Goal: Task Accomplishment & Management: Complete application form

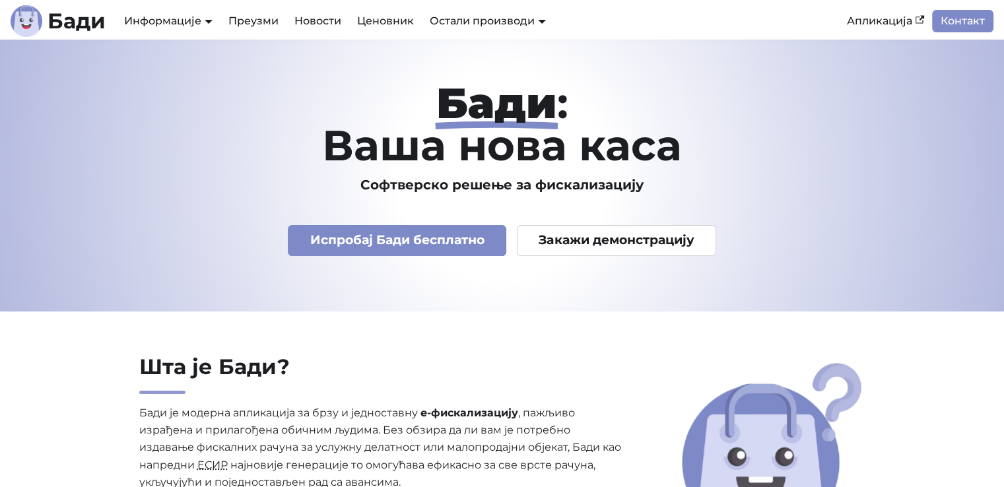
click at [39, 25] on img "Main" at bounding box center [27, 21] width 32 height 32
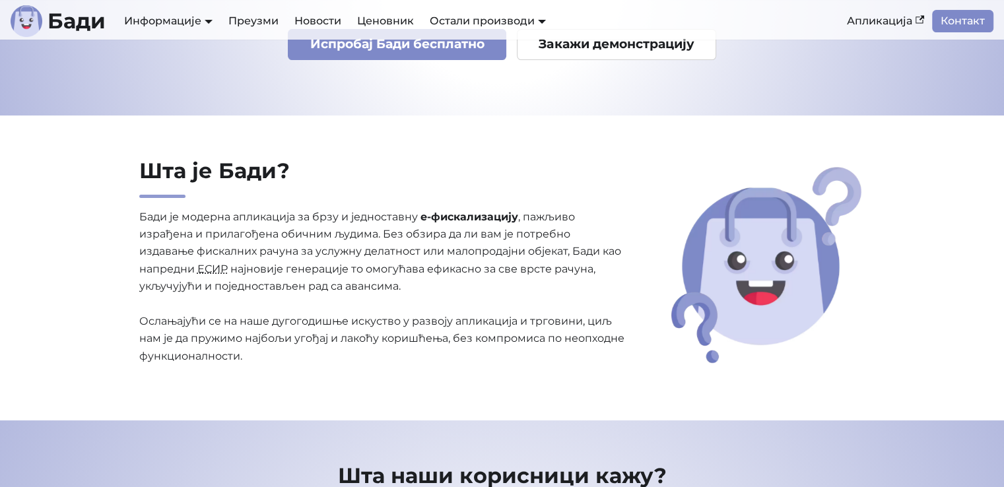
scroll to position [198, 0]
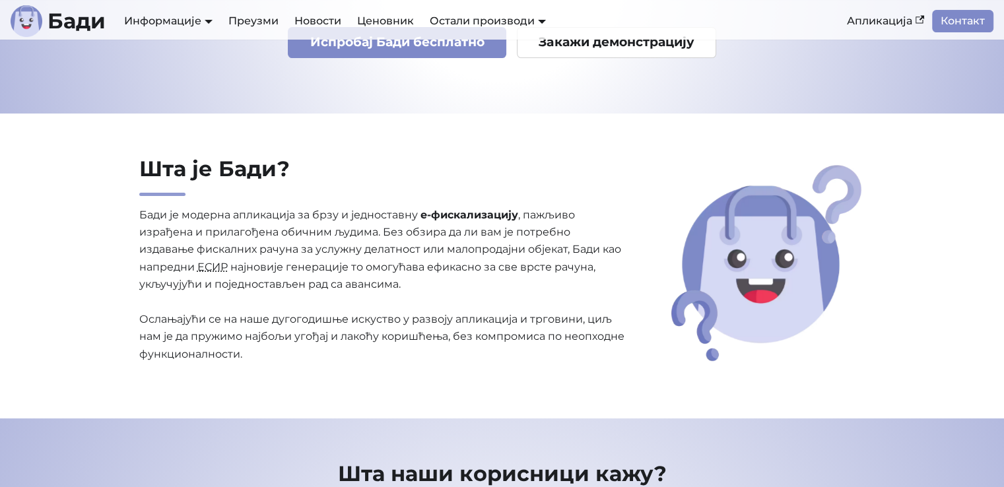
click at [217, 264] on abbr "ЕСИР" at bounding box center [212, 267] width 30 height 13
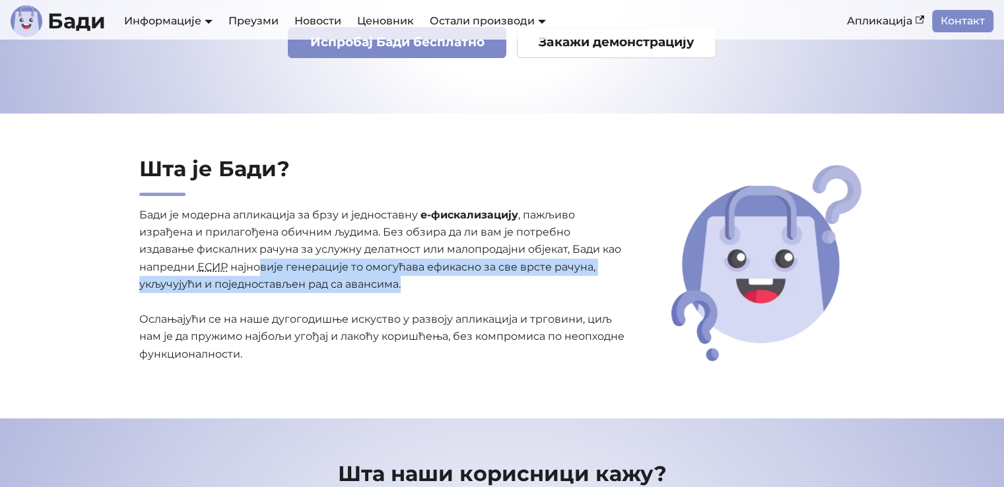
drag, startPoint x: 296, startPoint y: 273, endPoint x: 471, endPoint y: 281, distance: 175.8
click at [471, 281] on p "Бади је модерна апликација за брзу и једноставну е-фискализацију , пажљиво изра…" at bounding box center [382, 285] width 487 height 157
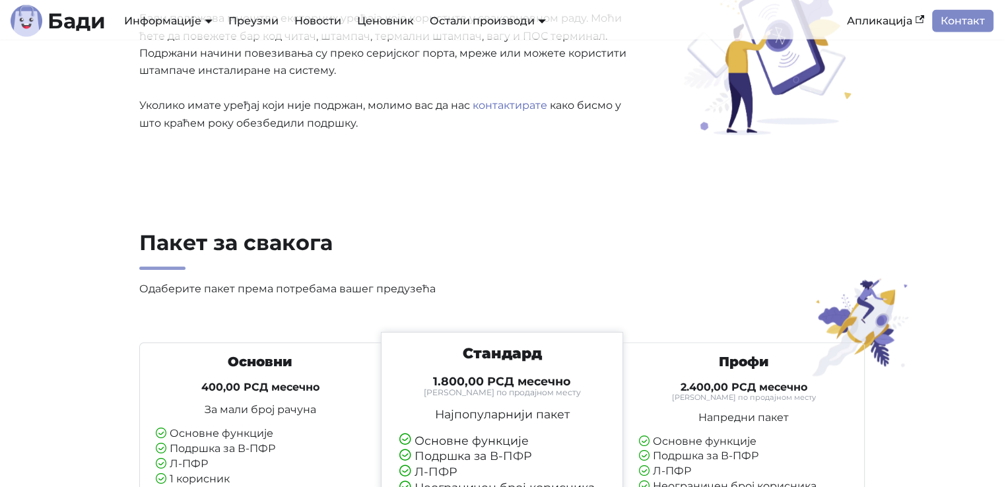
scroll to position [0, 0]
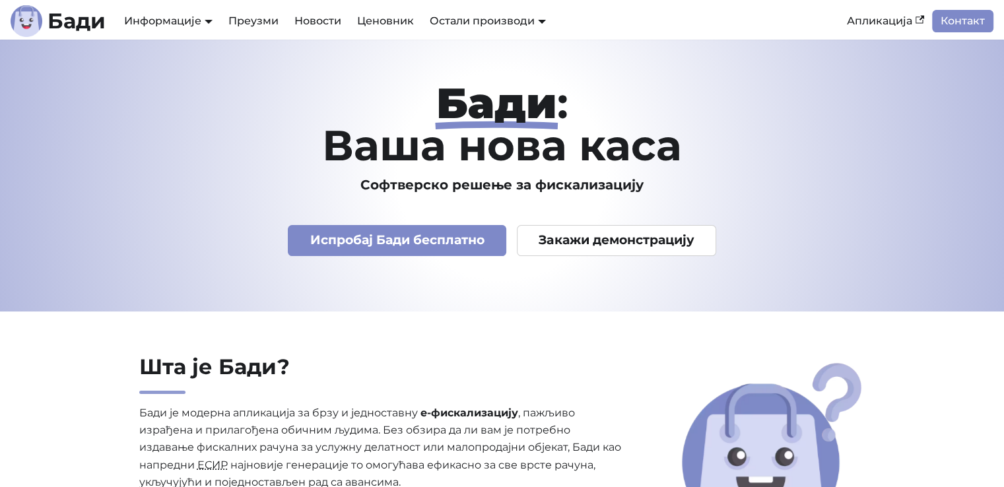
click at [174, 77] on link "АПИ Документација" at bounding box center [176, 66] width 111 height 20
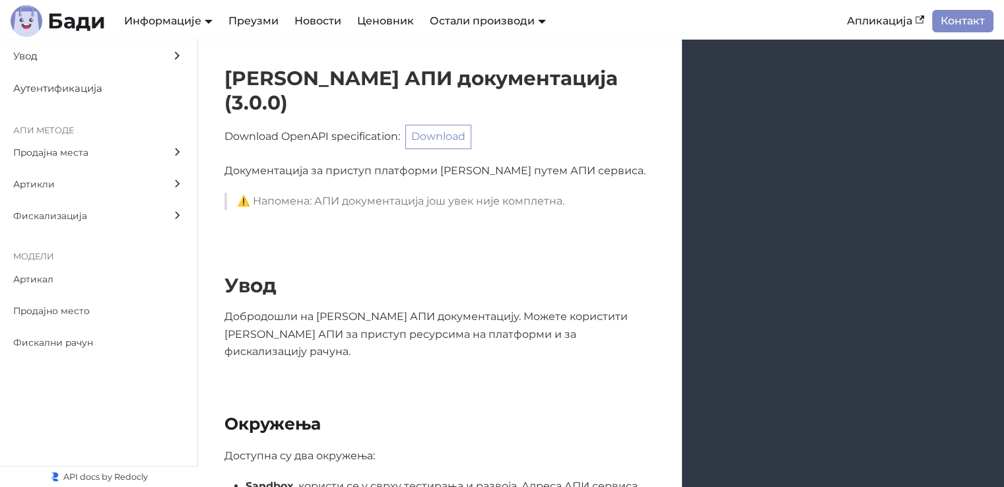
click at [440, 125] on link "Download" at bounding box center [438, 137] width 66 height 24
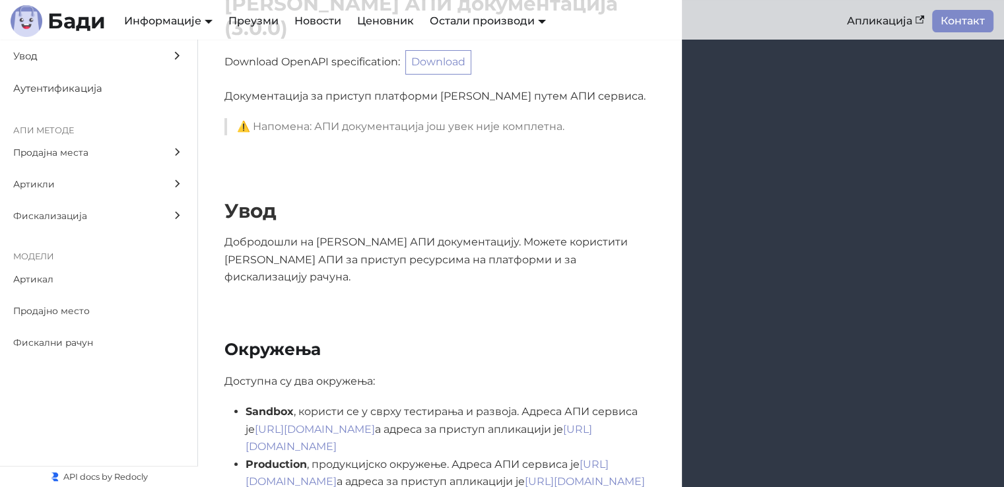
scroll to position [132, 0]
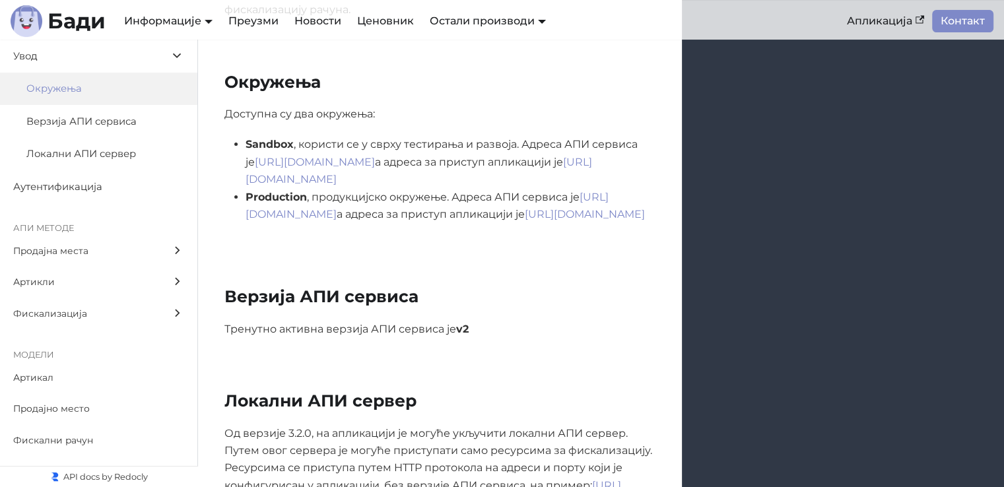
scroll to position [264, 0]
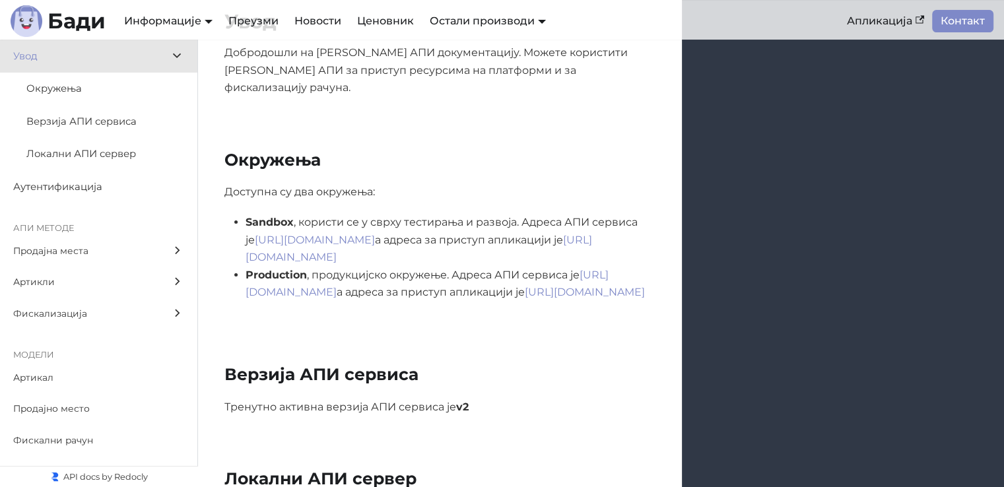
click at [108, 250] on span "Продајна места" at bounding box center [86, 251] width 146 height 15
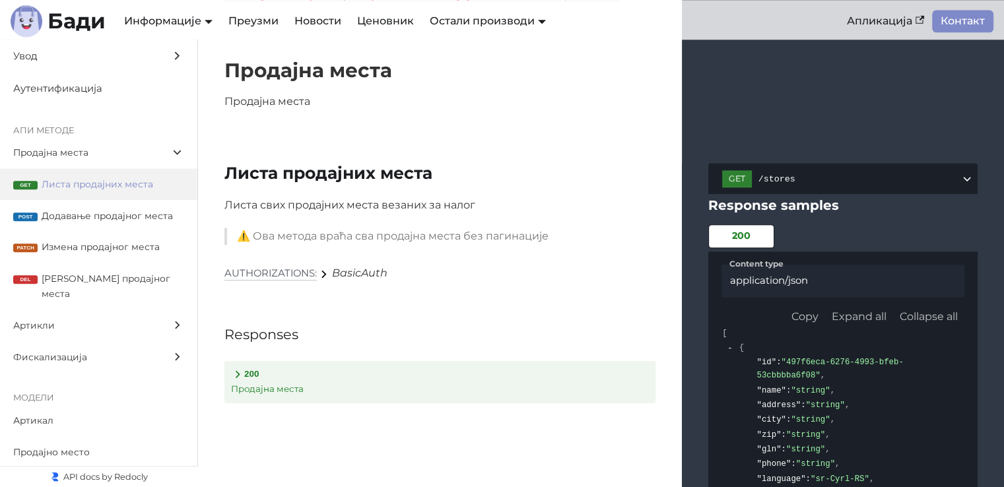
scroll to position [1442, 0]
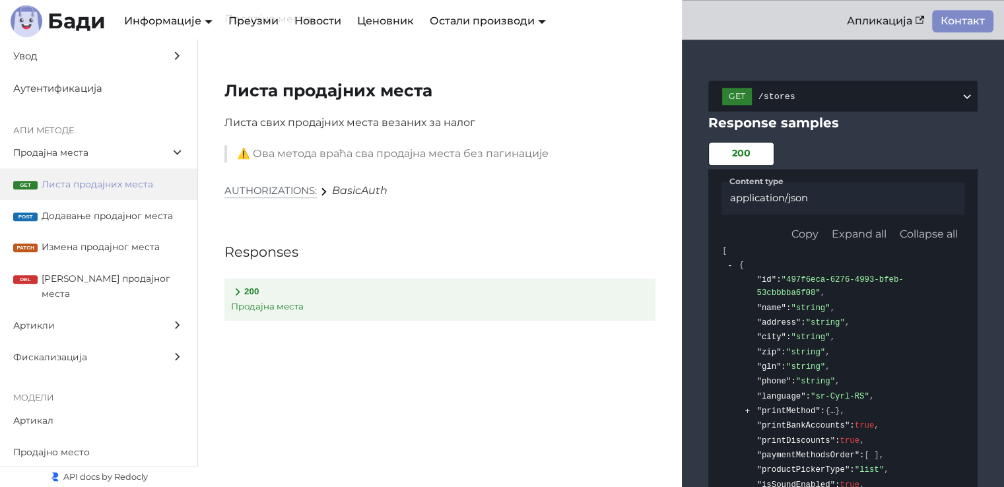
click at [126, 217] on span "Додавање продајног места" at bounding box center [113, 216] width 143 height 15
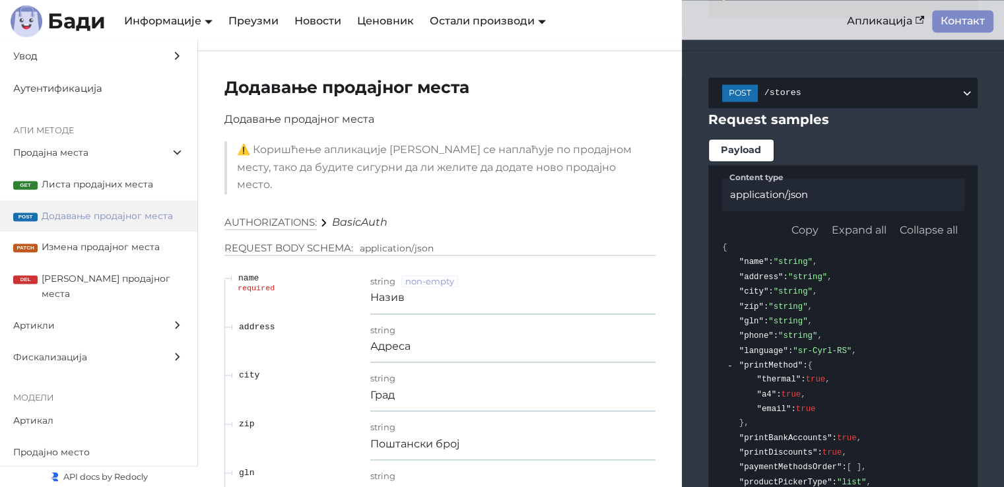
scroll to position [1995, 0]
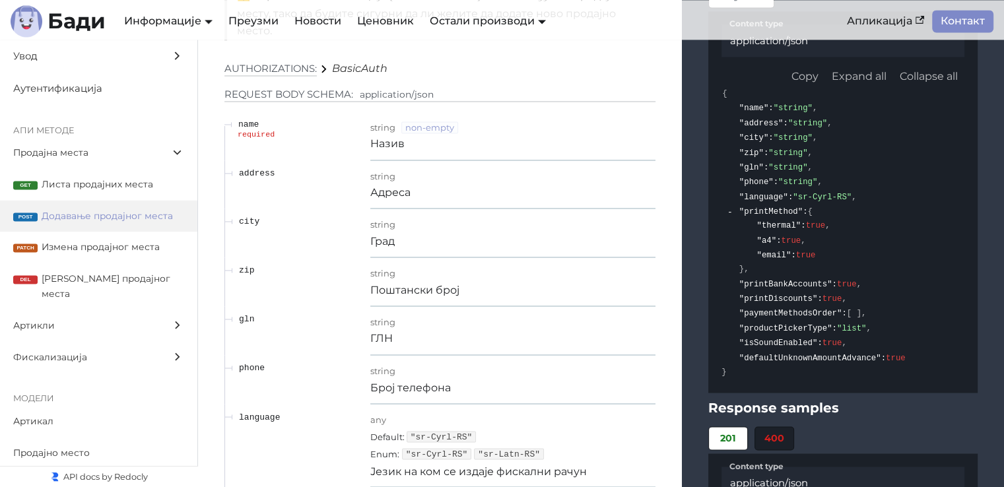
click at [87, 350] on span "Фискализација" at bounding box center [86, 357] width 146 height 15
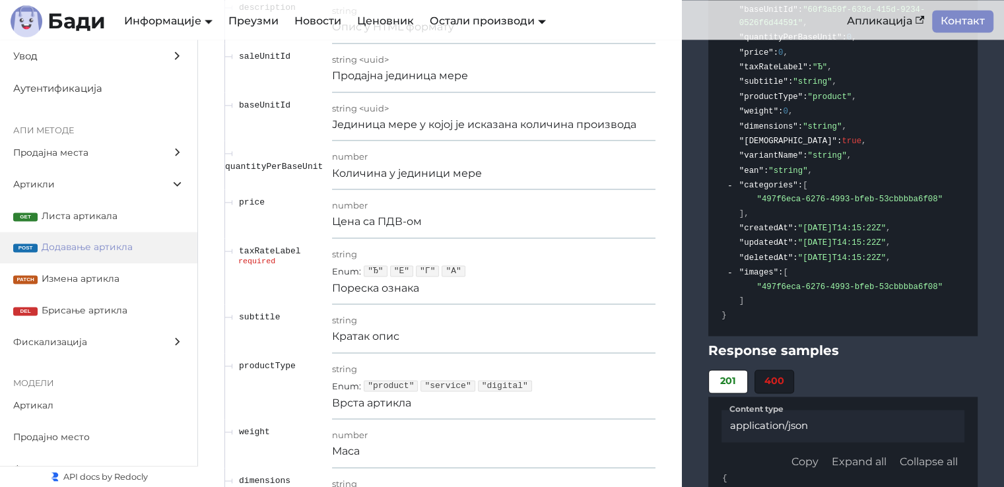
click at [71, 339] on span "Фискализација" at bounding box center [86, 342] width 146 height 15
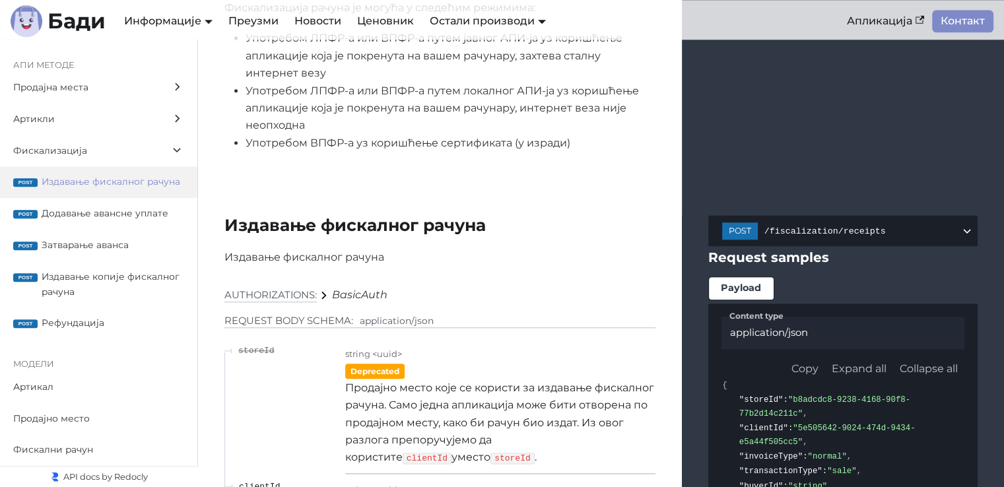
scroll to position [80, 0]
click at [73, 384] on span "Артикал" at bounding box center [86, 387] width 146 height 15
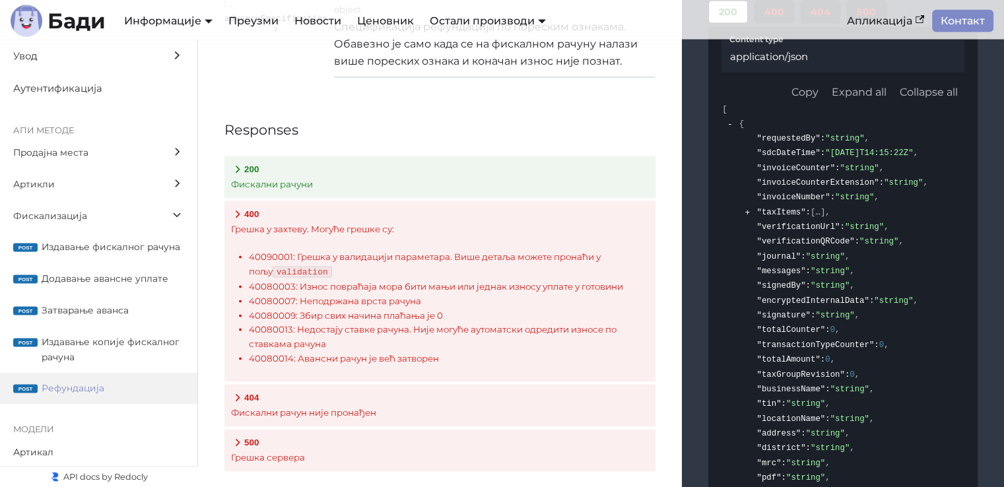
click at [58, 55] on span "Увод" at bounding box center [86, 56] width 146 height 17
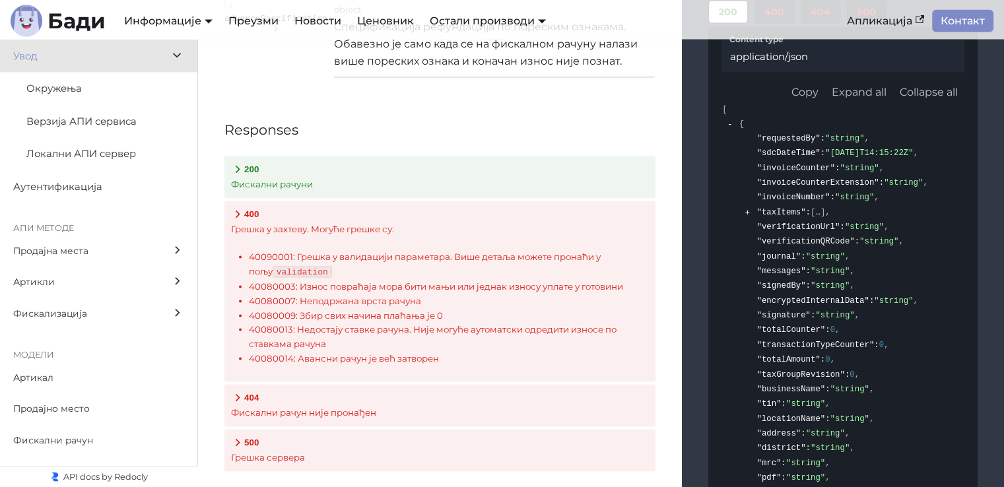
scroll to position [183, 0]
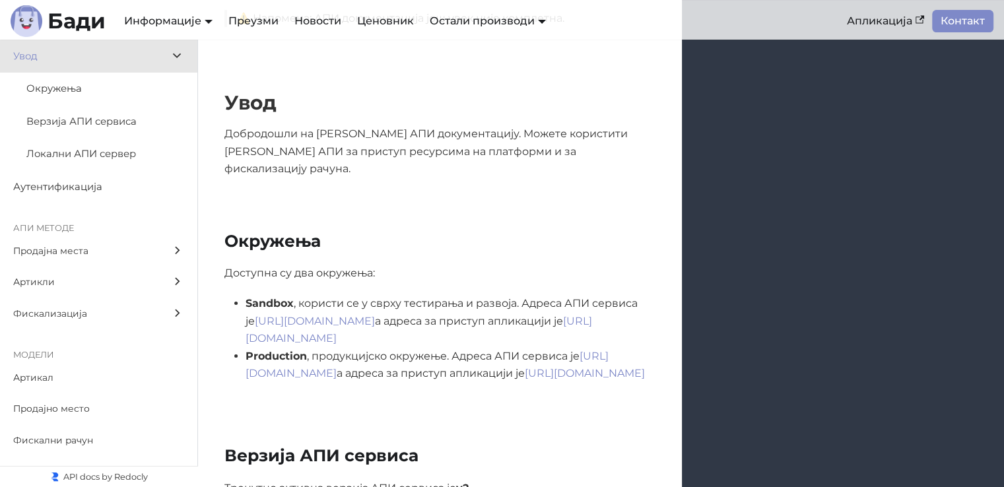
click at [69, 17] on b "Бади" at bounding box center [77, 21] width 58 height 21
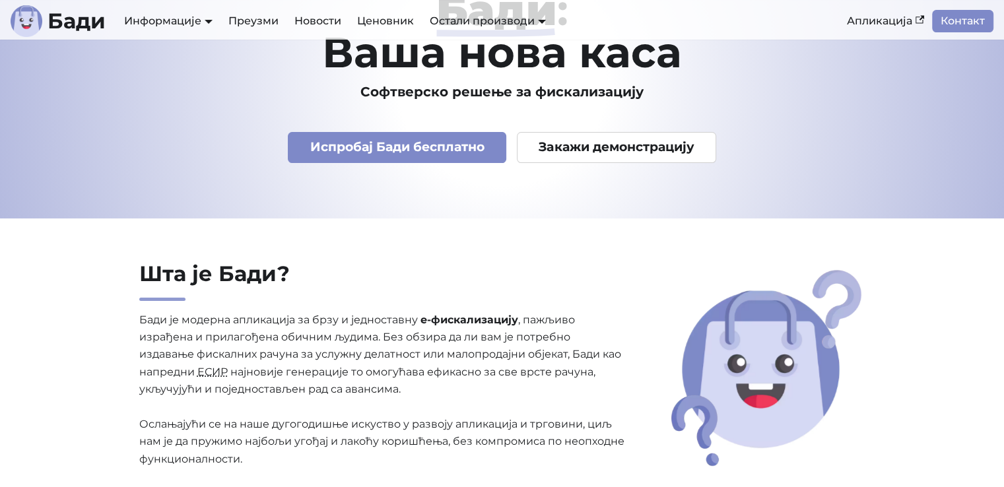
scroll to position [198, 0]
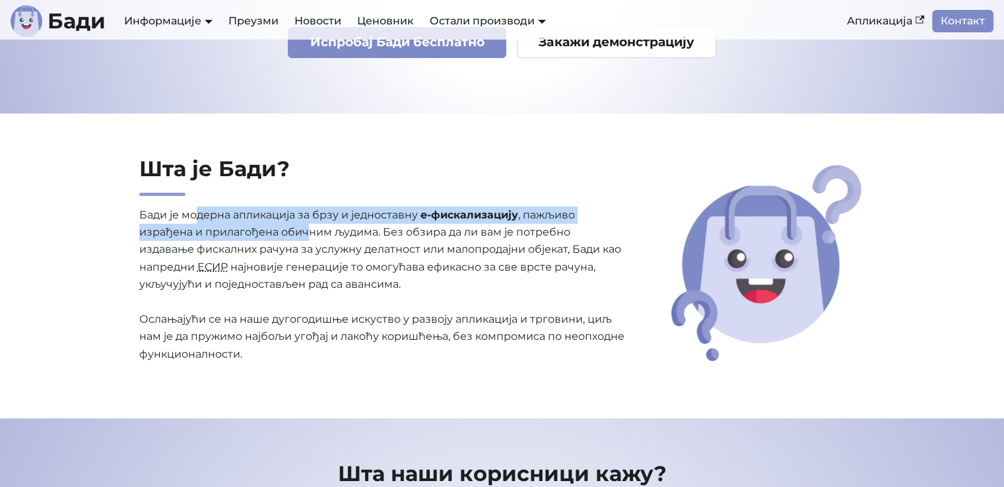
drag, startPoint x: 195, startPoint y: 220, endPoint x: 310, endPoint y: 238, distance: 115.7
click at [310, 238] on p "Бади је модерна апликација за брзу и једноставну е-фискализацију , пажљиво изра…" at bounding box center [382, 285] width 487 height 157
drag, startPoint x: 310, startPoint y: 238, endPoint x: 317, endPoint y: 240, distance: 7.4
click at [310, 238] on p "Бади је модерна апликација за брзу и једноставну е-фискализацију , пажљиво изра…" at bounding box center [382, 285] width 487 height 157
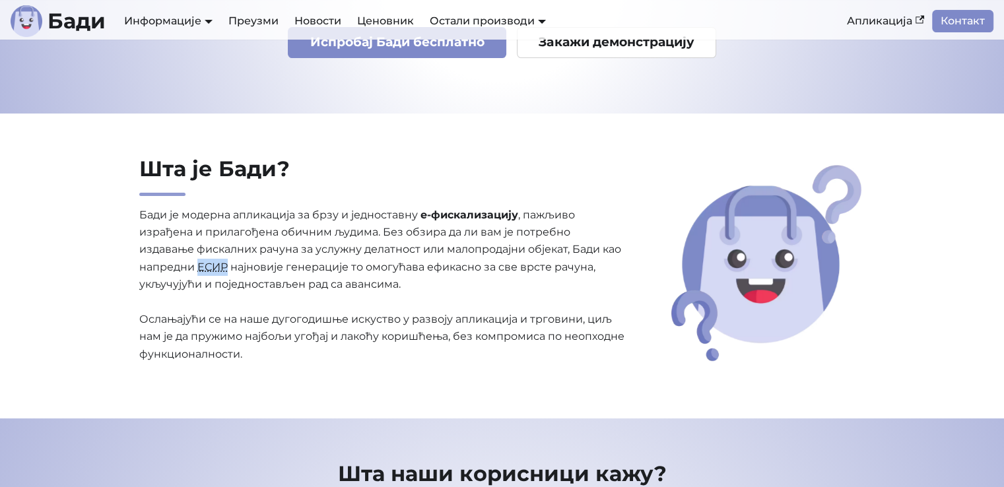
drag, startPoint x: 197, startPoint y: 264, endPoint x: 227, endPoint y: 264, distance: 29.7
click at [227, 264] on p "Бади је модерна апликација за брзу и једноставну е-фискализацију , пажљиво изра…" at bounding box center [382, 285] width 487 height 157
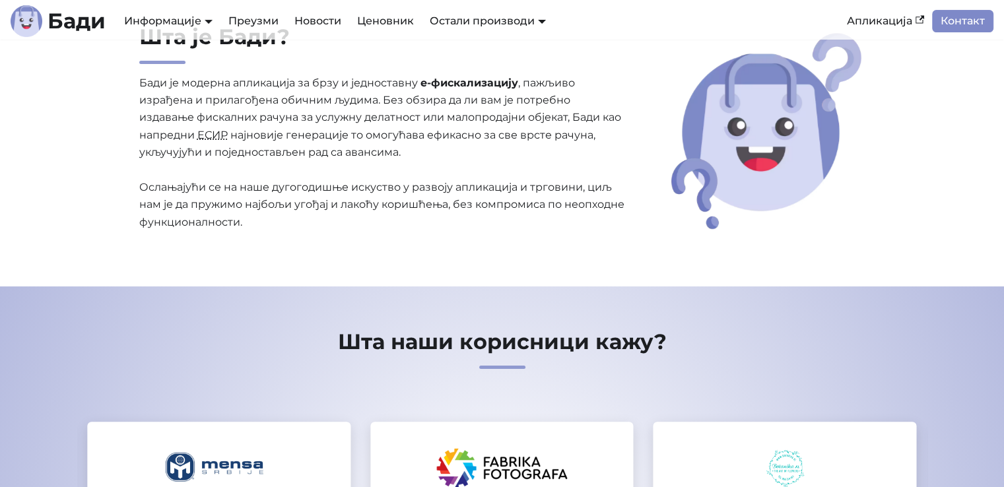
click at [367, 252] on section "Шта је Бади? Бади је модерна апликација за брзу и једноставну е-фискализацију ,…" at bounding box center [502, 135] width 1004 height 306
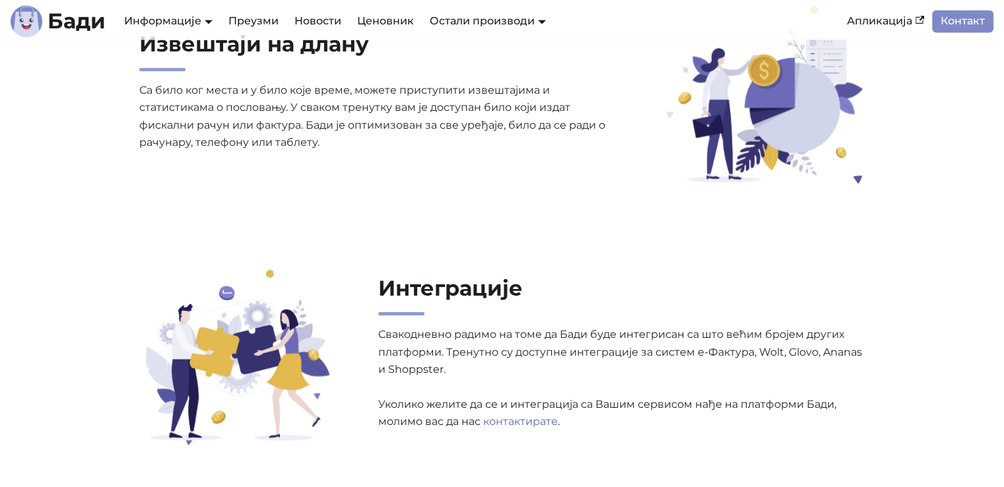
scroll to position [2245, 0]
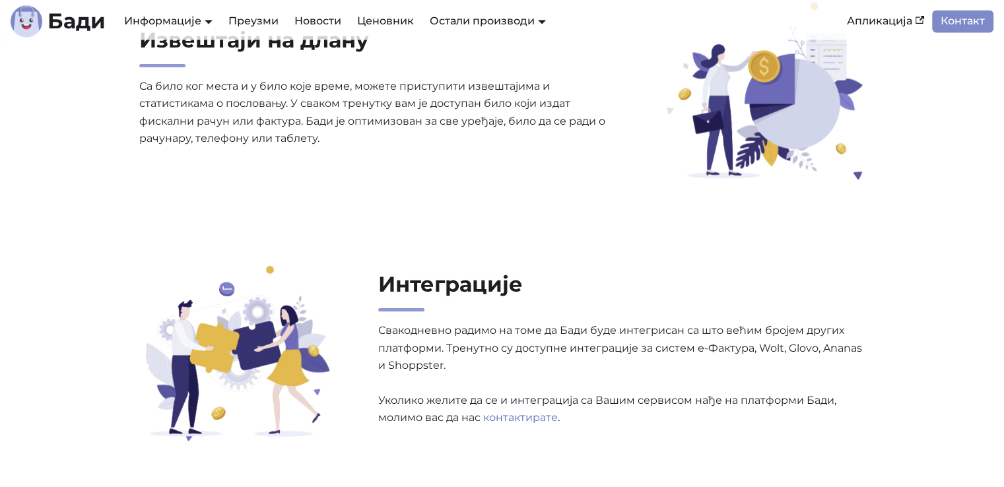
click at [158, 22] on link "Информације" at bounding box center [168, 21] width 88 height 13
click at [173, 73] on link "АПИ Документација" at bounding box center [176, 66] width 111 height 20
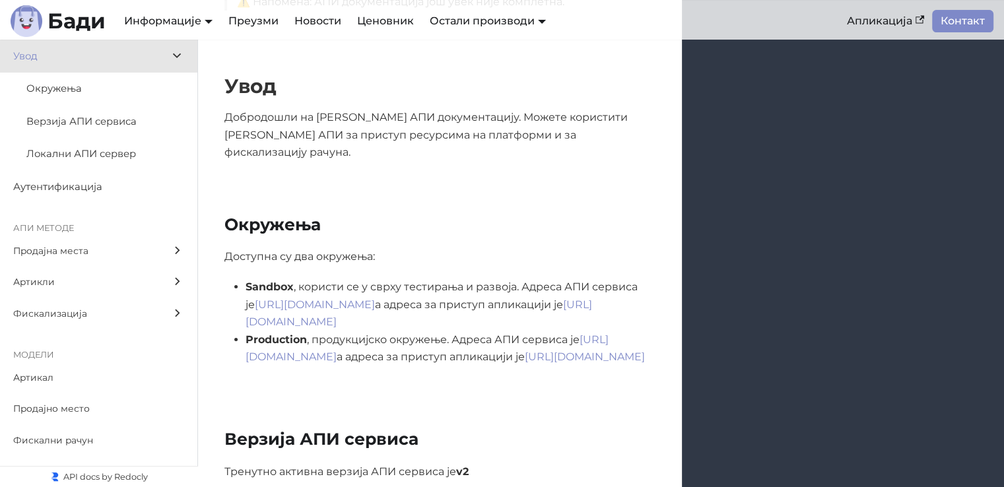
scroll to position [396, 0]
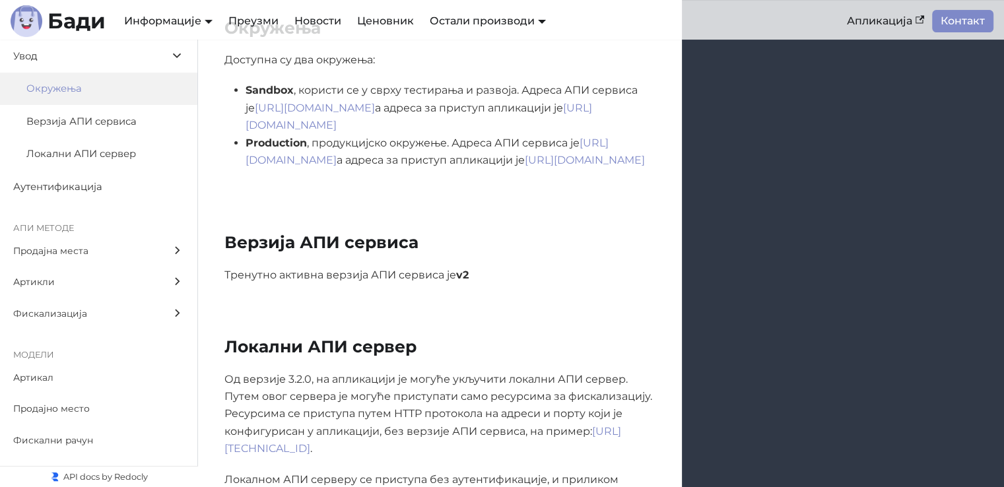
click at [96, 157] on span "Локални АПИ сервер" at bounding box center [92, 154] width 133 height 17
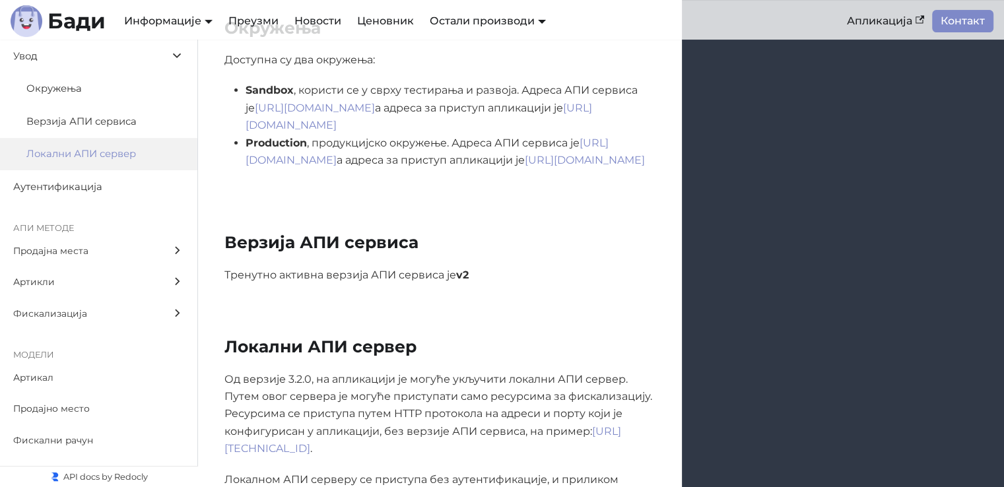
scroll to position [642, 0]
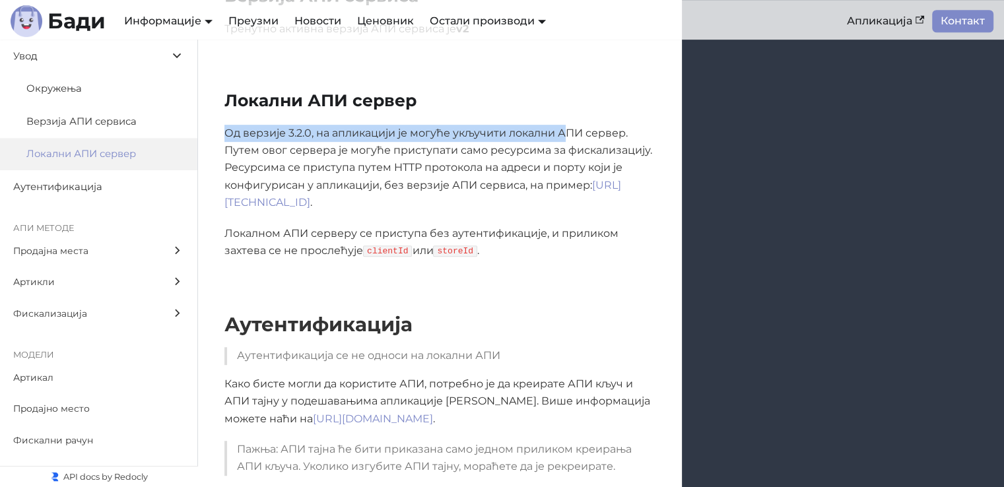
drag, startPoint x: 223, startPoint y: 104, endPoint x: 566, endPoint y: 105, distance: 343.3
click at [566, 125] on div "Од верзије 3.2.0, на апликацији је могуће укључити локални АПИ сервер. Путем ов…" at bounding box center [440, 192] width 484 height 135
click at [575, 125] on p "Од верзије 3.2.0, на апликацији је могуће укључити локални АПИ сервер. Путем ов…" at bounding box center [439, 168] width 431 height 87
click at [48, 154] on span "Локални АПИ сервер" at bounding box center [92, 154] width 133 height 17
click at [376, 15] on link "Ценовник" at bounding box center [385, 21] width 73 height 22
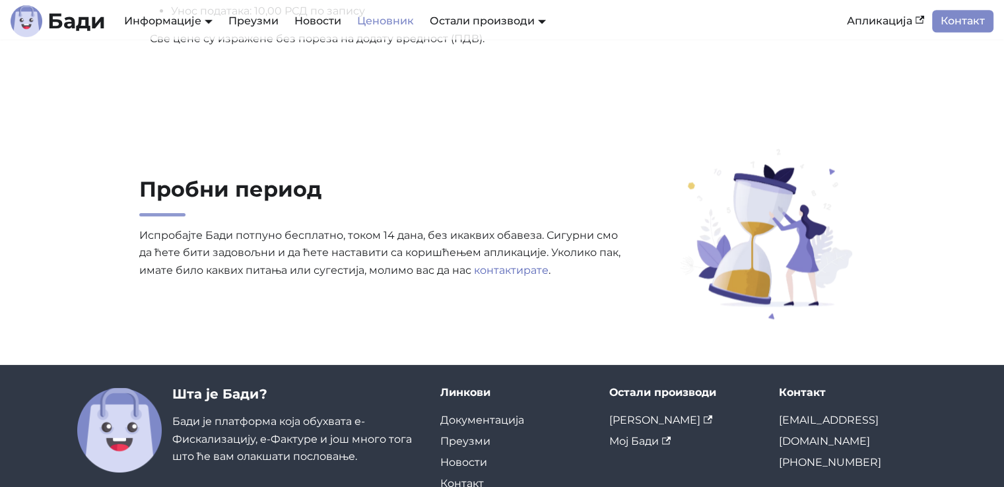
scroll to position [945, 0]
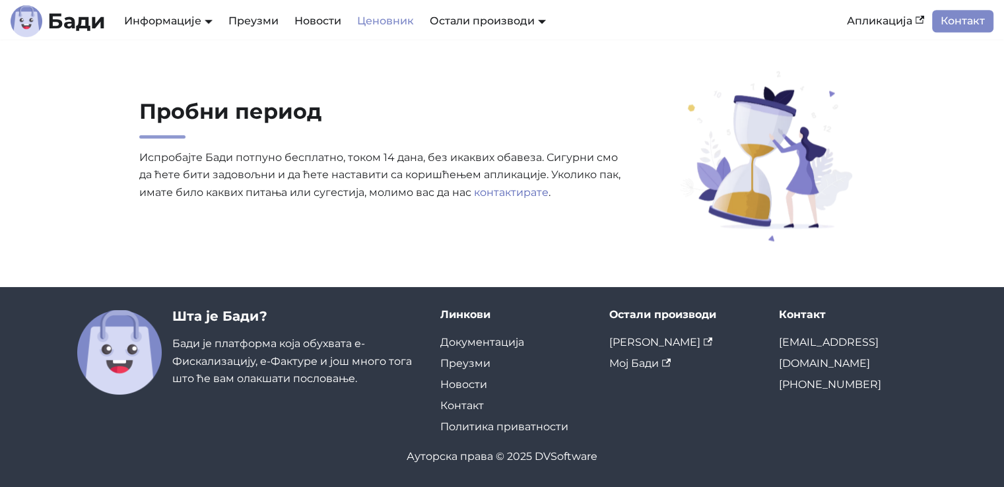
click at [475, 356] on li "Преузми" at bounding box center [514, 363] width 149 height 21
click at [475, 360] on link "Преузми" at bounding box center [465, 363] width 50 height 13
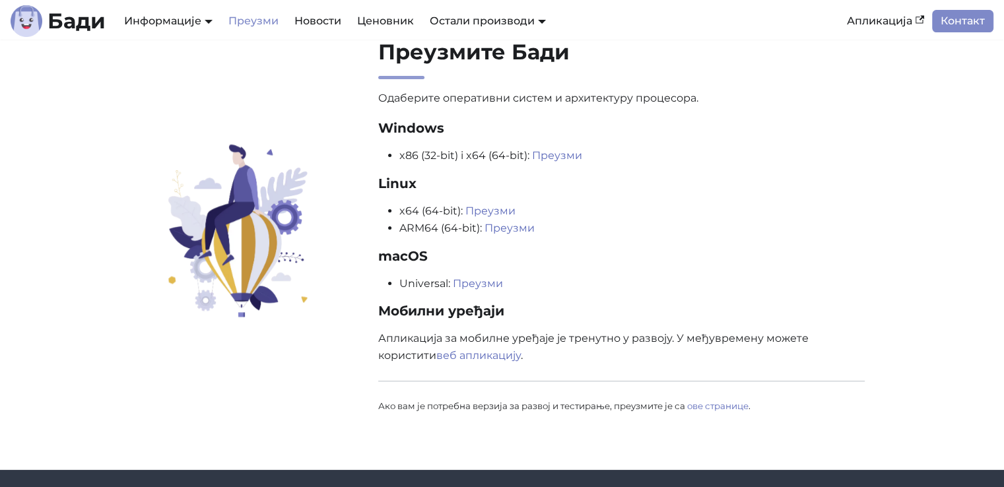
scroll to position [66, 0]
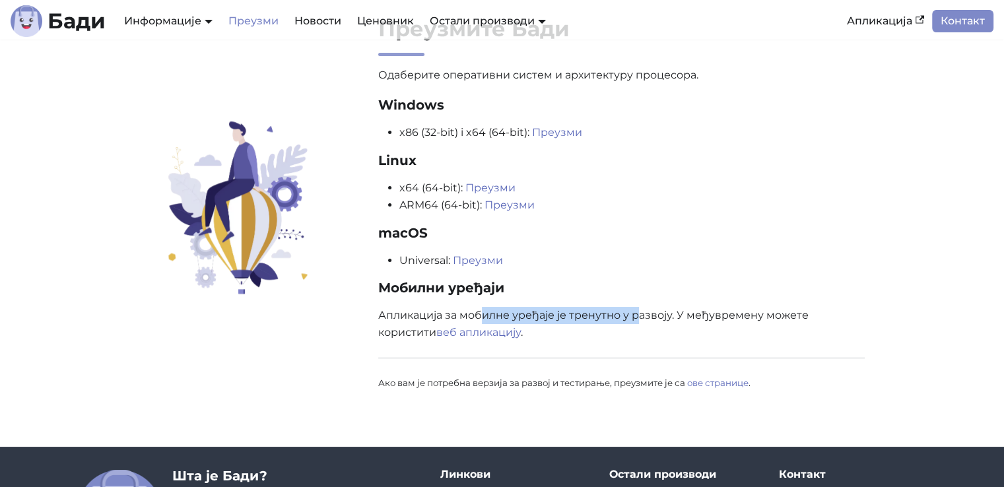
drag, startPoint x: 484, startPoint y: 320, endPoint x: 636, endPoint y: 320, distance: 152.5
click at [636, 320] on p "Апликација за мобилне уређаје је тренутно у развоју. У међувремену можете корис…" at bounding box center [621, 324] width 487 height 35
click at [681, 312] on p "Апликација за мобилне уређаје је тренутно у развоју. У међувремену можете корис…" at bounding box center [621, 324] width 487 height 35
click at [462, 329] on link "веб апликацију" at bounding box center [478, 332] width 85 height 13
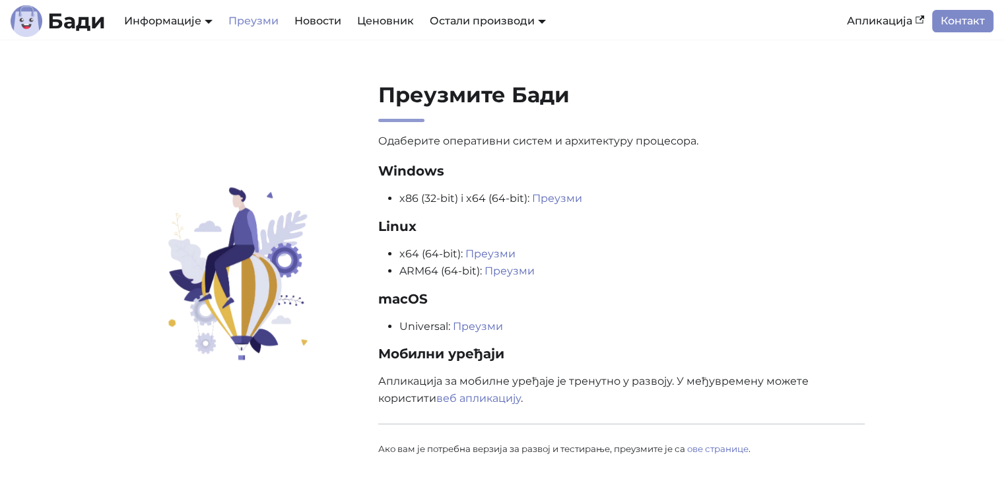
click at [459, 73] on link "Мој Бади" at bounding box center [478, 66] width 102 height 20
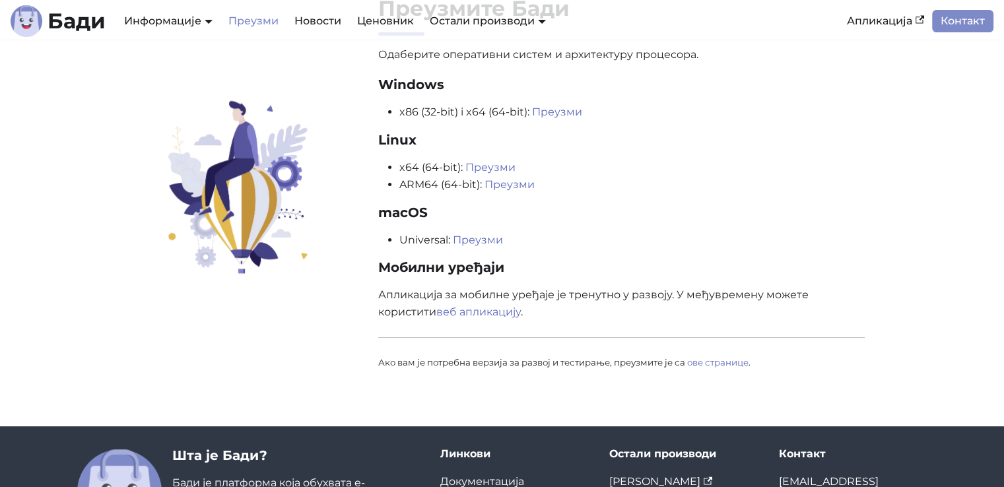
scroll to position [66, 0]
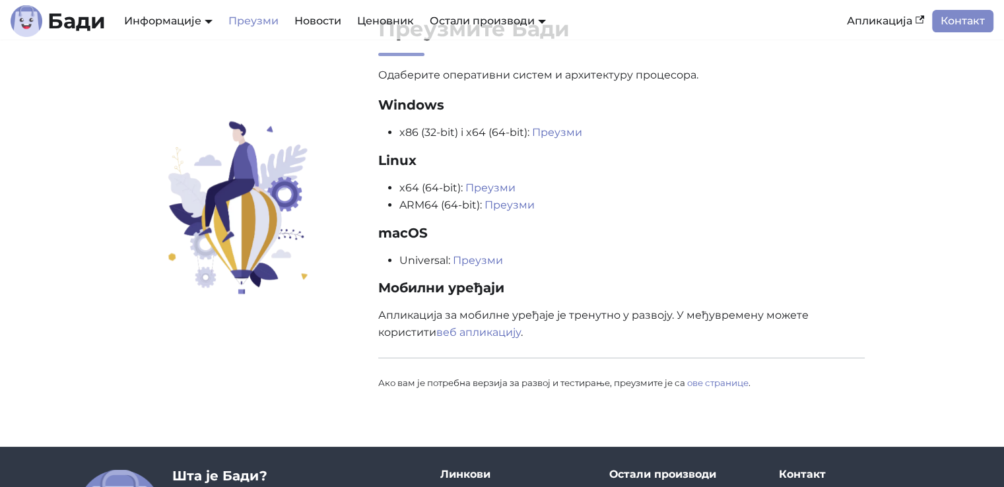
click at [547, 269] on p "Одаберите оперативни систем и архитектуру процесора. Windows x86 (32-bit) i x64…" at bounding box center [621, 229] width 487 height 325
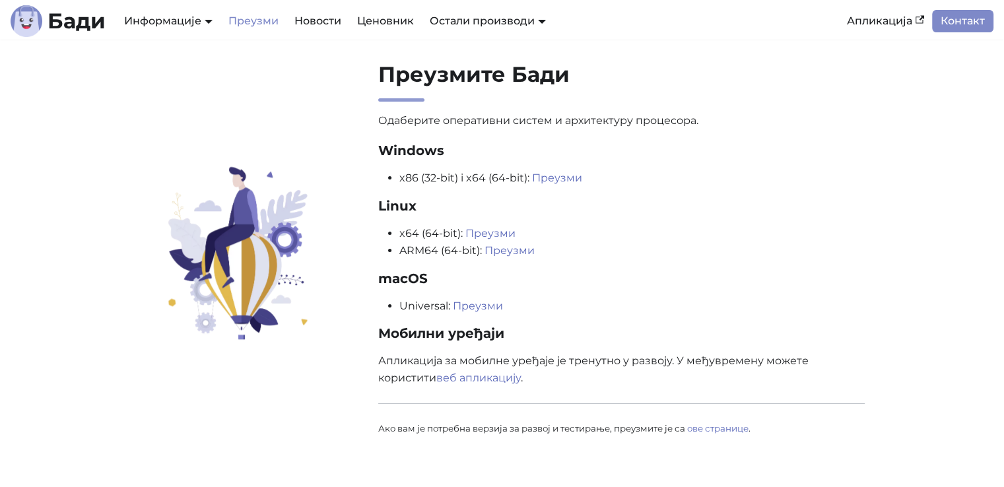
scroll to position [0, 0]
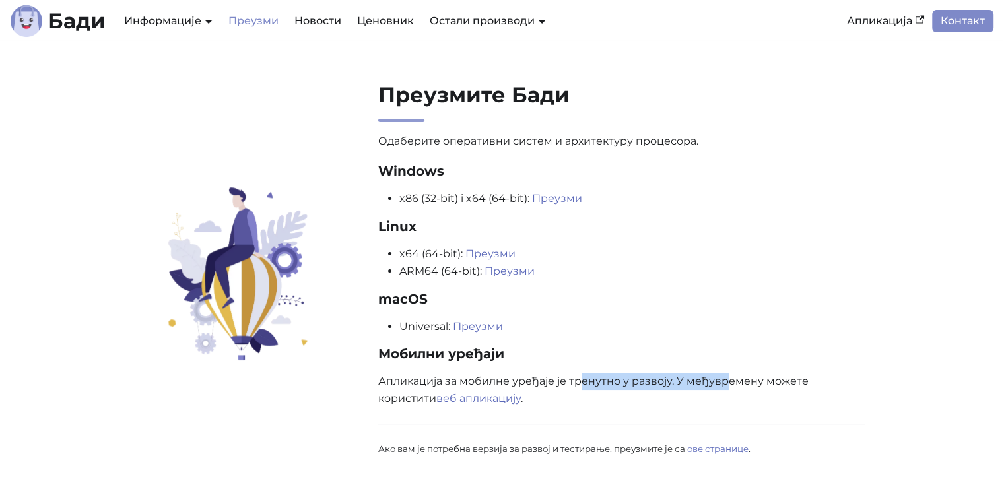
drag, startPoint x: 578, startPoint y: 376, endPoint x: 747, endPoint y: 376, distance: 168.3
click at [739, 376] on p "Апликација за мобилне уређаје је тренутно у развоју. У међувремену можете корис…" at bounding box center [621, 390] width 487 height 35
click at [747, 376] on p "Апликација за мобилне уређаје је тренутно у развоју. У међувремену можете корис…" at bounding box center [621, 390] width 487 height 35
click at [174, 67] on link "АПИ Документација" at bounding box center [176, 66] width 111 height 20
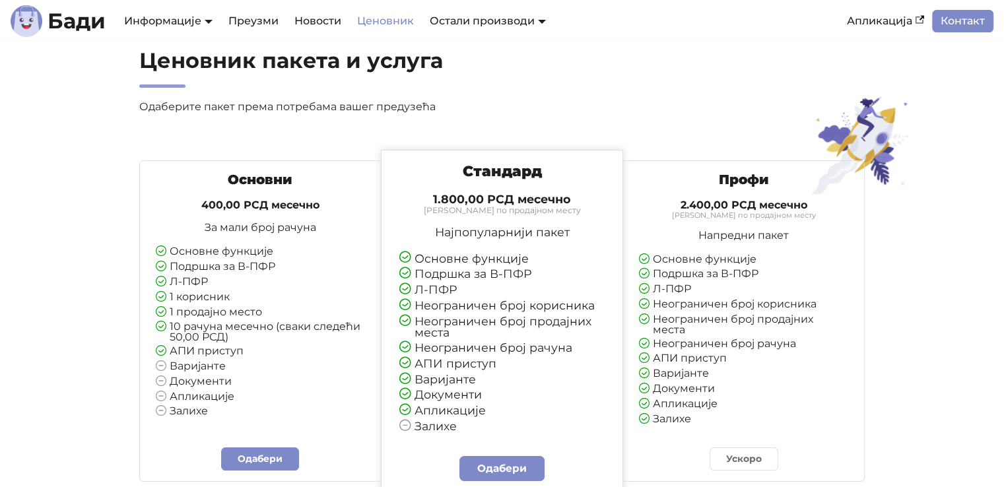
scroll to position [66, 0]
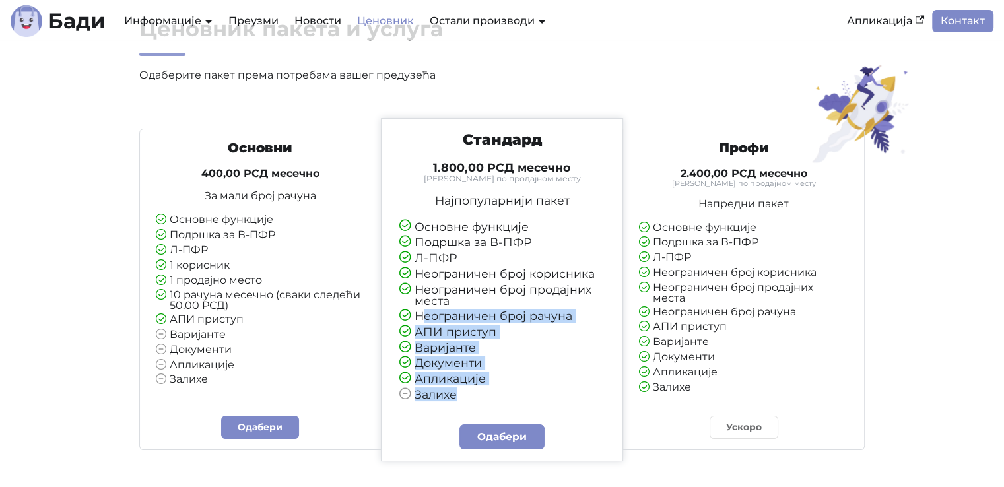
drag, startPoint x: 456, startPoint y: 403, endPoint x: 420, endPoint y: 314, distance: 96.0
click at [420, 314] on ul "Основне функције Подршка за В-ПФР Л-ПФР Неограничен број корисника Неограничен …" at bounding box center [502, 311] width 206 height 180
click at [420, 314] on li "Неограничен број рачуна" at bounding box center [502, 316] width 206 height 13
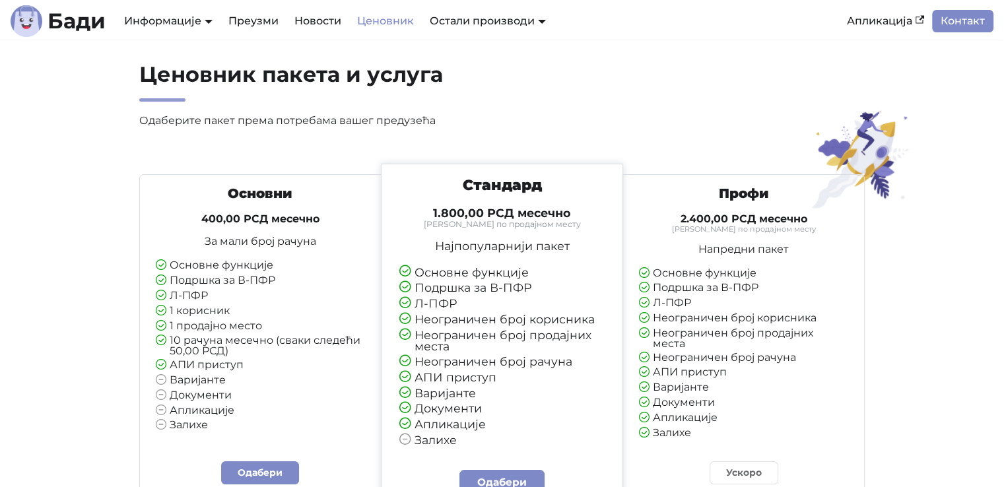
scroll to position [0, 0]
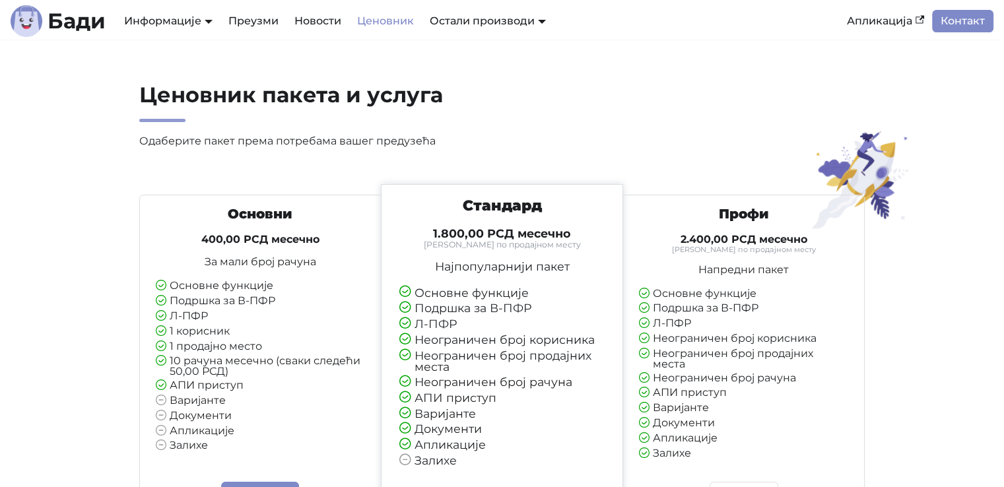
click at [322, 17] on link "Новости" at bounding box center [318, 21] width 63 height 22
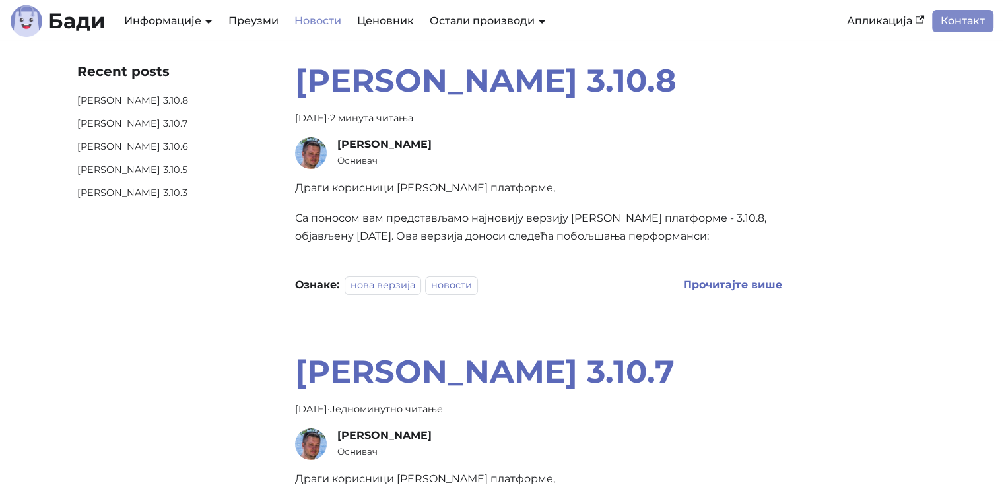
drag, startPoint x: 315, startPoint y: 114, endPoint x: 359, endPoint y: 114, distance: 44.2
click at [359, 114] on div "31. мај 2025. · 2 минута читања" at bounding box center [538, 119] width 487 height 16
click at [533, 147] on div "Дејан Велимировић" at bounding box center [559, 144] width 445 height 13
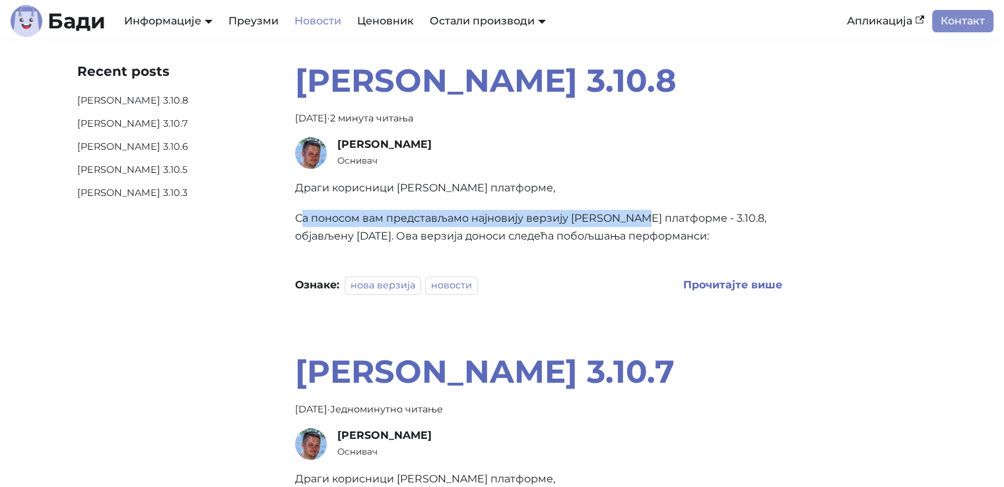
drag, startPoint x: 335, startPoint y: 218, endPoint x: 650, endPoint y: 218, distance: 314.9
click at [650, 218] on p "Са поносом вам представљамо најновију верзију Бади платформе - 3.10.8, објављен…" at bounding box center [538, 227] width 487 height 35
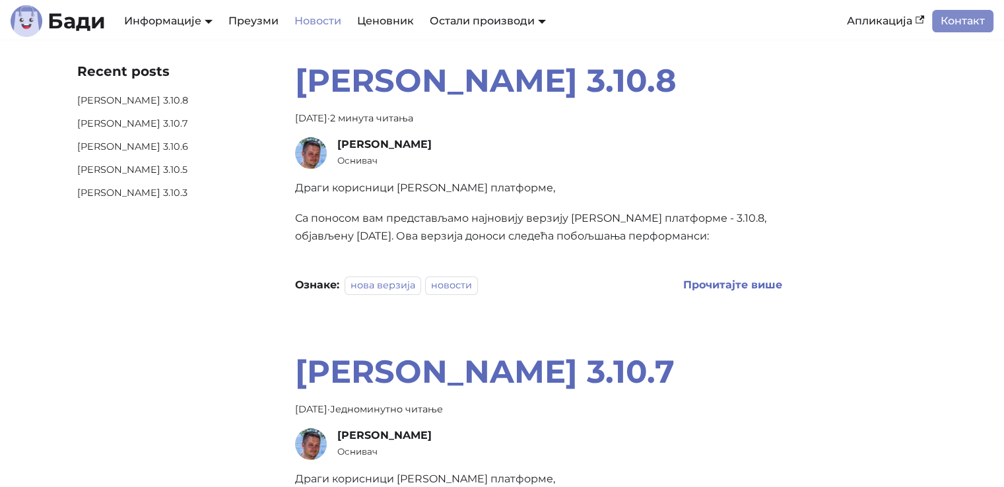
click at [686, 218] on p "Са поносом вам представљамо најновију верзију Бади платформе - 3.10.8, објављен…" at bounding box center [538, 227] width 487 height 35
click at [300, 147] on img at bounding box center [311, 153] width 32 height 32
click at [658, 244] on p "Са поносом вам представљамо најновију верзију Бади платформе - 3.10.8, објављен…" at bounding box center [538, 227] width 487 height 35
click at [186, 48] on link "Документација" at bounding box center [176, 44] width 111 height 20
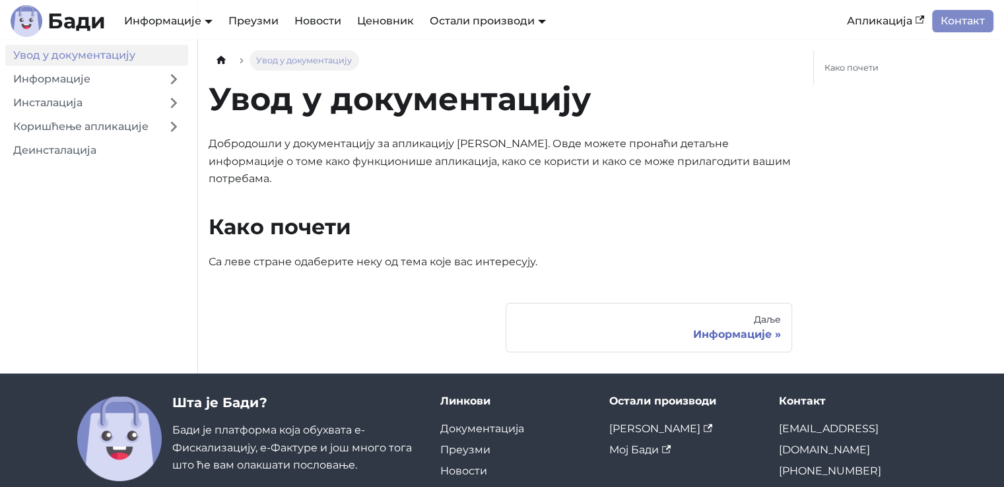
click at [65, 80] on link "Информације" at bounding box center [82, 79] width 154 height 21
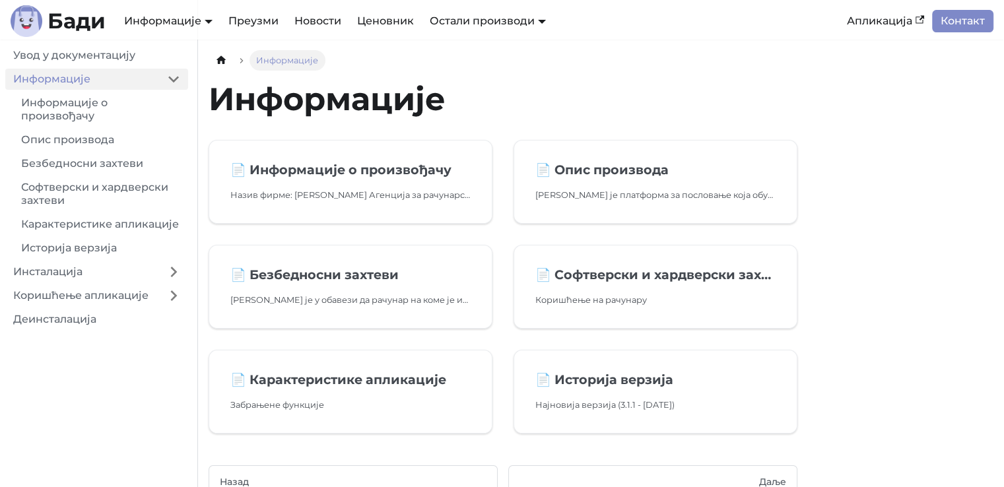
click at [68, 117] on link "Информације о произвођачу" at bounding box center [100, 109] width 175 height 34
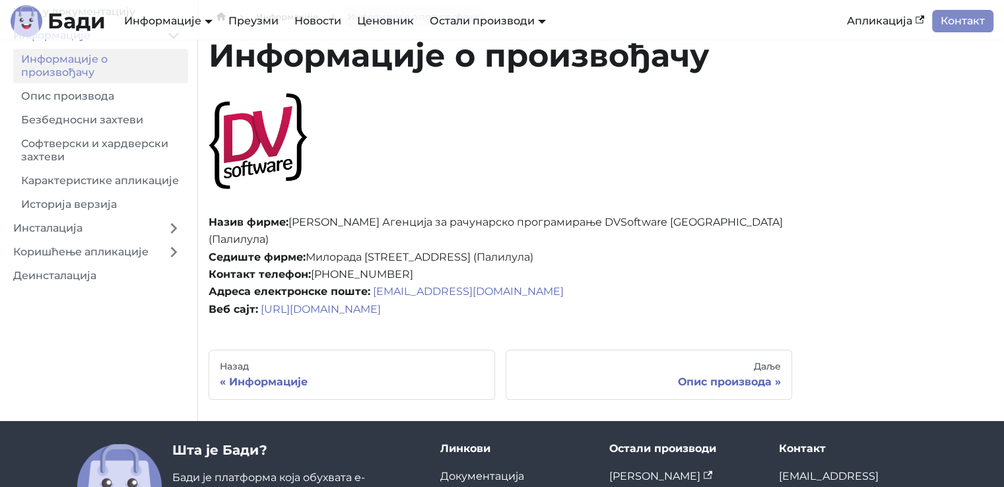
scroll to position [66, 0]
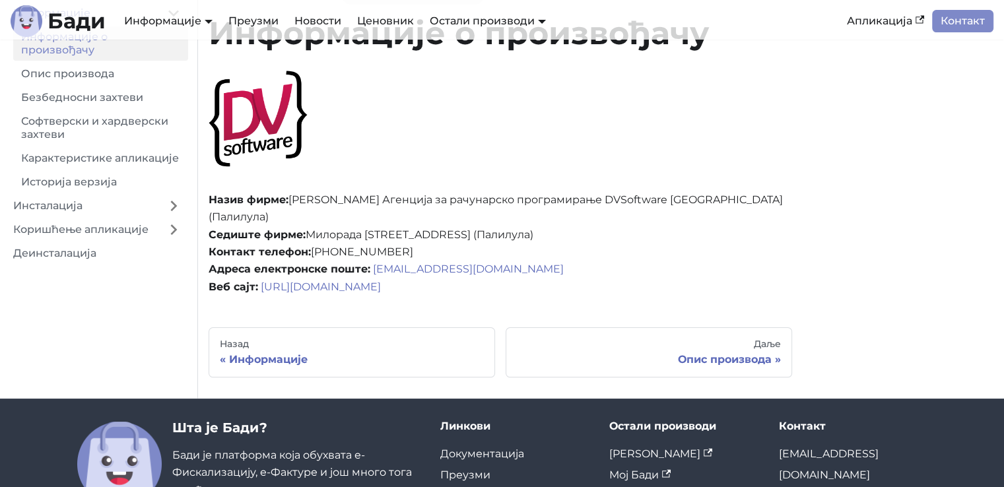
click at [353, 287] on link "https://dvsoftware.rs" at bounding box center [321, 287] width 120 height 13
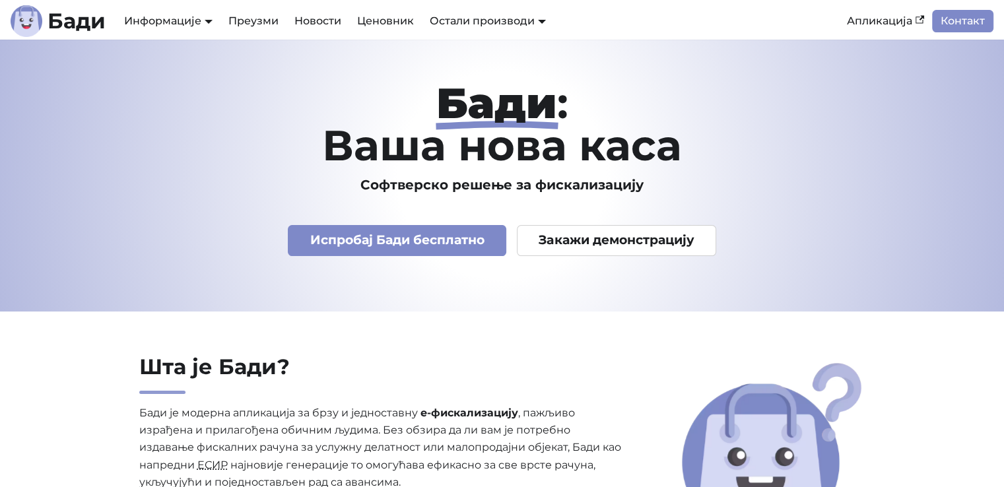
click at [486, 64] on link "Мој Бади" at bounding box center [478, 66] width 102 height 20
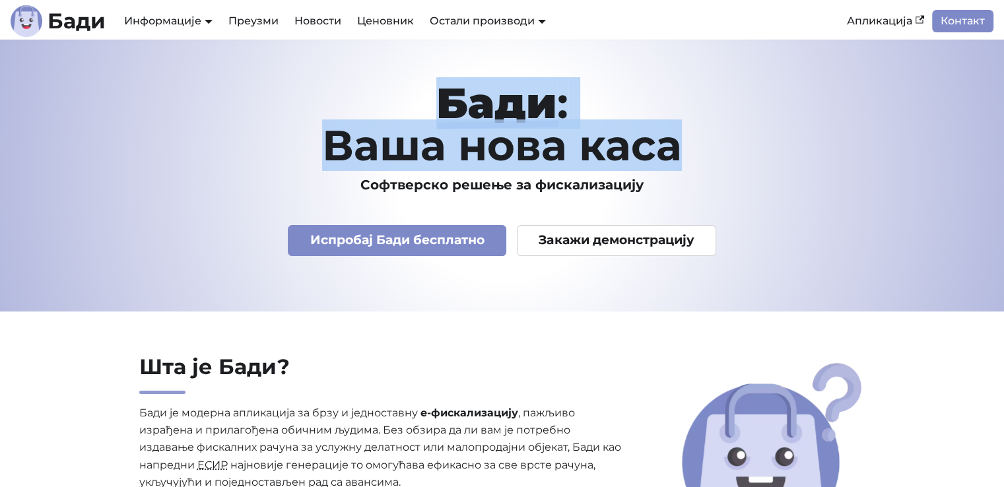
drag, startPoint x: 368, startPoint y: 100, endPoint x: 733, endPoint y: 156, distance: 370.0
click at [733, 156] on h1 "[PERSON_NAME] : Ваша нова каса" at bounding box center [502, 124] width 850 height 85
click at [773, 156] on h1 "Бади : Ваша нова каса" at bounding box center [502, 124] width 850 height 85
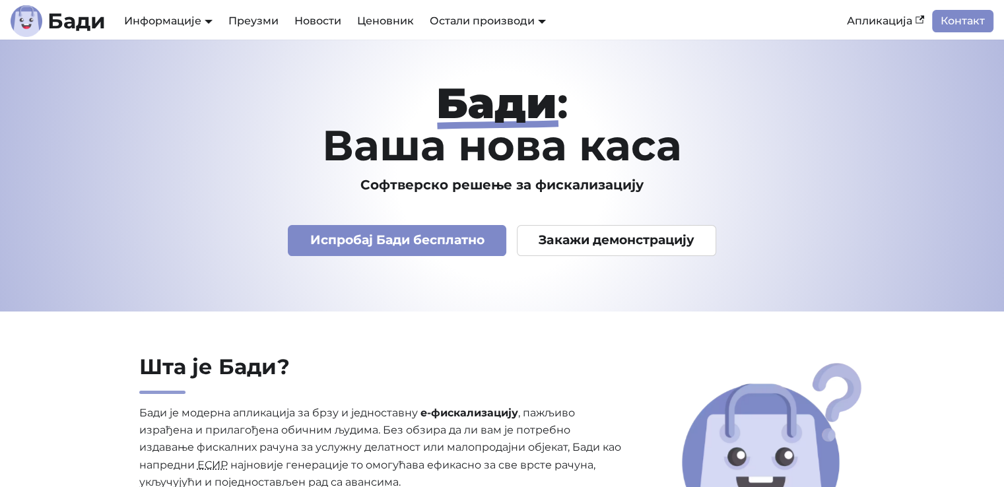
click at [186, 19] on link "Информације" at bounding box center [168, 21] width 88 height 13
click at [170, 67] on link "АПИ Документација" at bounding box center [176, 66] width 111 height 20
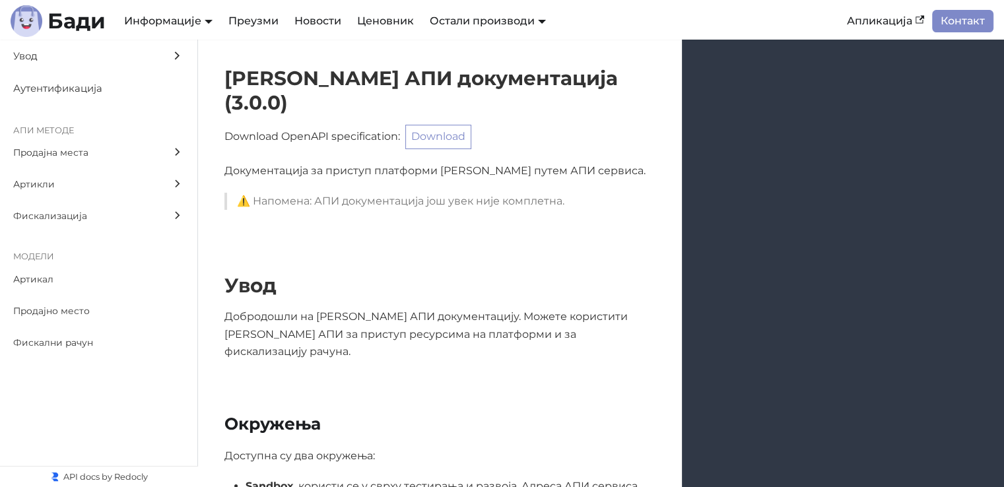
click at [166, 94] on link "План развоја" at bounding box center [176, 89] width 111 height 20
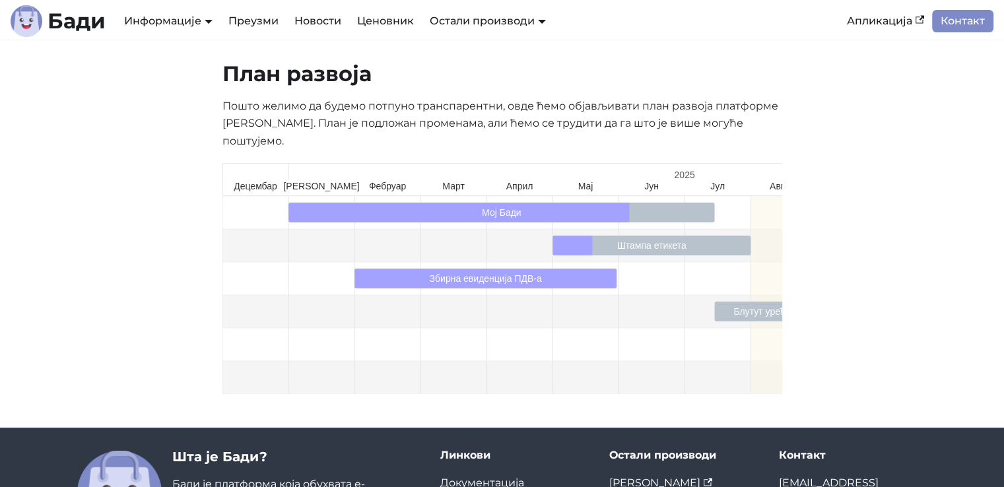
click at [181, 54] on link "Документација" at bounding box center [176, 44] width 111 height 20
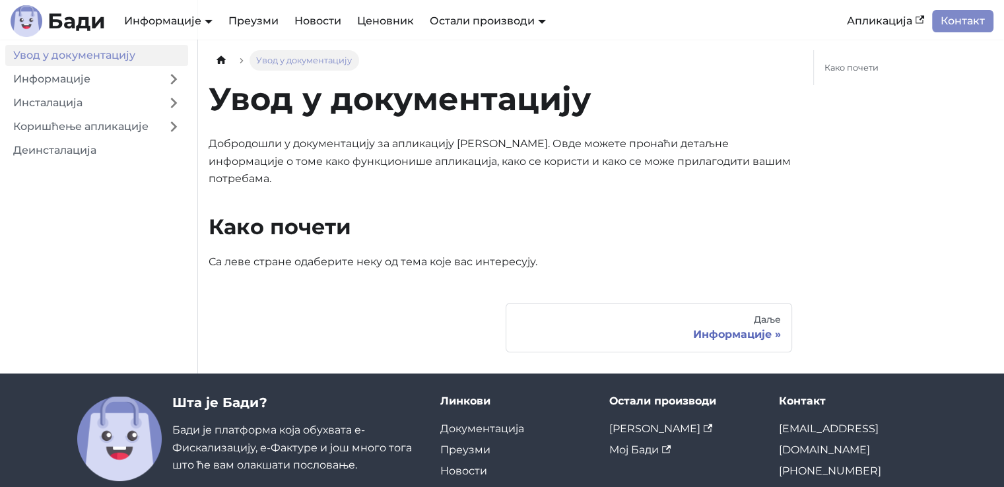
click at [157, 77] on link "АПИ Документација" at bounding box center [176, 66] width 111 height 20
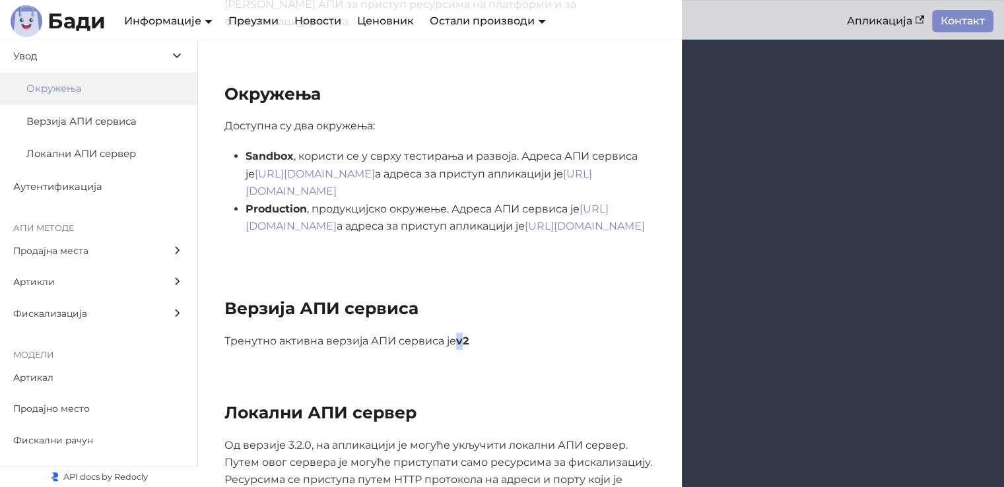
drag, startPoint x: 461, startPoint y: 314, endPoint x: 506, endPoint y: 314, distance: 45.6
click at [498, 333] on p "Тренутно активна верзија АПИ сервиса је v2" at bounding box center [439, 341] width 431 height 17
click at [515, 333] on p "Тренутно активна верзија АПИ сервиса је v2" at bounding box center [439, 341] width 431 height 17
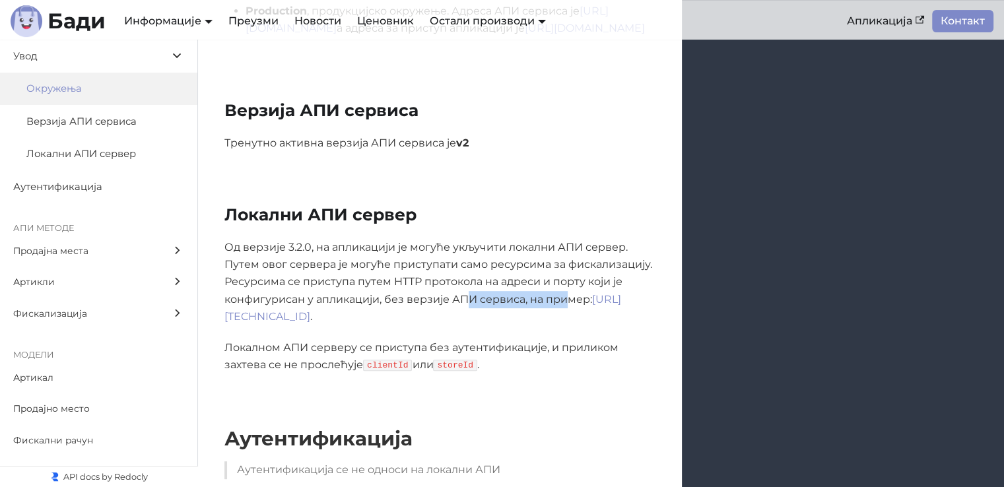
drag, startPoint x: 526, startPoint y: 275, endPoint x: 572, endPoint y: 275, distance: 46.2
click at [572, 275] on p "Од верзије 3.2.0, на апликацији је могуће укључити локални АПИ сервер. Путем ов…" at bounding box center [439, 282] width 431 height 87
click at [580, 275] on p "Од верзије 3.2.0, на апликацији је могуће укључити локални АПИ сервер. Путем ов…" at bounding box center [439, 282] width 431 height 87
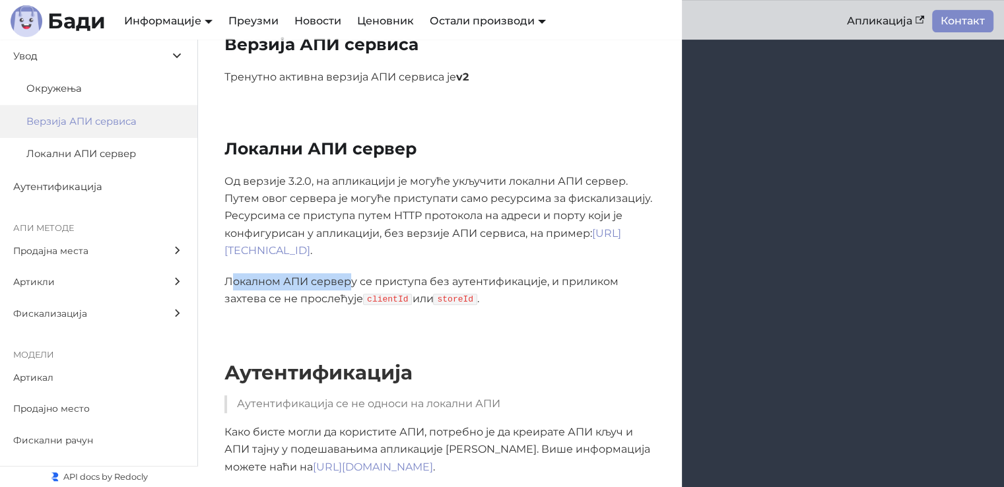
drag, startPoint x: 232, startPoint y: 259, endPoint x: 403, endPoint y: 257, distance: 171.0
click at [394, 273] on p "Локалном АПИ серверу се приступа без аутентификације, и приликом захтева се не …" at bounding box center [439, 290] width 431 height 35
click at [440, 273] on p "Локалном АПИ серверу се приступа без аутентификације, и приликом захтева се не …" at bounding box center [439, 290] width 431 height 35
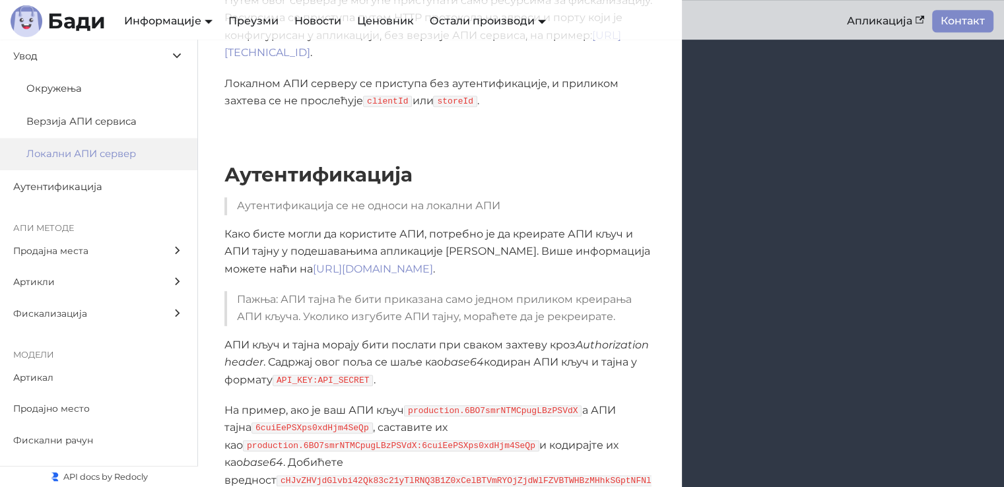
click at [108, 153] on span "Локални АПИ сервер" at bounding box center [92, 154] width 133 height 17
click at [101, 109] on label "Верзија АПИ сервиса" at bounding box center [98, 121] width 197 height 33
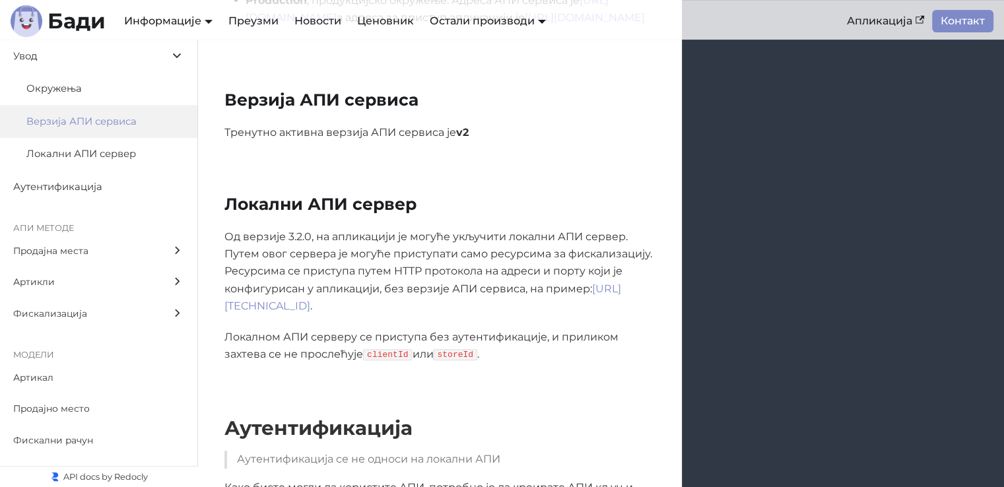
click at [98, 151] on span "Локални АПИ сервер" at bounding box center [92, 154] width 133 height 17
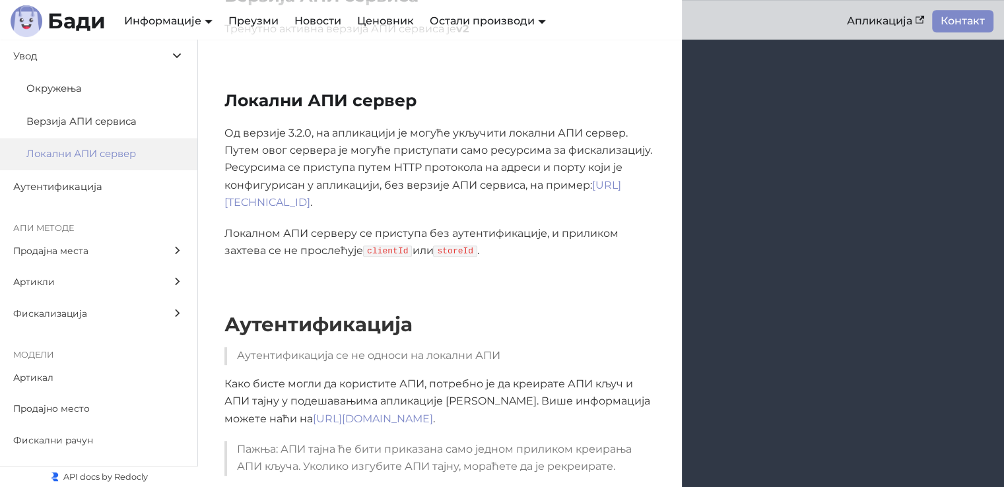
click at [141, 125] on span "Верзија АПИ сервиса" at bounding box center [92, 122] width 133 height 17
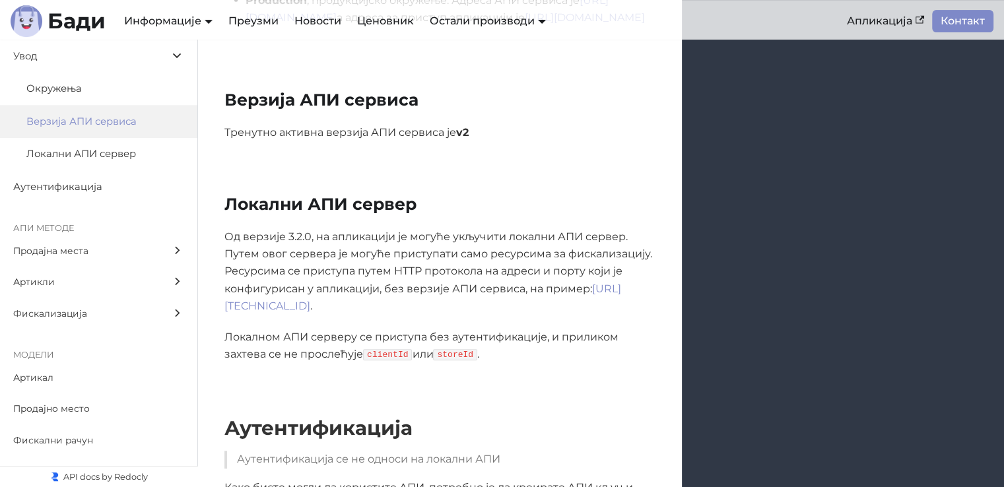
click at [119, 147] on span "Локални АПИ сервер" at bounding box center [92, 154] width 133 height 17
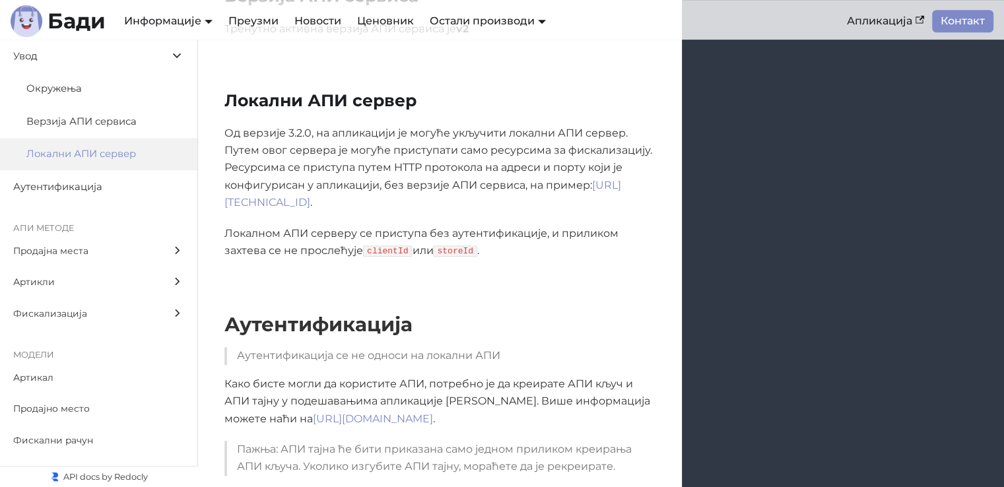
click at [65, 195] on label "Аутентификација" at bounding box center [98, 186] width 197 height 33
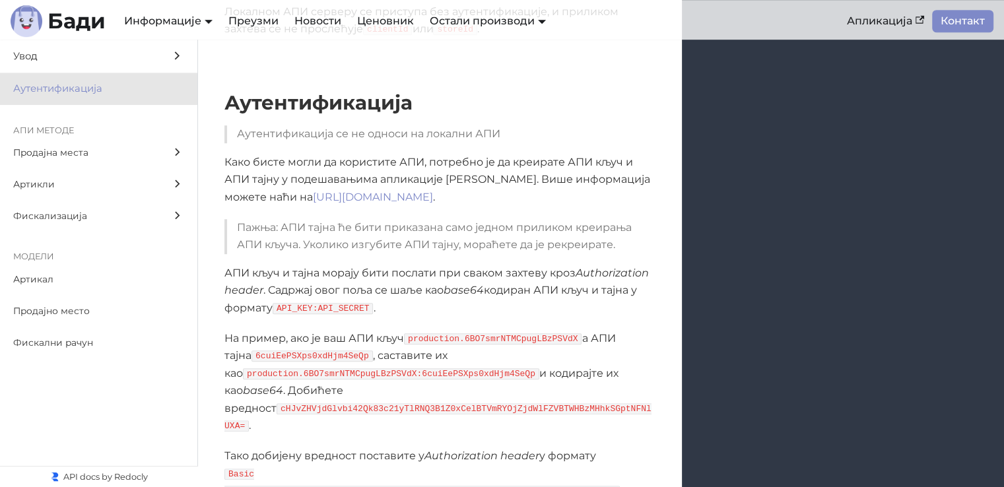
click at [73, 150] on span "Продајна места" at bounding box center [86, 152] width 146 height 15
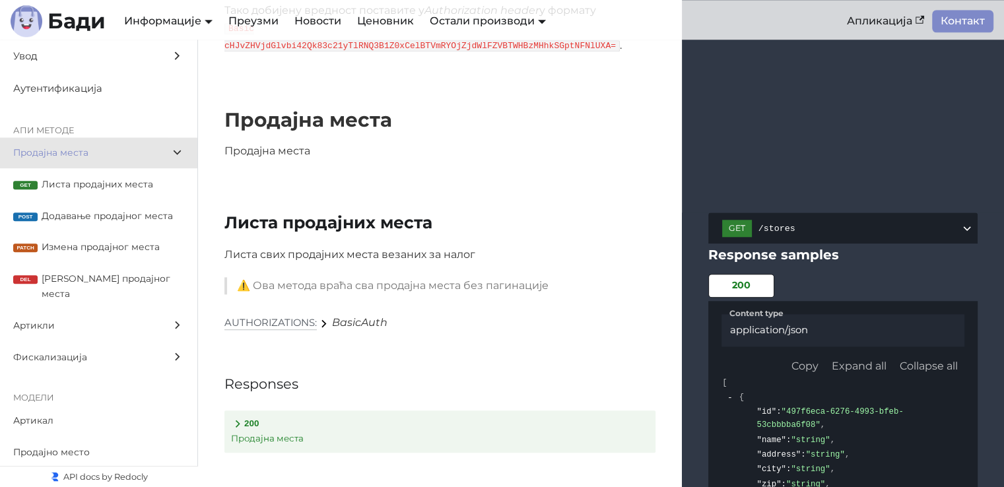
click at [64, 189] on span "Листа продајних места" at bounding box center [113, 184] width 143 height 15
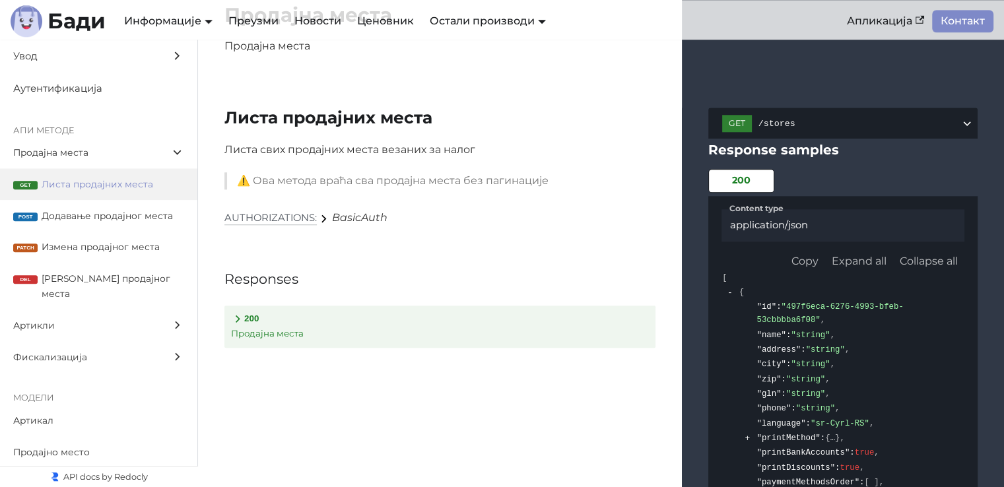
click at [71, 222] on span "Додавање продајног места" at bounding box center [113, 216] width 143 height 15
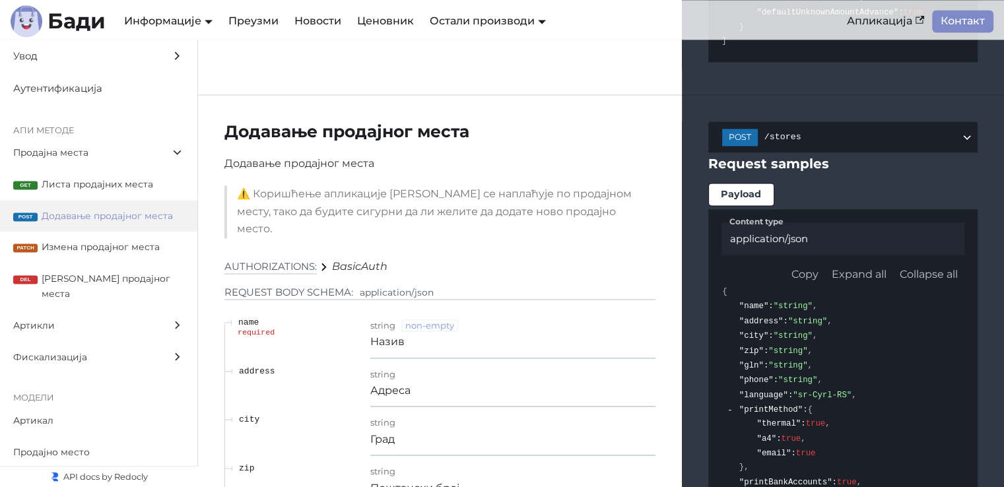
click at [65, 318] on span "Артикли" at bounding box center [86, 325] width 146 height 15
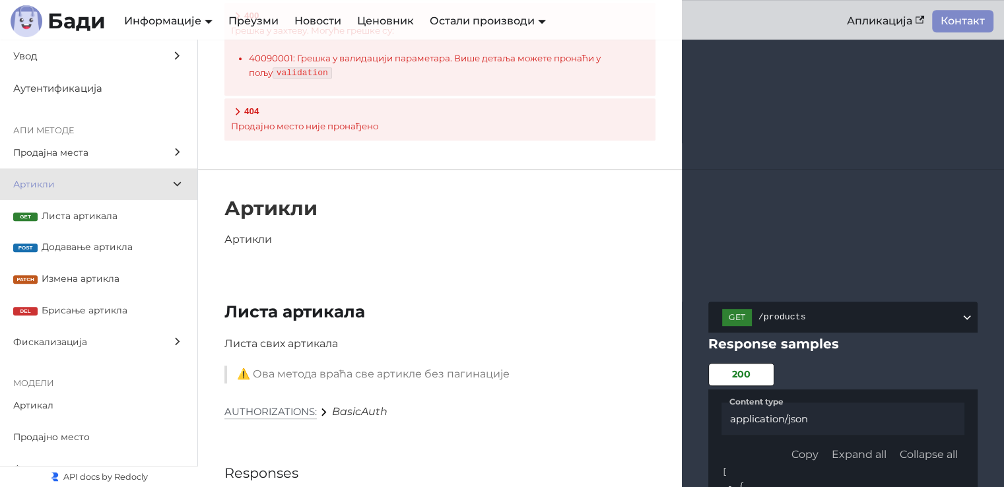
click at [69, 215] on span "Листа артикала" at bounding box center [113, 216] width 143 height 15
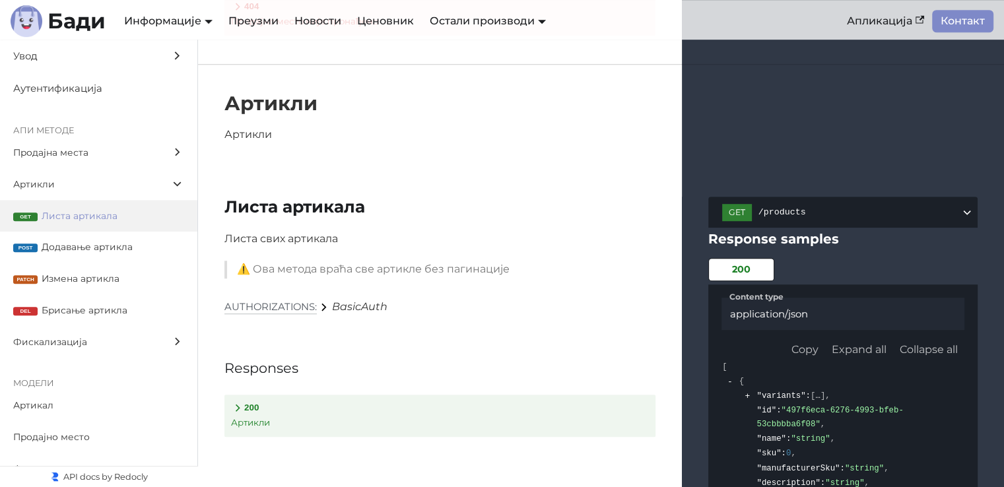
click at [91, 241] on span "Додавање артикла" at bounding box center [113, 247] width 143 height 15
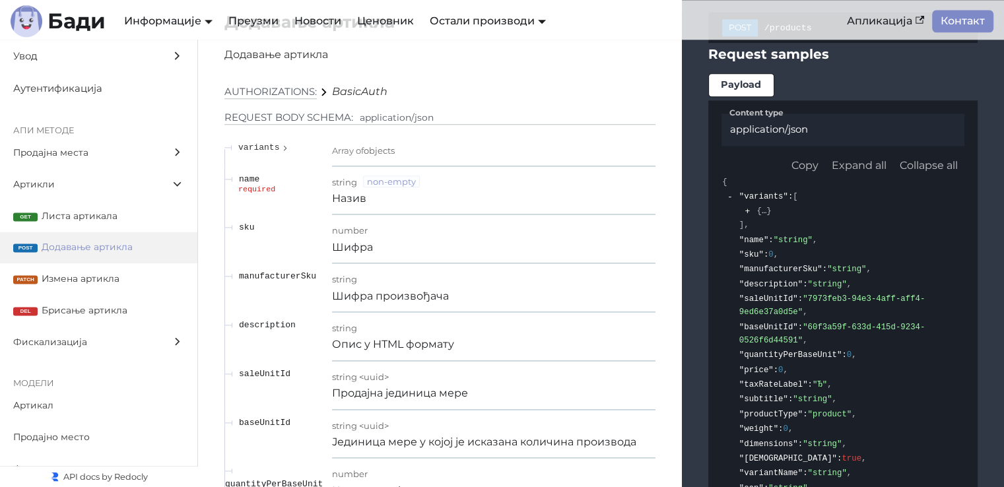
click at [79, 281] on span "Измена артикла" at bounding box center [113, 278] width 143 height 15
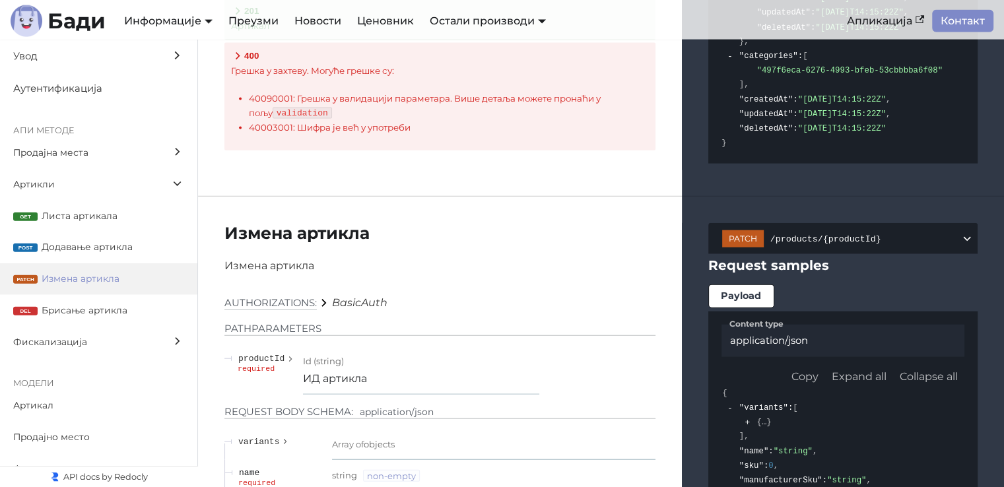
click at [90, 306] on span "Брисање артикла" at bounding box center [113, 310] width 143 height 15
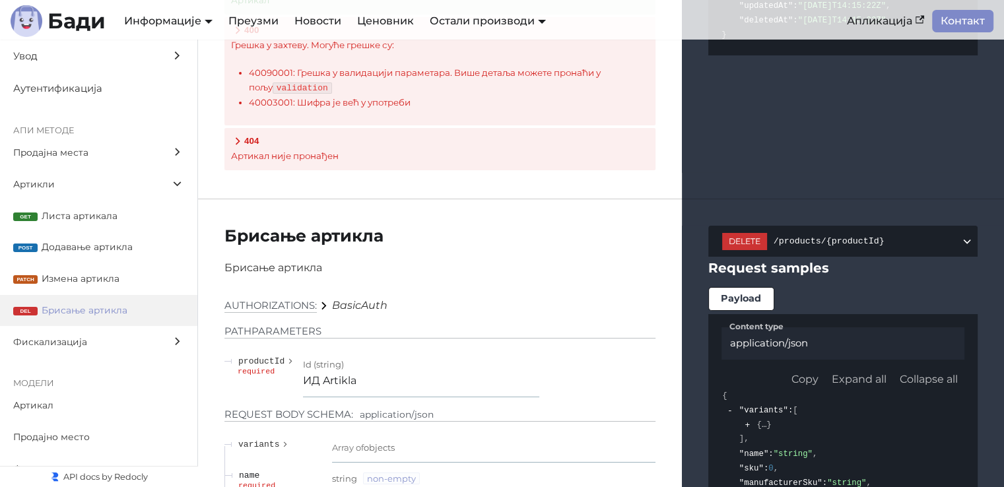
click at [82, 213] on span "Листа артикала" at bounding box center [113, 216] width 143 height 15
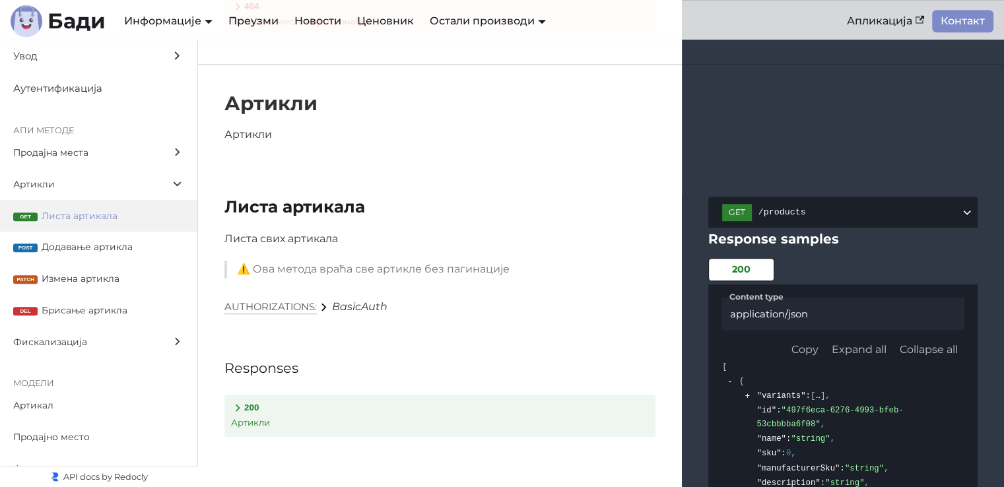
click at [248, 395] on button "200 Артикли" at bounding box center [439, 416] width 431 height 42
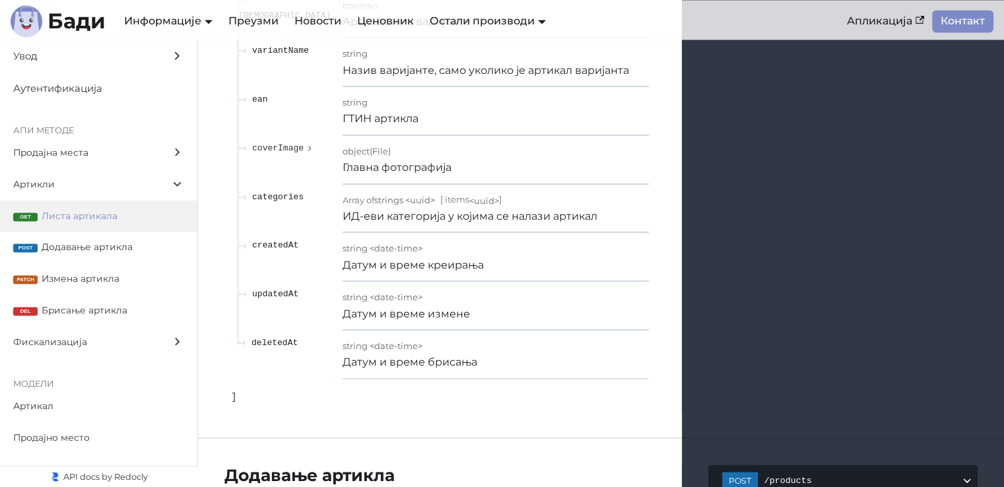
click at [71, 331] on label "Фискализација" at bounding box center [98, 342] width 197 height 32
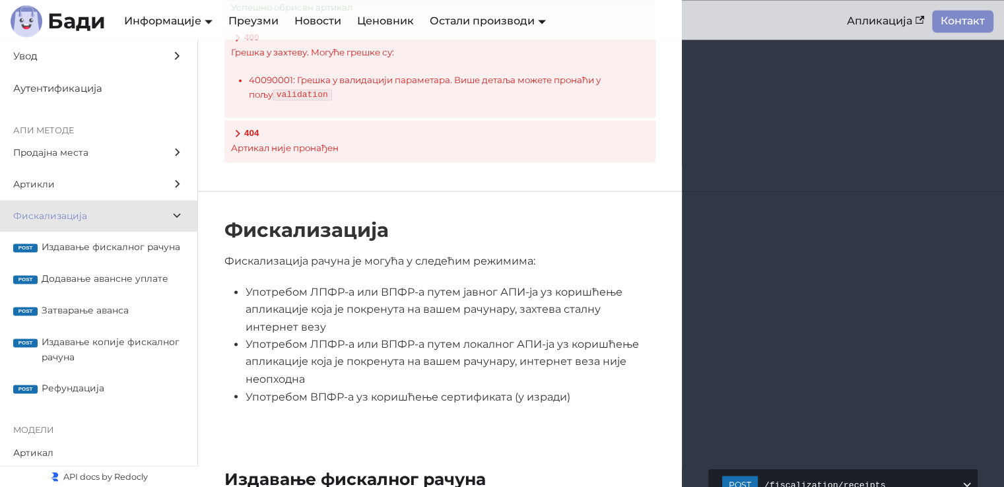
click at [81, 252] on span "Издавање фискалног рачуна" at bounding box center [113, 247] width 143 height 15
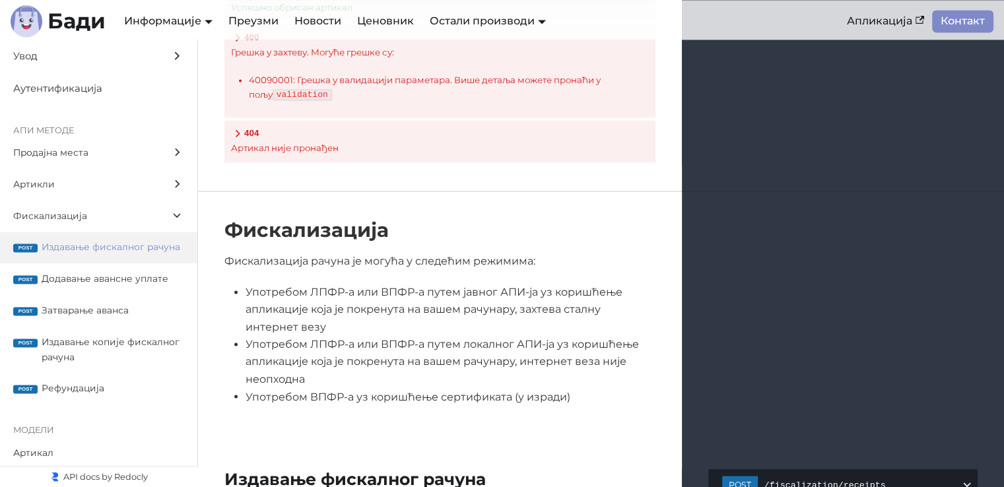
scroll to position [12404, 0]
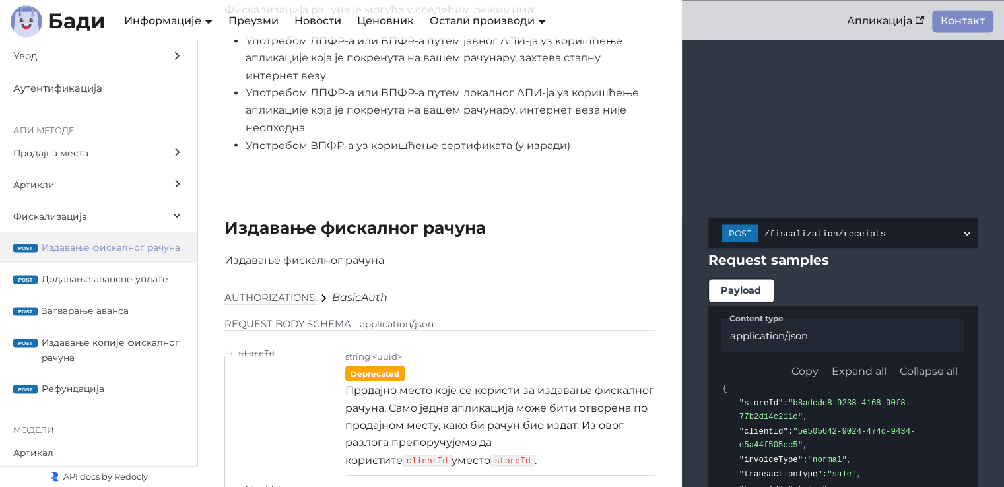
click at [94, 287] on span "Додавање авансне уплате" at bounding box center [113, 278] width 143 height 15
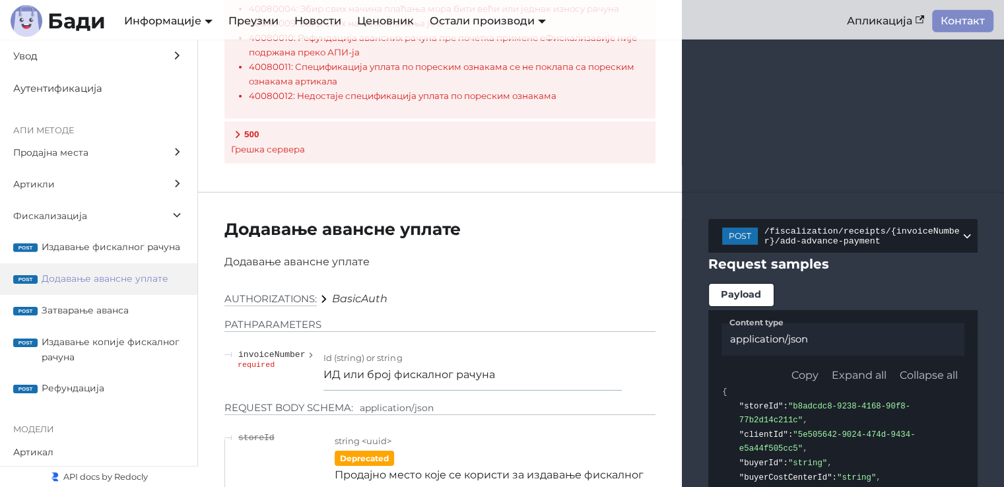
click at [80, 318] on span "Затварање аванса" at bounding box center [113, 310] width 143 height 15
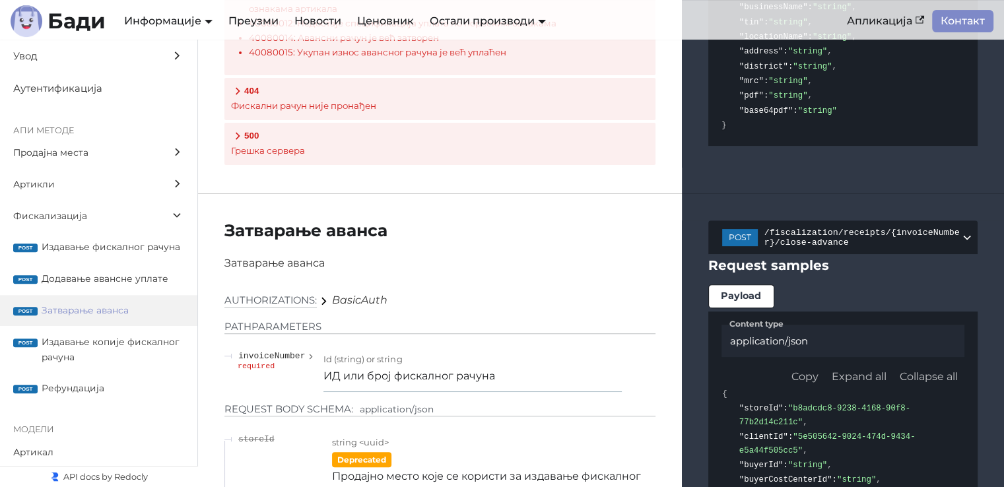
click at [100, 365] on span "Издавање копије фискалног рачуна" at bounding box center [113, 350] width 143 height 30
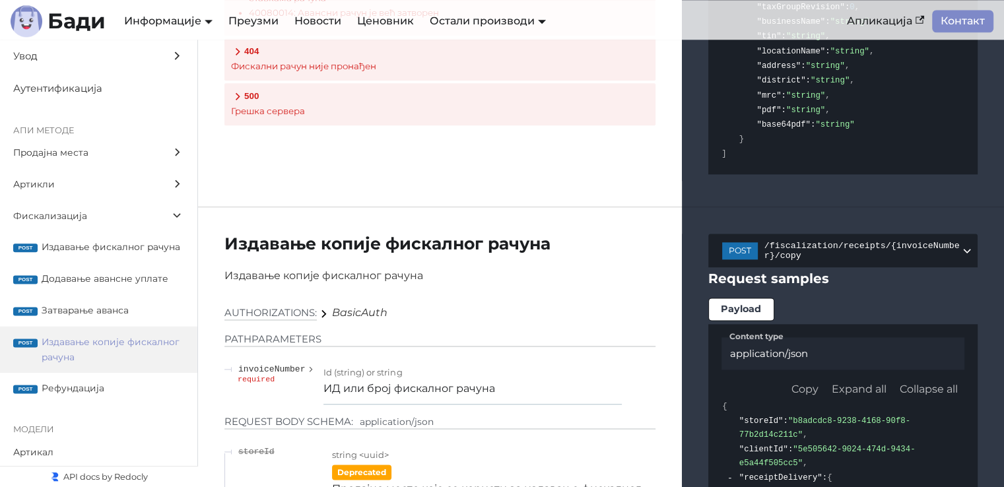
click at [102, 396] on span "Рефундација" at bounding box center [113, 388] width 143 height 15
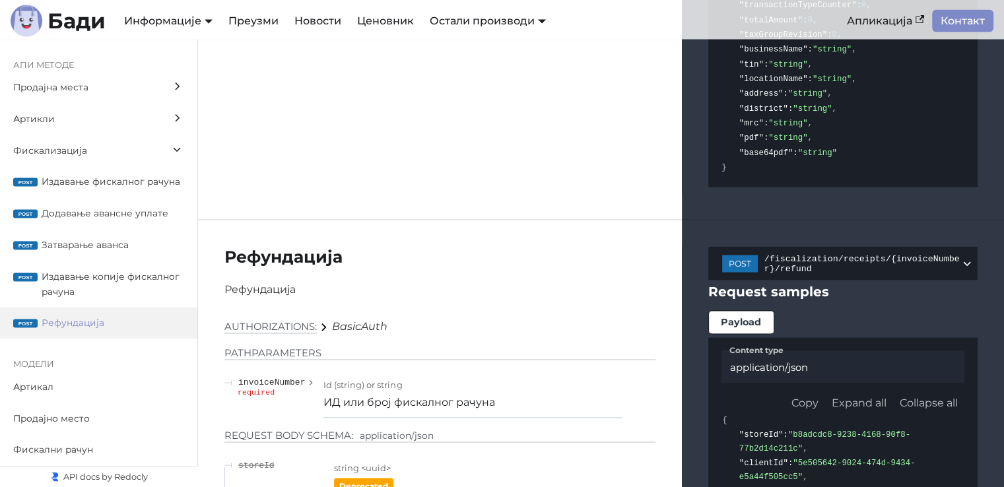
scroll to position [80, 0]
click at [61, 397] on label "Артикал" at bounding box center [98, 387] width 197 height 32
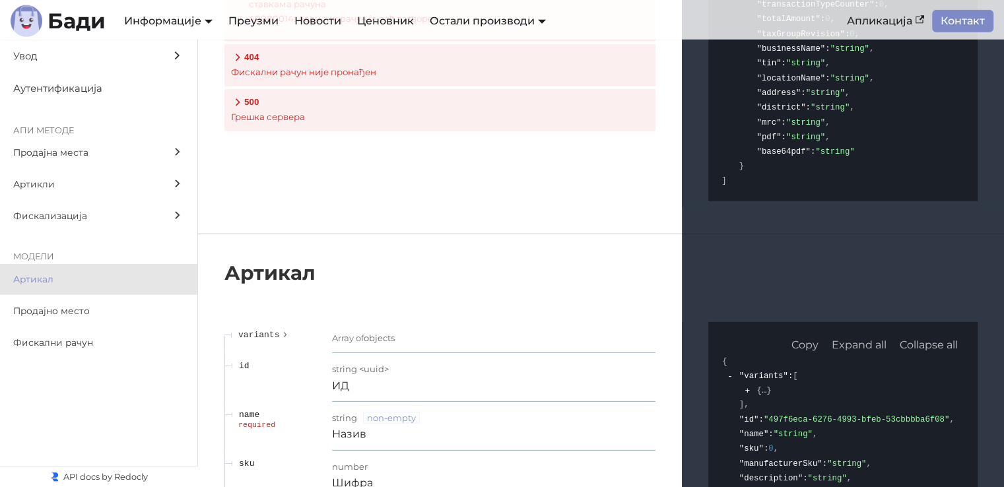
click at [124, 304] on span "Продајно место" at bounding box center [86, 311] width 146 height 15
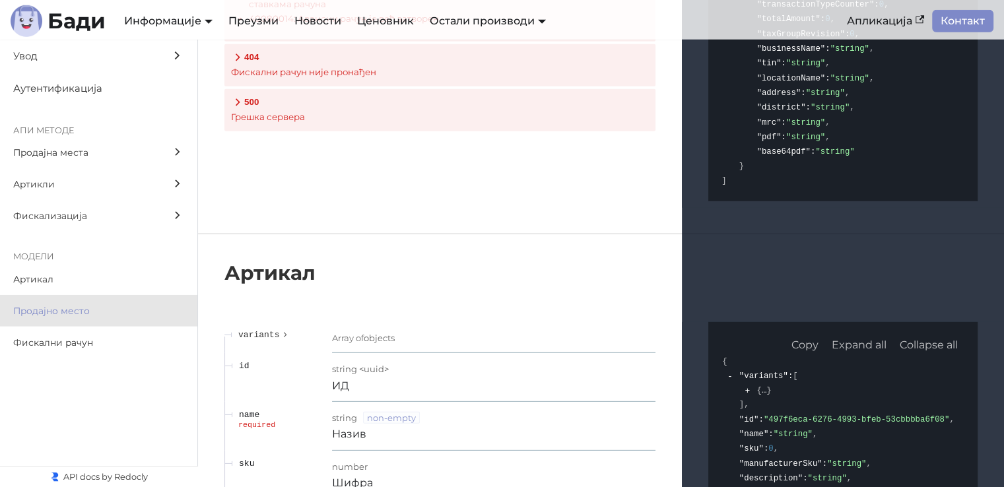
scroll to position [20312, 0]
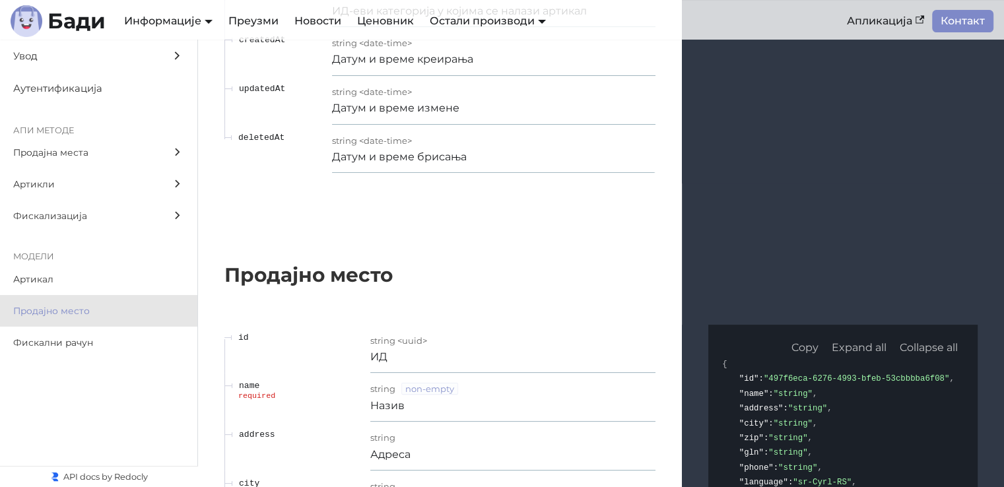
click at [59, 355] on label "Фискални рачун" at bounding box center [98, 343] width 197 height 32
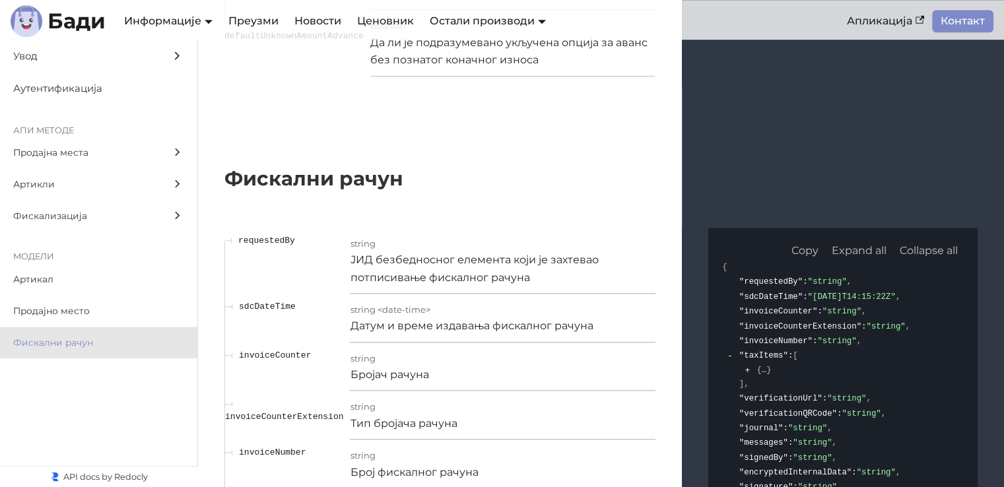
scroll to position [21345, 0]
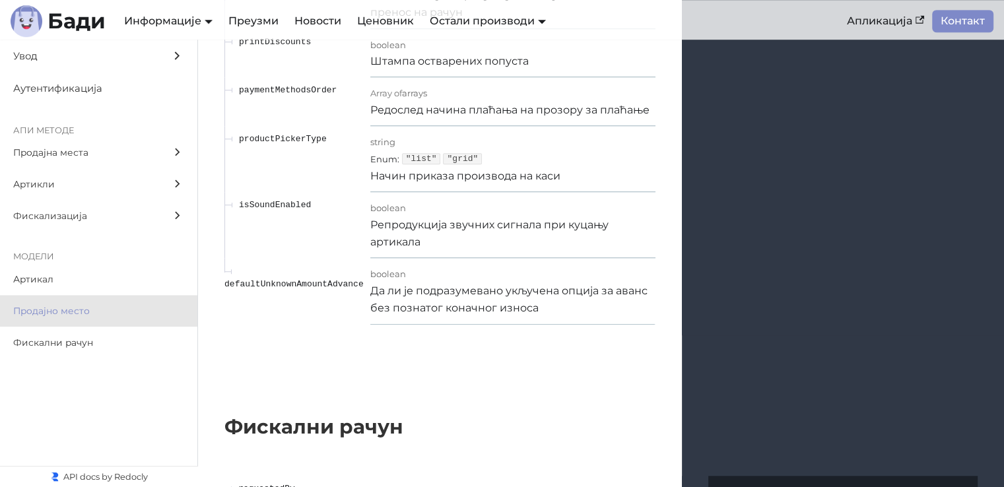
click at [44, 58] on span "Увод" at bounding box center [86, 56] width 146 height 17
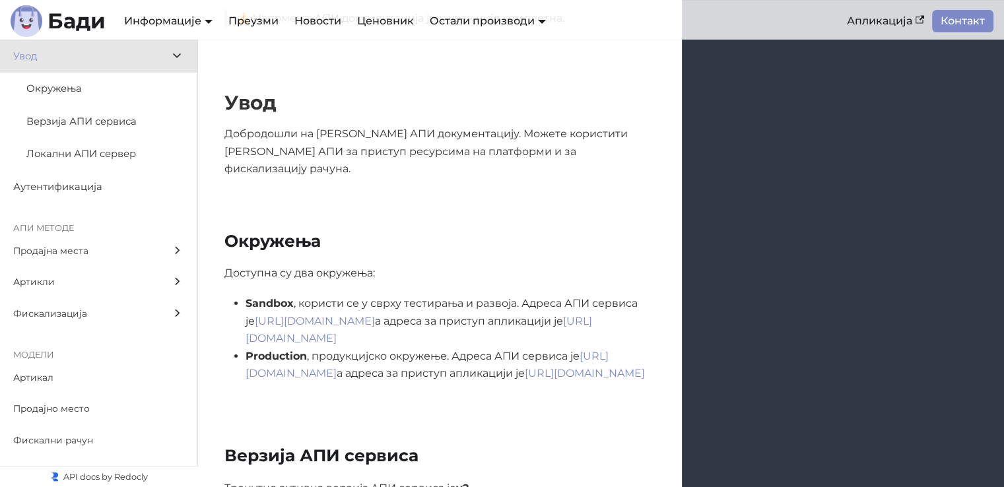
click at [53, 82] on span "Окружења" at bounding box center [92, 89] width 133 height 17
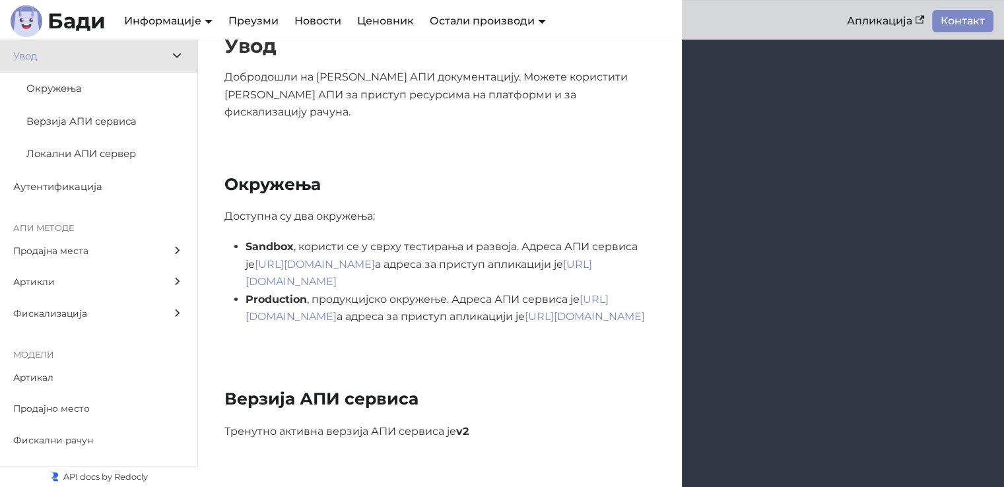
click at [49, 98] on label "Окружења" at bounding box center [98, 89] width 197 height 33
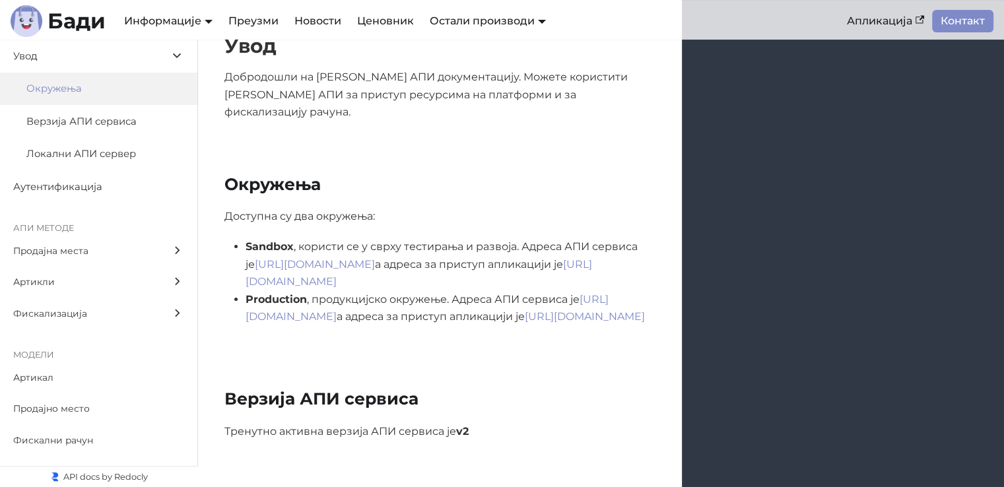
scroll to position [306, 0]
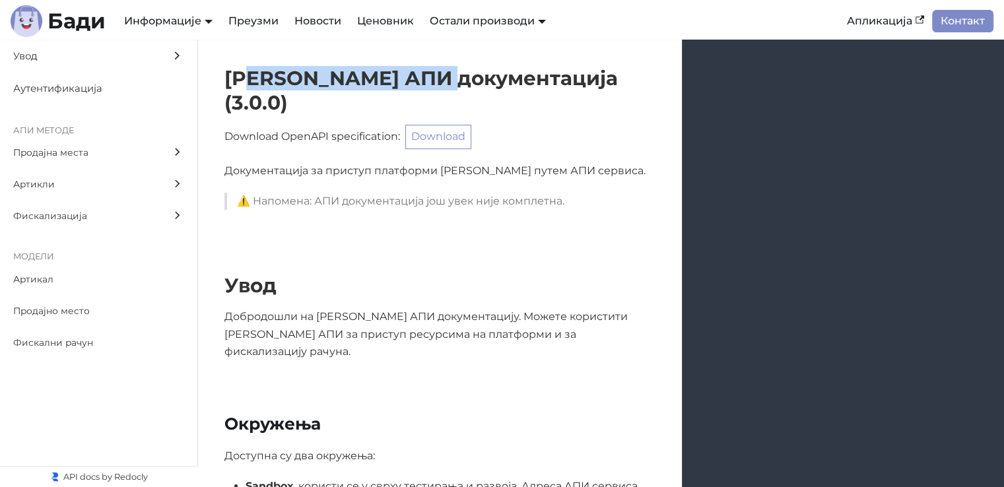
drag, startPoint x: 256, startPoint y: 81, endPoint x: 474, endPoint y: 80, distance: 217.9
click at [474, 80] on h1 "Бади АПИ документација ( 3.0.0 )" at bounding box center [439, 90] width 431 height 49
click at [491, 80] on h1 "Бади АПИ документација ( 3.0.0 )" at bounding box center [439, 90] width 431 height 49
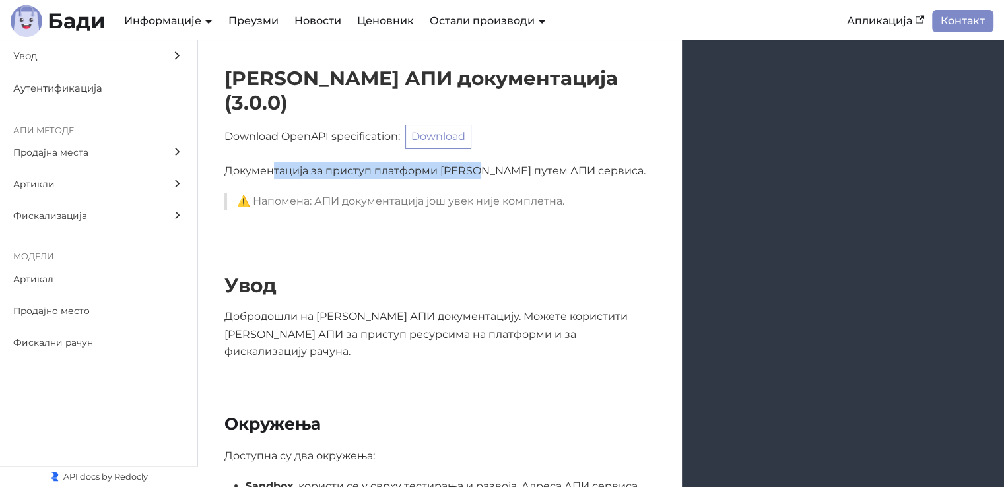
drag, startPoint x: 275, startPoint y: 143, endPoint x: 496, endPoint y: 143, distance: 221.2
click at [493, 162] on p "Документација за приступ платформи [PERSON_NAME] путем АПИ сервиса." at bounding box center [439, 170] width 431 height 17
click at [530, 162] on p "Документација за приступ платформи [PERSON_NAME] путем АПИ сервиса." at bounding box center [439, 170] width 431 height 17
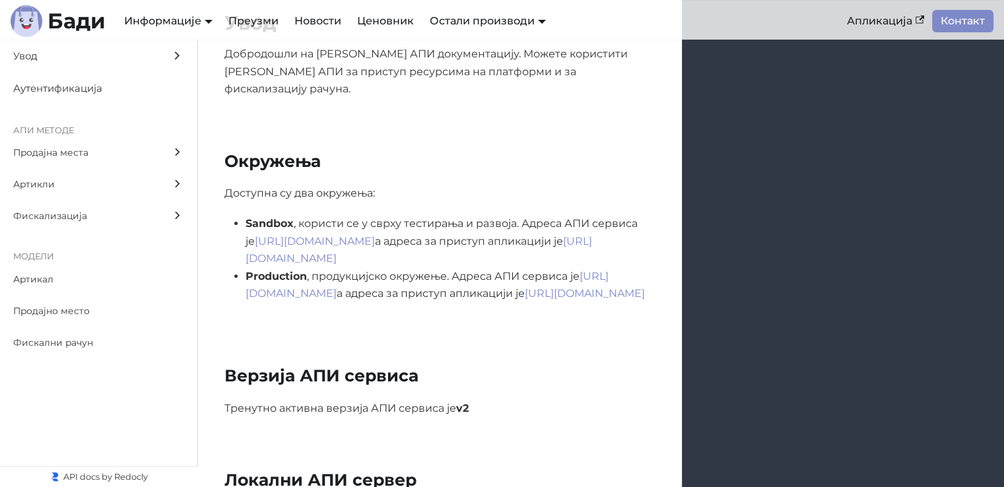
scroll to position [264, 0]
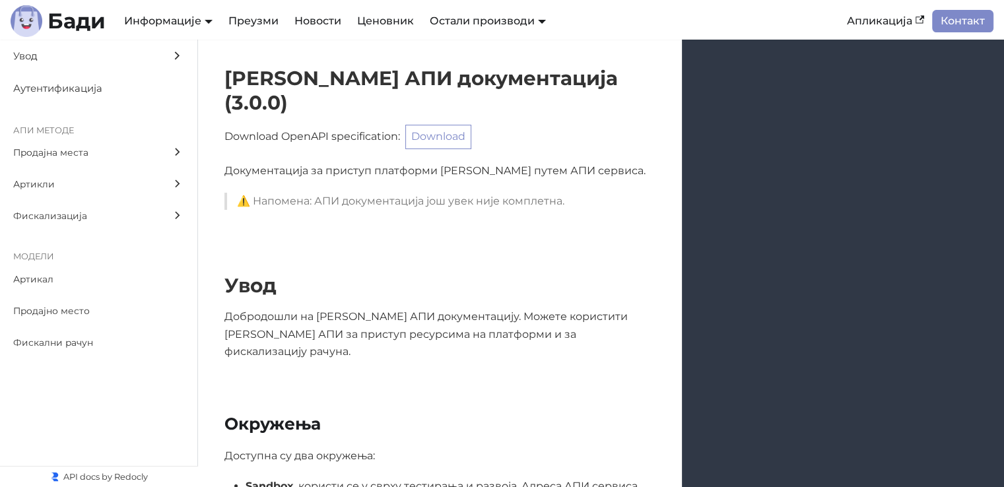
click at [69, 57] on span "Увод" at bounding box center [86, 56] width 146 height 17
click at [58, 164] on label "Продајна места" at bounding box center [98, 153] width 197 height 32
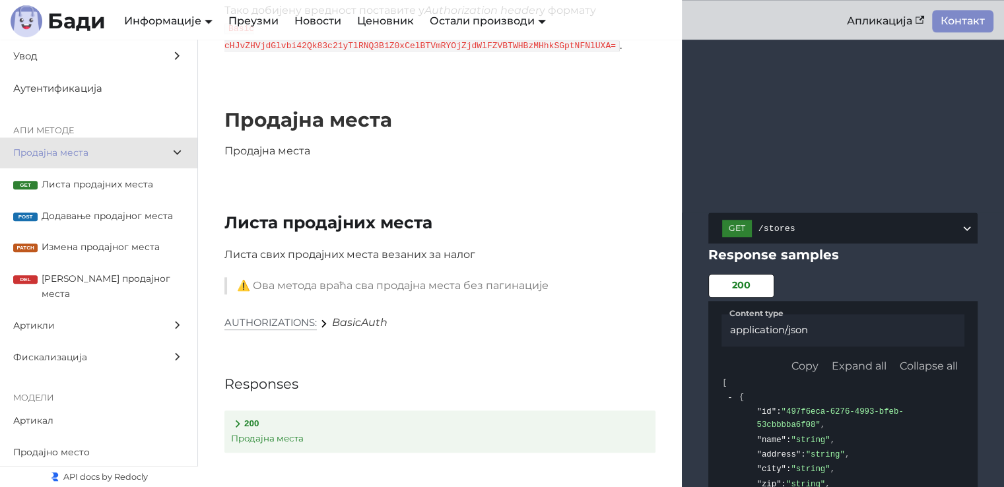
click at [61, 188] on span "Листа продајних места" at bounding box center [113, 184] width 143 height 15
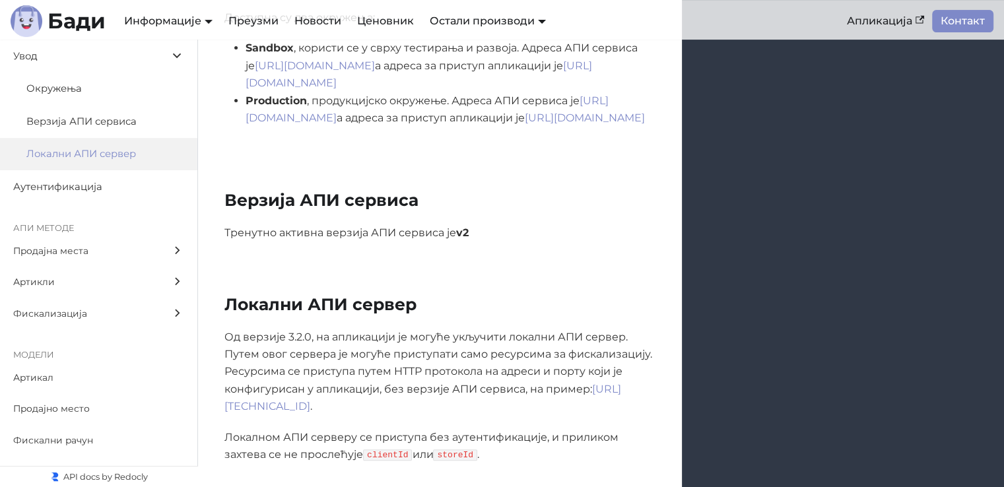
scroll to position [69, 0]
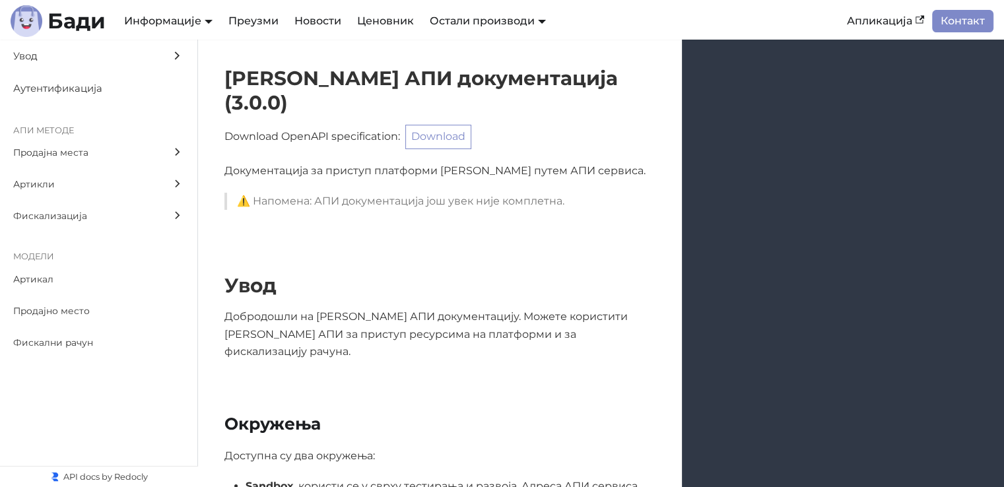
click at [337, 24] on link "Новости" at bounding box center [318, 21] width 63 height 22
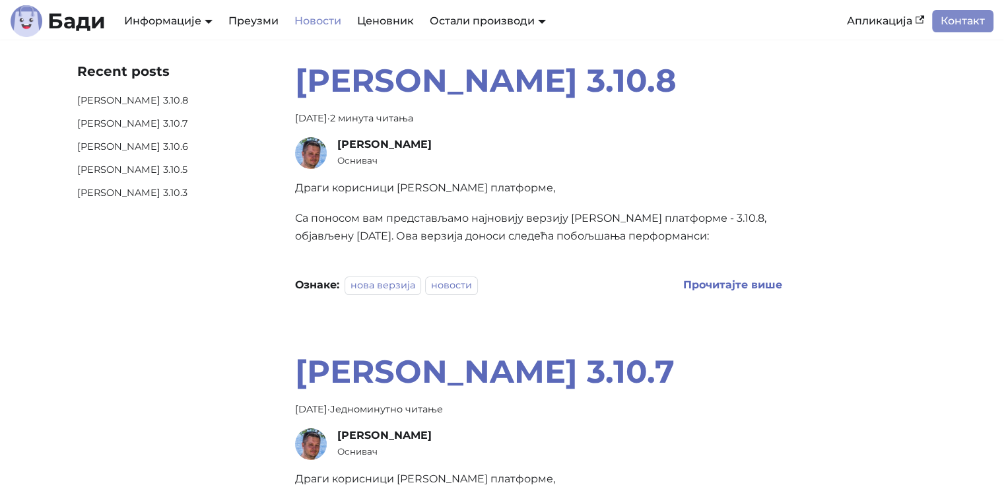
click at [187, 11] on div "Информације Документација АПИ Документација План развоја" at bounding box center [168, 21] width 104 height 22
click at [173, 48] on link "Документација" at bounding box center [176, 44] width 111 height 20
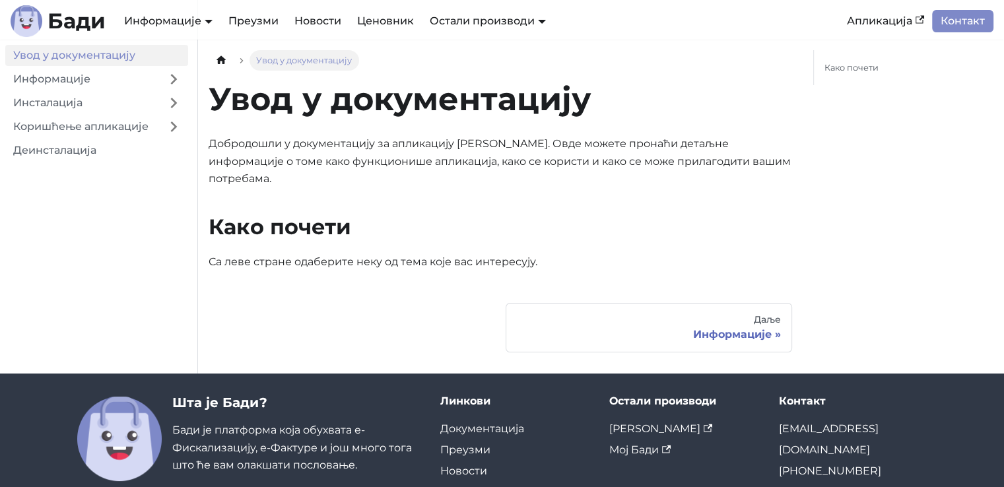
click at [67, 23] on b "Бади" at bounding box center [77, 21] width 58 height 21
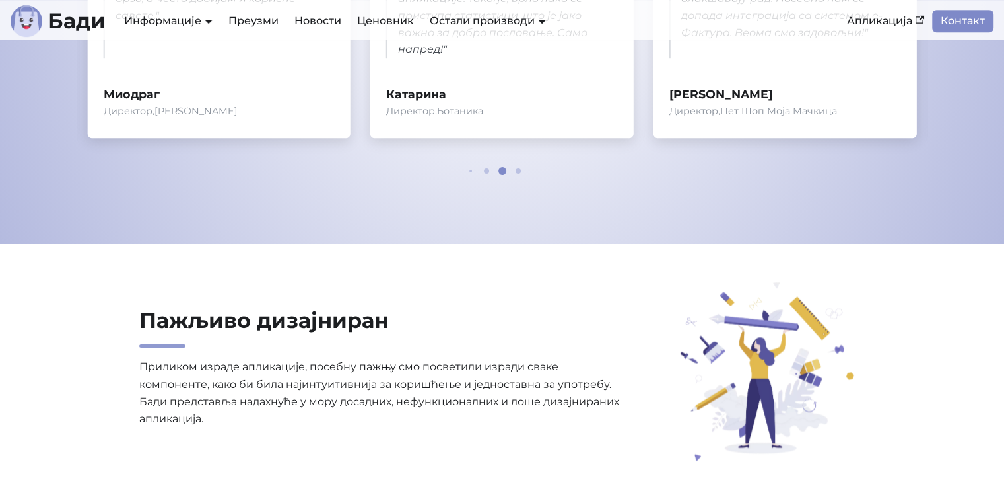
scroll to position [660, 0]
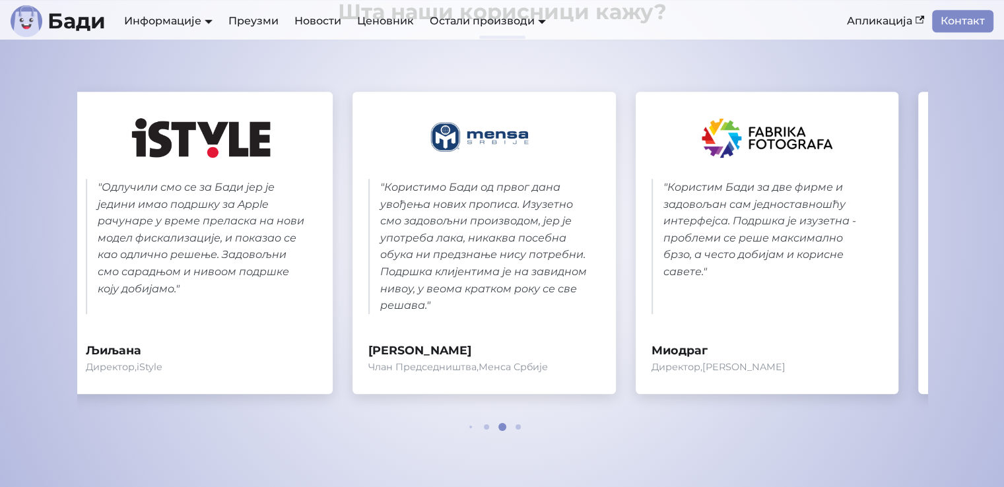
click at [718, 316] on div "" Користим Бади за две фирме и задовољан сам једноставношћу интерфејса. Подршка…" at bounding box center [768, 278] width 232 height 199
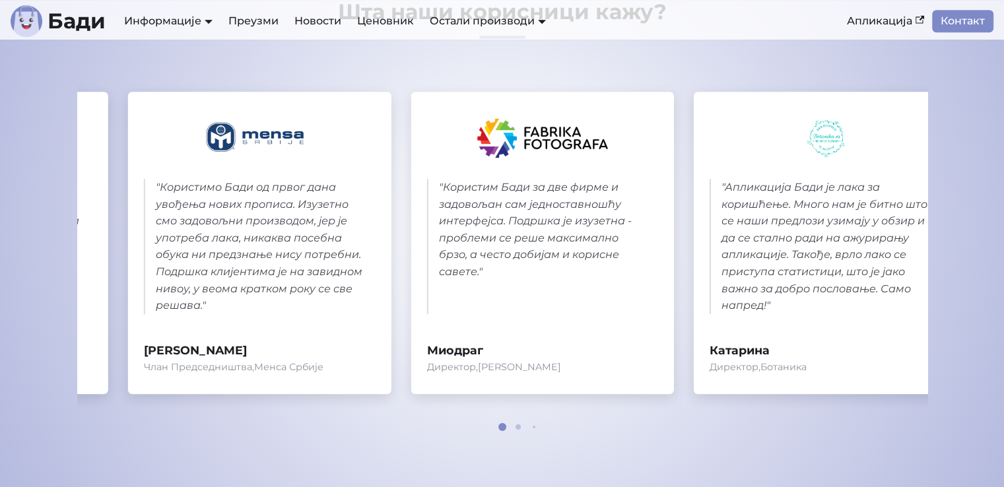
click at [372, 259] on div "" Користимо Бади од првог дана увођења нових прописа. Изузетно смо задовољни пр…" at bounding box center [259, 243] width 263 height 302
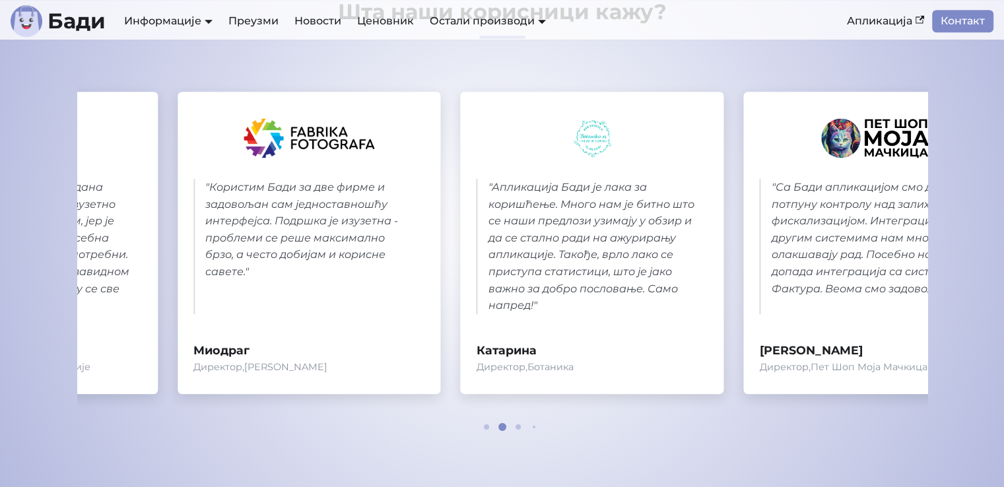
click at [497, 254] on blockquote "" Апликација Бади је лака за коришћење. Много нам је битно што се наши предлози…" at bounding box center [593, 246] width 232 height 135
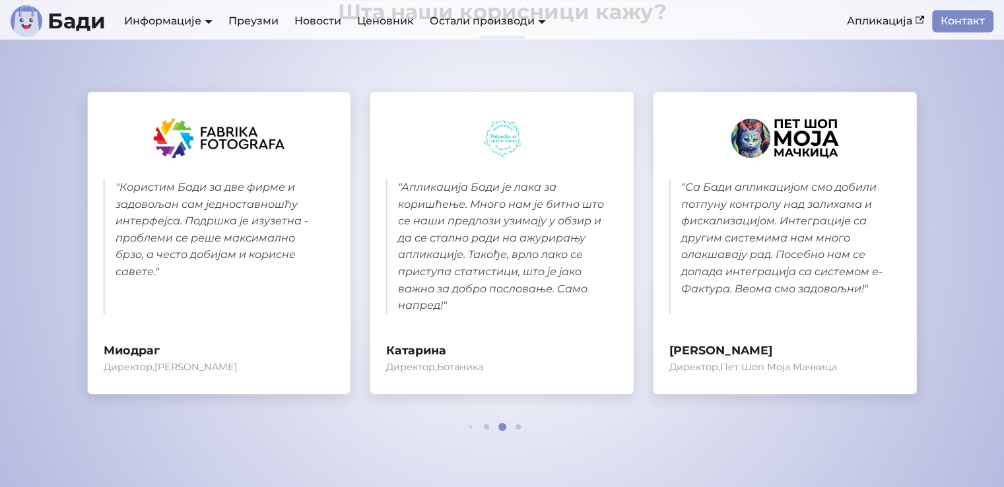
click at [669, 238] on blockquote "" Са Бади апликацијом смо добили потпуну контролу над залихама и фискализацијом…" at bounding box center [785, 246] width 232 height 135
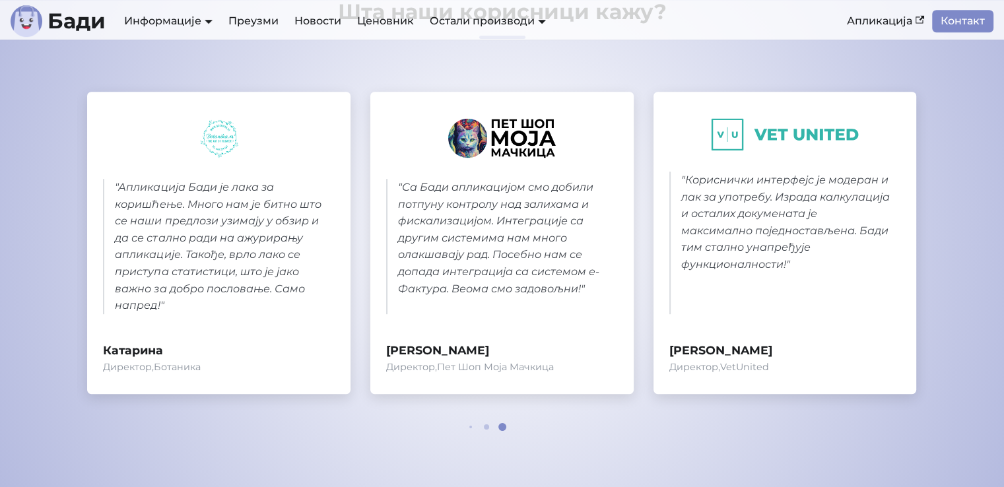
click at [533, 228] on div "" Одлучили смо се за Бади јер је једини имао подршку за Apple рачунаре у време …" at bounding box center [502, 254] width 850 height 366
click at [335, 273] on blockquote "" Апликација Бади је лака за коришћење. Много нам је битно што се наши предлози…" at bounding box center [219, 246] width 232 height 135
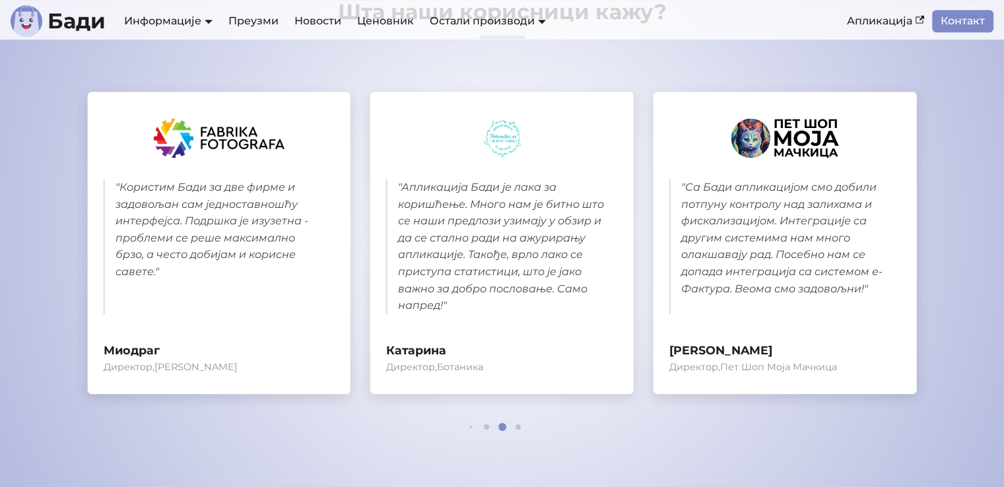
click at [634, 241] on div "" Апликација Бади је лака за коришћење. Много нам је битно што се наши предлози…" at bounding box center [501, 243] width 263 height 302
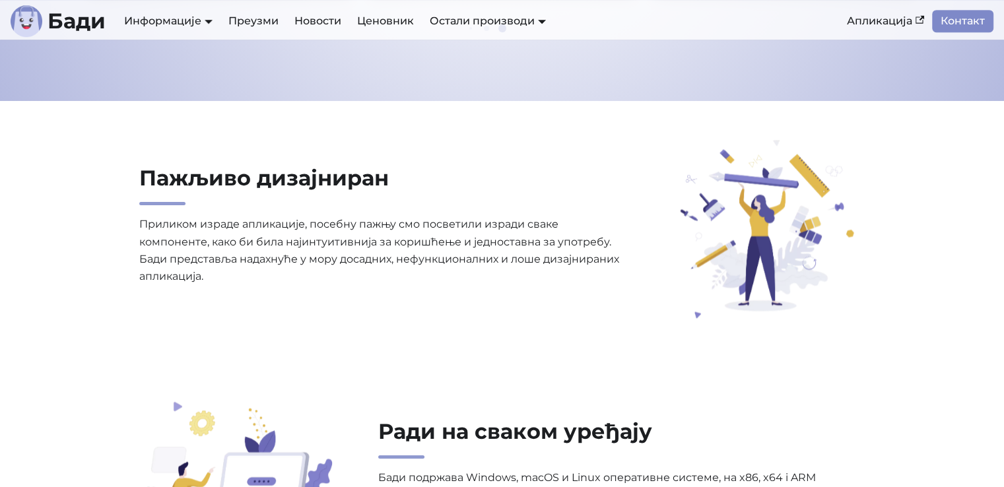
scroll to position [990, 0]
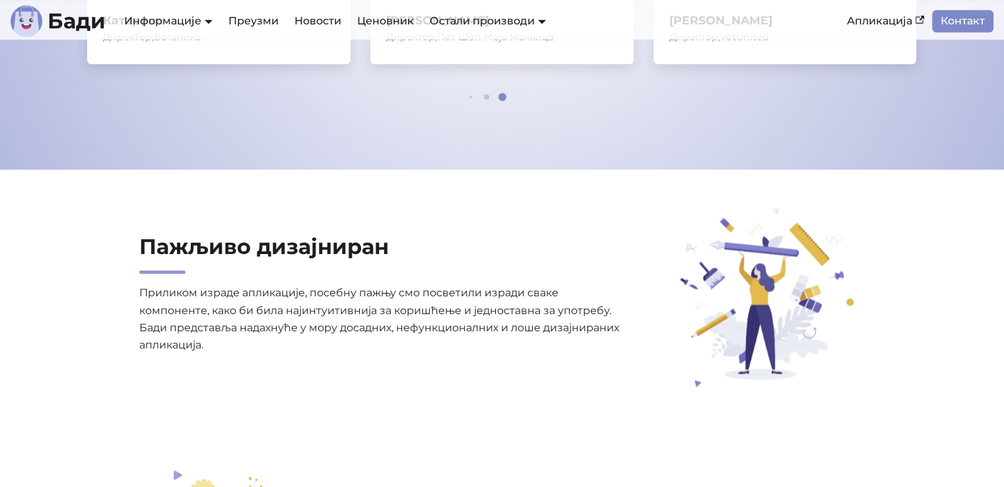
click at [380, 20] on link "Ценовник" at bounding box center [385, 21] width 73 height 22
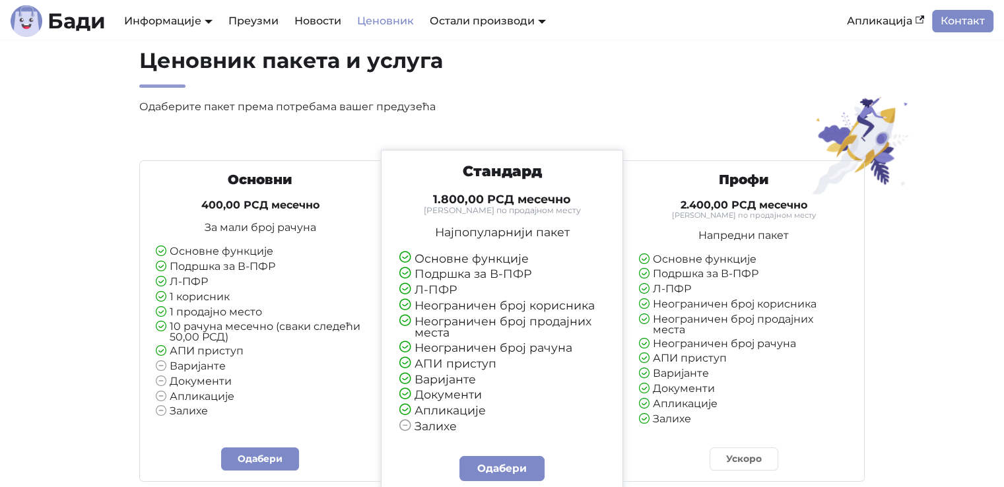
scroll to position [66, 0]
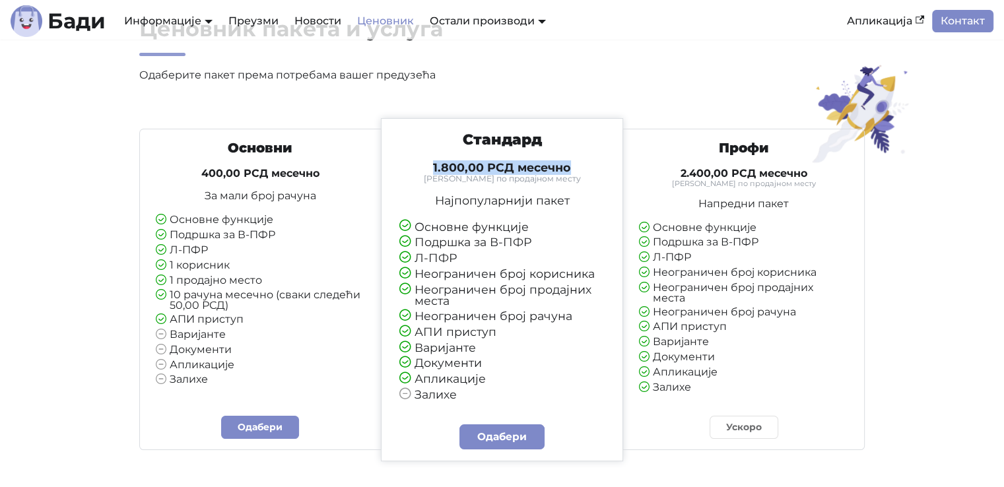
drag, startPoint x: 407, startPoint y: 167, endPoint x: 584, endPoint y: 167, distance: 176.9
click at [583, 167] on h4 "1.800,00 РСД месечно" at bounding box center [502, 167] width 206 height 15
click at [599, 67] on p "Одаберите пакет према потребама вашег предузећа" at bounding box center [382, 75] width 487 height 17
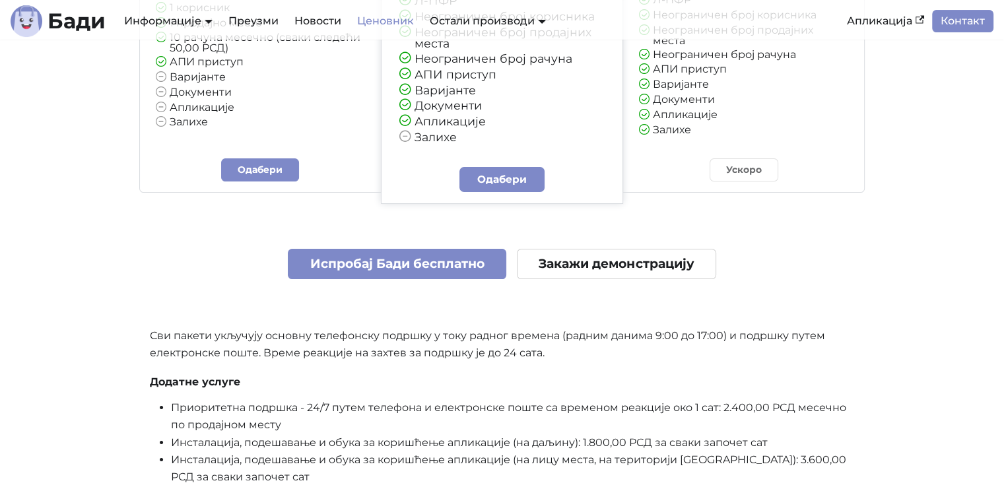
scroll to position [330, 0]
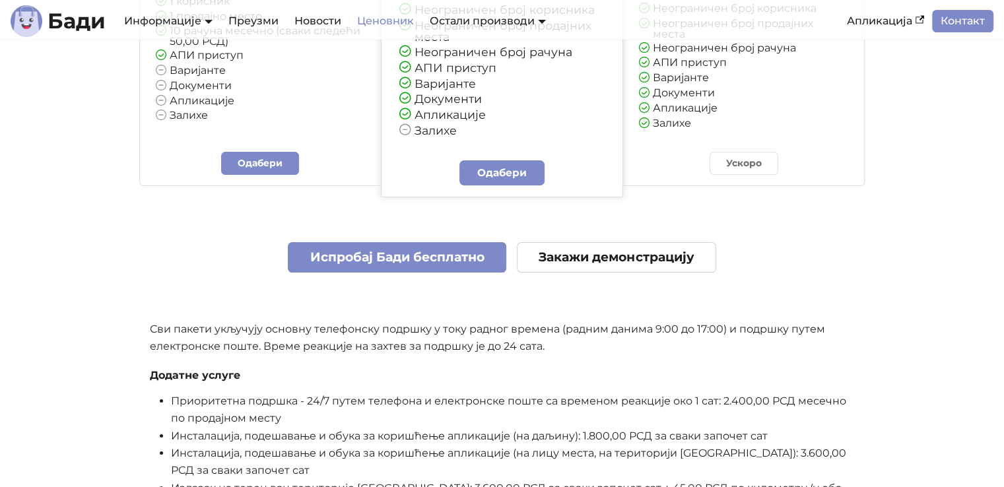
click at [458, 263] on link "Испробај Бади бесплатно" at bounding box center [397, 257] width 219 height 31
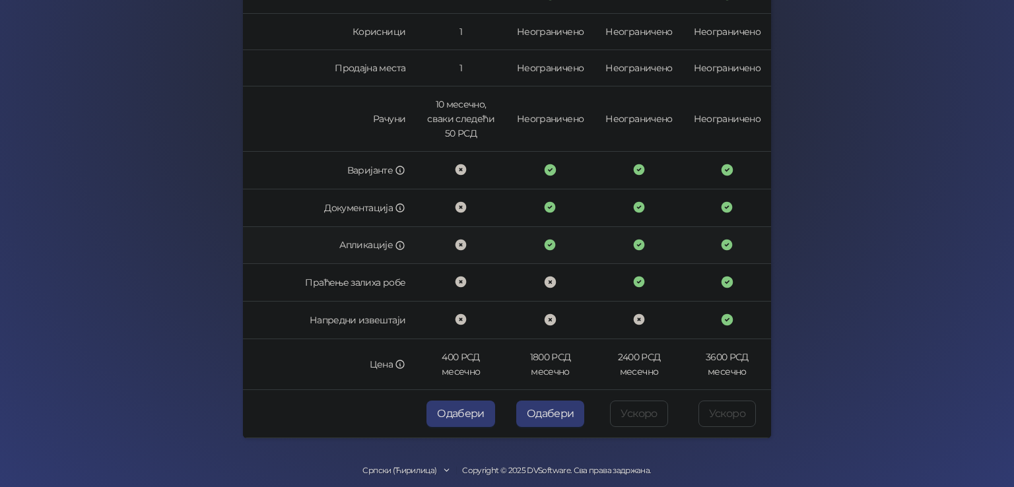
scroll to position [372, 0]
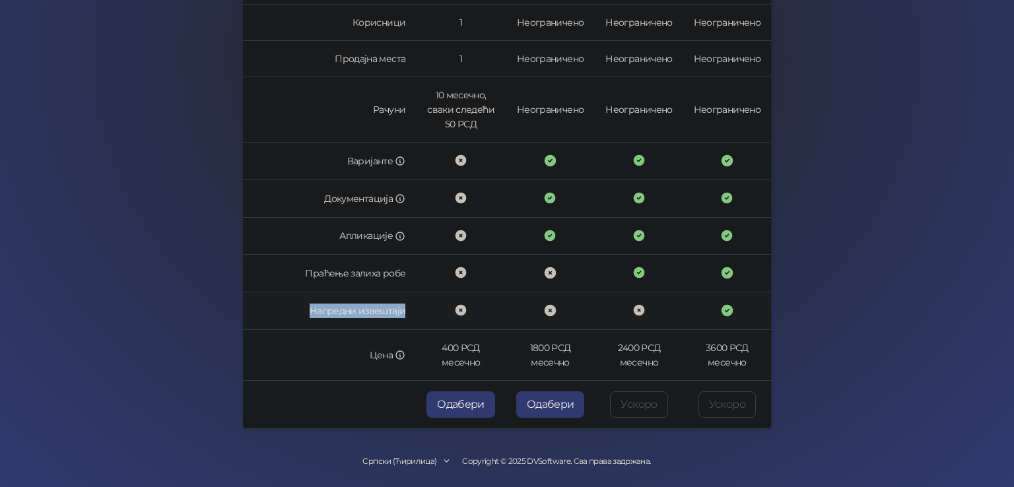
drag, startPoint x: 300, startPoint y: 306, endPoint x: 407, endPoint y: 307, distance: 106.3
click at [407, 307] on td "Напредни извештаји" at bounding box center [329, 311] width 173 height 38
copy td "Напредни извештаји"
click at [489, 238] on td at bounding box center [461, 237] width 90 height 38
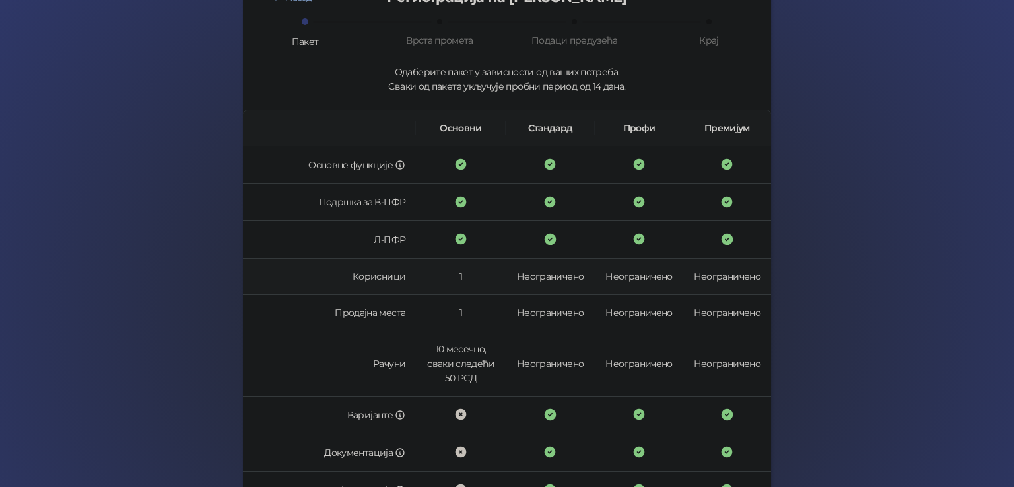
scroll to position [0, 0]
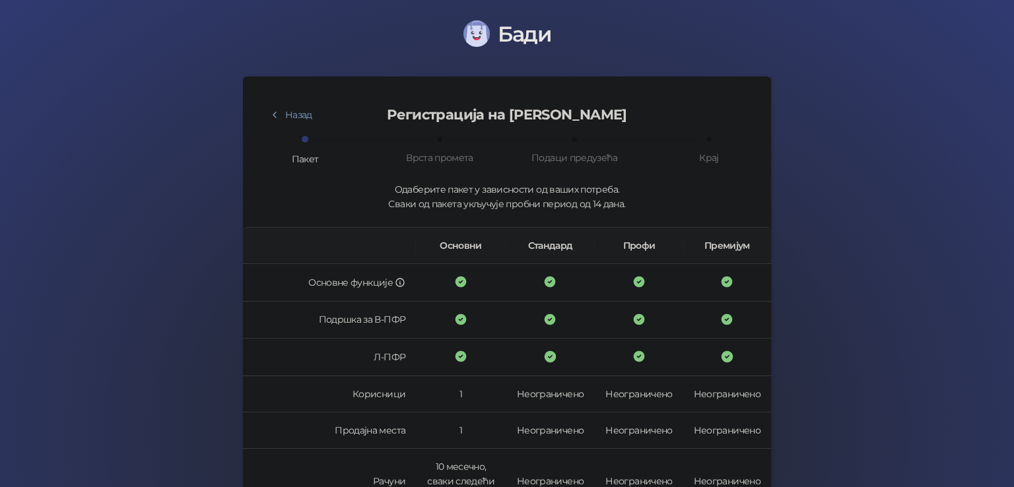
click at [287, 114] on button "Назад" at bounding box center [291, 114] width 64 height 21
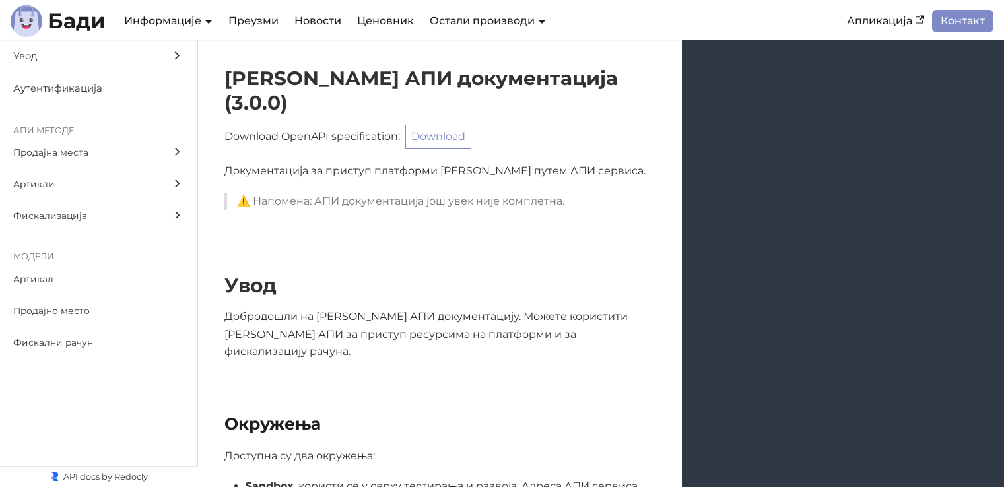
click at [62, 152] on span "Продајна места" at bounding box center [86, 152] width 146 height 15
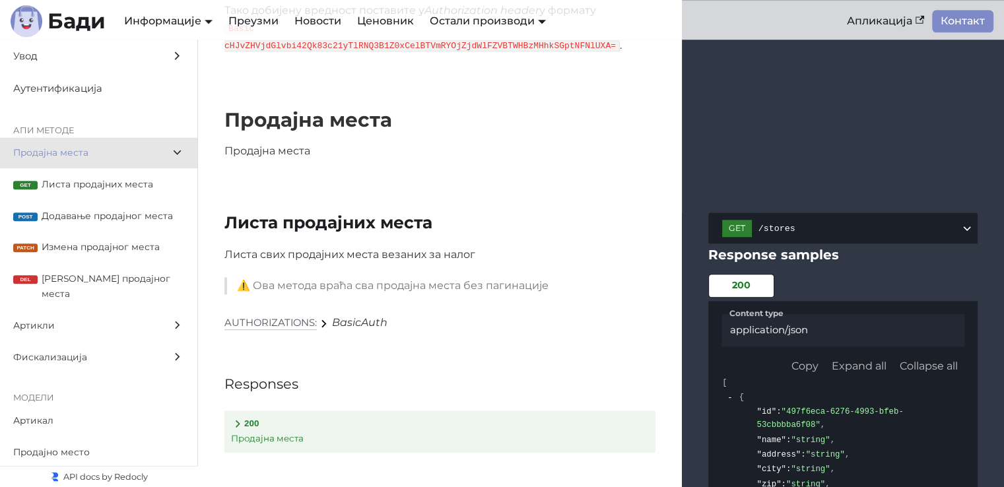
click at [96, 182] on span "Листа продајних места" at bounding box center [113, 184] width 143 height 15
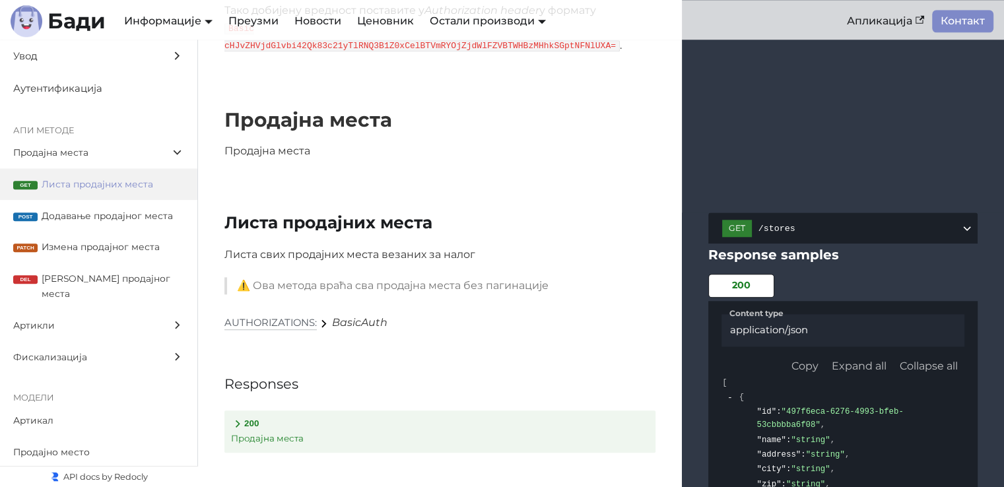
scroll to position [1415, 0]
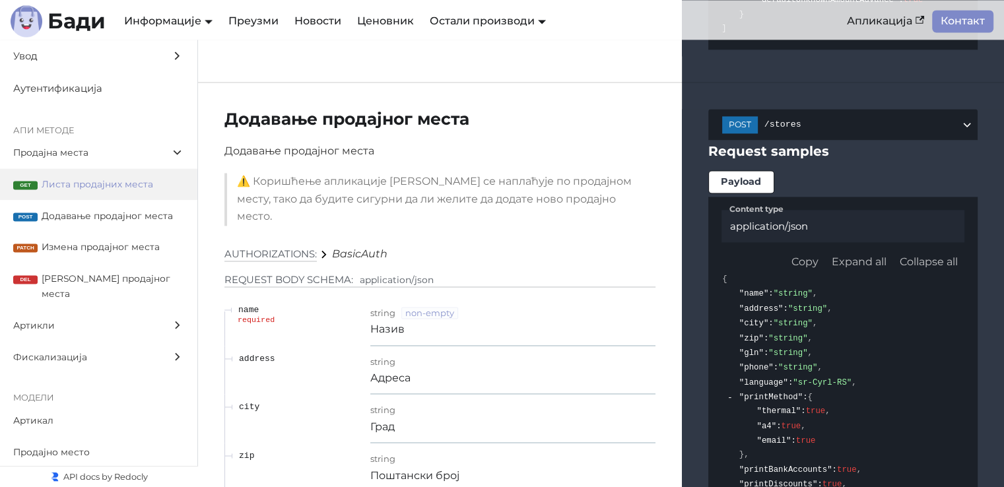
scroll to position [1943, 0]
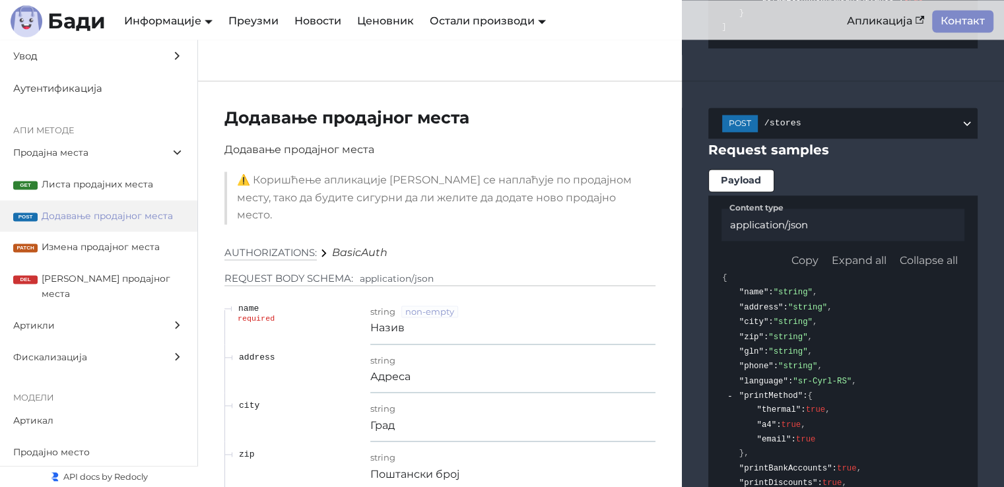
click at [90, 249] on span "Измена продајног места" at bounding box center [113, 247] width 143 height 15
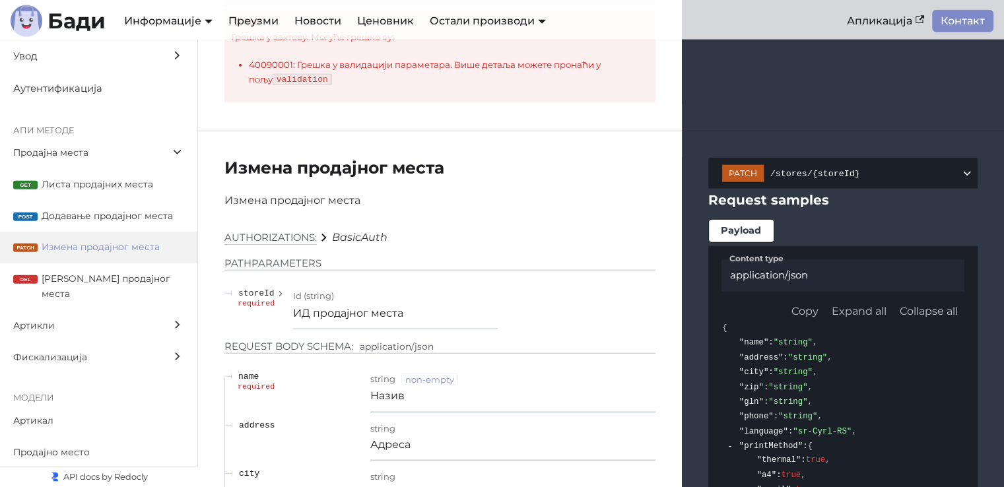
click at [92, 211] on span "Додавање продајног места" at bounding box center [113, 216] width 143 height 15
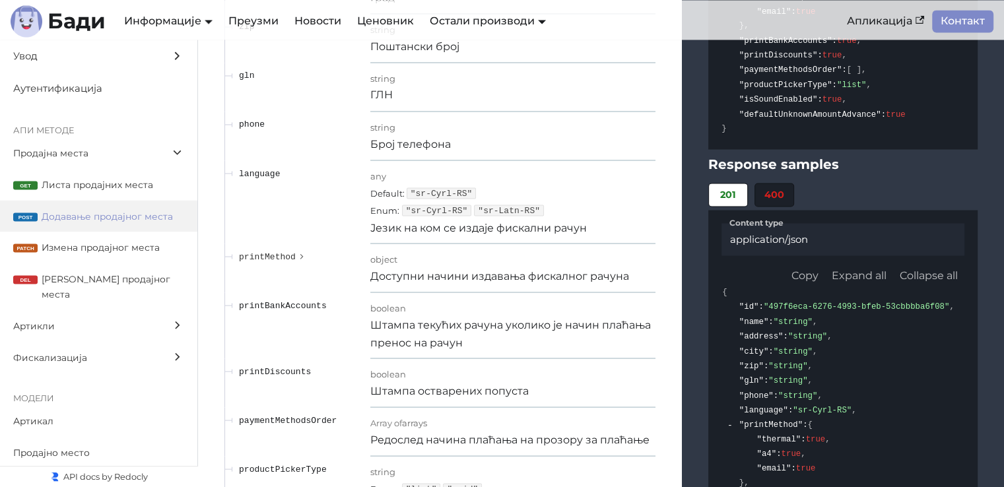
scroll to position [2391, 0]
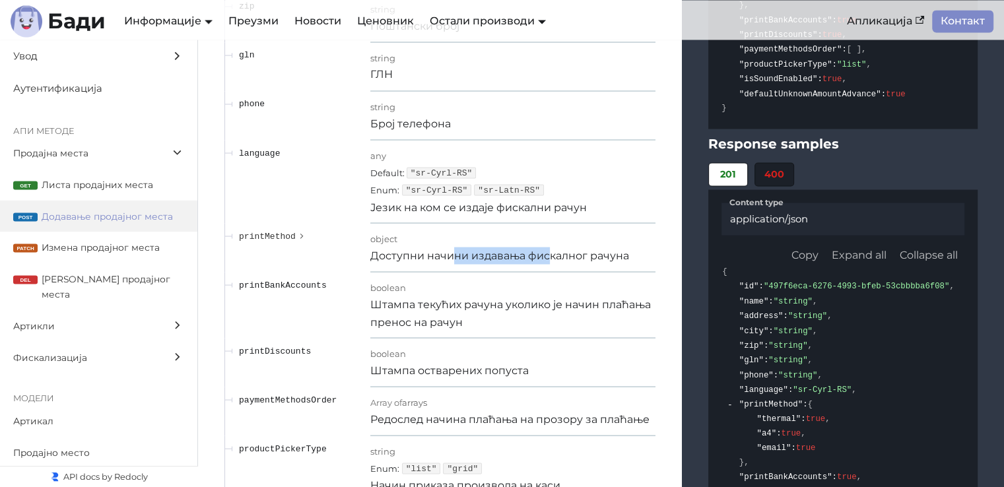
drag, startPoint x: 471, startPoint y: 183, endPoint x: 556, endPoint y: 183, distance: 85.2
click at [552, 247] on p "Доступни начини издавања фискалног рачуна" at bounding box center [512, 255] width 285 height 17
click at [601, 247] on p "Доступни начини издавања фискалног рачуна" at bounding box center [512, 255] width 285 height 17
click at [308, 223] on td "printMethod" at bounding box center [297, 247] width 146 height 49
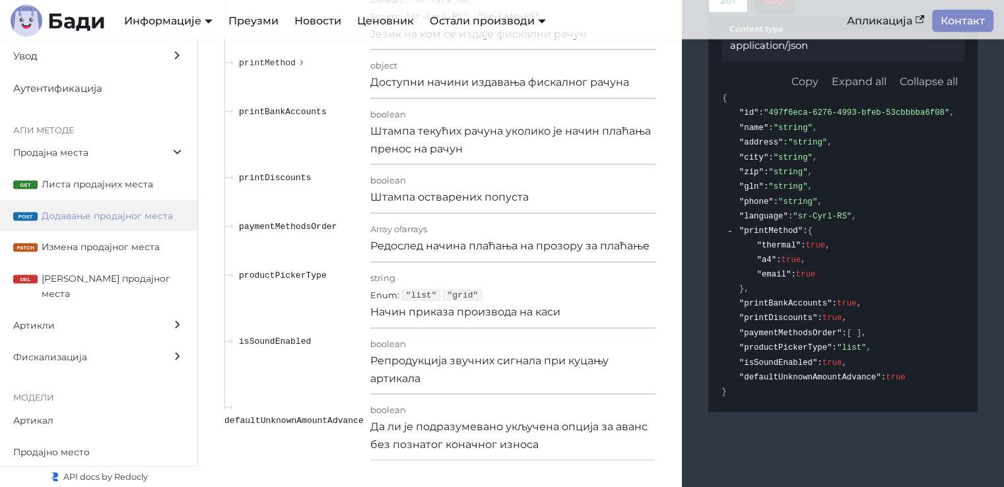
scroll to position [2589, 0]
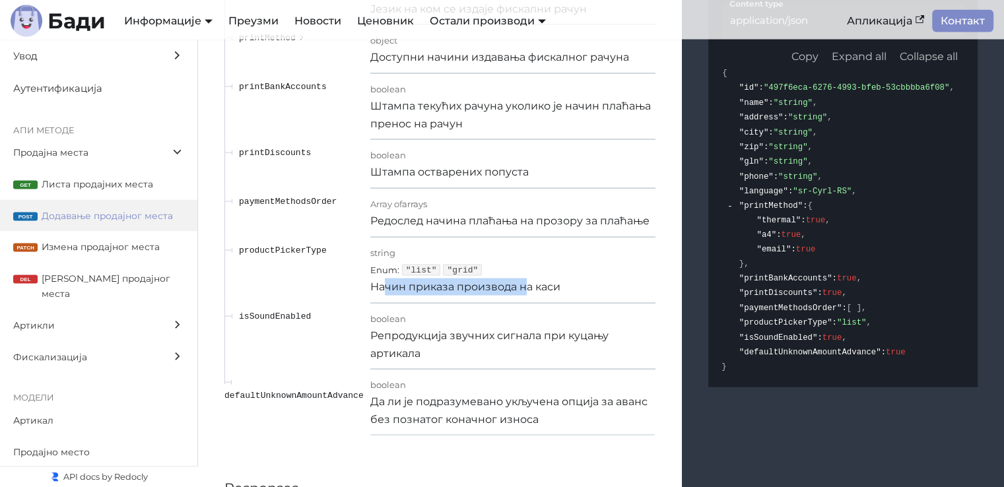
drag, startPoint x: 372, startPoint y: 207, endPoint x: 537, endPoint y: 213, distance: 164.5
click at [526, 279] on p "Начин приказа производа на каси" at bounding box center [512, 287] width 285 height 17
click at [547, 279] on p "Начин приказа производа на каси" at bounding box center [512, 287] width 285 height 17
click at [78, 318] on span "Артикли" at bounding box center [86, 325] width 146 height 15
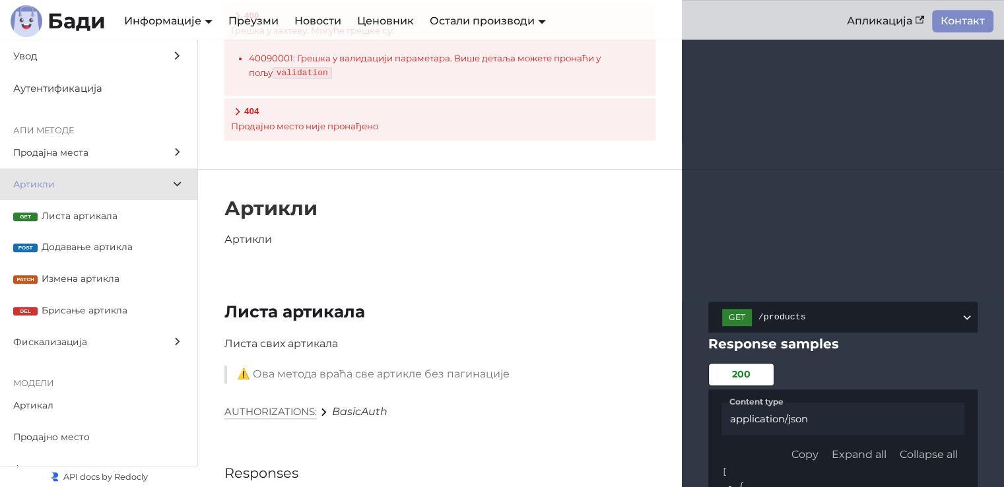
click at [98, 217] on span "Листа артикала" at bounding box center [113, 216] width 143 height 15
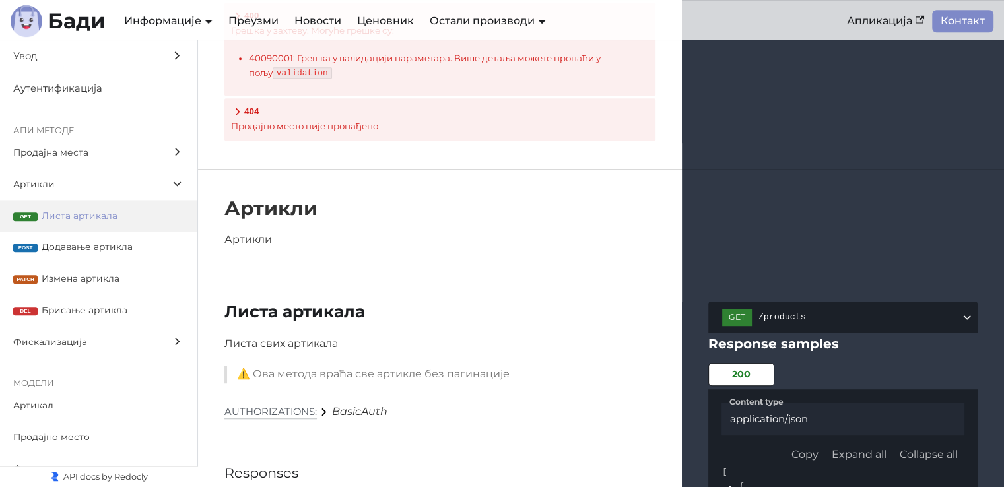
scroll to position [5826, 0]
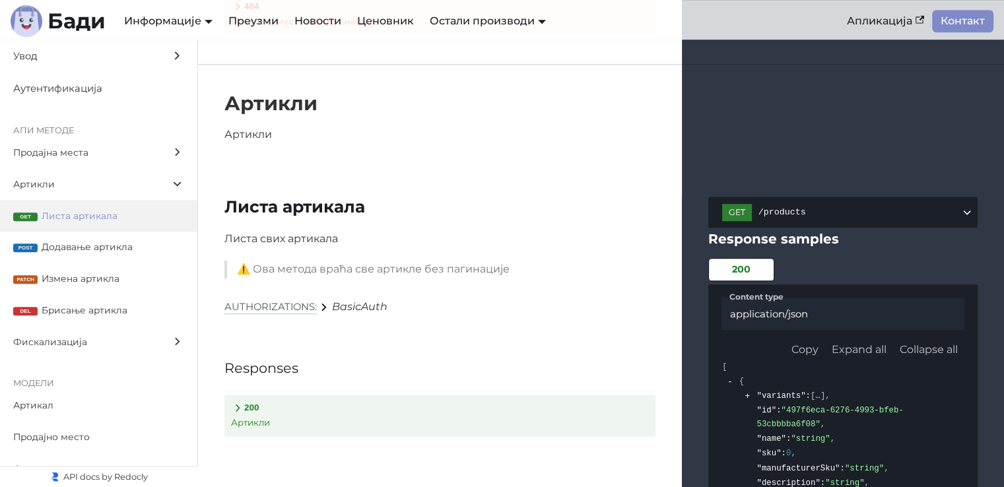
click at [113, 252] on span "Додавање артикла" at bounding box center [113, 247] width 143 height 15
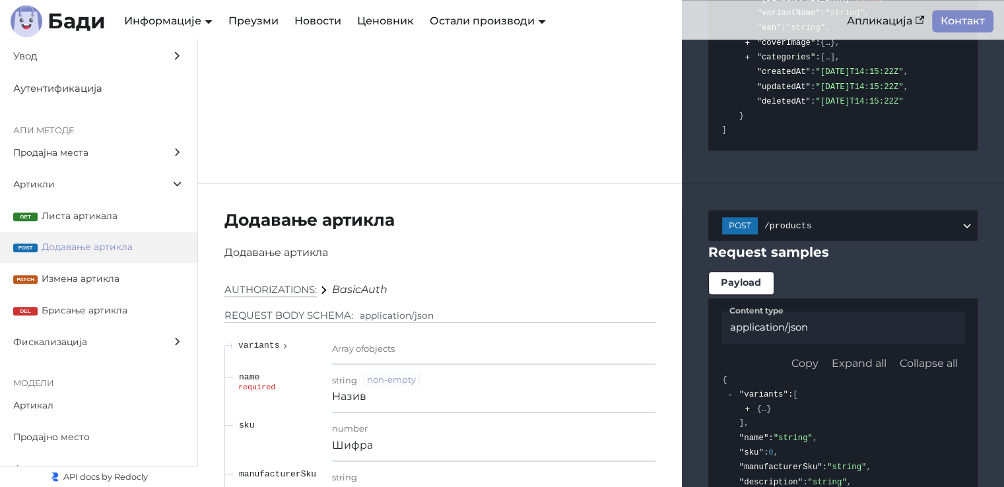
click at [69, 351] on label "Фискализација" at bounding box center [98, 342] width 197 height 32
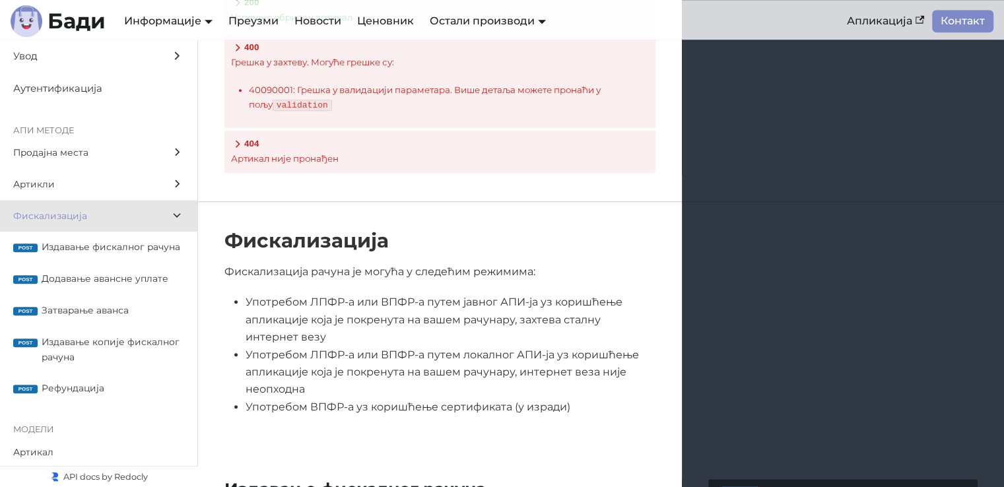
click at [69, 245] on span "Издавање фискалног рачуна" at bounding box center [113, 247] width 143 height 15
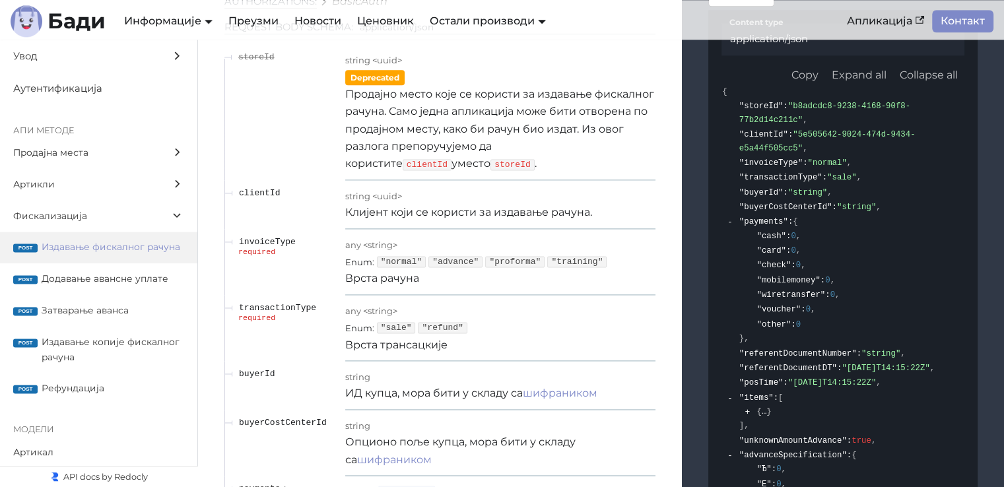
scroll to position [11822, 0]
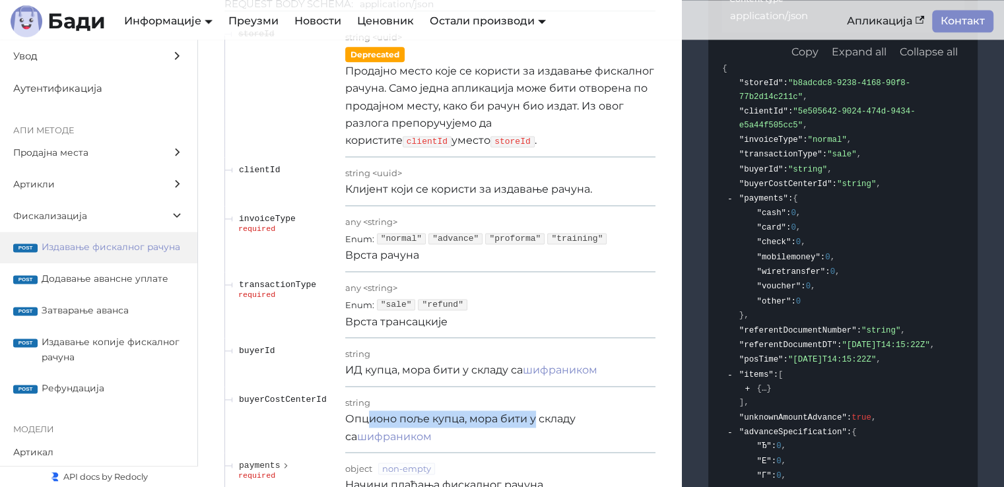
drag, startPoint x: 356, startPoint y: 259, endPoint x: 525, endPoint y: 258, distance: 168.4
click at [524, 411] on p "Опционо поље купца, мора бити у складу са шифраником" at bounding box center [500, 428] width 310 height 35
click at [543, 411] on p "Опционо поље купца, мора бити у складу са шифраником" at bounding box center [500, 428] width 310 height 35
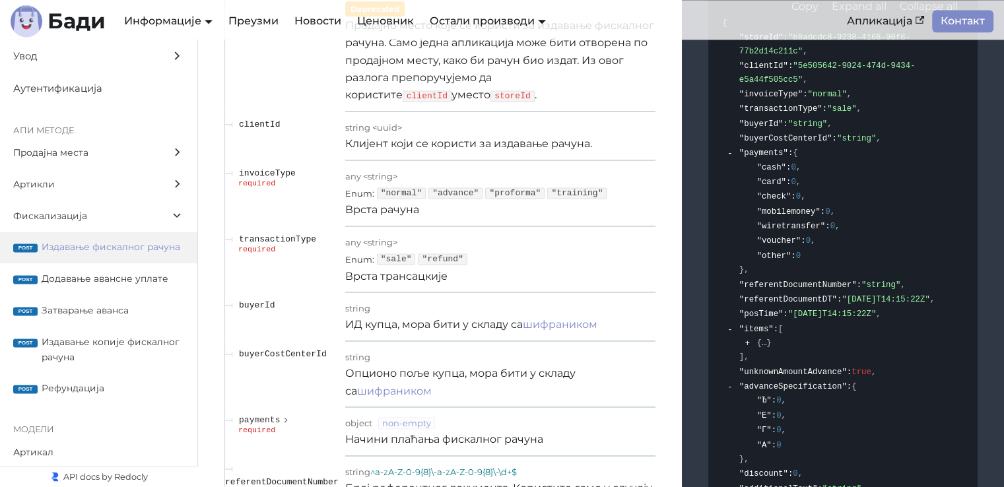
scroll to position [11888, 0]
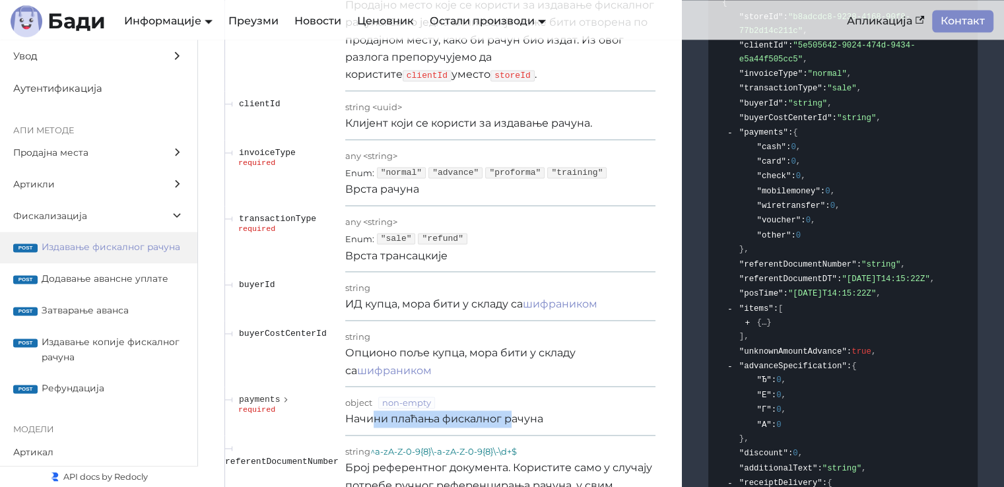
drag, startPoint x: 426, startPoint y: 256, endPoint x: 507, endPoint y: 256, distance: 80.5
click at [506, 411] on p "Начини плаћања фискалног рачуна" at bounding box center [500, 419] width 310 height 17
click at [510, 411] on p "Начини плаћања фискалног рачуна" at bounding box center [500, 419] width 310 height 17
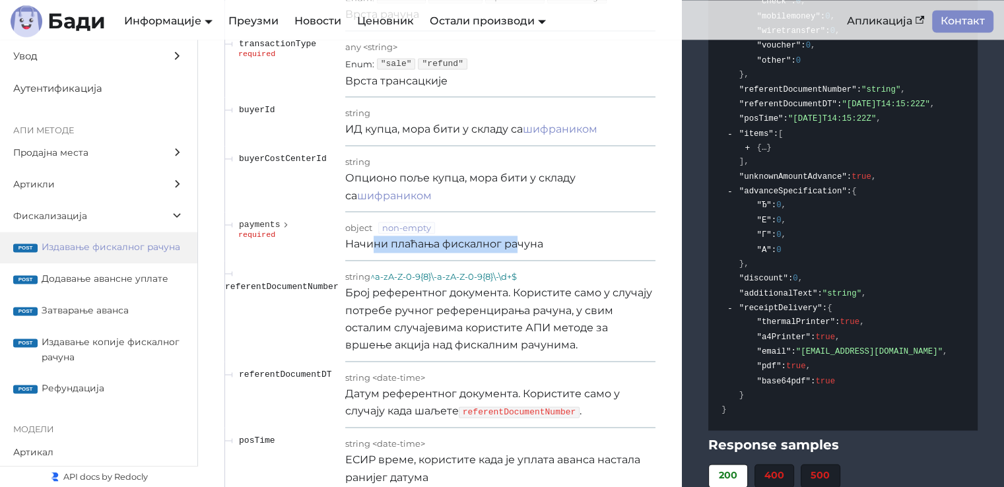
scroll to position [12086, 0]
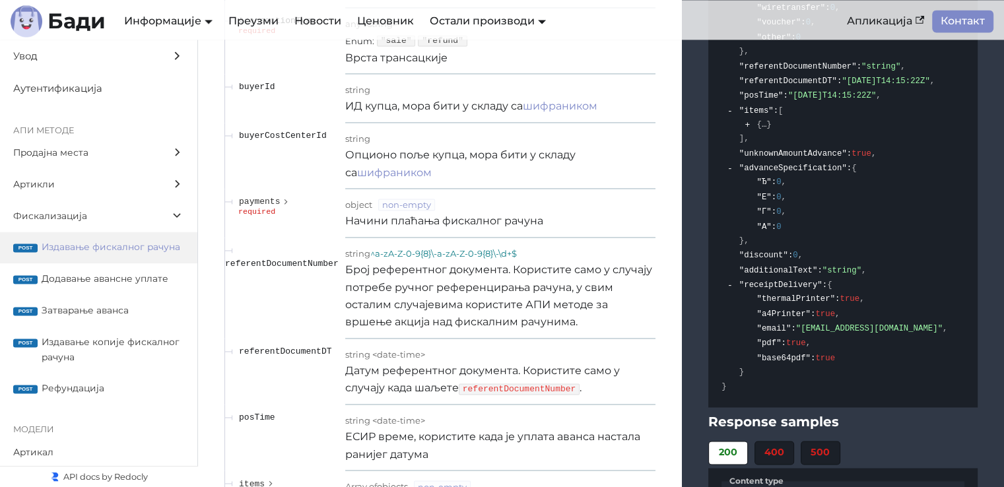
click at [359, 415] on span "string" at bounding box center [357, 420] width 25 height 11
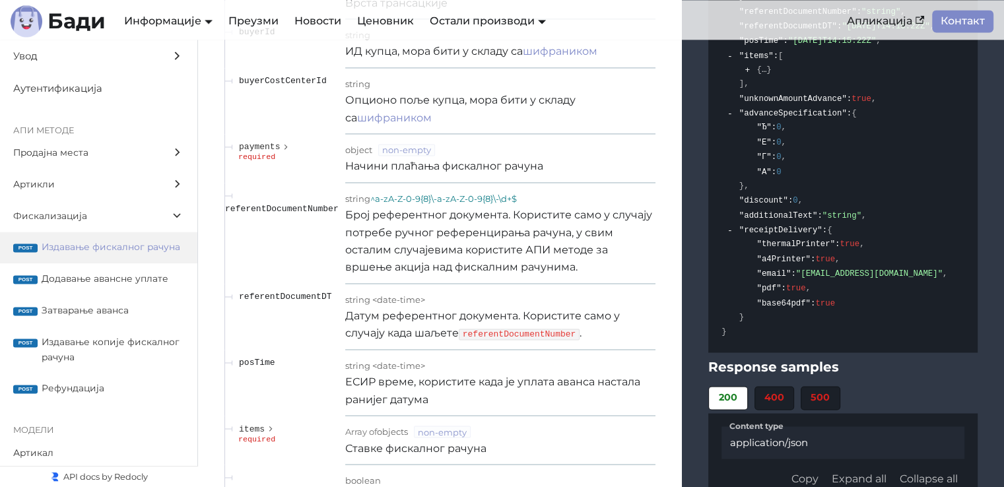
scroll to position [12218, 0]
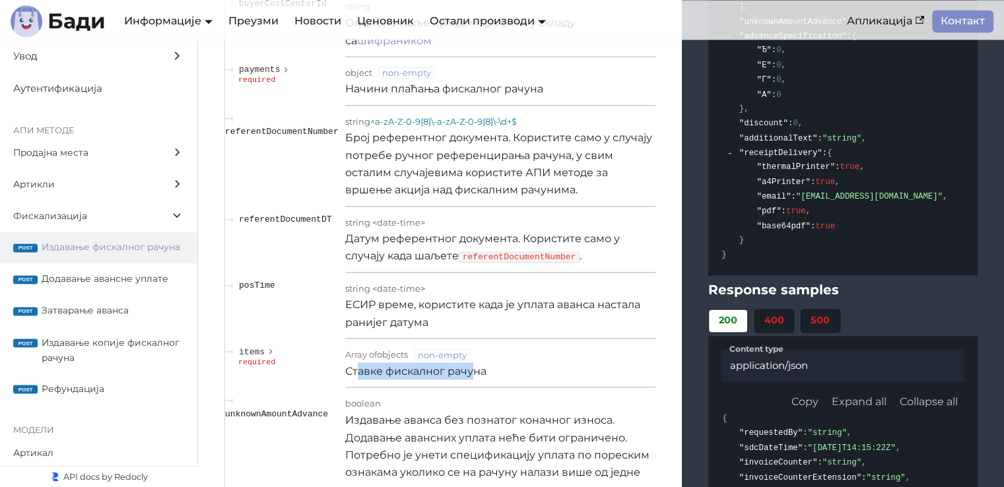
drag, startPoint x: 348, startPoint y: 206, endPoint x: 461, endPoint y: 206, distance: 112.9
click at [461, 362] on p "Ставке фискалног рачуна" at bounding box center [500, 370] width 310 height 17
click at [248, 347] on span "items" at bounding box center [252, 352] width 26 height 10
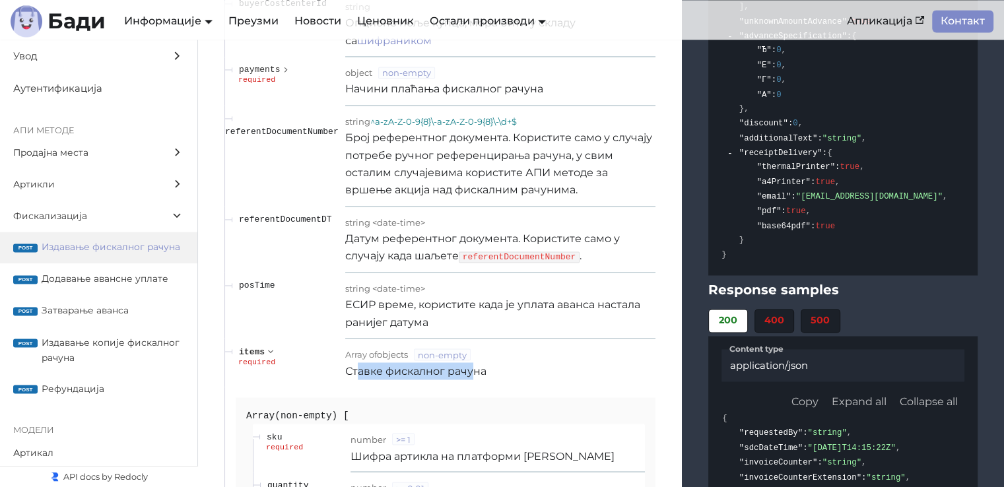
scroll to position [12284, 0]
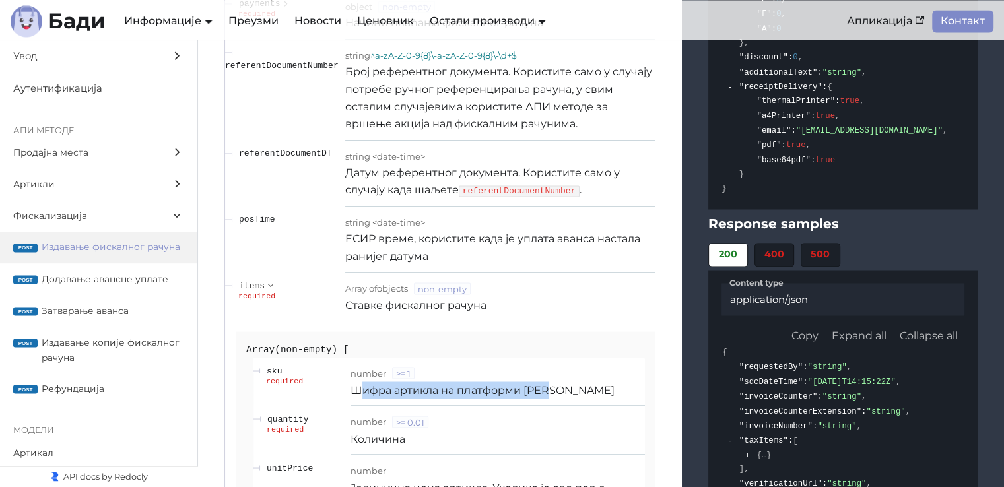
drag, startPoint x: 370, startPoint y: 224, endPoint x: 564, endPoint y: 223, distance: 194.1
click at [564, 382] on p "Шифра артикла на платформи Бади" at bounding box center [498, 390] width 294 height 17
drag, startPoint x: 383, startPoint y: 273, endPoint x: 392, endPoint y: 273, distance: 9.2
click at [391, 430] on p "Количина" at bounding box center [498, 438] width 294 height 17
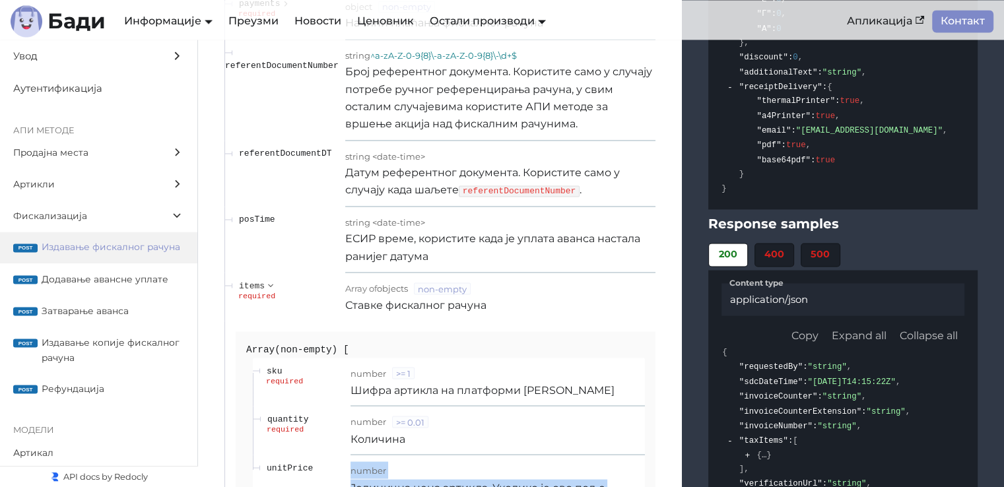
drag, startPoint x: 378, startPoint y: 320, endPoint x: 458, endPoint y: 360, distance: 88.6
drag, startPoint x: 407, startPoint y: 347, endPoint x: 354, endPoint y: 317, distance: 61.5
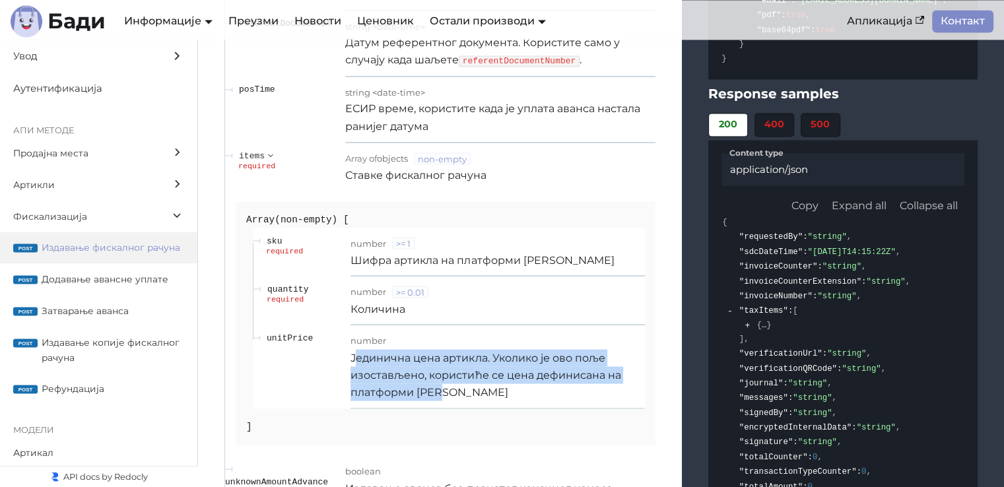
scroll to position [12416, 0]
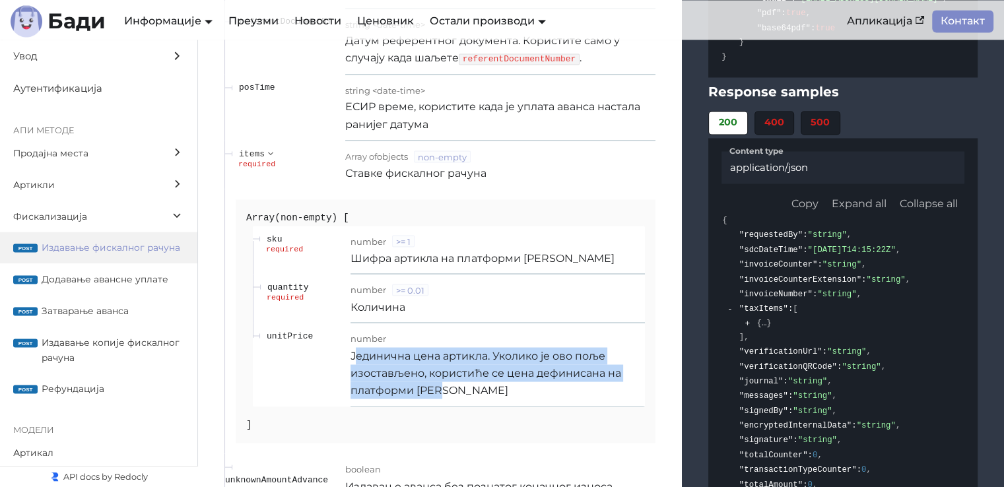
click at [455, 347] on p "Јединична цена артикла. Уколико је ово поље изостављено, користиће се цена дефи…" at bounding box center [498, 373] width 294 height 52
drag, startPoint x: 465, startPoint y: 228, endPoint x: 349, endPoint y: 195, distance: 120.8
click at [349, 323] on tr "unitPrice number Јединична цена артикла. Уколико је ово поље изостављено, корис…" at bounding box center [449, 365] width 392 height 84
click at [352, 347] on p "Јединична цена артикла. Уколико је ово поље изостављено, користиће се цена дефи…" at bounding box center [498, 373] width 294 height 52
drag, startPoint x: 351, startPoint y: 190, endPoint x: 457, endPoint y: 222, distance: 110.5
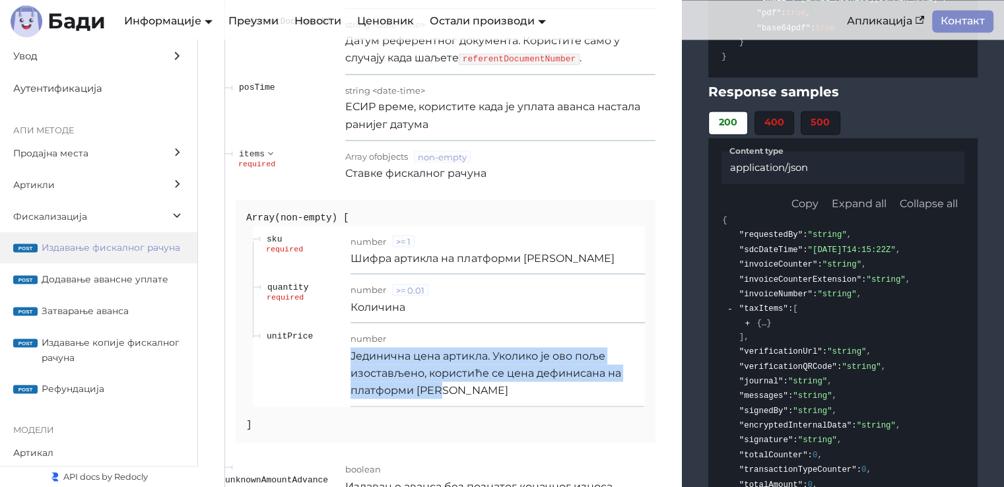
click at [457, 347] on p "Јединична цена артикла. Уколико је ово поље изостављено, користиће се цена дефи…" at bounding box center [498, 373] width 294 height 52
click at [459, 347] on p "Јединична цена артикла. Уколико је ово поље изостављено, користиће се цена дефи…" at bounding box center [498, 373] width 294 height 52
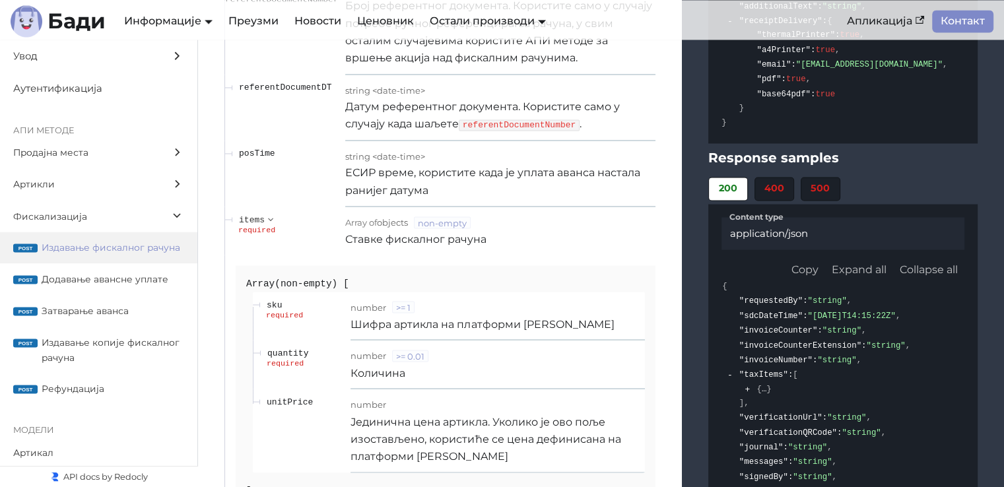
click at [458, 389] on td "number Јединична цена артикла. Уколико је ово поље изостављено, користиће се це…" at bounding box center [498, 431] width 294 height 84
click at [81, 190] on span "Артикли" at bounding box center [86, 184] width 146 height 15
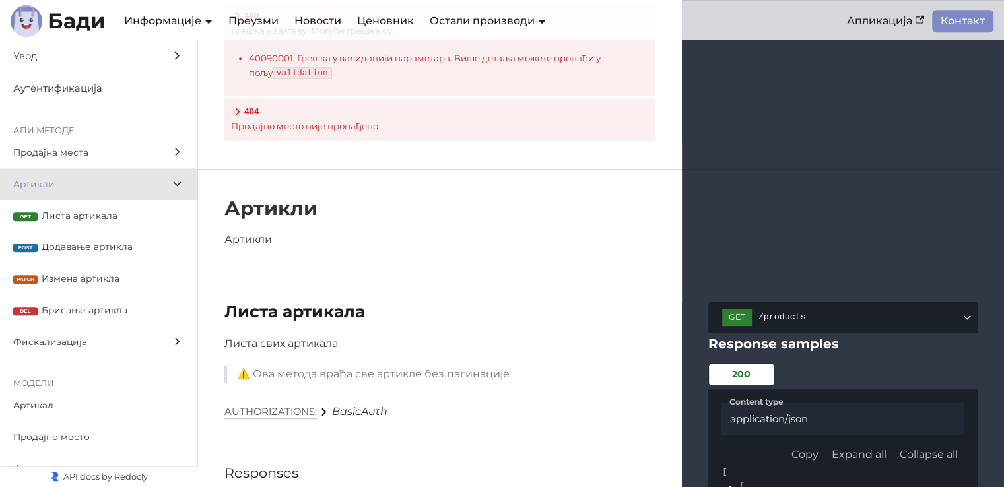
click at [85, 220] on span "Листа артикала" at bounding box center [113, 216] width 143 height 15
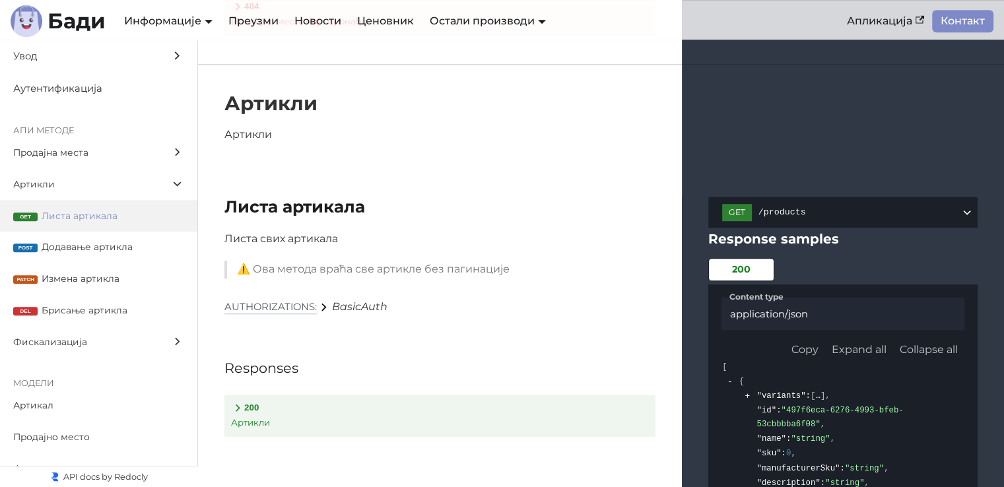
click at [283, 395] on button "200 Артикли" at bounding box center [439, 416] width 431 height 42
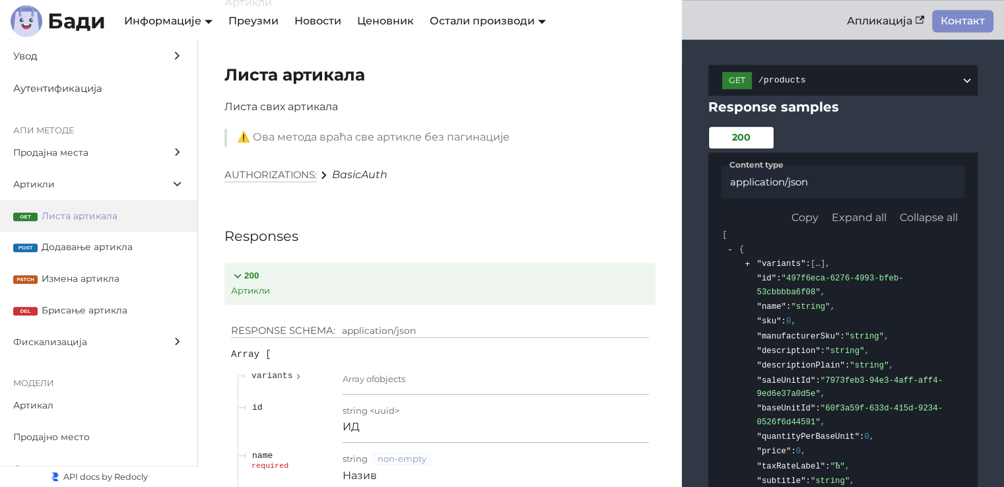
click at [82, 244] on span "Додавање артикла" at bounding box center [113, 247] width 143 height 15
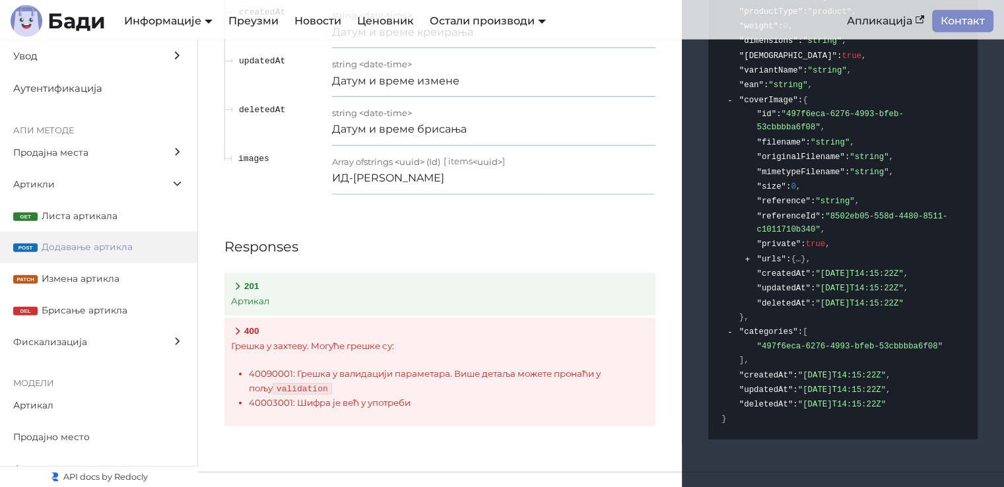
scroll to position [8666, 0]
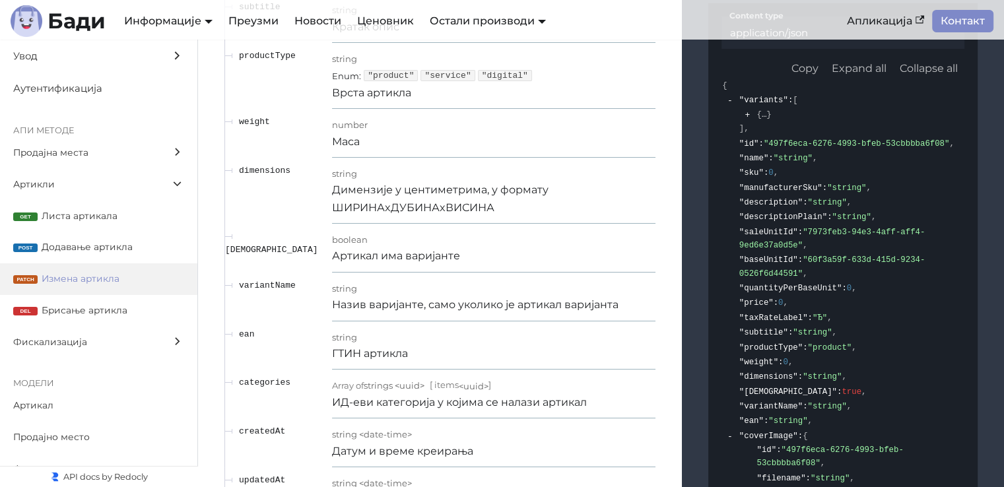
scroll to position [9855, 0]
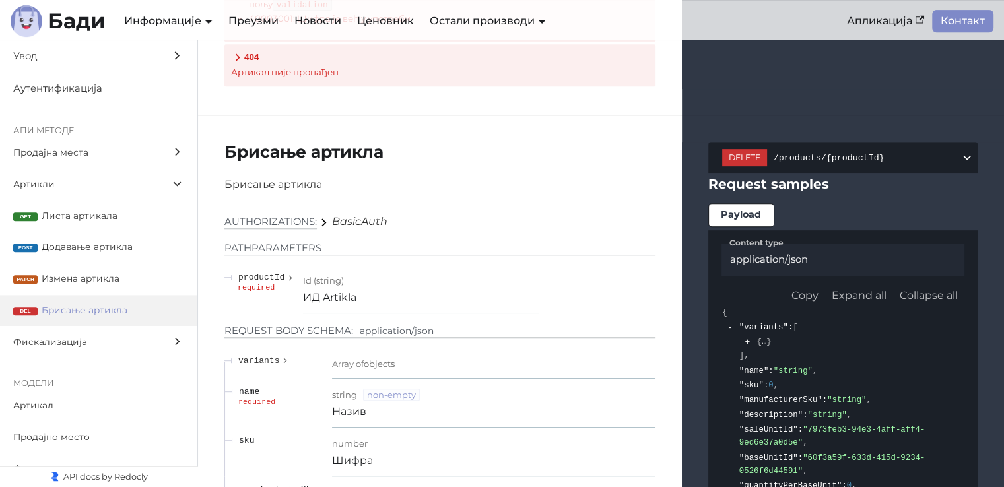
scroll to position [18, 0]
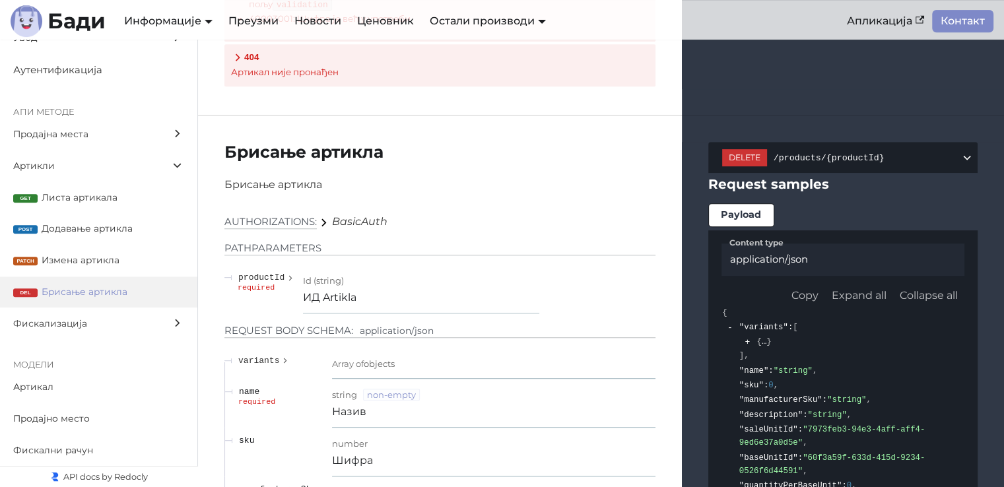
click at [55, 386] on span "Артикал" at bounding box center [86, 387] width 146 height 15
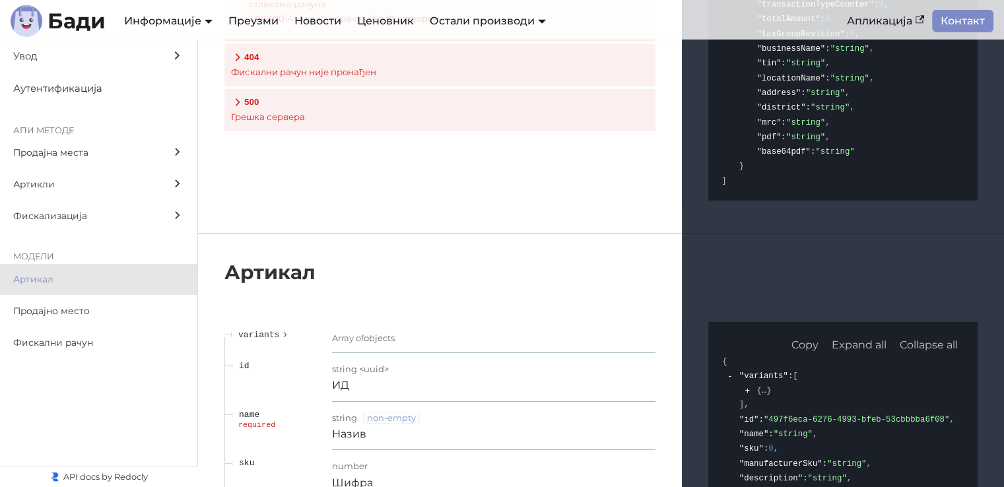
click at [76, 320] on label "Продајно место" at bounding box center [98, 311] width 197 height 32
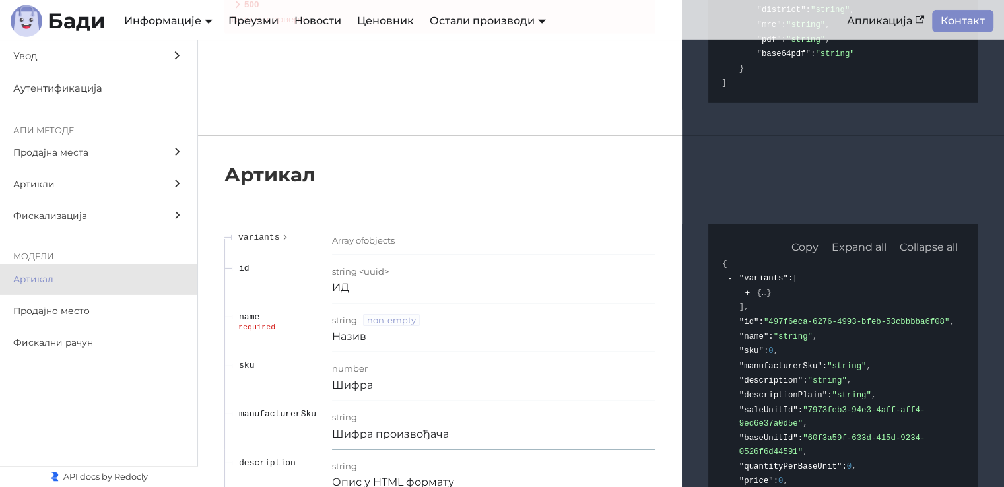
click at [79, 55] on span "Увод" at bounding box center [86, 56] width 146 height 17
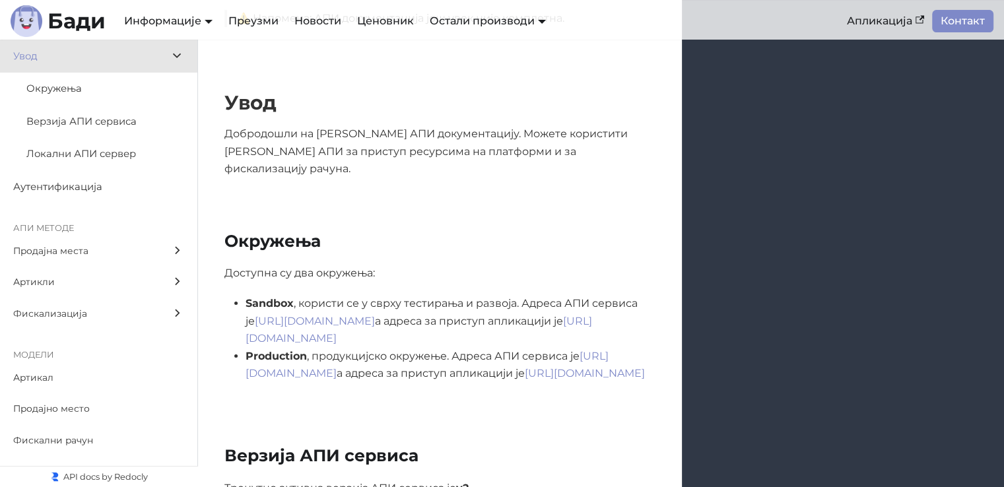
click at [80, 90] on span "Окружења" at bounding box center [92, 89] width 133 height 17
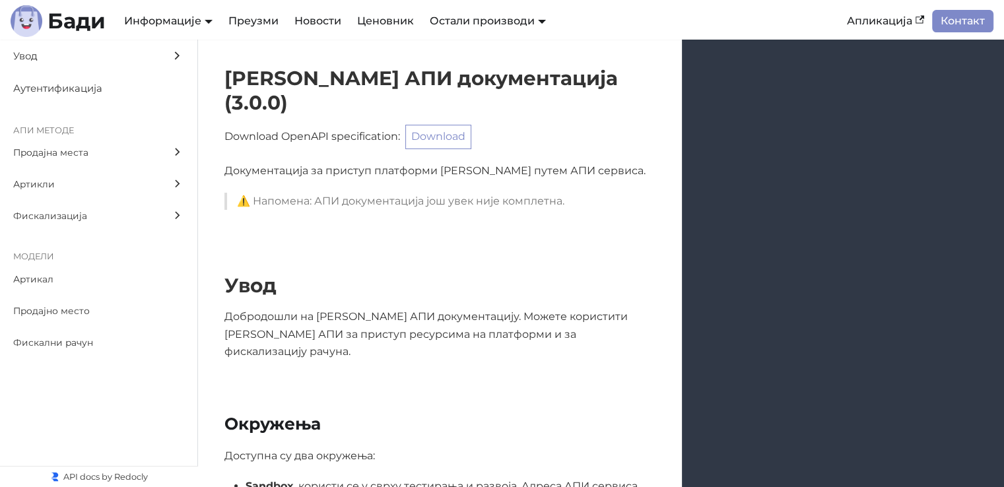
click at [91, 28] on b "Бади" at bounding box center [77, 21] width 58 height 21
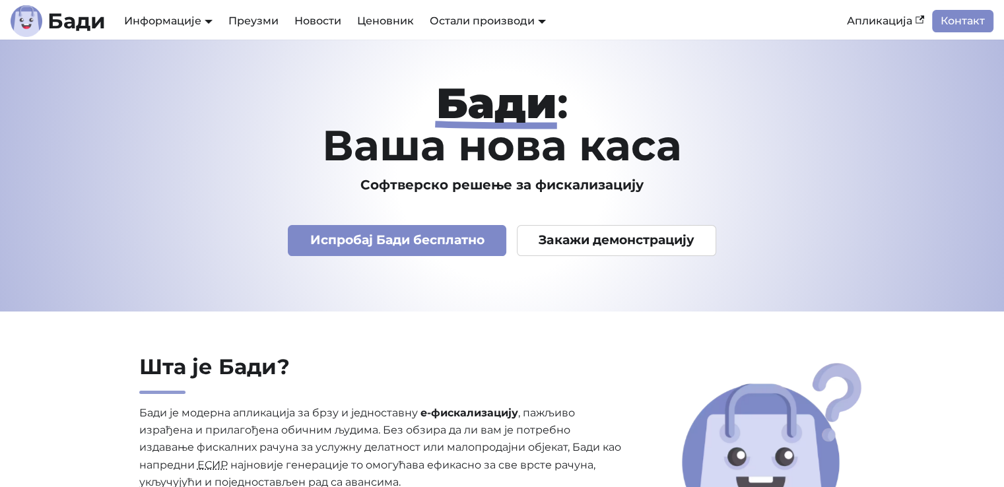
click at [249, 17] on link "Преузми" at bounding box center [254, 21] width 66 height 22
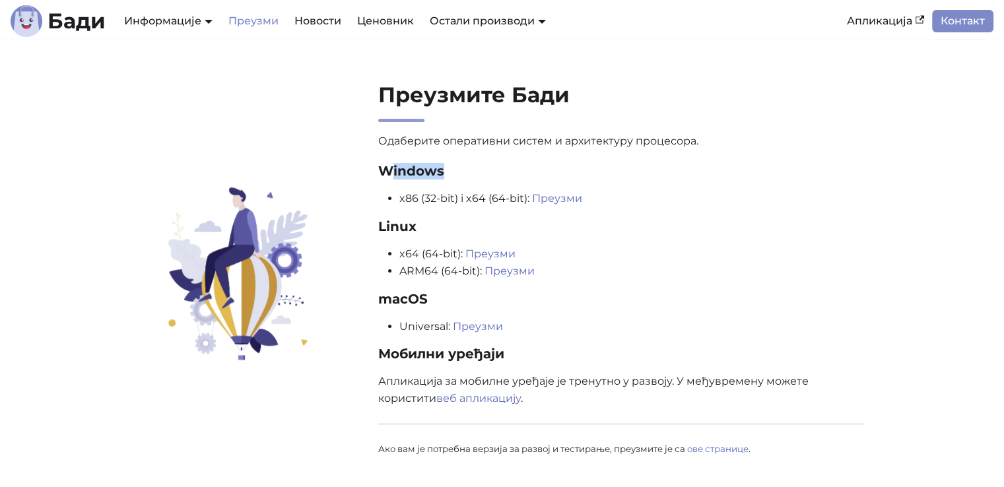
drag, startPoint x: 388, startPoint y: 170, endPoint x: 459, endPoint y: 172, distance: 72.0
click at [459, 172] on h3 "Windows" at bounding box center [621, 171] width 487 height 17
click at [396, 172] on h3 "Windows" at bounding box center [621, 171] width 487 height 17
click at [357, 164] on div "Преузмите Бади Одаберите оперативни систем и архитектуру процесора. Windows x86…" at bounding box center [502, 276] width 871 height 389
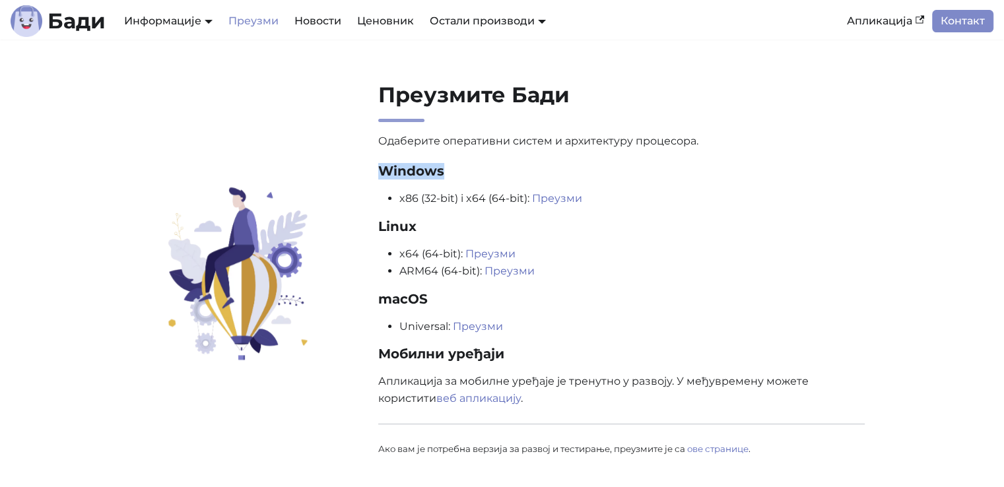
drag, startPoint x: 360, startPoint y: 170, endPoint x: 545, endPoint y: 172, distance: 184.9
click at [545, 172] on div "Преузмите Бади Одаберите оперативни систем и архитектуру процесора. Windows x86…" at bounding box center [502, 276] width 871 height 389
click at [545, 171] on h3 "Windows" at bounding box center [621, 171] width 487 height 17
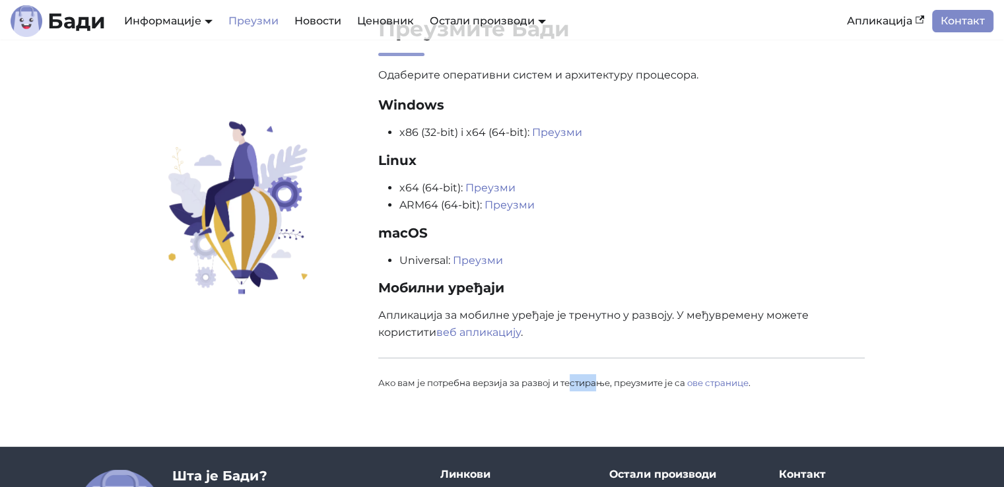
drag, startPoint x: 570, startPoint y: 383, endPoint x: 613, endPoint y: 381, distance: 42.3
click at [602, 382] on small "Ако вам је потребна верзија за развој и тестирање, преузмите је са ове странице…" at bounding box center [564, 383] width 372 height 11
click at [654, 381] on small "Ако вам је потребна верзија за развој и тестирање, преузмите је са ове странице…" at bounding box center [564, 383] width 372 height 11
click at [702, 384] on link "ове странице" at bounding box center [717, 383] width 61 height 11
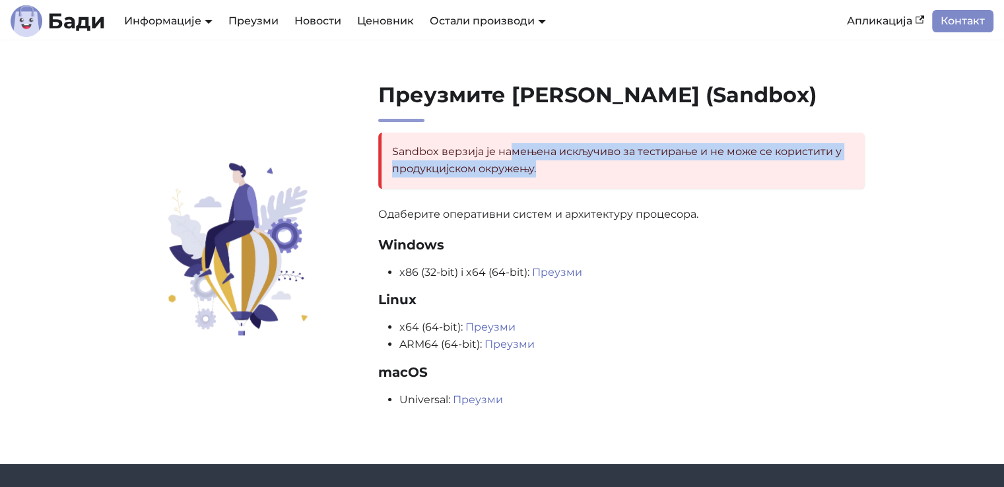
drag, startPoint x: 512, startPoint y: 154, endPoint x: 667, endPoint y: 174, distance: 156.4
click at [667, 174] on div "Sandbox верзија је намењена искључиво за тестирање и не може се користити у про…" at bounding box center [621, 161] width 487 height 56
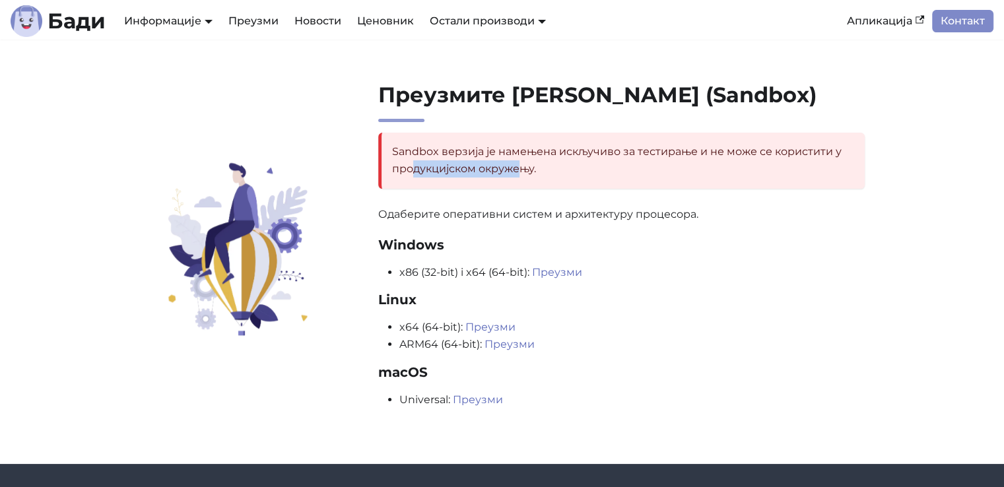
drag, startPoint x: 413, startPoint y: 165, endPoint x: 574, endPoint y: 165, distance: 160.4
click at [539, 165] on div "Sandbox верзија је намењена искључиво за тестирање и не може се користити у про…" at bounding box center [621, 161] width 487 height 56
click at [631, 165] on div "Sandbox верзија је намењена искључиво за тестирање и не може се користити у про…" at bounding box center [621, 161] width 487 height 56
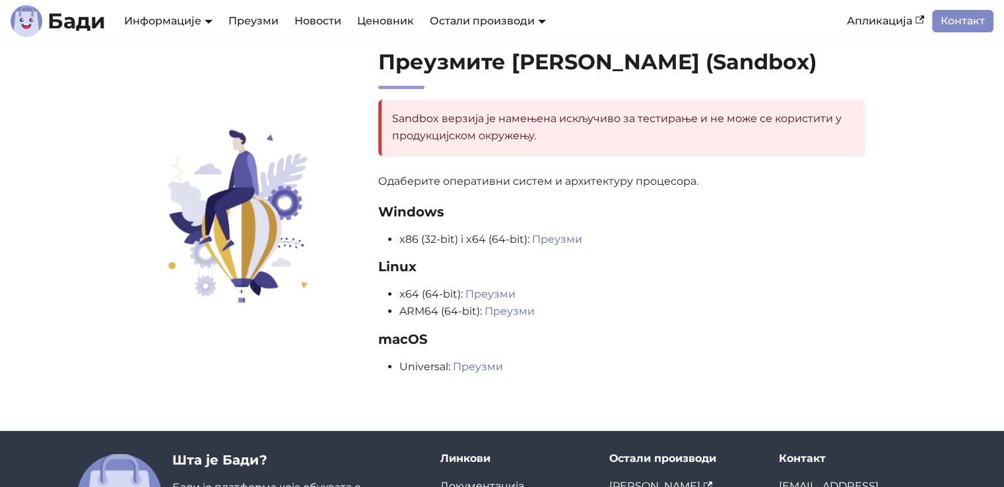
scroll to position [66, 0]
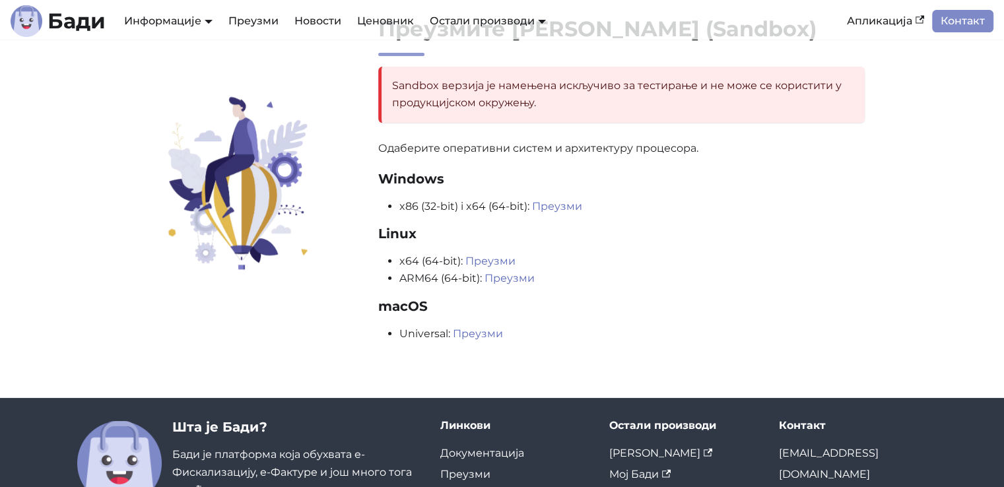
click at [553, 207] on link "Преузми" at bounding box center [557, 206] width 50 height 13
click at [753, 269] on li "x64 (64-bit): Преузми" at bounding box center [632, 261] width 466 height 17
click at [943, 19] on link "Контакт" at bounding box center [962, 21] width 61 height 22
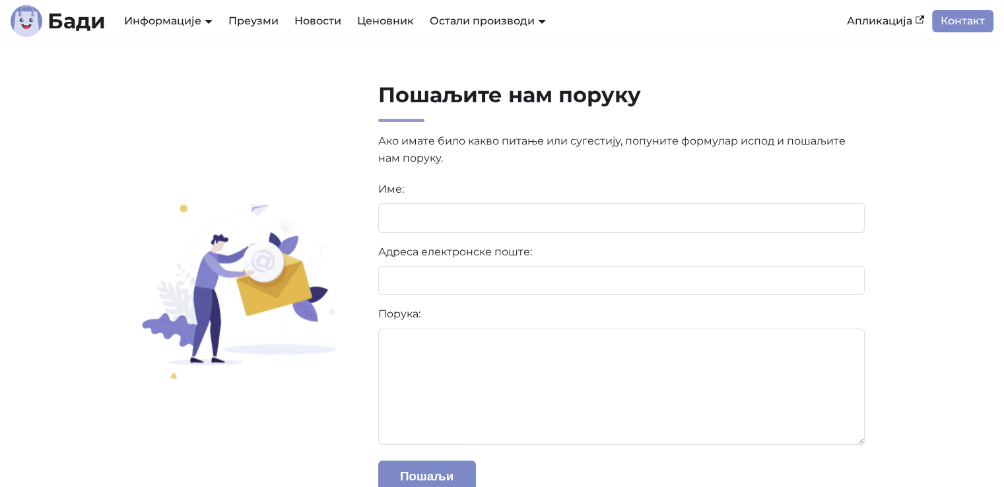
click at [50, 27] on b "Бади" at bounding box center [77, 21] width 58 height 21
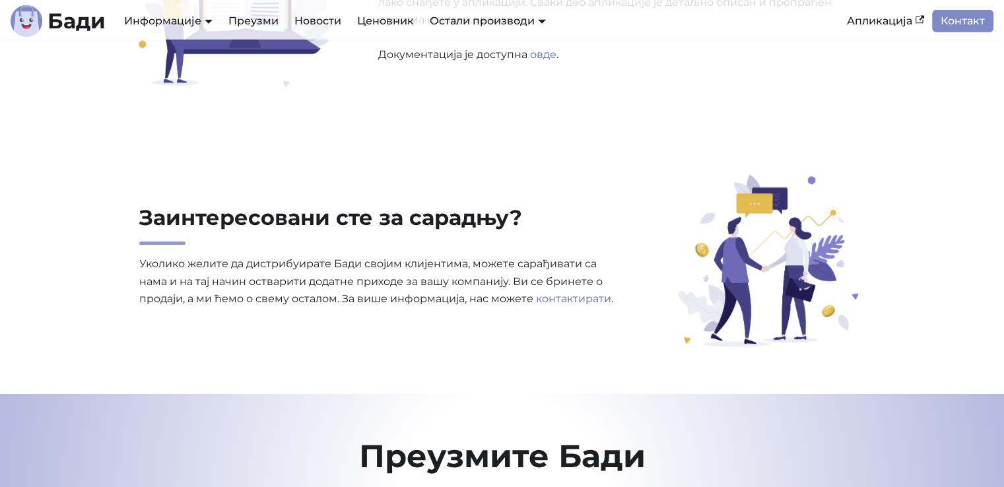
scroll to position [4637, 0]
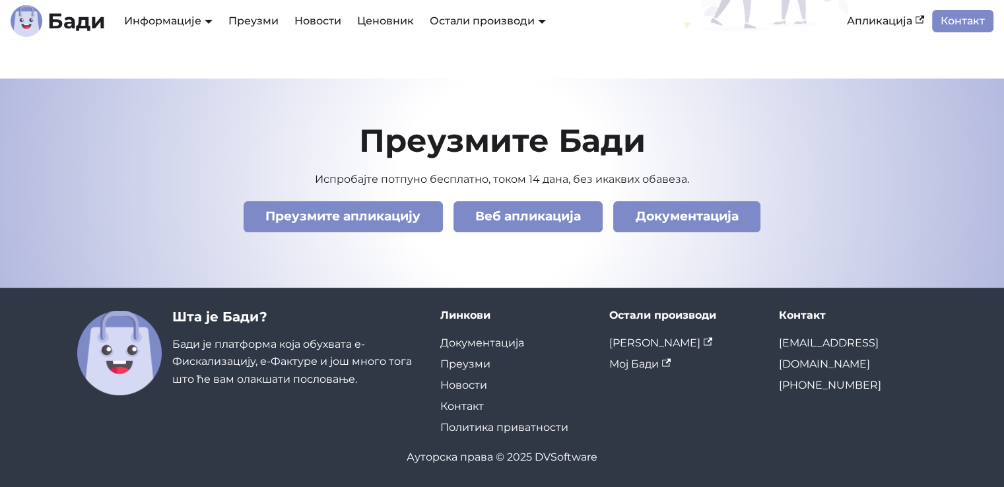
click at [317, 18] on link "Новости" at bounding box center [318, 21] width 63 height 22
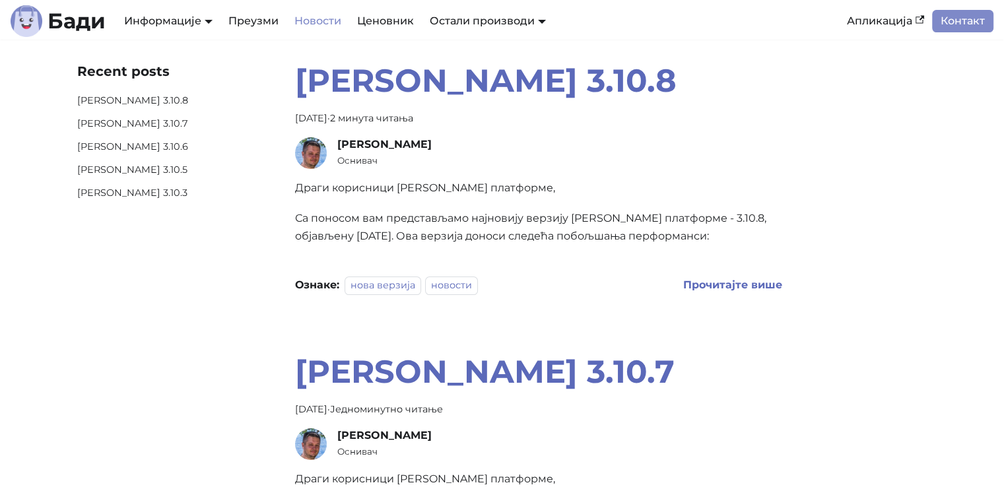
click at [180, 15] on link "Информације" at bounding box center [168, 21] width 88 height 13
click at [156, 99] on link "План развоја" at bounding box center [176, 89] width 111 height 20
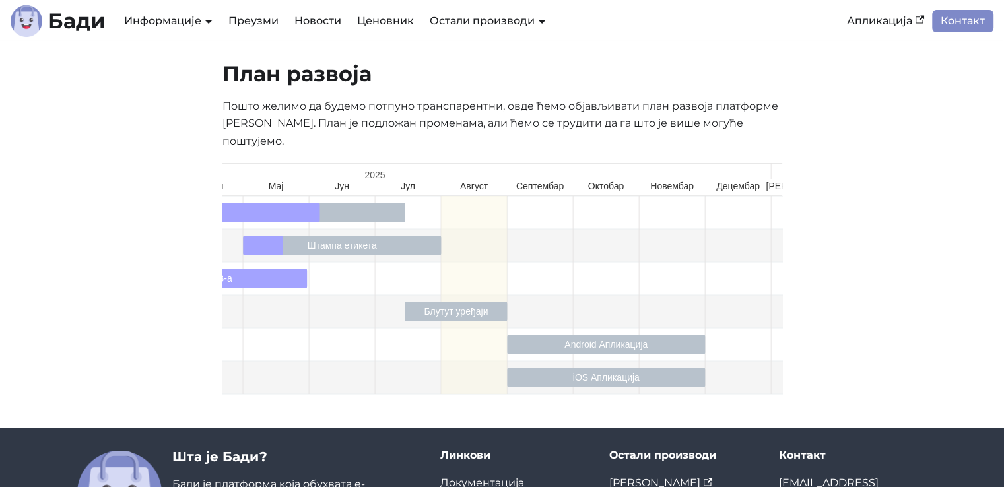
scroll to position [0, 312]
click at [190, 20] on link "Информације" at bounding box center [168, 21] width 88 height 13
click at [177, 72] on link "АПИ Документација" at bounding box center [176, 66] width 111 height 20
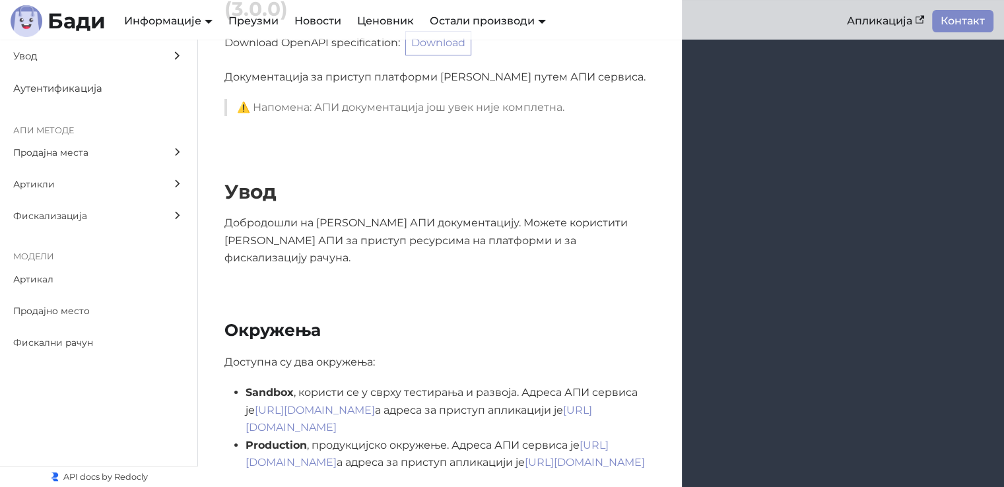
scroll to position [198, 0]
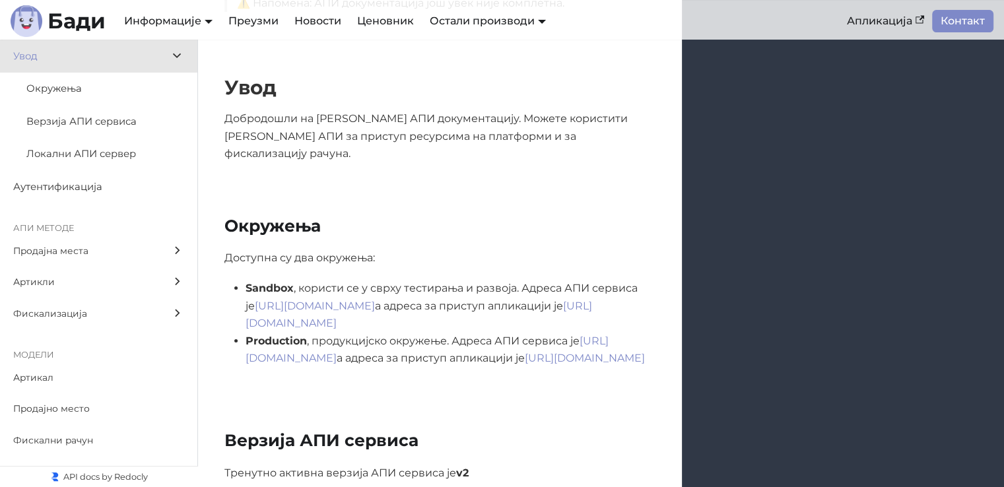
click at [96, 120] on span "Верзија АПИ сервиса" at bounding box center [92, 122] width 133 height 17
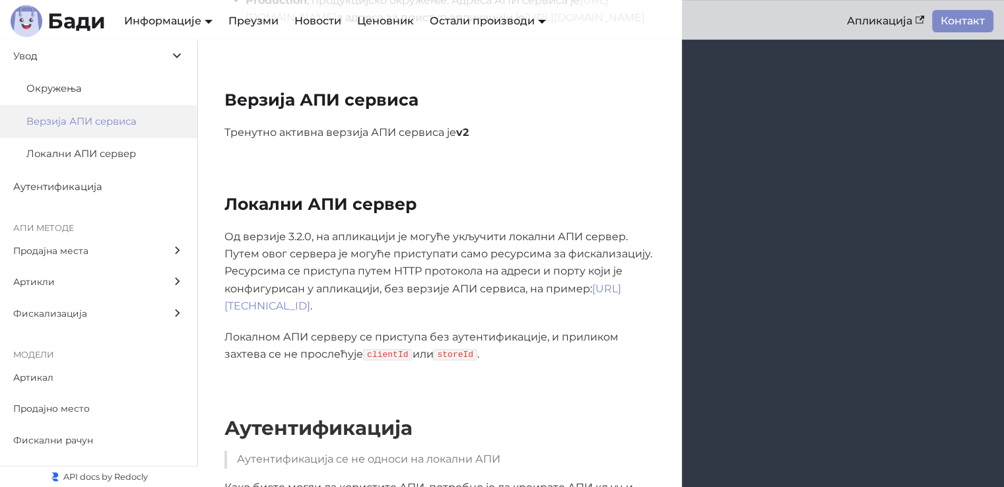
click at [86, 154] on span "Локални АПИ сервер" at bounding box center [92, 154] width 133 height 17
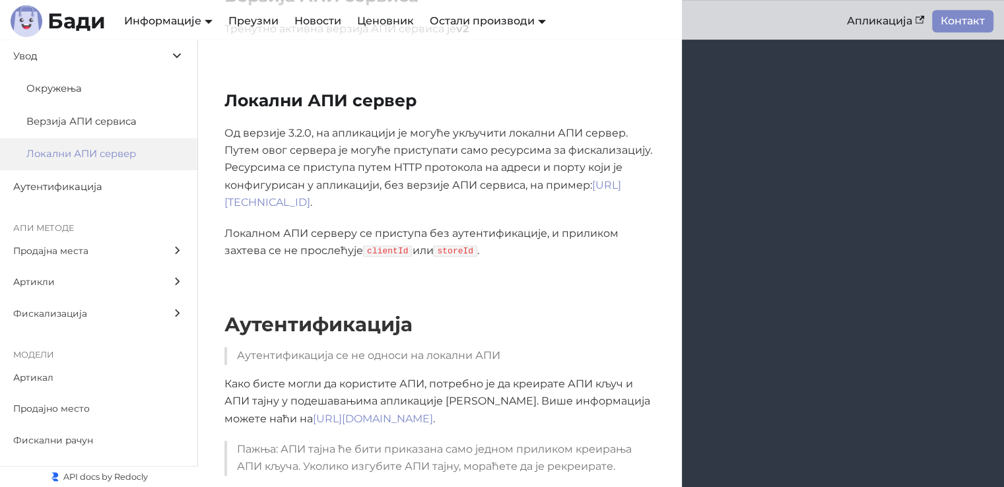
drag, startPoint x: 485, startPoint y: 176, endPoint x: 323, endPoint y: 172, distance: 161.1
click at [323, 172] on p "Од верзије 3.2.0, на апликацији је могуће укључити локални АПИ сервер. Путем ов…" at bounding box center [439, 168] width 431 height 87
copy p "/fiscalization/receipts ."
click at [478, 173] on p "Од верзије 3.2.0, на апликацији је могуће укључити локални АПИ сервер. Путем ов…" at bounding box center [439, 168] width 431 height 87
click at [72, 244] on span "Продајна места" at bounding box center [86, 251] width 146 height 15
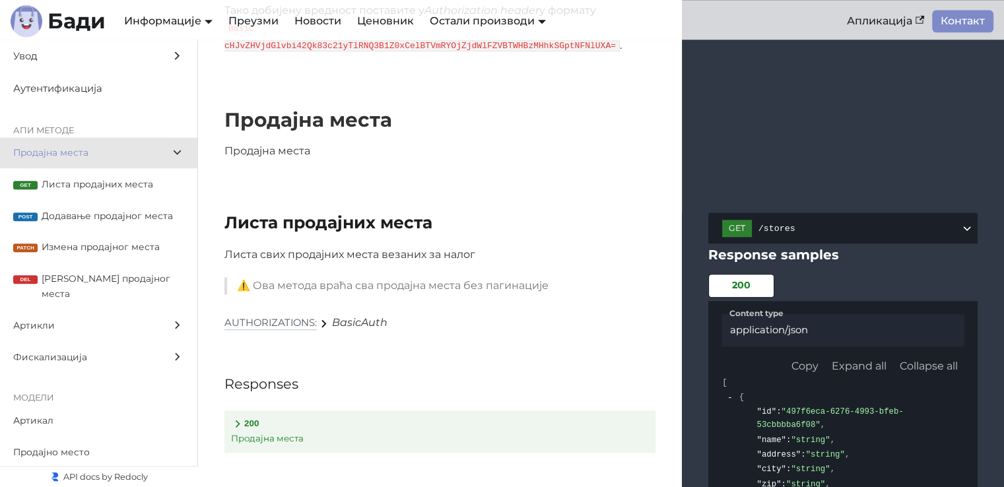
click at [63, 181] on span "Листа продајних места" at bounding box center [113, 184] width 143 height 15
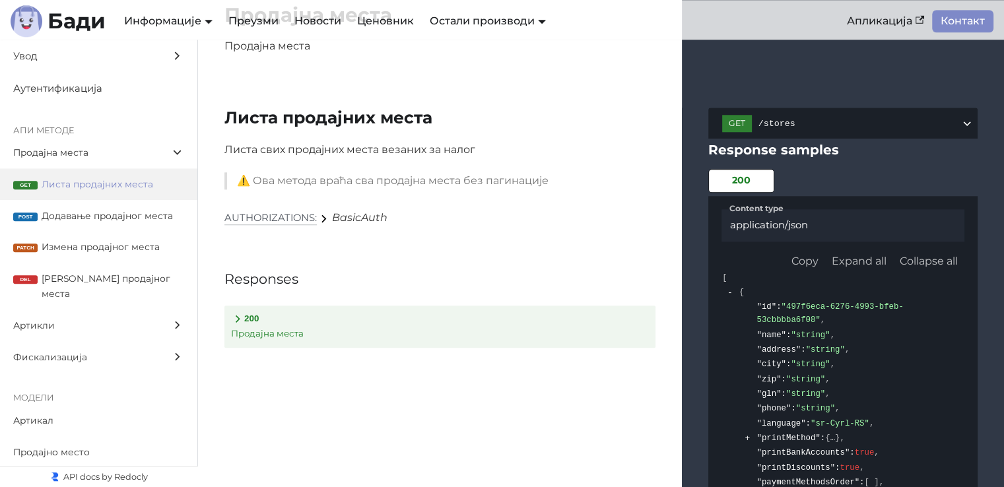
click at [273, 327] on p "Продајна места" at bounding box center [440, 334] width 418 height 15
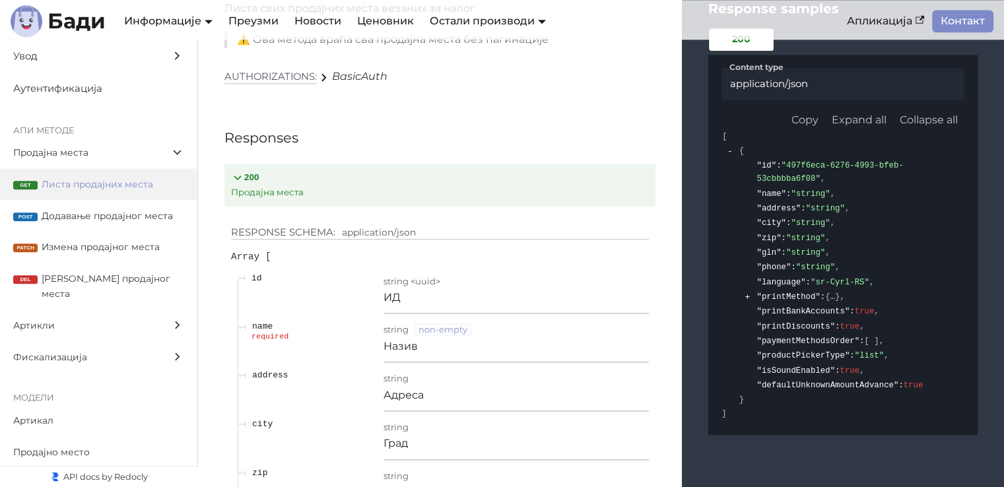
scroll to position [1613, 0]
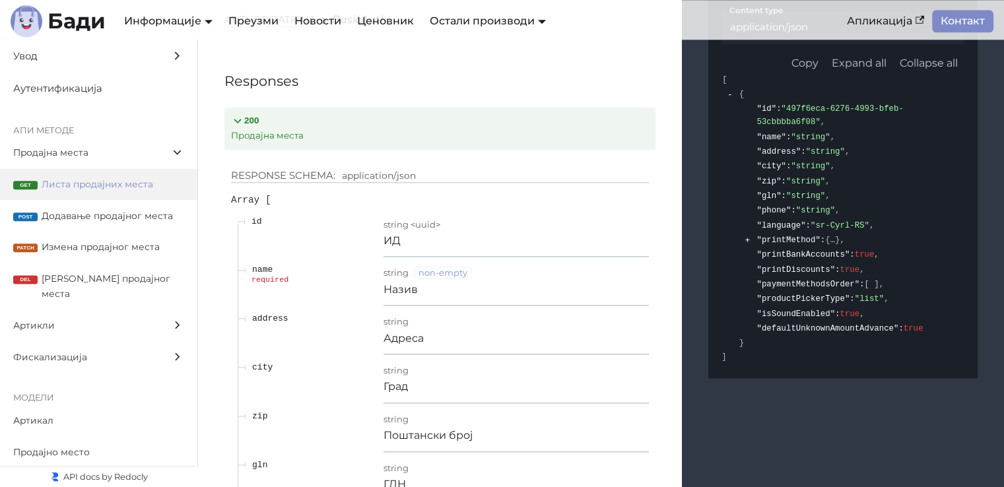
click at [258, 116] on strong "200" at bounding box center [251, 121] width 15 height 10
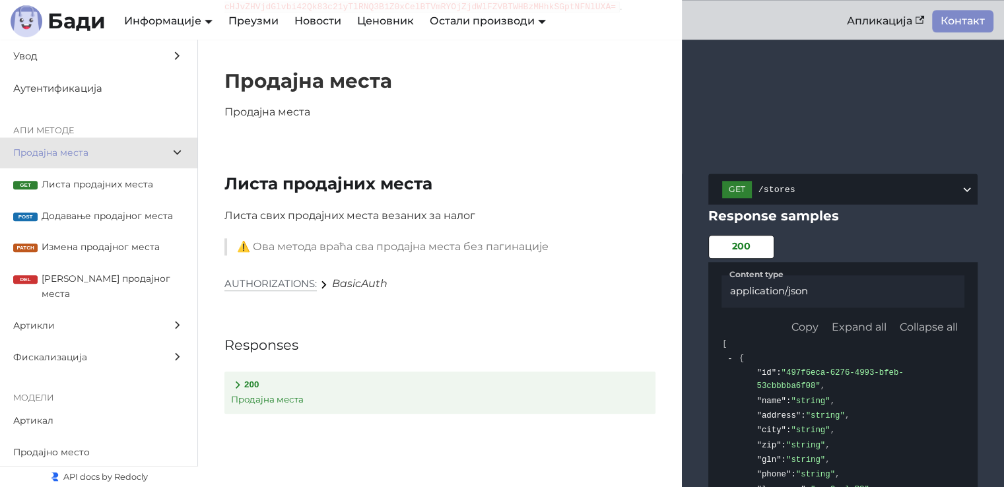
scroll to position [1085, 0]
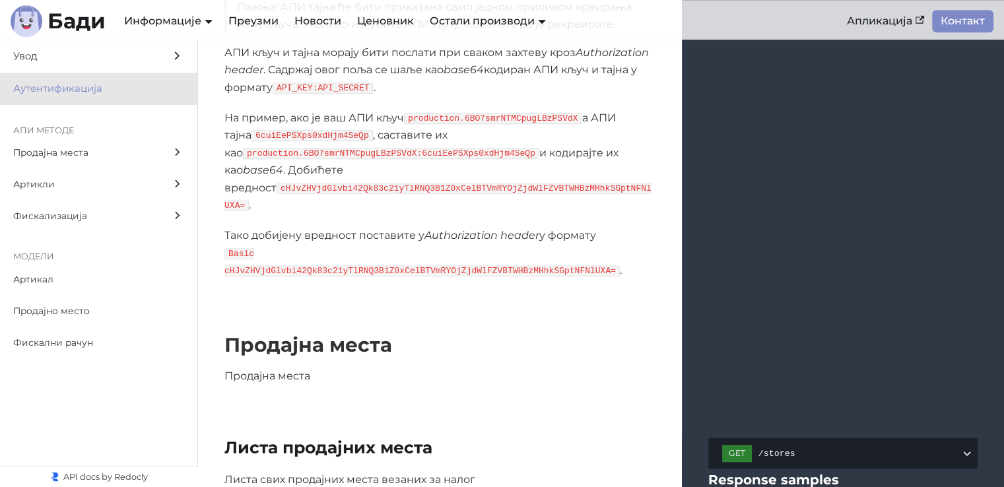
scroll to position [1283, 0]
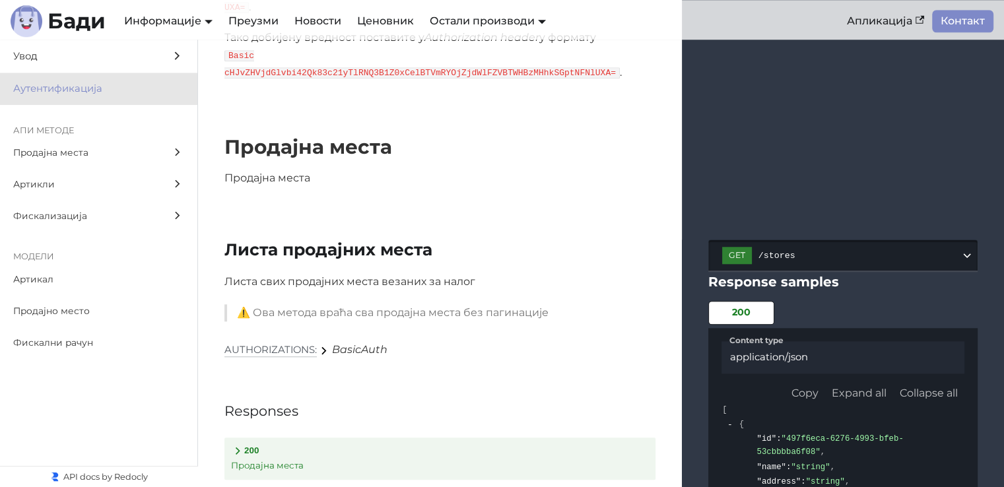
drag, startPoint x: 801, startPoint y: 213, endPoint x: 767, endPoint y: 213, distance: 33.7
click at [767, 251] on span "/stores" at bounding box center [860, 256] width 202 height 10
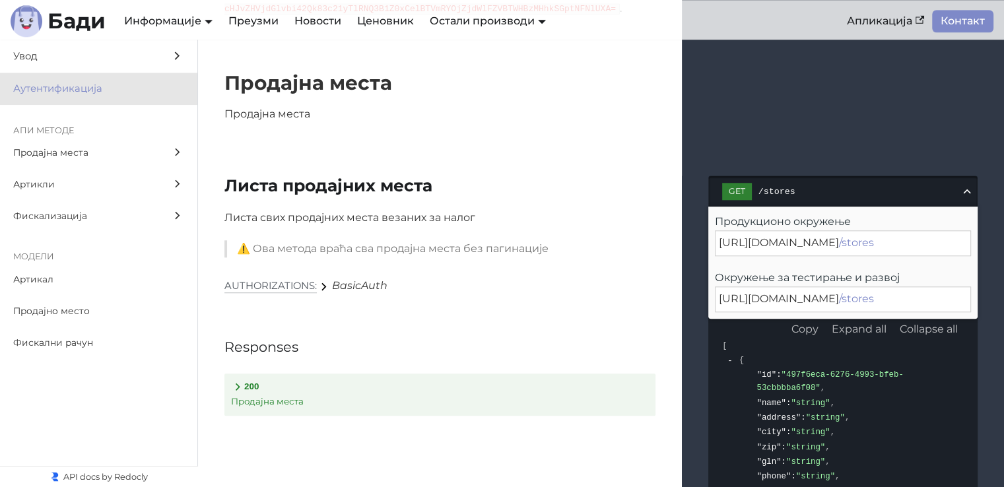
scroll to position [1415, 0]
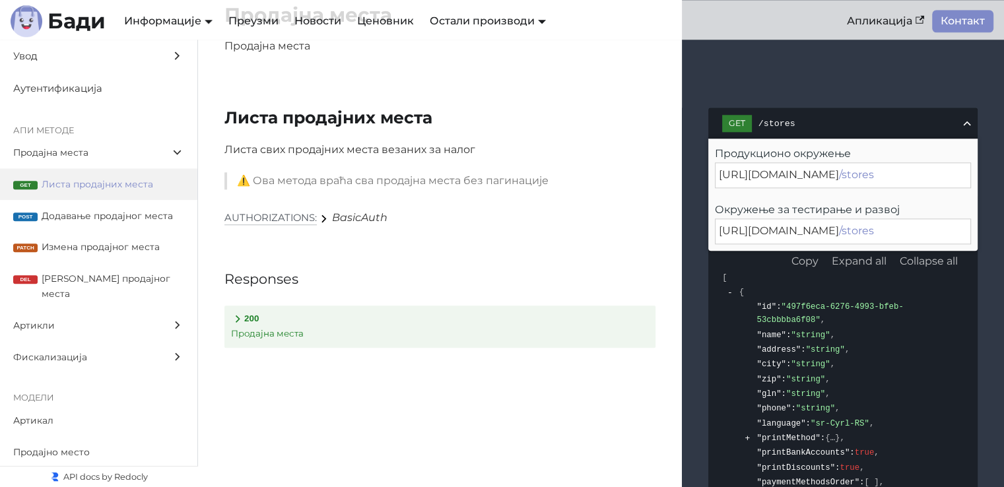
click at [238, 316] on polygon at bounding box center [238, 319] width 5 height 7
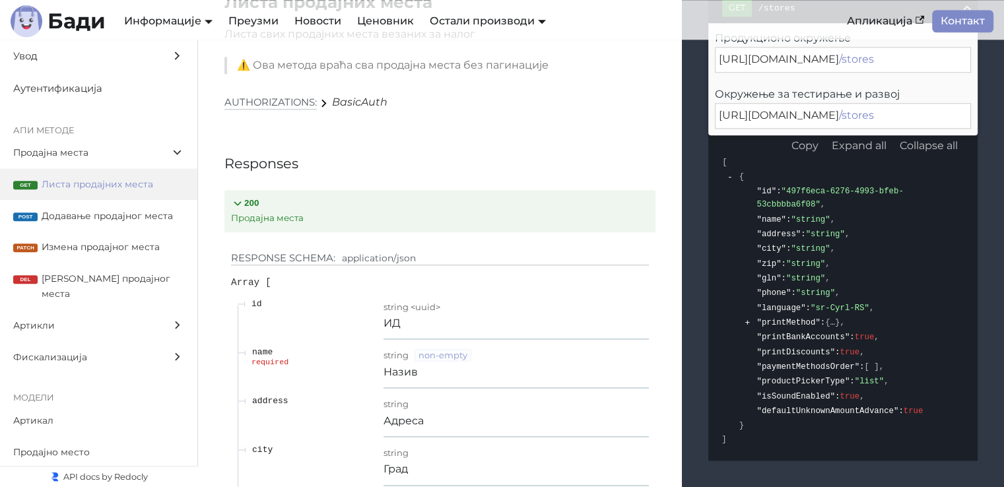
scroll to position [1547, 0]
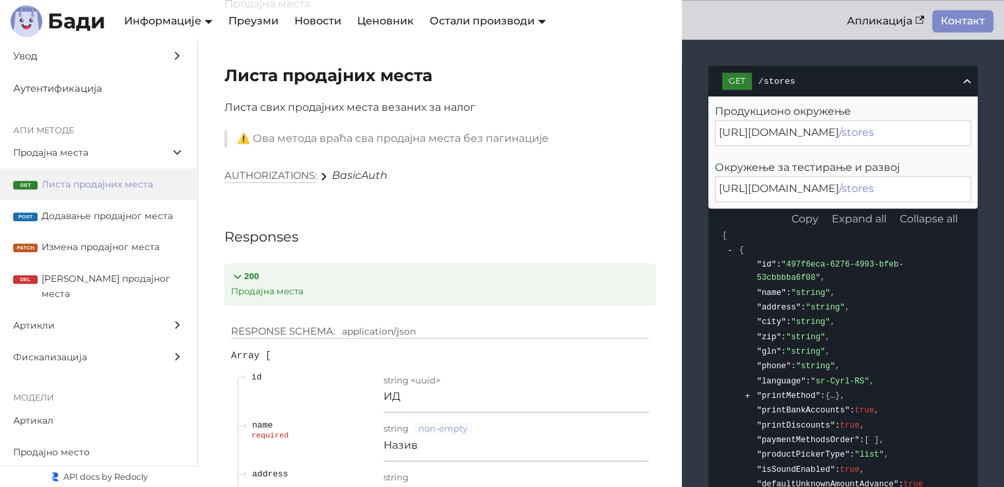
scroll to position [1349, 0]
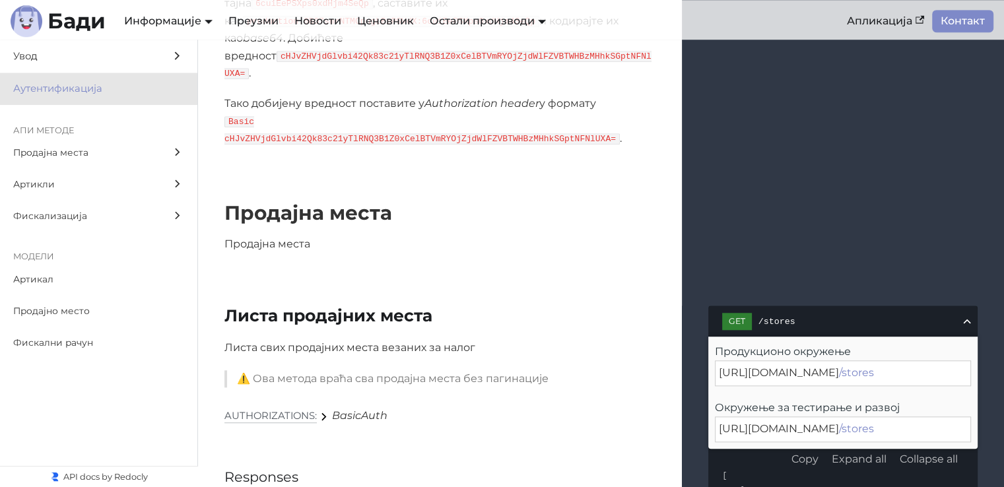
click at [53, 57] on span "Увод" at bounding box center [86, 56] width 146 height 17
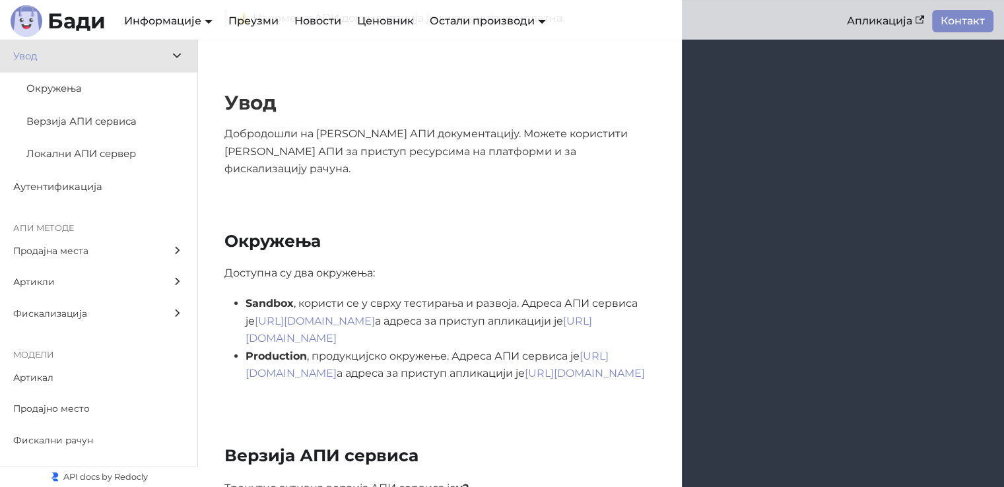
click at [87, 154] on span "Локални АПИ сервер" at bounding box center [92, 154] width 133 height 17
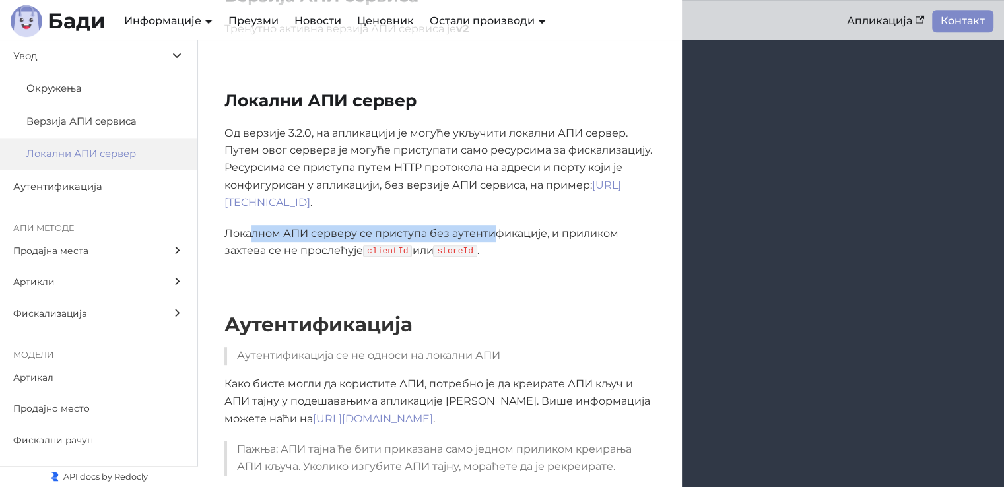
drag, startPoint x: 249, startPoint y: 204, endPoint x: 497, endPoint y: 206, distance: 248.2
click at [497, 225] on p "Локалном АПИ серверу се приступа без аутентификације, и приликом захтева се не …" at bounding box center [439, 242] width 431 height 35
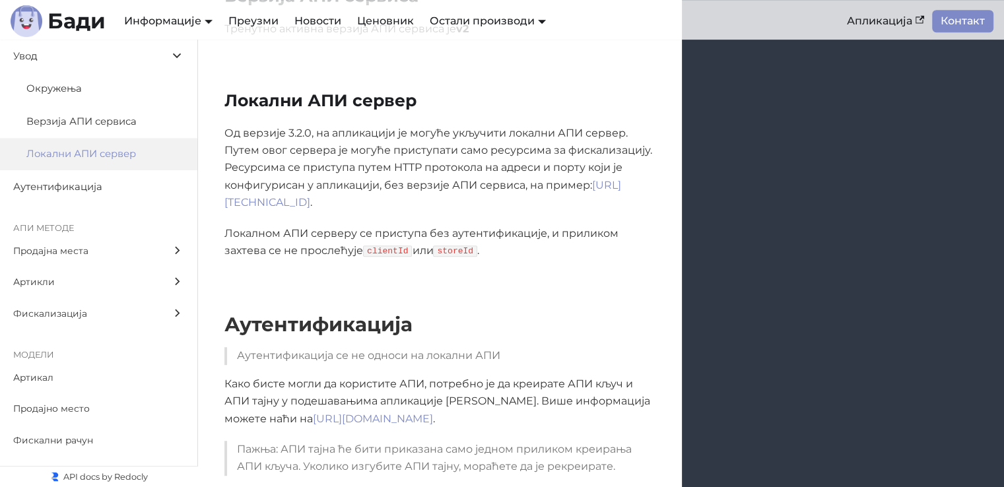
click at [515, 225] on p "Локалном АПИ серверу се приступа без аутентификације, и приликом захтева се не …" at bounding box center [439, 242] width 431 height 35
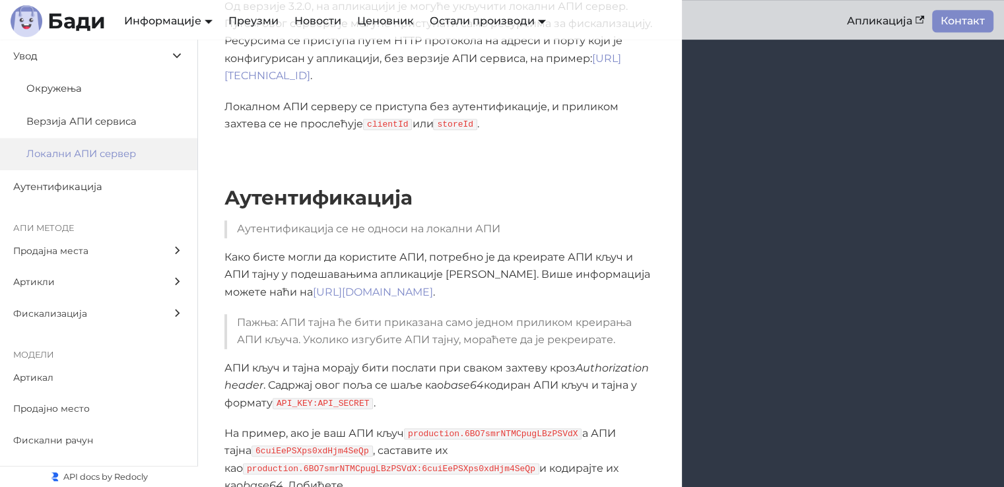
scroll to position [774, 0]
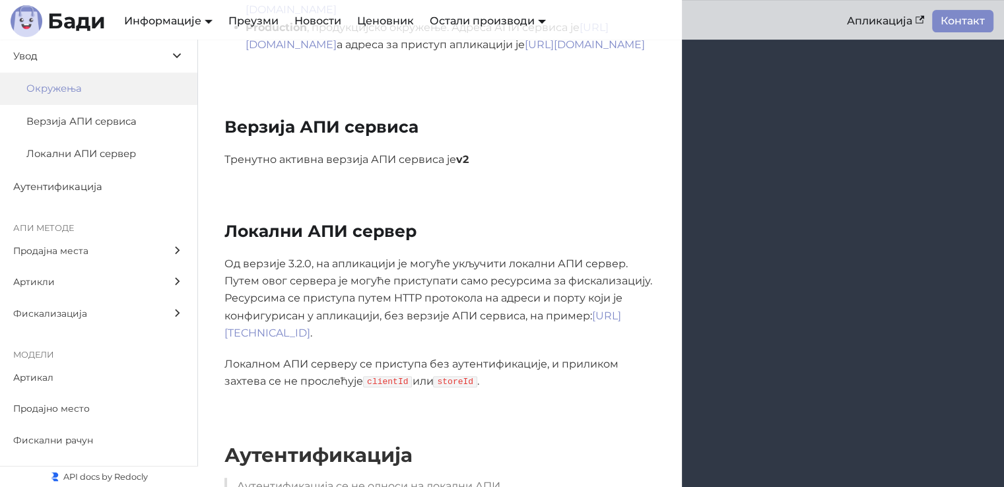
scroll to position [510, 0]
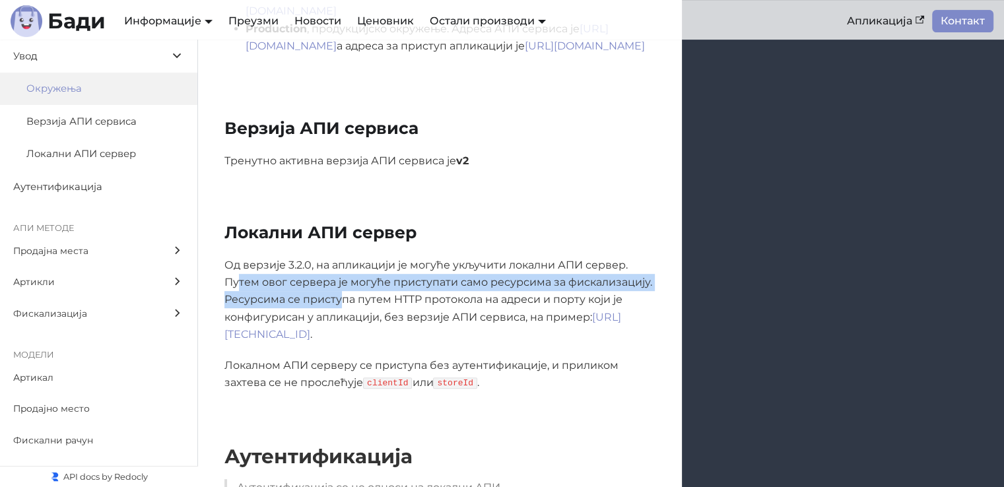
drag, startPoint x: 239, startPoint y: 258, endPoint x: 341, endPoint y: 273, distance: 102.7
click at [338, 273] on p "Од верзије 3.2.0, на апликацији је могуће укључити локални АПИ сервер. Путем ов…" at bounding box center [439, 300] width 431 height 87
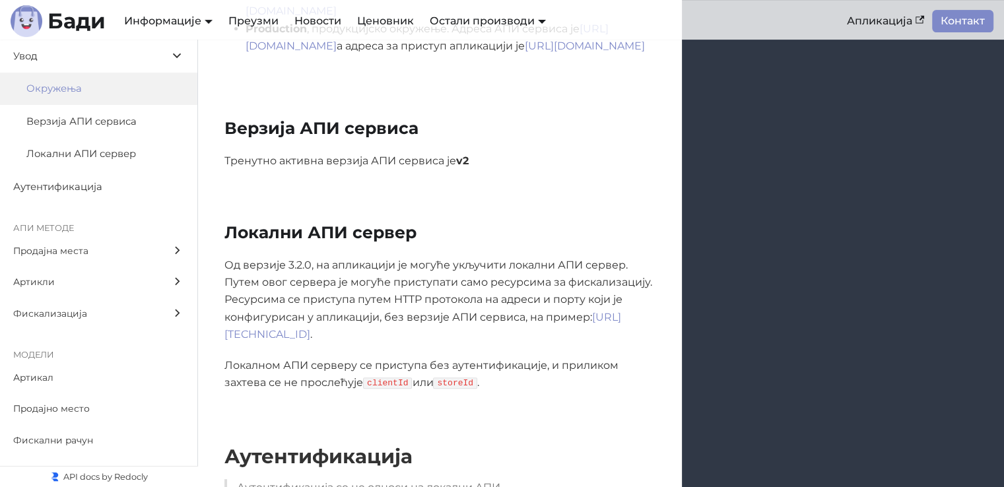
click at [355, 273] on p "Од верзије 3.2.0, на апликацији је могуће укључити локални АПИ сервер. Путем ов…" at bounding box center [439, 300] width 431 height 87
drag, startPoint x: 250, startPoint y: 275, endPoint x: 595, endPoint y: 279, distance: 344.6
click at [595, 279] on p "Од верзије 3.2.0, на апликацији је могуће укључити локални АПИ сервер. Путем ов…" at bounding box center [439, 300] width 431 height 87
click at [581, 296] on p "Од верзије 3.2.0, на апликацији је могуће укључити локални АПИ сервер. Путем ов…" at bounding box center [439, 300] width 431 height 87
click at [388, 312] on link "http://127.0.0.1:9999/fiscalization/receipts" at bounding box center [422, 326] width 397 height 30
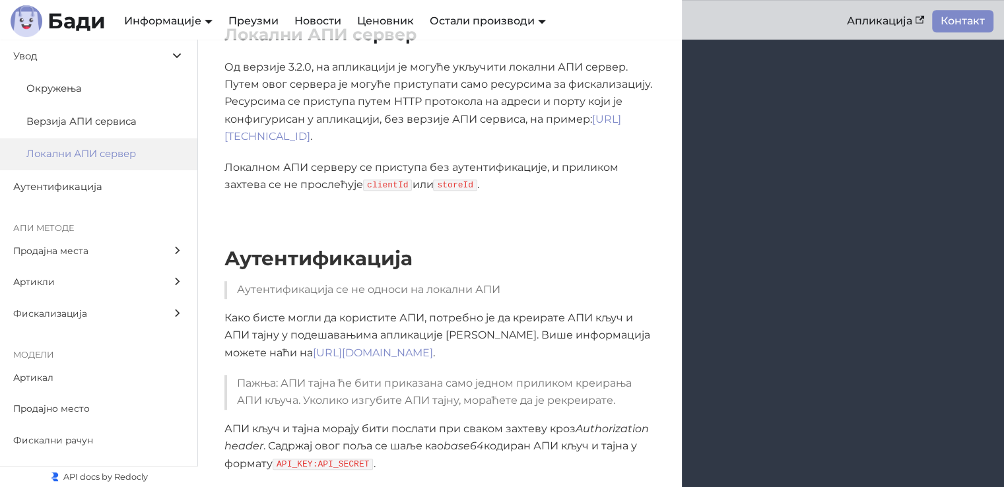
click at [494, 178] on div "Локални АПИ сервер Од верзије 3.2.0, на апликацији је могуће укључити локални А…" at bounding box center [601, 109] width 806 height 222
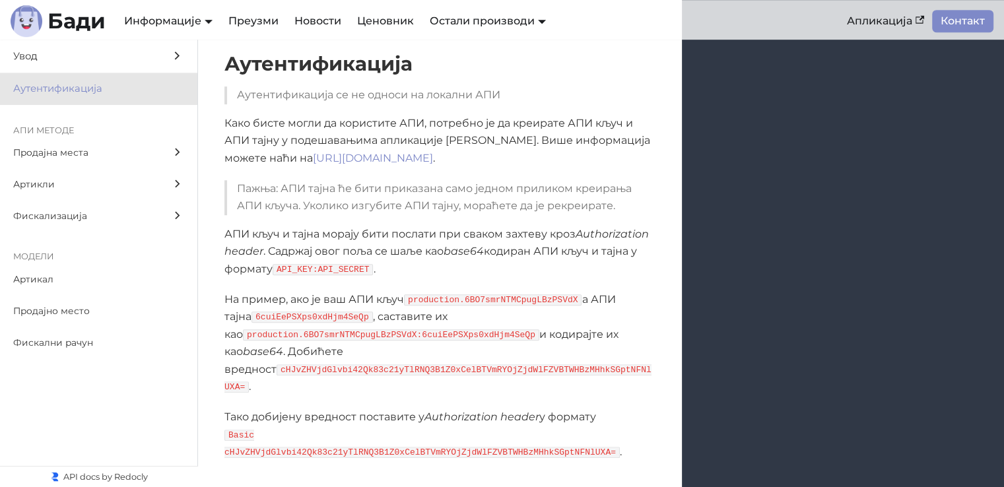
scroll to position [906, 0]
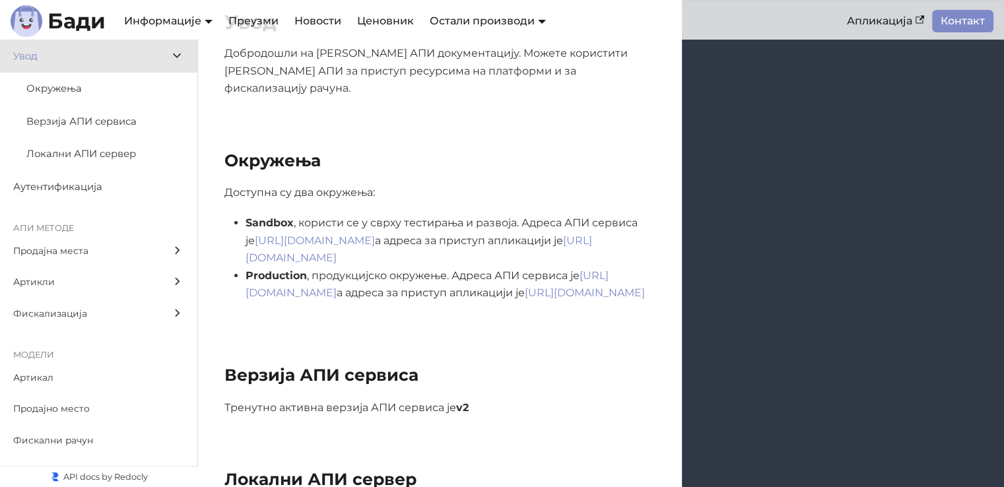
scroll to position [264, 0]
click at [91, 167] on label "Локални АПИ сервер" at bounding box center [98, 154] width 197 height 33
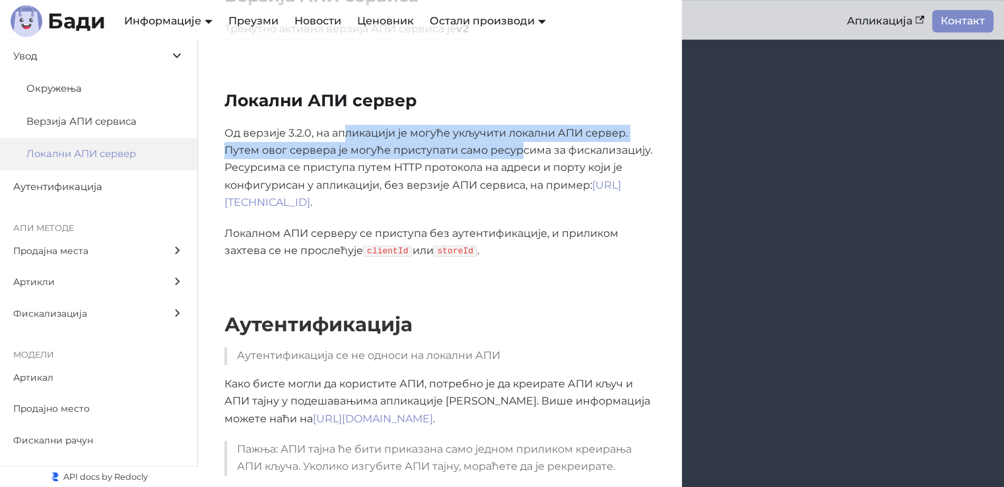
drag, startPoint x: 347, startPoint y: 103, endPoint x: 519, endPoint y: 125, distance: 173.7
click at [519, 125] on p "Од верзије 3.2.0, на апликацији је могуће укључити локални АПИ сервер. Путем ов…" at bounding box center [439, 168] width 431 height 87
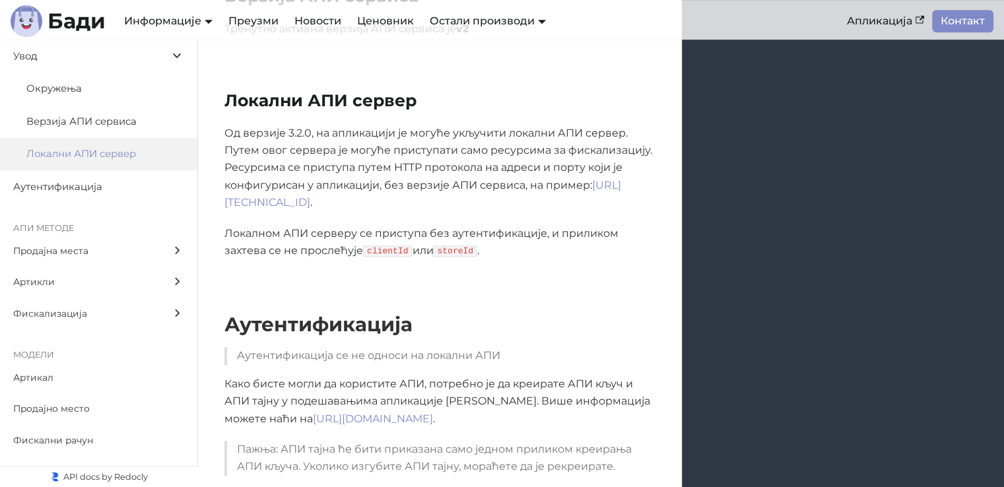
click at [541, 131] on p "Од верзије 3.2.0, на апликацији је могуће укључити локални АПИ сервер. Путем ов…" at bounding box center [439, 168] width 431 height 87
drag, startPoint x: 231, startPoint y: 142, endPoint x: 544, endPoint y: 138, distance: 313.0
click at [511, 134] on p "Од верзије 3.2.0, на апликацији је могуће укључити локални АПИ сервер. Путем ов…" at bounding box center [439, 168] width 431 height 87
click at [558, 141] on p "Од верзије 3.2.0, на апликацији је могуће укључити локални АПИ сервер. Путем ов…" at bounding box center [439, 168] width 431 height 87
drag, startPoint x: 226, startPoint y: 205, endPoint x: 375, endPoint y: 207, distance: 149.2
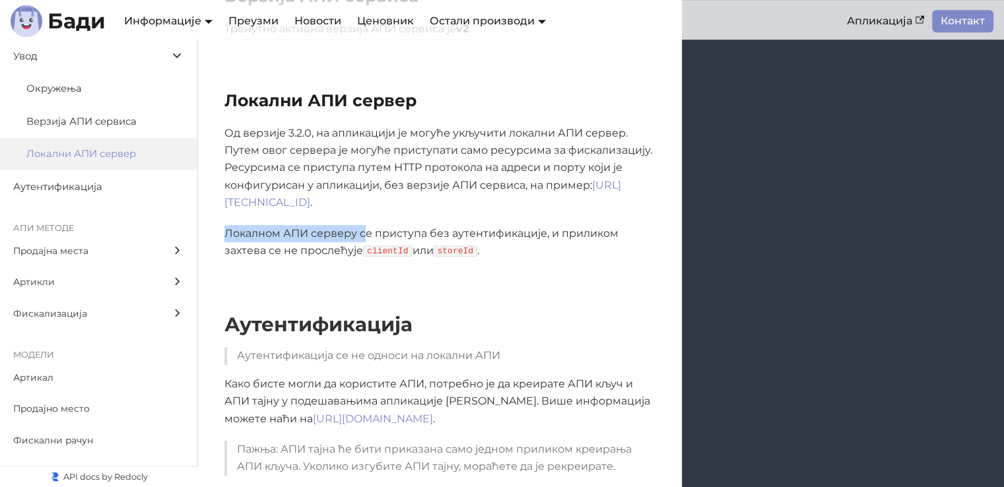
click at [368, 225] on p "Локалном АПИ серверу се приступа без аутентификације, и приликом захтева се не …" at bounding box center [439, 242] width 431 height 35
click at [375, 225] on p "Локалном АПИ серверу се приступа без аутентификације, и приликом захтева се не …" at bounding box center [439, 242] width 431 height 35
click at [69, 314] on span "Фискализација" at bounding box center [86, 313] width 146 height 15
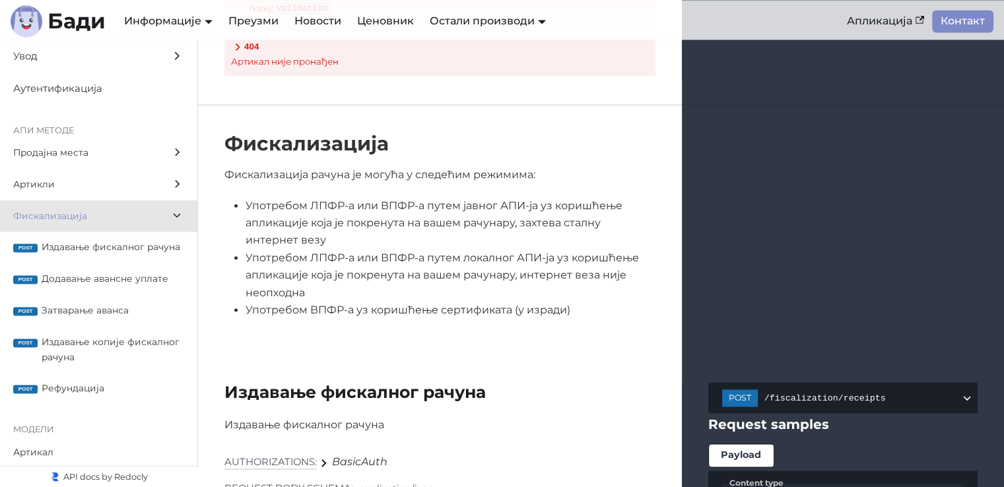
scroll to position [12160, 0]
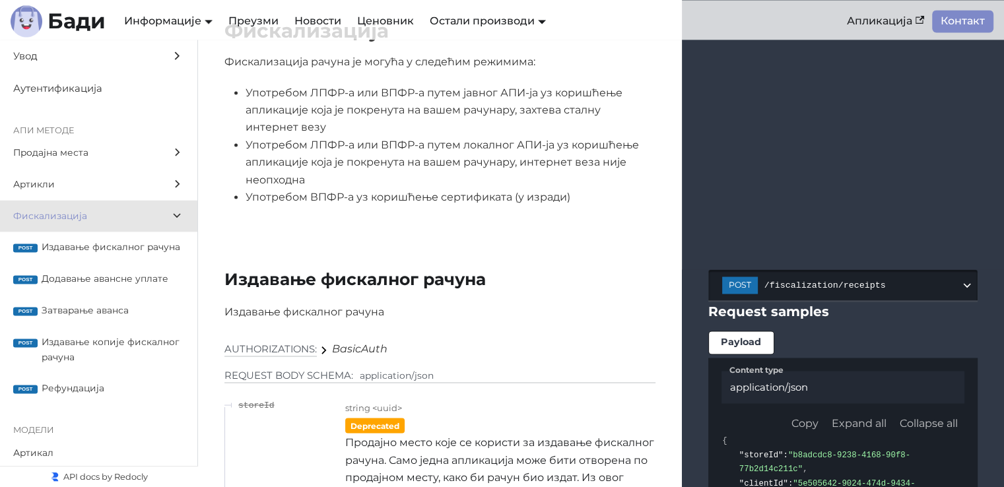
drag, startPoint x: 882, startPoint y: 131, endPoint x: 821, endPoint y: 250, distance: 133.5
click at [63, 255] on span "Издавање фискалног рачуна" at bounding box center [113, 247] width 143 height 15
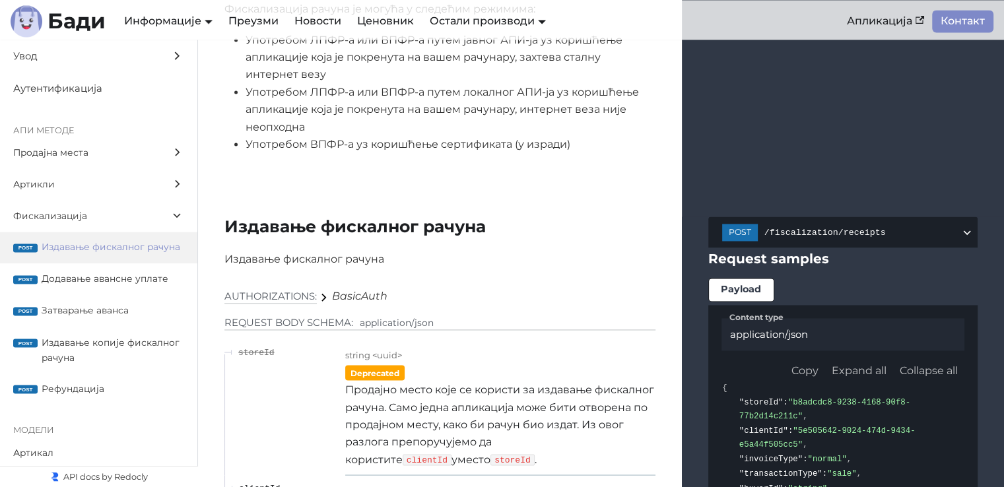
click at [92, 255] on span "Издавање фискалног рачуна" at bounding box center [113, 247] width 143 height 15
click at [836, 228] on span "/fiscalization/receipts" at bounding box center [862, 233] width 196 height 10
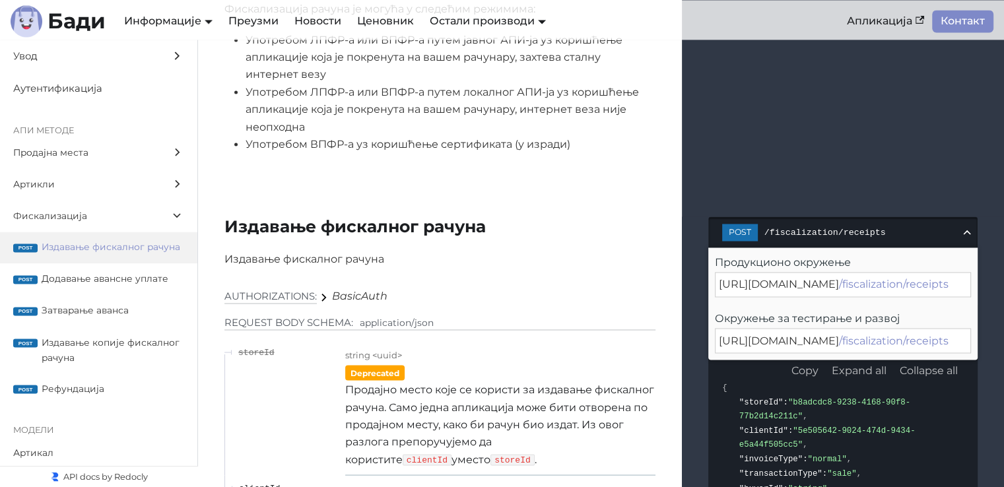
drag, startPoint x: 837, startPoint y: 85, endPoint x: 803, endPoint y: 83, distance: 34.4
click at [837, 228] on span "/fiscalization/receipts" at bounding box center [862, 233] width 196 height 10
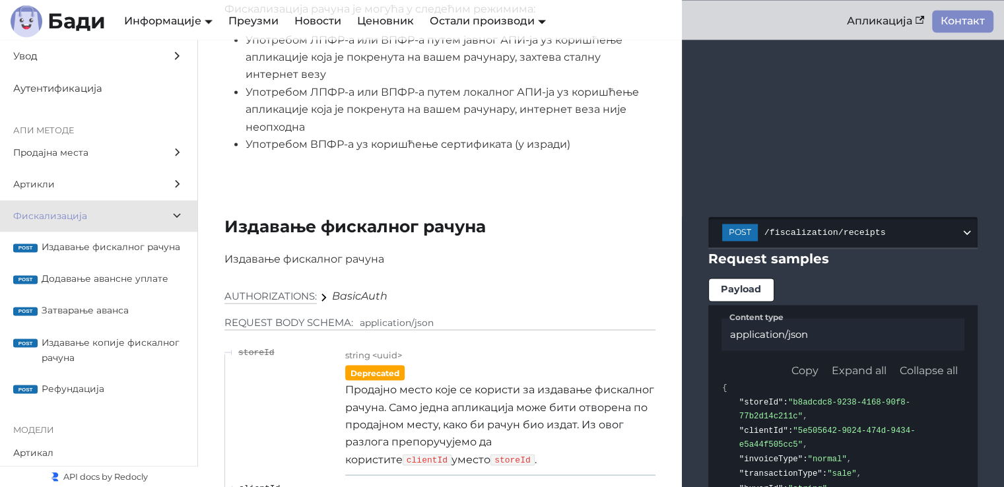
scroll to position [12147, 0]
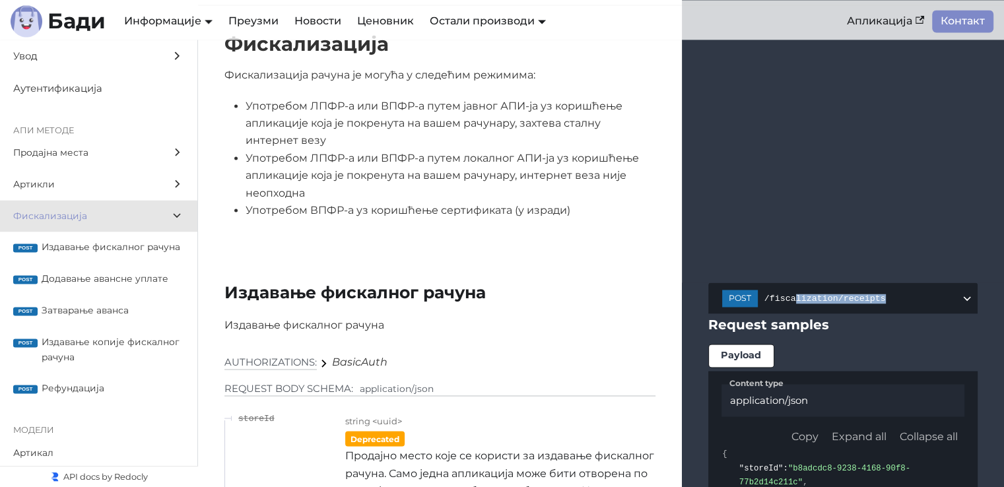
drag, startPoint x: 878, startPoint y: 129, endPoint x: 794, endPoint y: 135, distance: 84.7
click at [898, 294] on span "/fiscalization/receipts" at bounding box center [862, 299] width 196 height 10
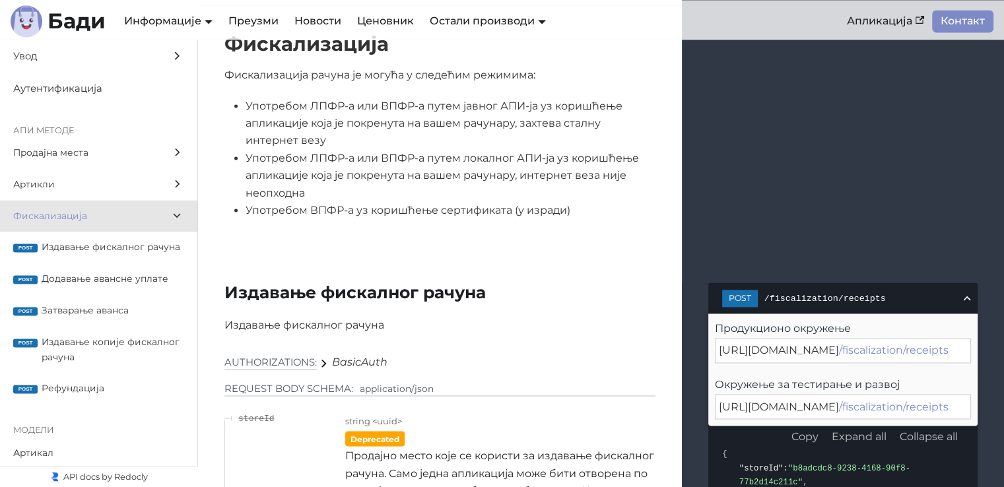
click at [930, 338] on div "https://api.production.badi.rs/v2 /fiscalization/receipts" at bounding box center [843, 350] width 256 height 25
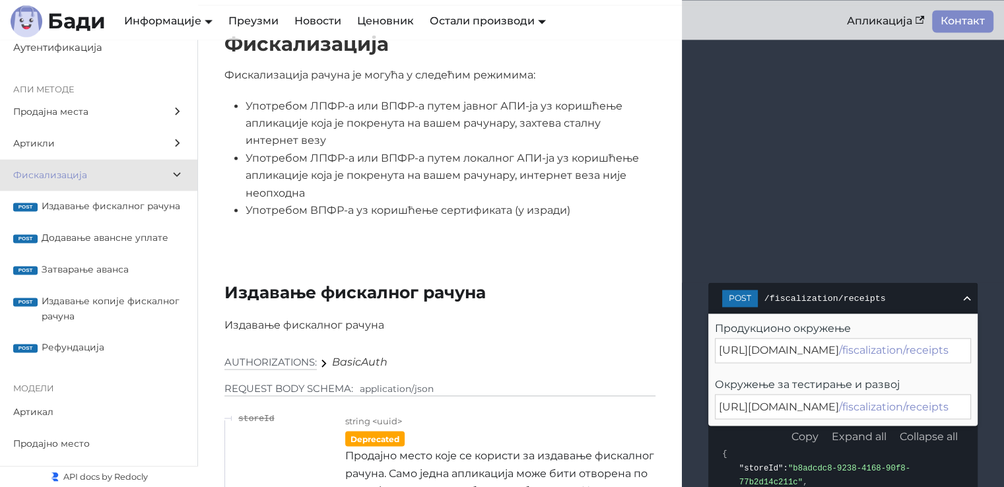
scroll to position [80, 0]
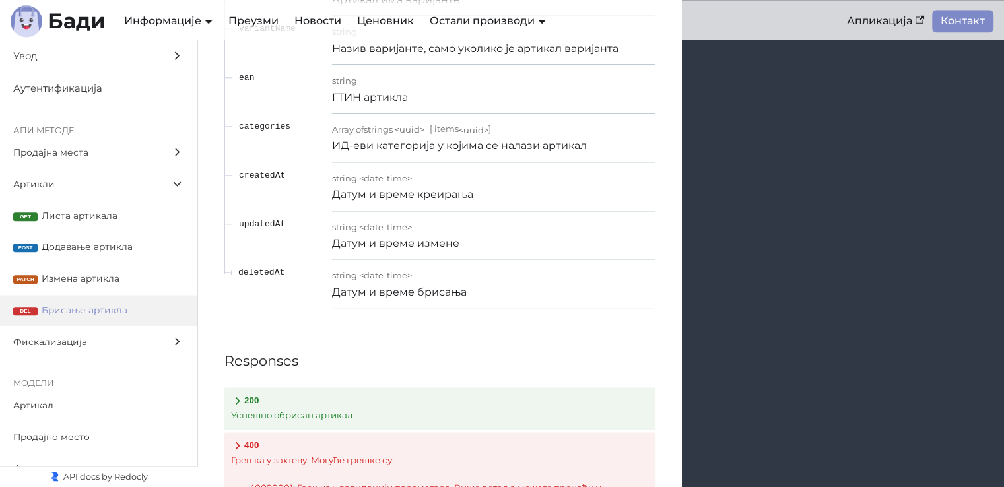
click at [74, 65] on label "Увод" at bounding box center [98, 56] width 197 height 33
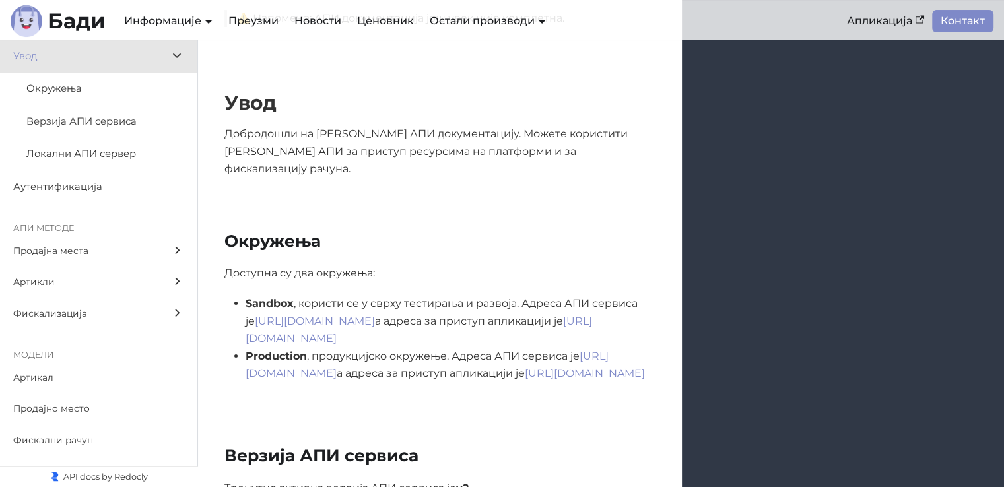
click at [94, 159] on span "Локални АПИ сервер" at bounding box center [92, 154] width 133 height 17
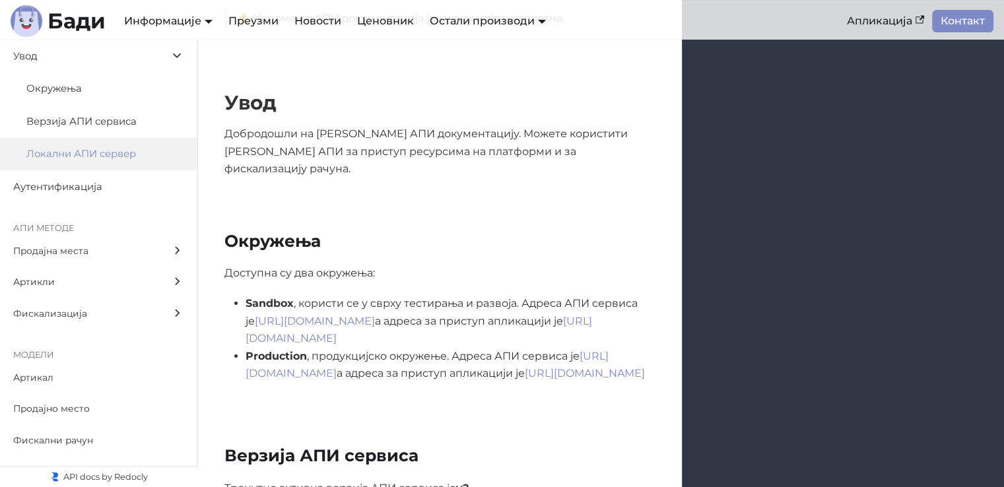
scroll to position [642, 0]
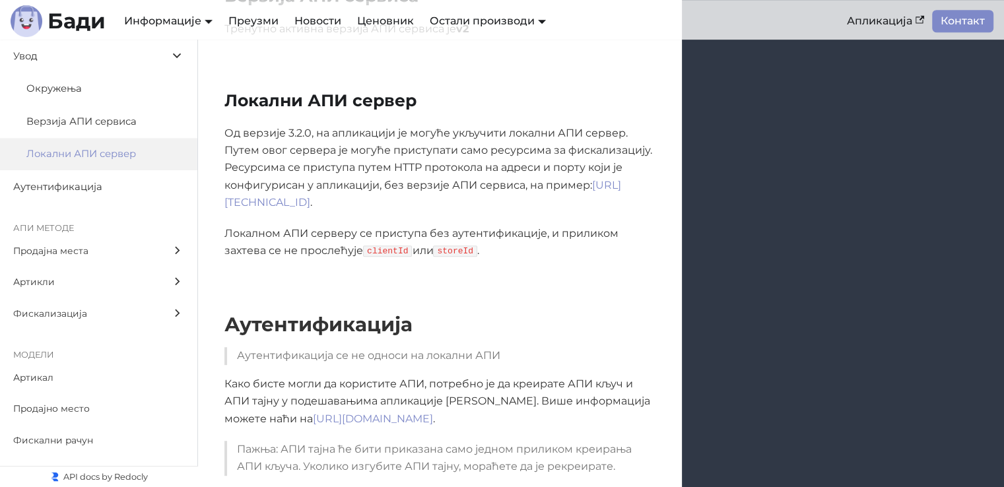
click at [118, 127] on span "Верзија АПИ сервиса" at bounding box center [92, 122] width 133 height 17
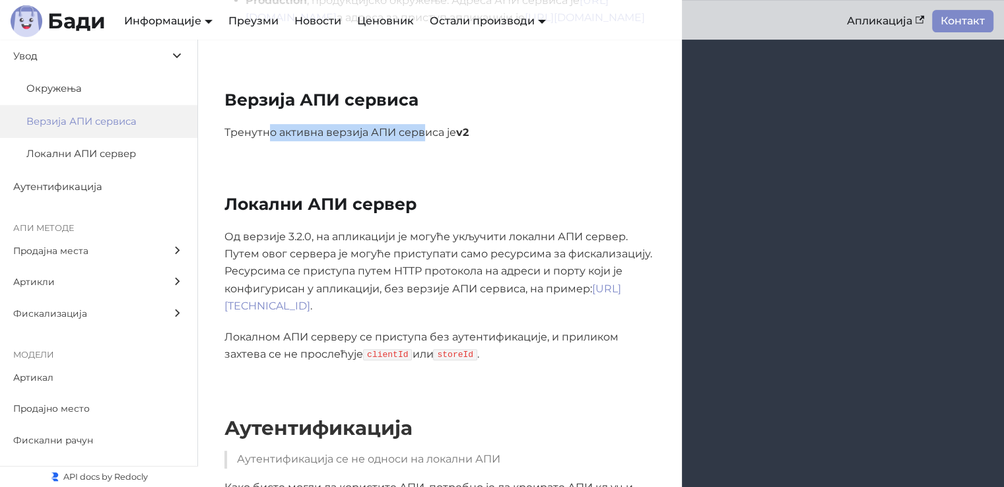
drag, startPoint x: 318, startPoint y: 110, endPoint x: 430, endPoint y: 110, distance: 111.6
click at [430, 124] on p "Тренутно активна верзија АПИ сервиса је v2" at bounding box center [439, 132] width 431 height 17
click at [431, 124] on p "Тренутно активна верзија АПИ сервиса је v2" at bounding box center [439, 132] width 431 height 17
click at [478, 124] on p "Тренутно активна верзија АПИ сервиса је v2" at bounding box center [439, 132] width 431 height 17
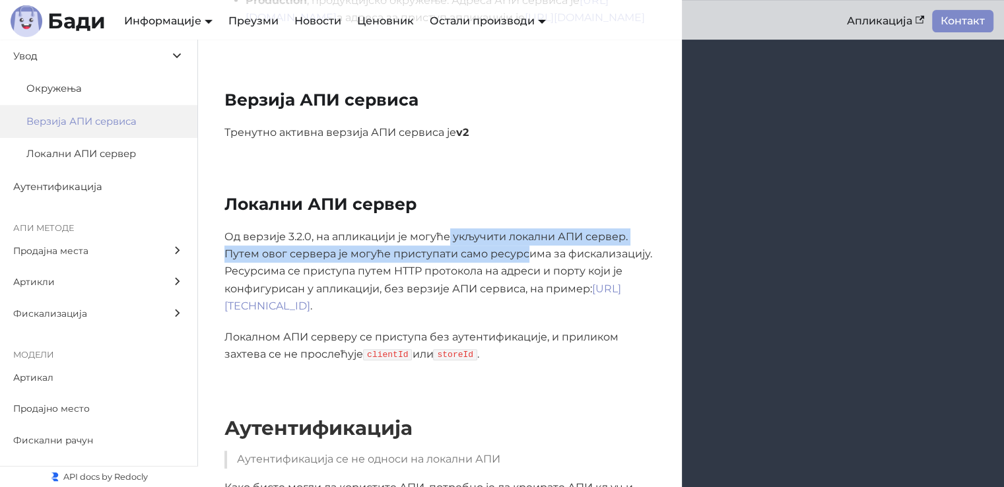
drag, startPoint x: 458, startPoint y: 211, endPoint x: 562, endPoint y: 232, distance: 106.9
click at [527, 232] on p "Од верзије 3.2.0, на апликацији је могуће укључити локални АПИ сервер. Путем ов…" at bounding box center [439, 271] width 431 height 87
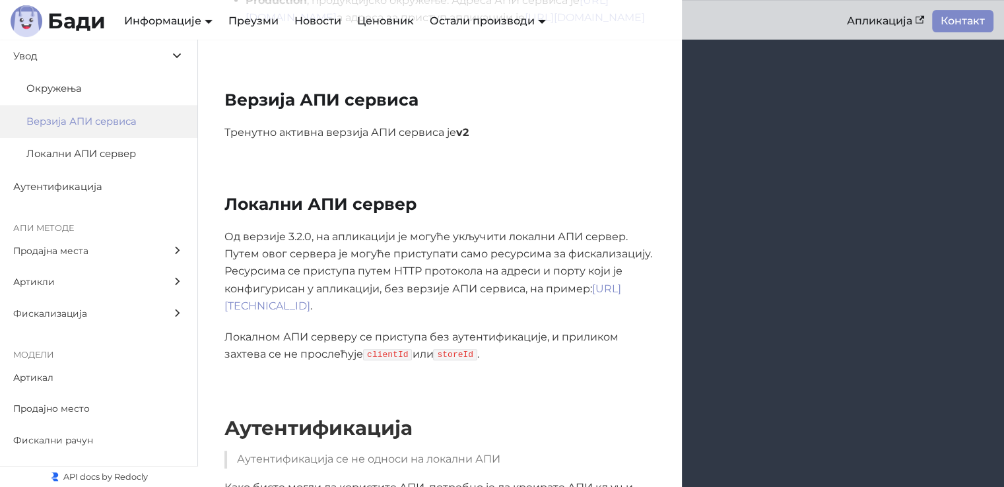
drag, startPoint x: 578, startPoint y: 227, endPoint x: 587, endPoint y: 226, distance: 9.3
click at [578, 228] on p "Од верзије 3.2.0, на апликацији је могуће укључити локални АПИ сервер. Путем ов…" at bounding box center [439, 271] width 431 height 87
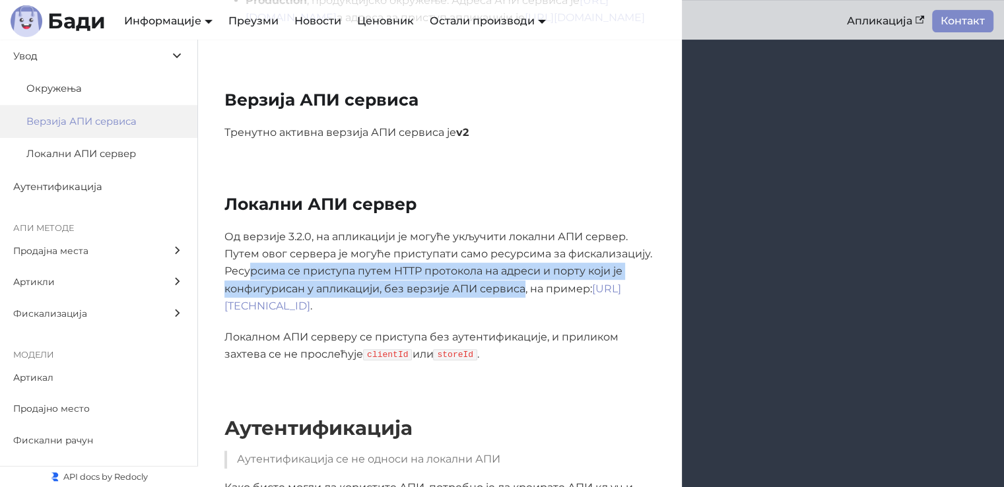
drag, startPoint x: 248, startPoint y: 243, endPoint x: 544, endPoint y: 262, distance: 296.4
click at [542, 262] on p "Од верзије 3.2.0, на апликацији је могуће укључити локални АПИ сервер. Путем ов…" at bounding box center [439, 271] width 431 height 87
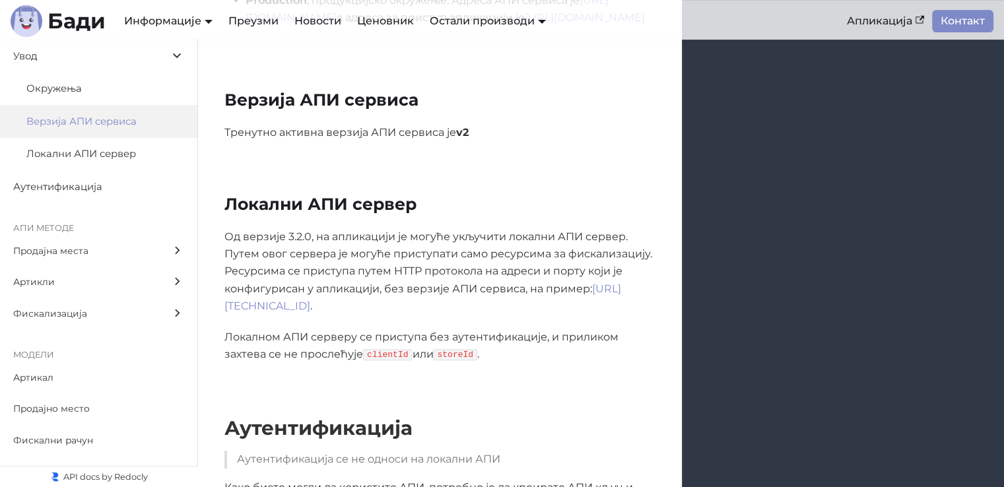
click at [557, 263] on p "Од верзије 3.2.0, на апликацији је могуће укључити локални АПИ сервер. Путем ов…" at bounding box center [439, 271] width 431 height 87
drag, startPoint x: 257, startPoint y: 313, endPoint x: 399, endPoint y: 312, distance: 142.6
click at [399, 329] on p "Локалном АПИ серверу се приступа без аутентификације, и приликом захтева се не …" at bounding box center [439, 346] width 431 height 35
click at [401, 329] on p "Локалном АПИ серверу се приступа без аутентификације, и приликом захтева се не …" at bounding box center [439, 346] width 431 height 35
drag, startPoint x: 228, startPoint y: 312, endPoint x: 351, endPoint y: 312, distance: 122.8
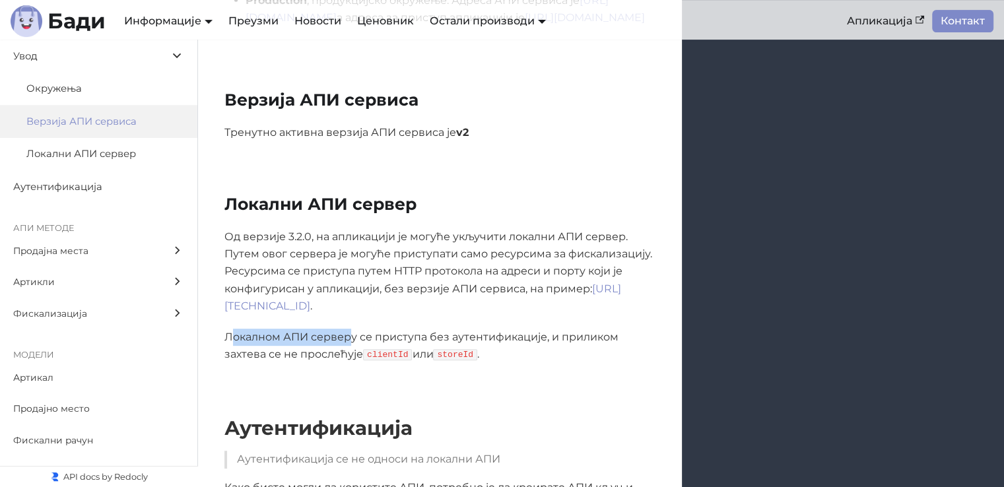
click at [351, 329] on p "Локалном АПИ серверу се приступа без аутентификације, и приликом захтева се не …" at bounding box center [439, 346] width 431 height 35
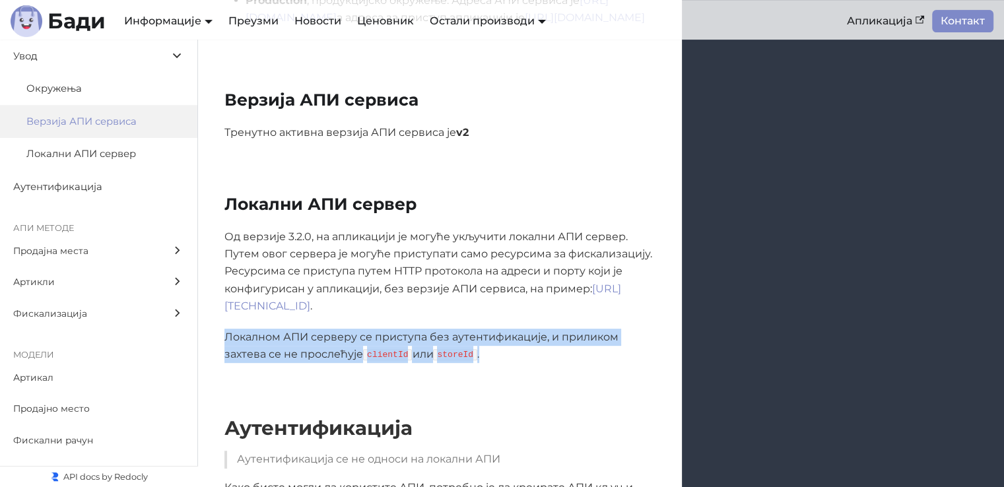
drag, startPoint x: 491, startPoint y: 325, endPoint x: 215, endPoint y: 312, distance: 276.3
click at [215, 312] on div "Од верзије 3.2.0, на апликацији је могуће укључити локални АПИ сервер. Путем ов…" at bounding box center [440, 295] width 484 height 135
copy p "Локалном АПИ серверу се приступа без аутентификације, и приликом захтева се не …"
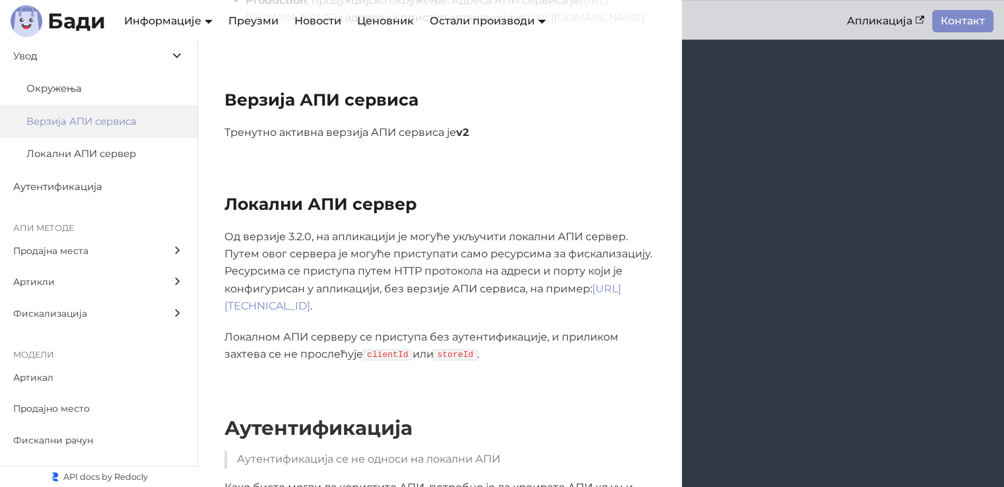
click at [521, 254] on p "Од верзије 3.2.0, на апликацији је могуће укључити локални АПИ сервер. Путем ов…" at bounding box center [439, 271] width 431 height 87
click at [386, 283] on link "http://127.0.0.1:9999/fiscalization/receipts" at bounding box center [422, 298] width 397 height 30
click at [446, 122] on div "Верзија АПИ сервиса Тренутно активна верзија АПИ сервиса је v2" at bounding box center [601, 115] width 806 height 104
click at [63, 75] on label "Окружења" at bounding box center [98, 89] width 197 height 33
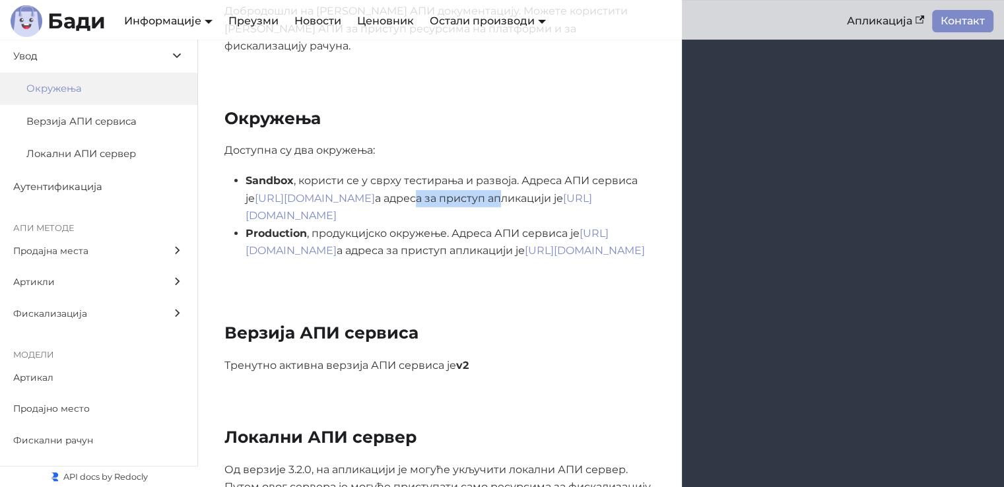
drag, startPoint x: 436, startPoint y: 154, endPoint x: 549, endPoint y: 161, distance: 112.4
click at [547, 172] on li "Sandbox , користи се у сврху тестирања и развоја. Адреса АПИ сервиса је https:/…" at bounding box center [451, 198] width 410 height 52
click at [549, 172] on li "Sandbox , користи се у сврху тестирања и развоја. Адреса АПИ сервиса је https:/…" at bounding box center [451, 198] width 410 height 52
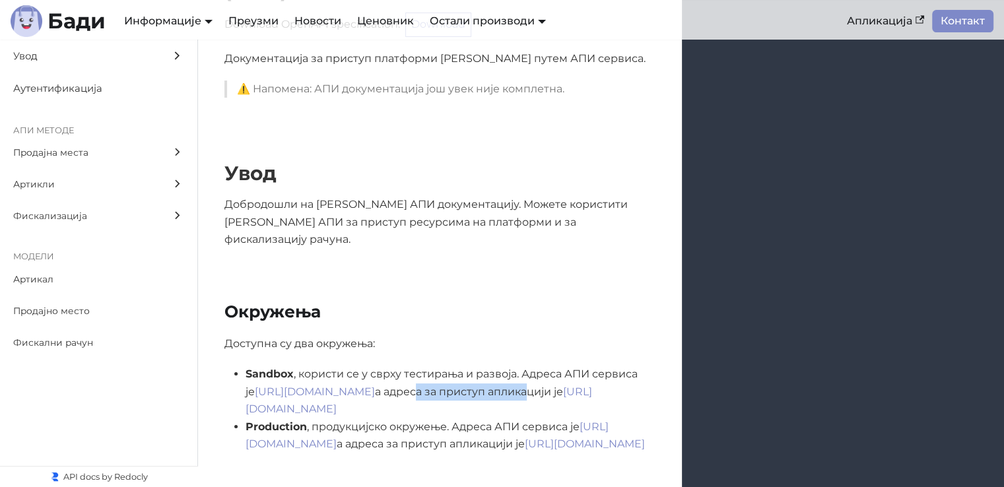
scroll to position [108, 0]
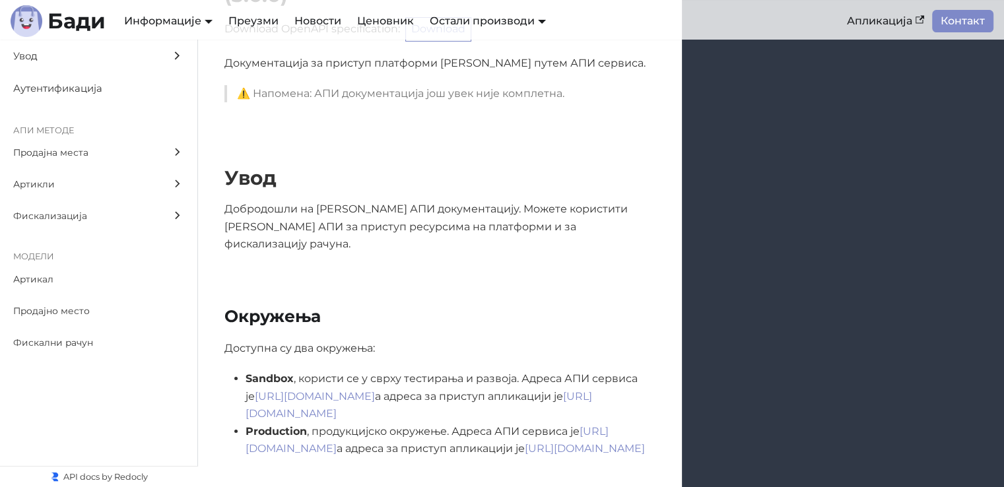
click at [363, 217] on div "Увод Добродошли на Бади АПИ документацију. Можете користити Бади АПИ за приступ…" at bounding box center [601, 209] width 806 height 140
drag, startPoint x: 263, startPoint y: 187, endPoint x: 411, endPoint y: 191, distance: 147.3
click at [406, 201] on p "Добродошли на Бади АПИ документацију. Можете користити Бади АПИ за приступ ресу…" at bounding box center [439, 227] width 431 height 52
click at [412, 201] on p "Добродошли на Бади АПИ документацију. Можете користити Бади АПИ за приступ ресу…" at bounding box center [439, 227] width 431 height 52
click at [174, 48] on link "Документација" at bounding box center [176, 44] width 111 height 20
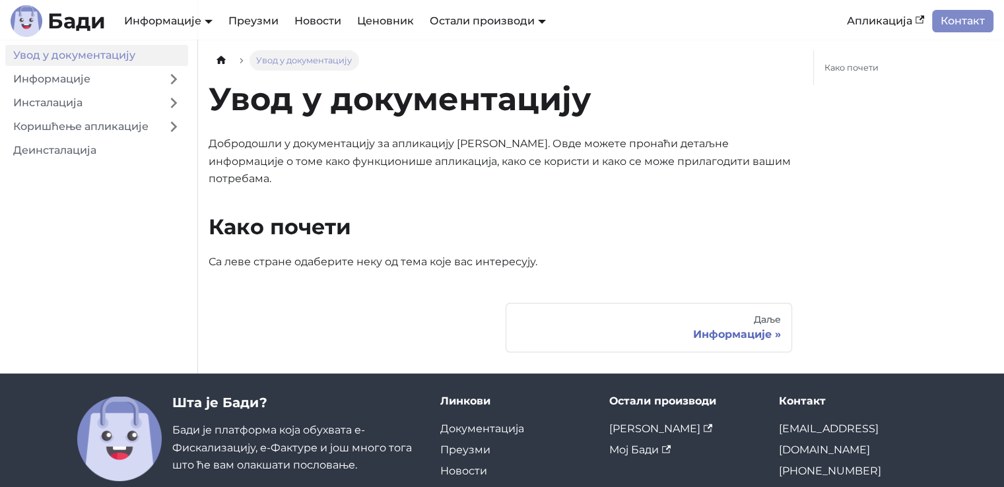
click at [49, 100] on link "Инсталација" at bounding box center [82, 102] width 154 height 21
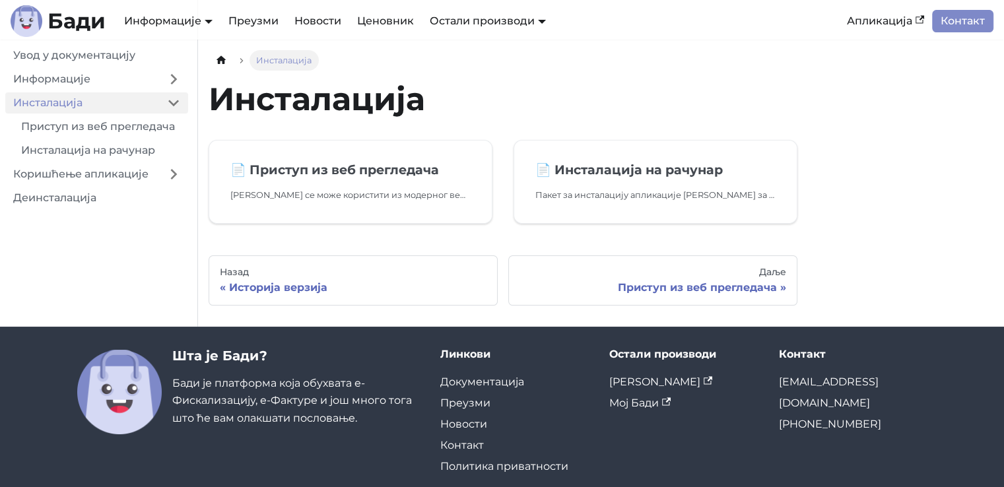
click at [77, 154] on link "Инсталација на рачунар" at bounding box center [100, 150] width 175 height 21
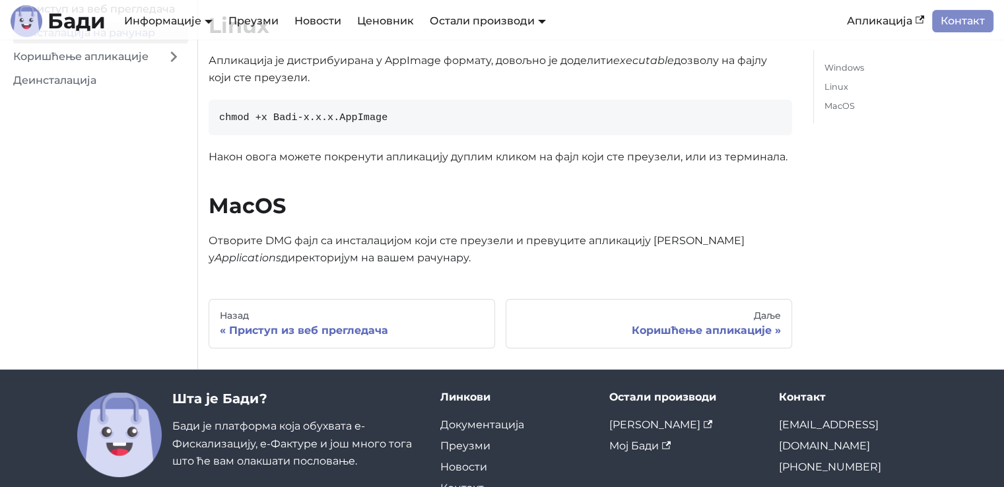
scroll to position [481, 0]
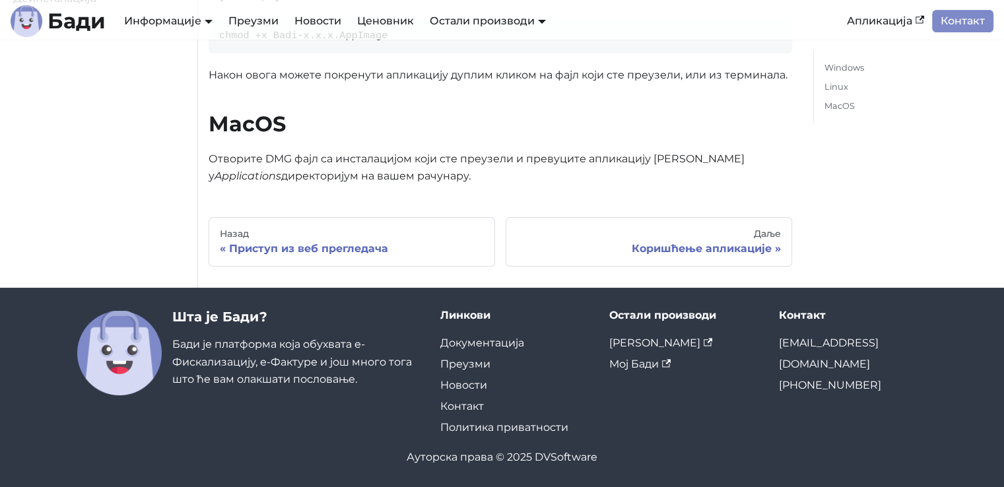
click at [435, 258] on link "Назад Приступ из веб прегледача" at bounding box center [352, 242] width 287 height 50
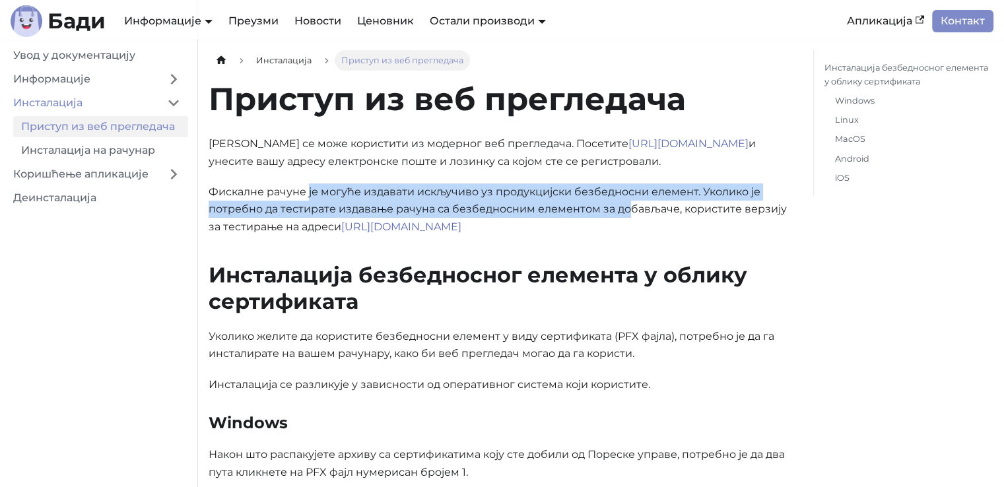
drag, startPoint x: 308, startPoint y: 189, endPoint x: 631, endPoint y: 209, distance: 323.4
click at [630, 209] on p "Фискалне рачуне је могуће издавати искључиво уз продукцијски безбедносни елемен…" at bounding box center [501, 210] width 584 height 52
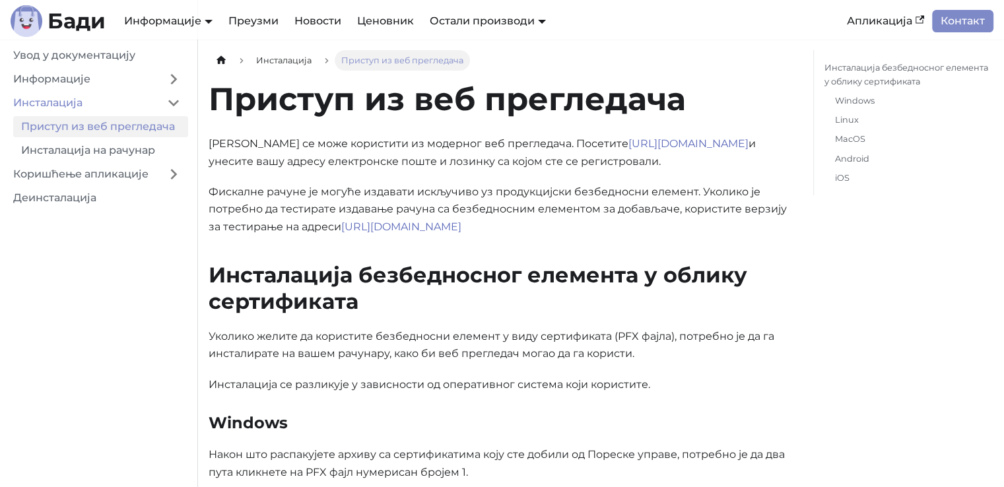
click at [652, 209] on p "Фискалне рачуне је могуће издавати искључиво уз продукцијски безбедносни елемен…" at bounding box center [501, 210] width 584 height 52
click at [417, 227] on link "https://sandbox.badi.rs" at bounding box center [401, 227] width 120 height 13
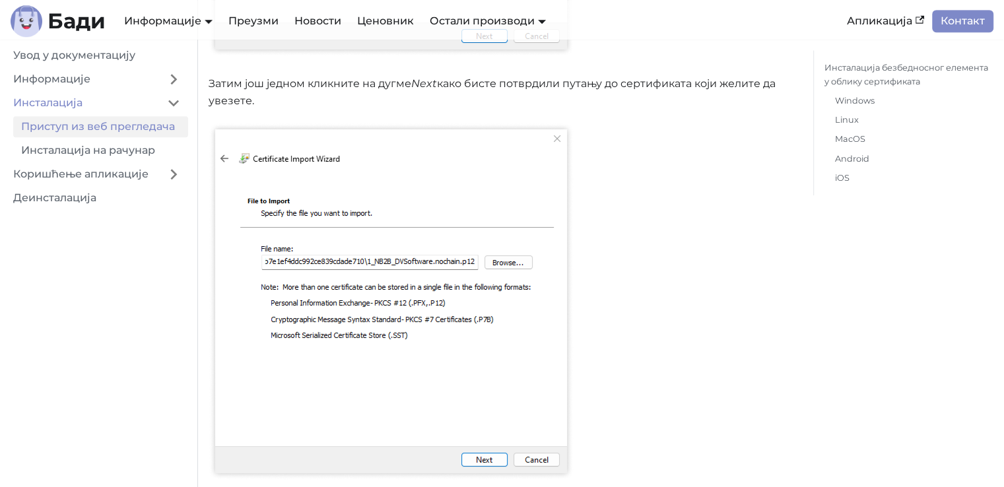
scroll to position [1188, 0]
click at [114, 172] on link "Коришћење апликације" at bounding box center [82, 174] width 154 height 21
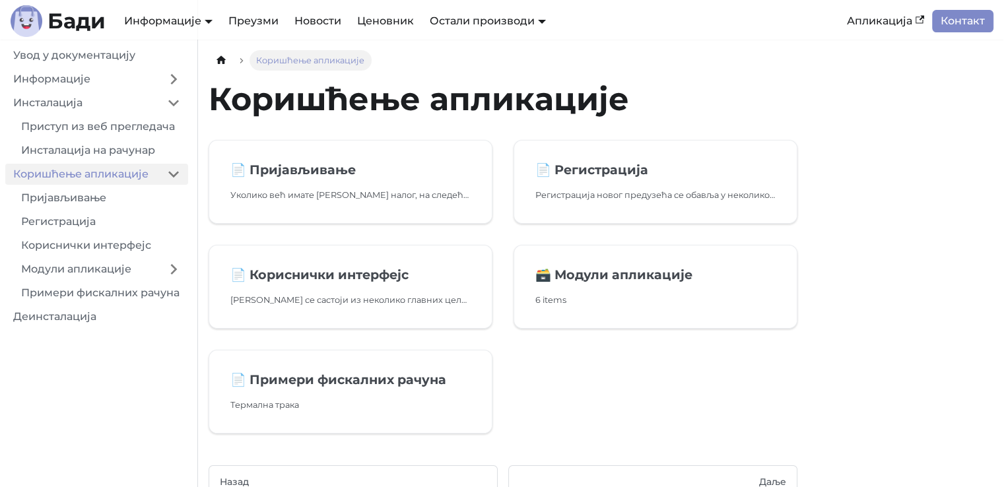
click at [92, 271] on link "Модули апликације" at bounding box center [86, 269] width 146 height 21
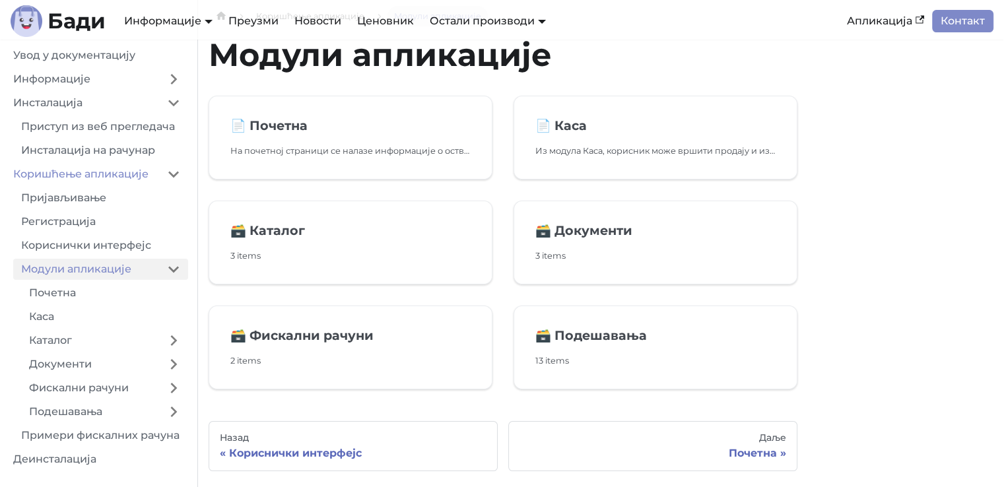
scroll to position [66, 0]
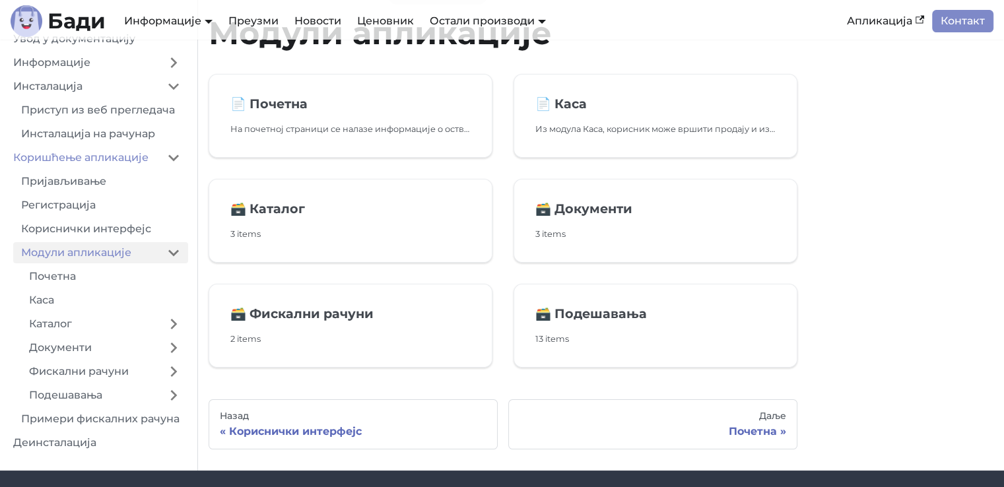
click at [83, 421] on link "Примери фискалних рачуна" at bounding box center [100, 419] width 175 height 21
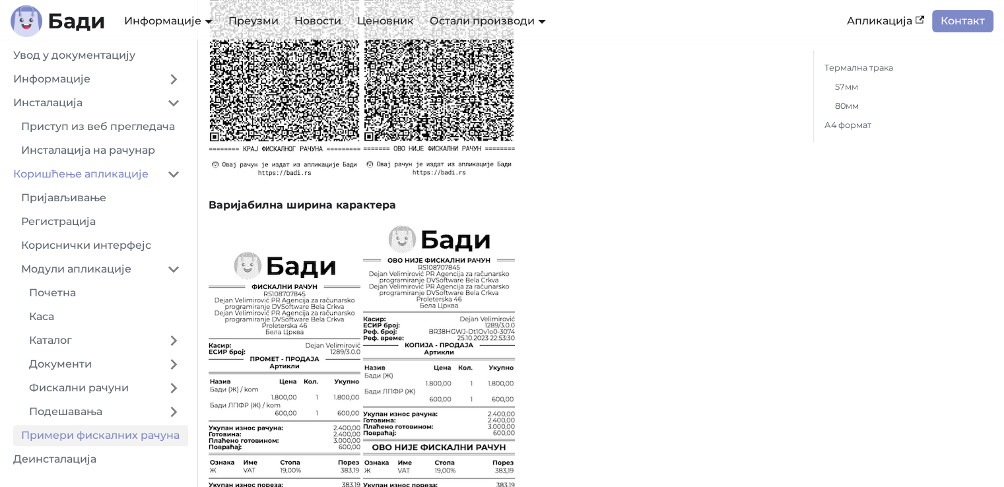
scroll to position [594, 0]
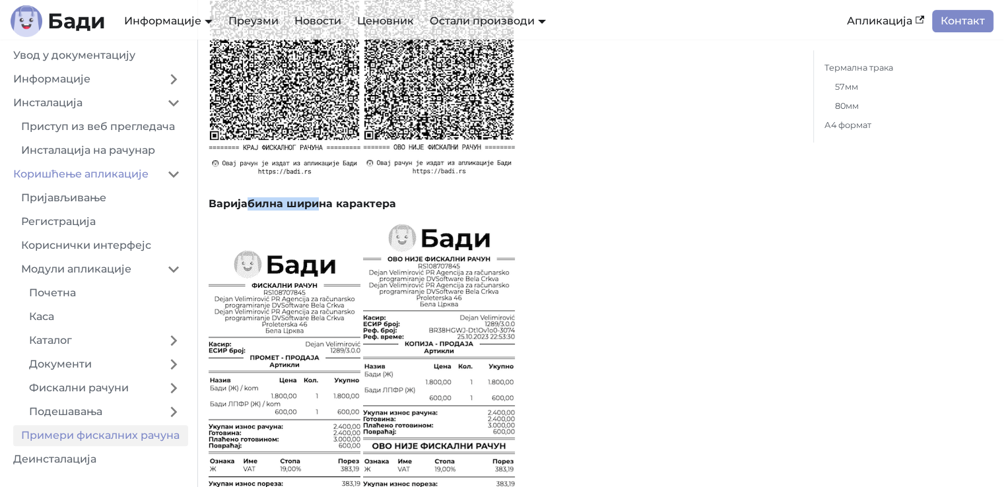
drag, startPoint x: 246, startPoint y: 199, endPoint x: 320, endPoint y: 201, distance: 73.3
click at [320, 201] on h4 "Варијабилна ширина карактера" at bounding box center [501, 203] width 584 height 13
click at [323, 201] on h4 "Варијабилна ширина карактера" at bounding box center [501, 203] width 584 height 13
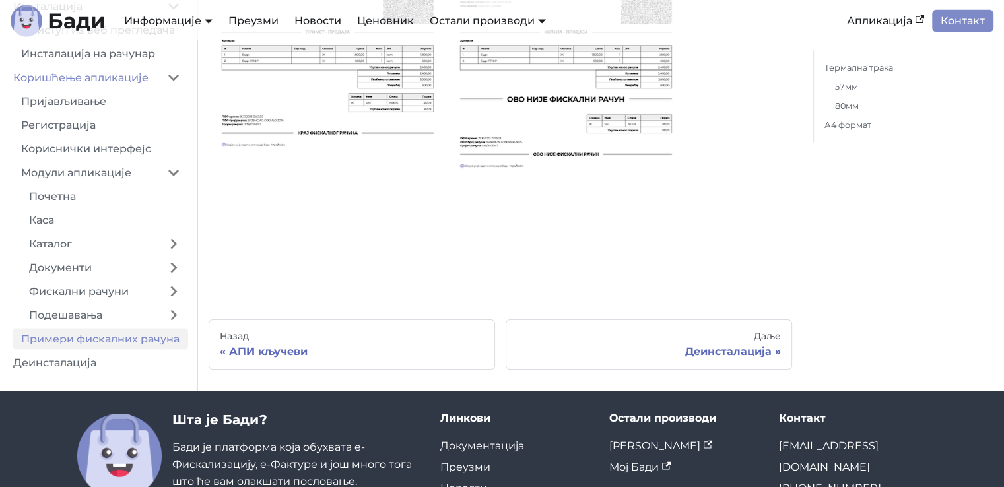
scroll to position [2641, 0]
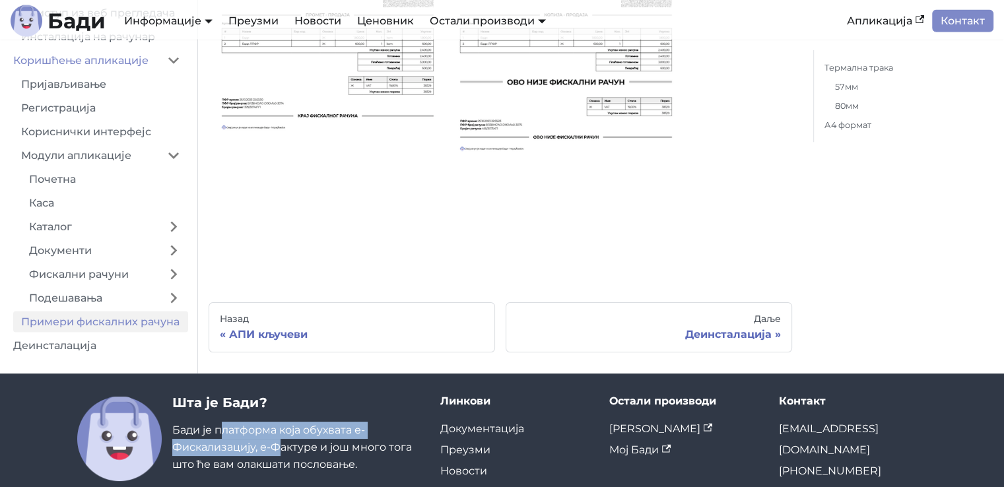
drag, startPoint x: 224, startPoint y: 426, endPoint x: 285, endPoint y: 450, distance: 65.5
click at [285, 450] on div "Шта је [PERSON_NAME]? [PERSON_NAME] је платформа која обухвата е-Фискализацију,…" at bounding box center [295, 438] width 247 height 86
click at [288, 451] on div "Шта је [PERSON_NAME]? [PERSON_NAME] је платформа која обухвата е-Фискализацију,…" at bounding box center [295, 438] width 247 height 86
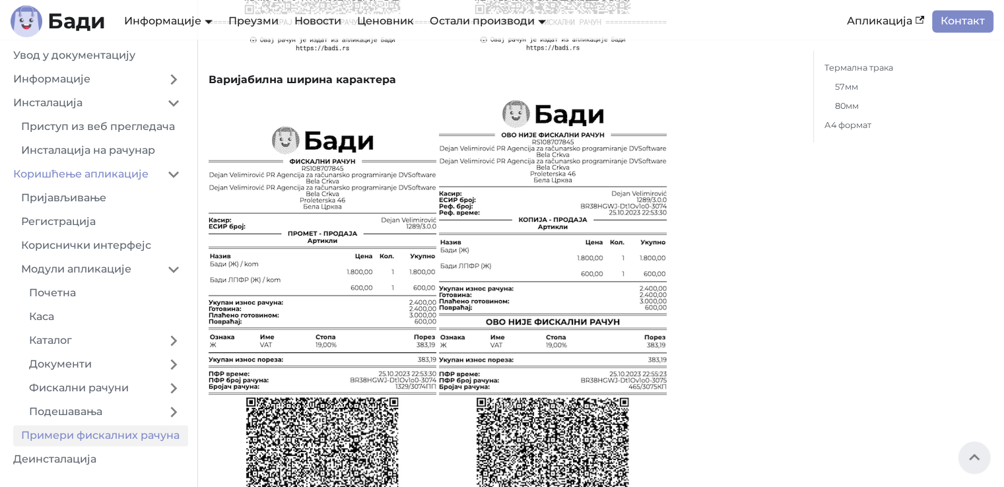
scroll to position [1867, 0]
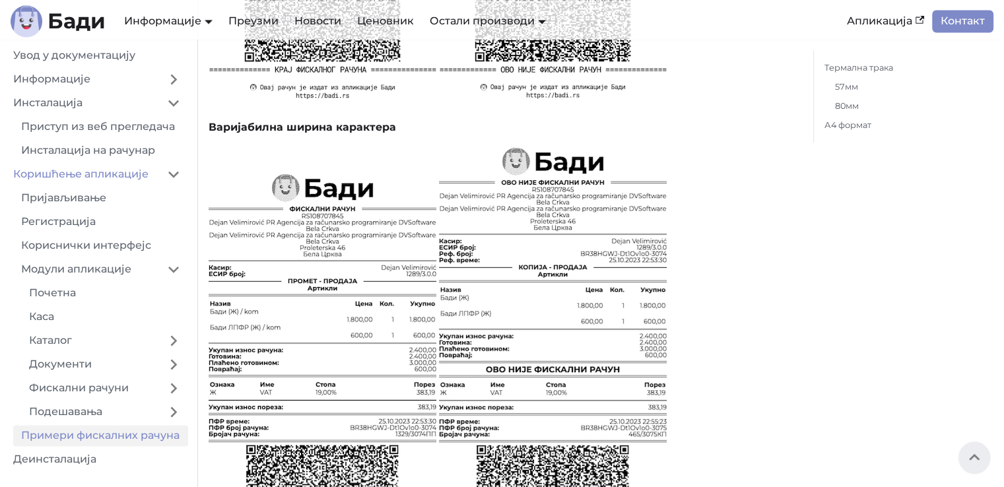
click at [69, 59] on link "Увод у документацију" at bounding box center [96, 55] width 183 height 21
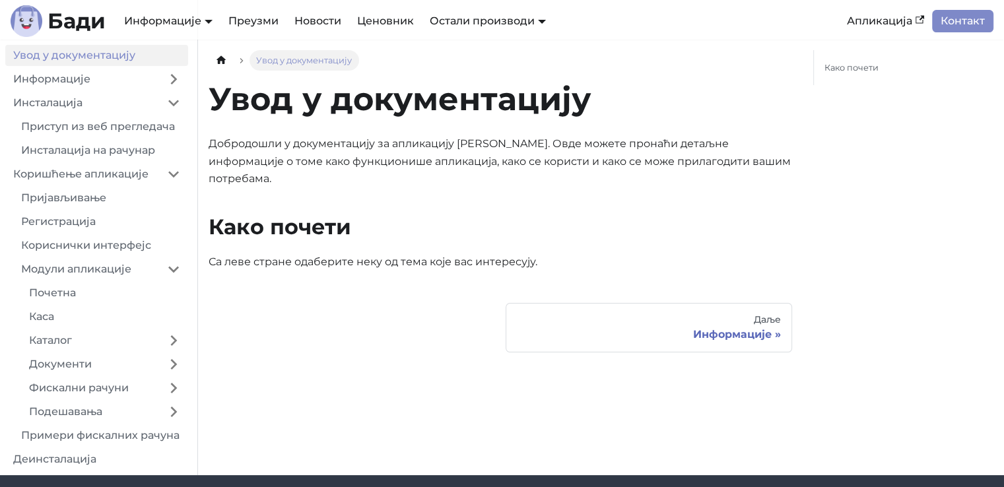
click at [895, 22] on link "Апликација" at bounding box center [885, 21] width 93 height 22
click at [61, 325] on link "Каса" at bounding box center [104, 316] width 167 height 21
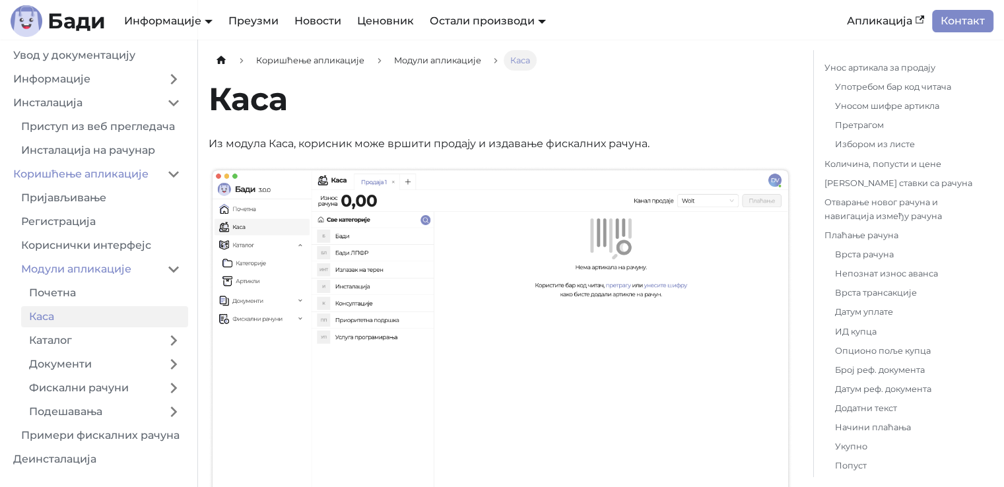
click at [53, 55] on link "Увод у документацију" at bounding box center [96, 55] width 183 height 21
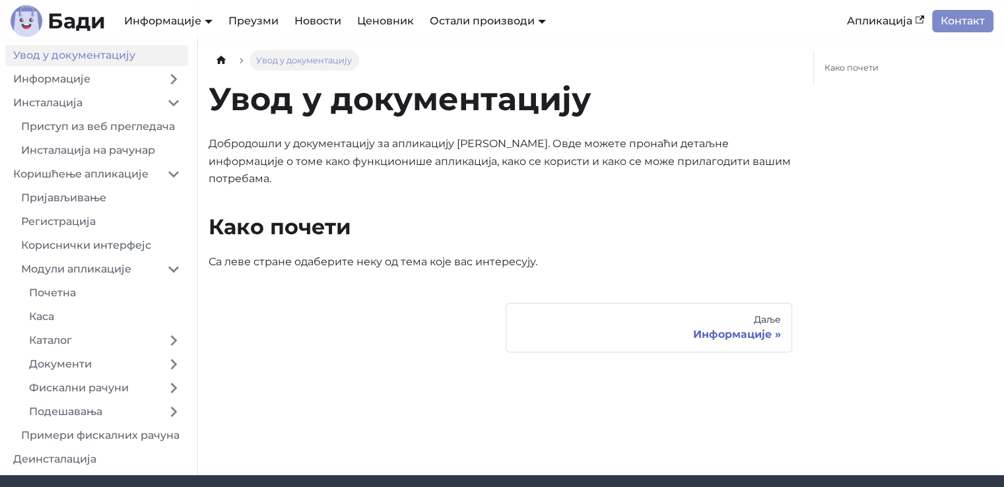
click at [70, 84] on link "Информације" at bounding box center [82, 79] width 154 height 21
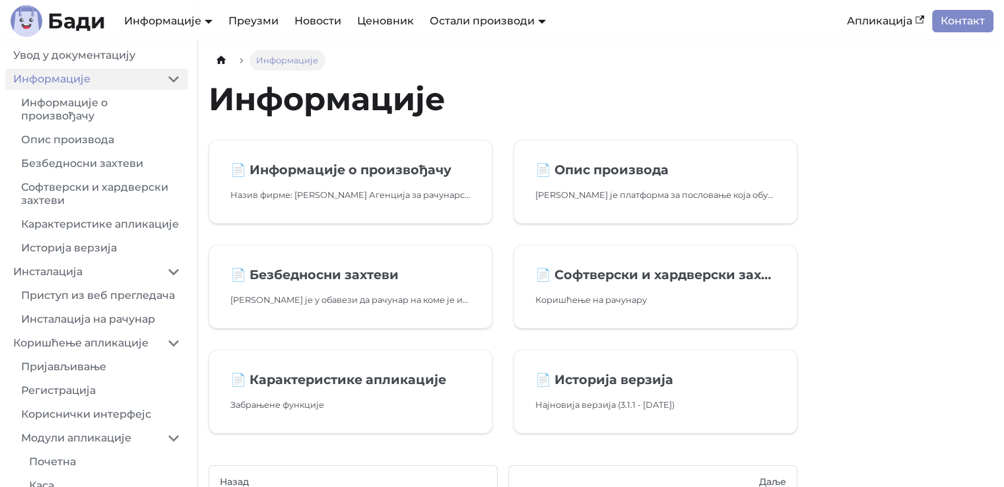
click at [65, 104] on link "Информације о произвођачу" at bounding box center [100, 109] width 175 height 34
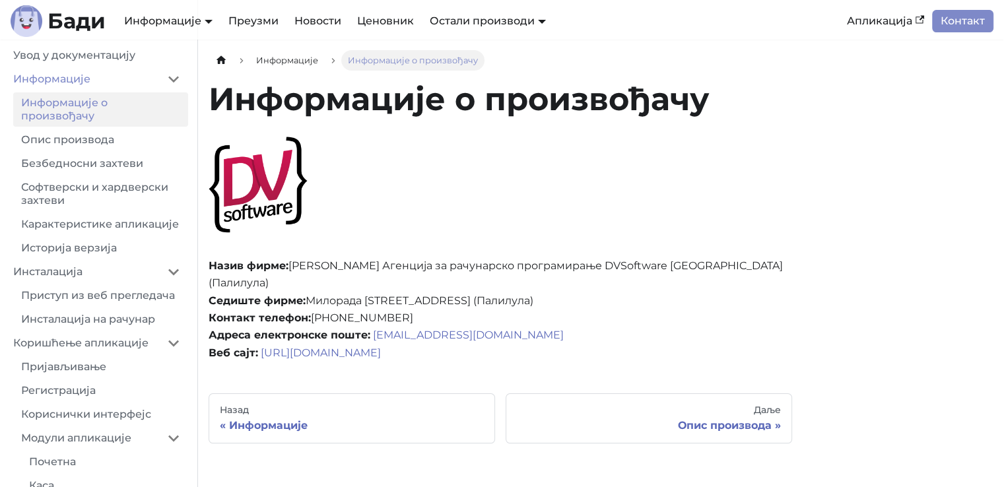
click at [86, 141] on link "Опис производа" at bounding box center [100, 139] width 175 height 21
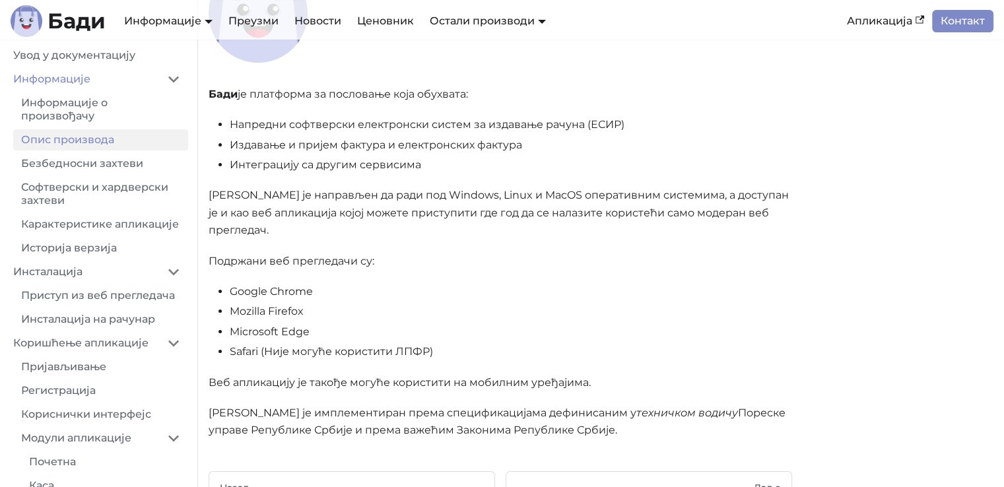
scroll to position [132, 0]
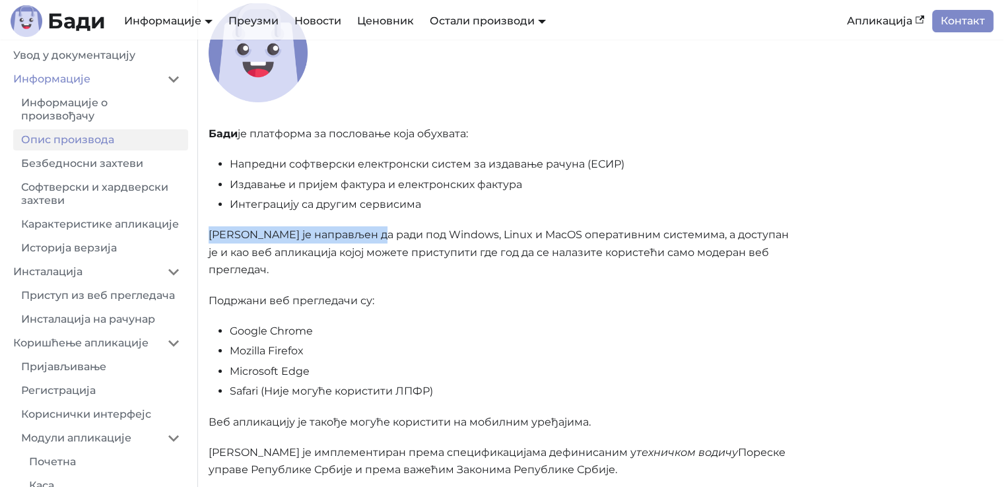
drag, startPoint x: 283, startPoint y: 231, endPoint x: 374, endPoint y: 230, distance: 91.8
click at [374, 230] on p "[PERSON_NAME] је направљен да ради под Windows, Linux и MacOS oперативним систе…" at bounding box center [501, 252] width 584 height 52
click at [375, 230] on p "[PERSON_NAME] је направљен да ради под Windows, Linux и MacOS oперативним систе…" at bounding box center [501, 252] width 584 height 52
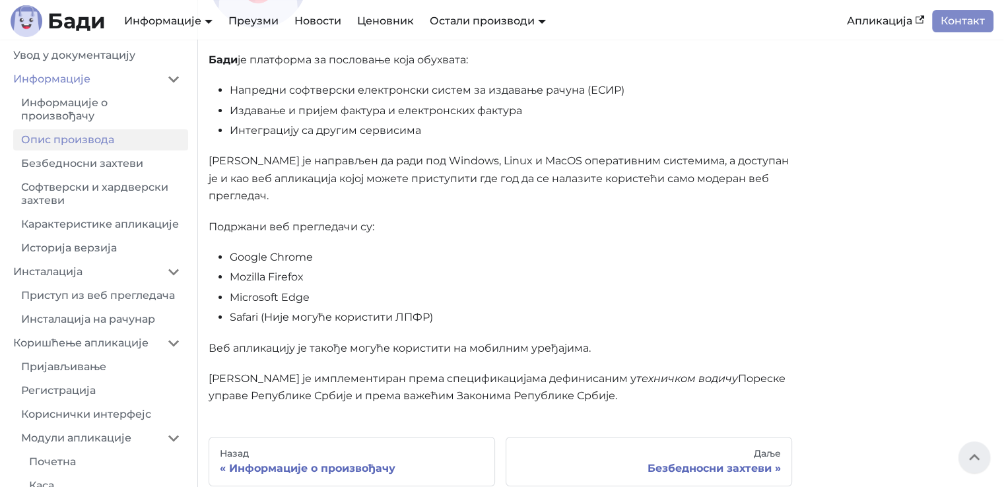
scroll to position [198, 0]
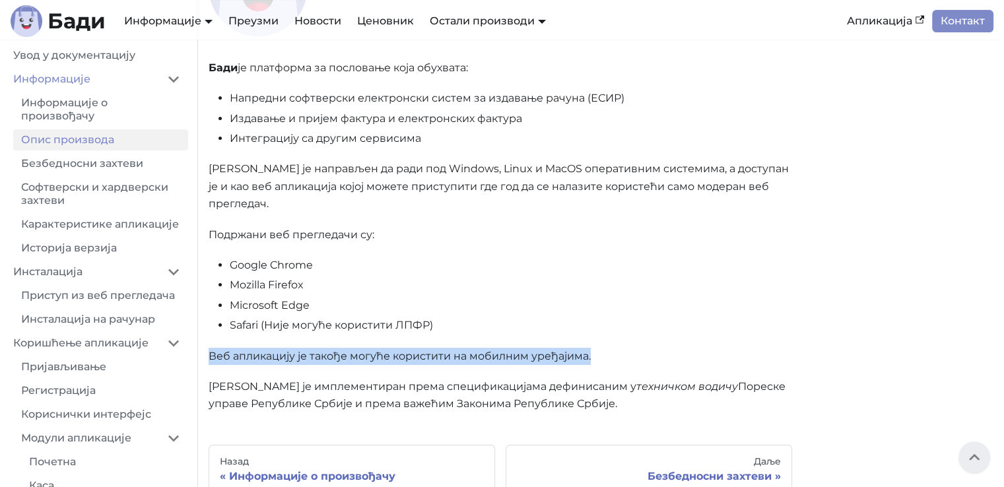
drag, startPoint x: 210, startPoint y: 337, endPoint x: 638, endPoint y: 336, distance: 427.8
click at [613, 348] on p "Веб апликацију је такође могуће користити на мобилним уређајима." at bounding box center [501, 356] width 584 height 17
click at [639, 348] on p "Веб апликацију је такође могуће користити на мобилним уређајима." at bounding box center [501, 356] width 584 height 17
click at [605, 348] on p "Веб апликацију је такође могуће користити на мобилним уређајима." at bounding box center [501, 356] width 584 height 17
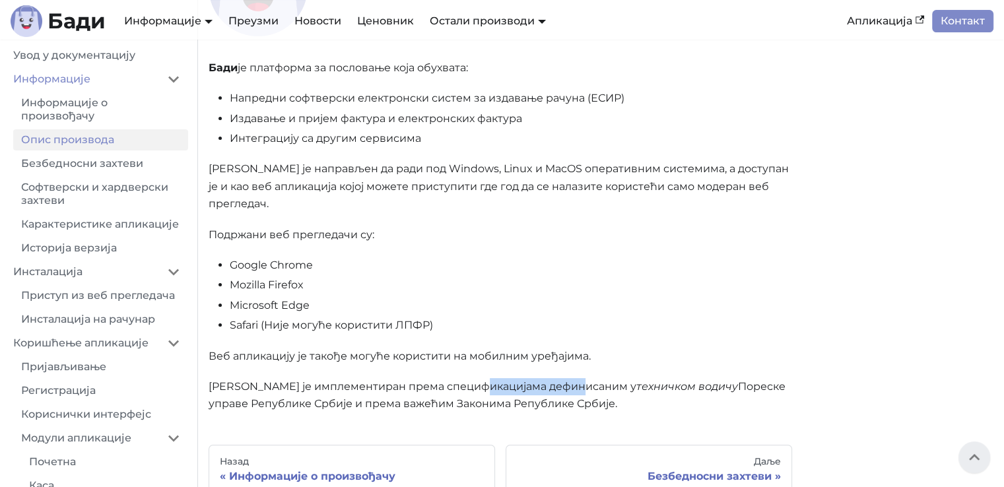
drag, startPoint x: 512, startPoint y: 370, endPoint x: 574, endPoint y: 370, distance: 62.1
click at [574, 378] on p "[PERSON_NAME] је имплементиран према спецификацијама дефинисаним у техничком во…" at bounding box center [501, 395] width 584 height 35
click at [636, 380] on em "техничком водичу" at bounding box center [687, 386] width 102 height 13
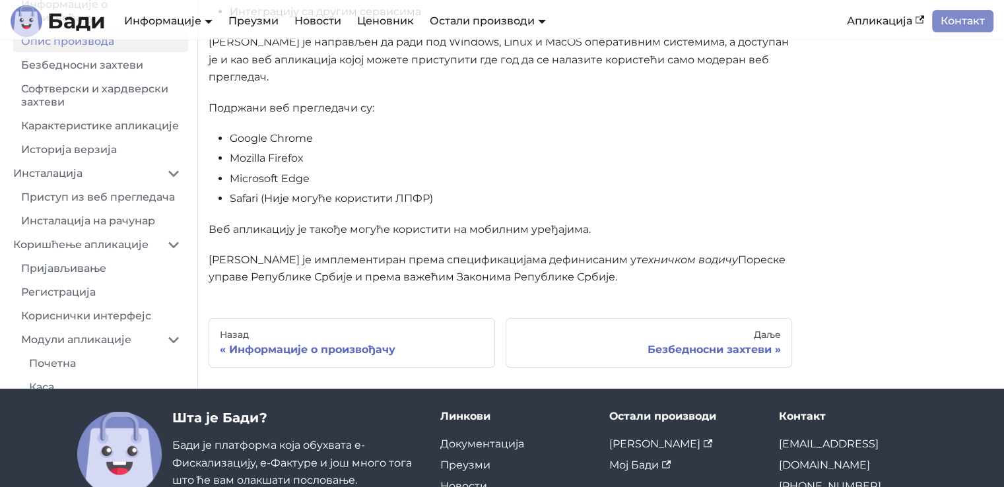
scroll to position [330, 0]
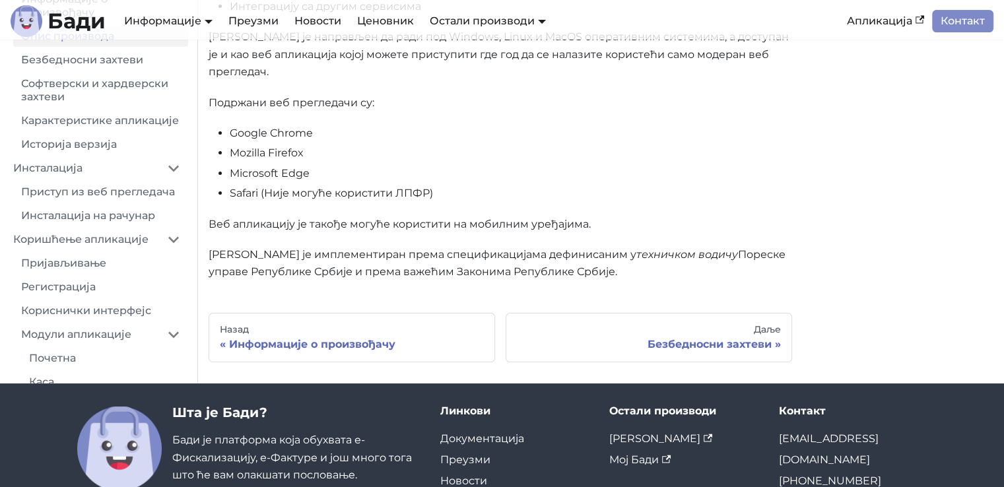
click at [691, 338] on div "Безбедносни захтеви" at bounding box center [649, 344] width 264 height 13
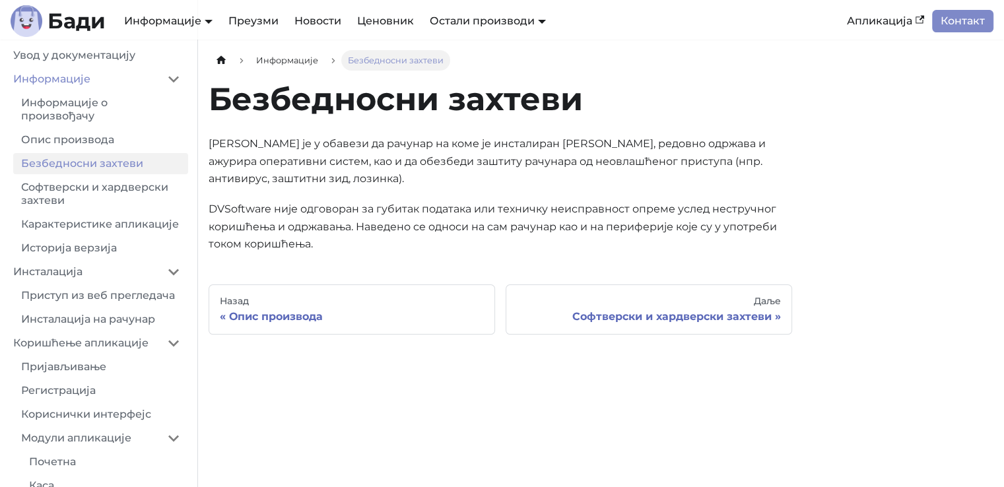
click at [58, 191] on link "Софтверски и хардверски захтеви" at bounding box center [100, 194] width 175 height 34
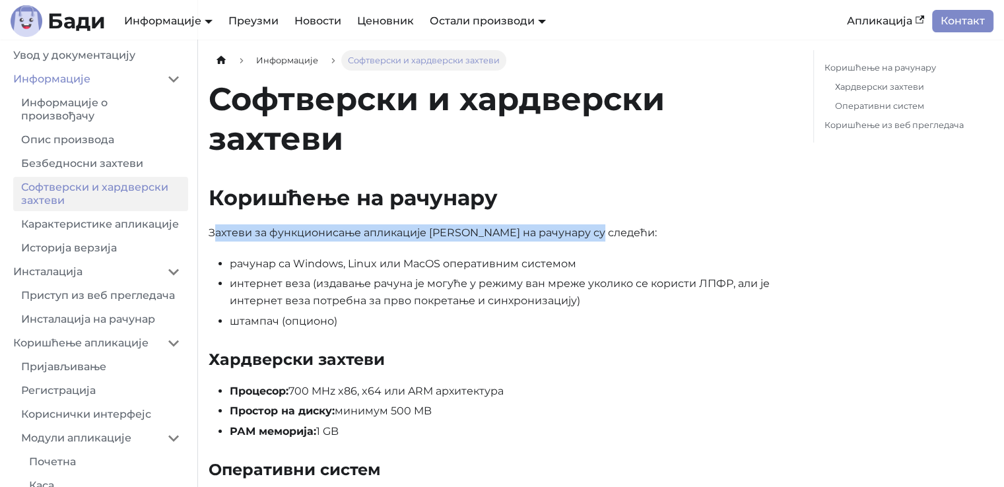
drag, startPoint x: 213, startPoint y: 233, endPoint x: 659, endPoint y: 233, distance: 446.3
click at [652, 233] on p "Захтеви за функционисање апликације [PERSON_NAME] на рачунару су следећи:" at bounding box center [501, 232] width 584 height 17
click at [659, 233] on p "Захтеви за функционисање апликације [PERSON_NAME] на рачунару су следећи:" at bounding box center [501, 232] width 584 height 17
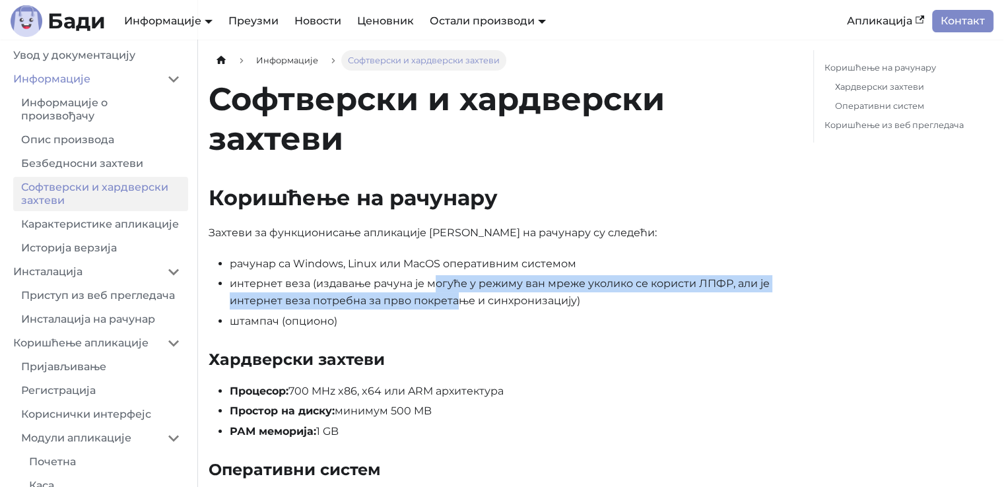
drag, startPoint x: 434, startPoint y: 288, endPoint x: 456, endPoint y: 318, distance: 37.0
click at [462, 298] on li "интернет веза (издавање рачуна је могуће у режиму ван мреже уколико се користи …" at bounding box center [511, 292] width 562 height 35
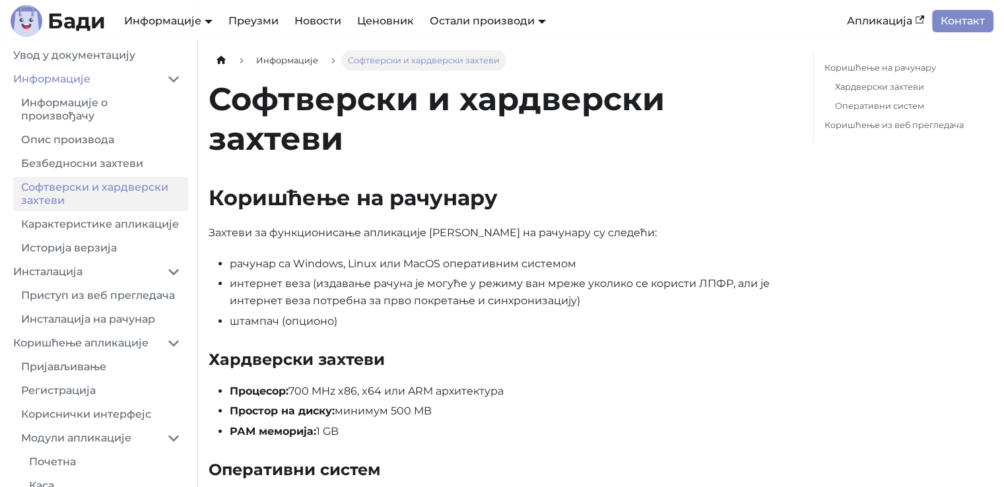
click at [452, 323] on li "штампач (опционо)" at bounding box center [511, 321] width 562 height 17
click at [71, 63] on link "Увод у документацију" at bounding box center [96, 55] width 183 height 21
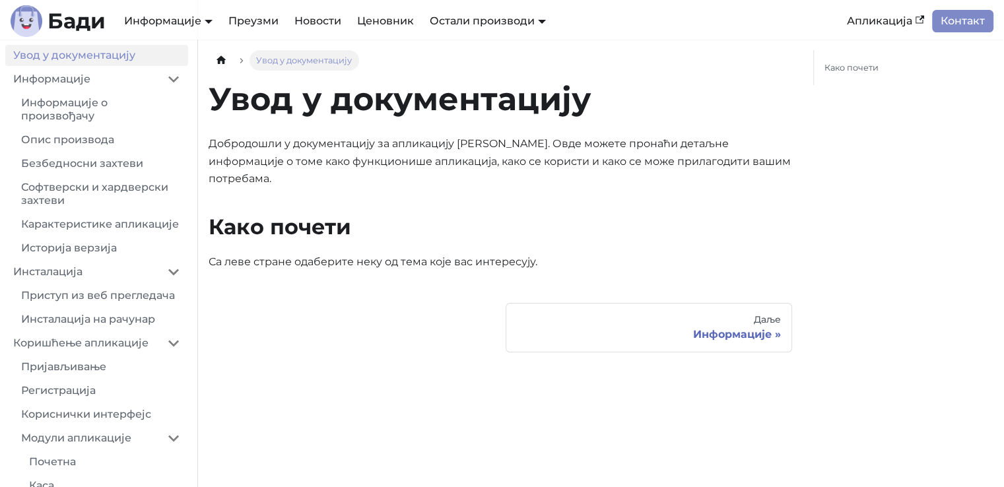
click at [108, 221] on link "Карактеристике апликације" at bounding box center [100, 224] width 175 height 21
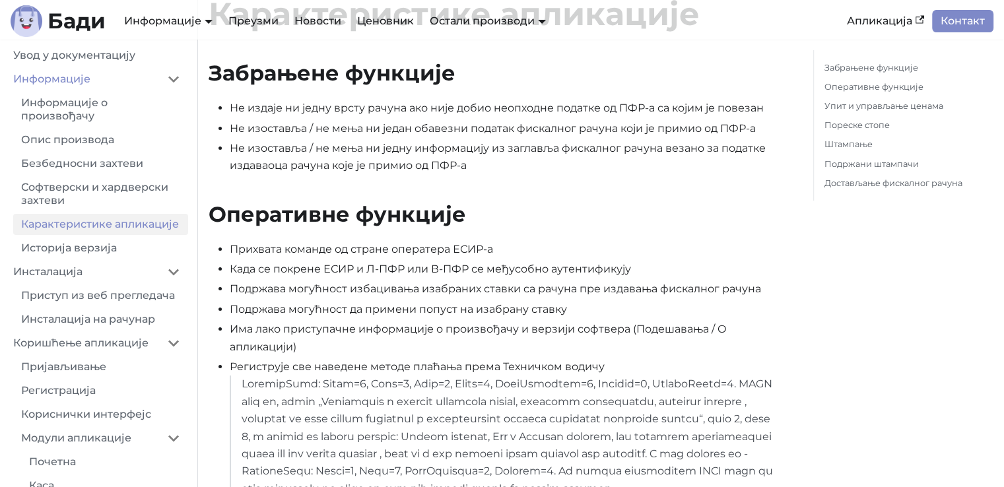
scroll to position [198, 0]
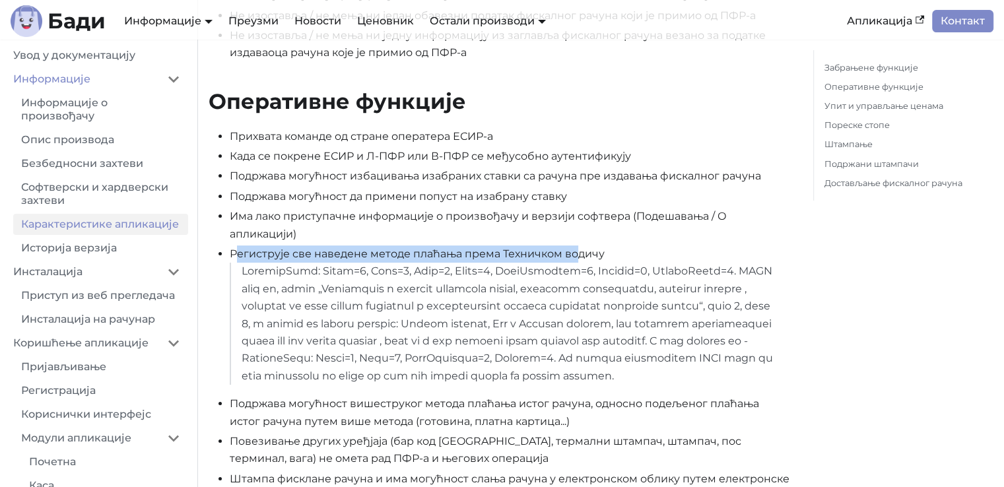
drag, startPoint x: 236, startPoint y: 252, endPoint x: 603, endPoint y: 252, distance: 367.1
click at [603, 252] on li "Региструје све наведене методе плаћања према Техничком водичу" at bounding box center [511, 315] width 562 height 139
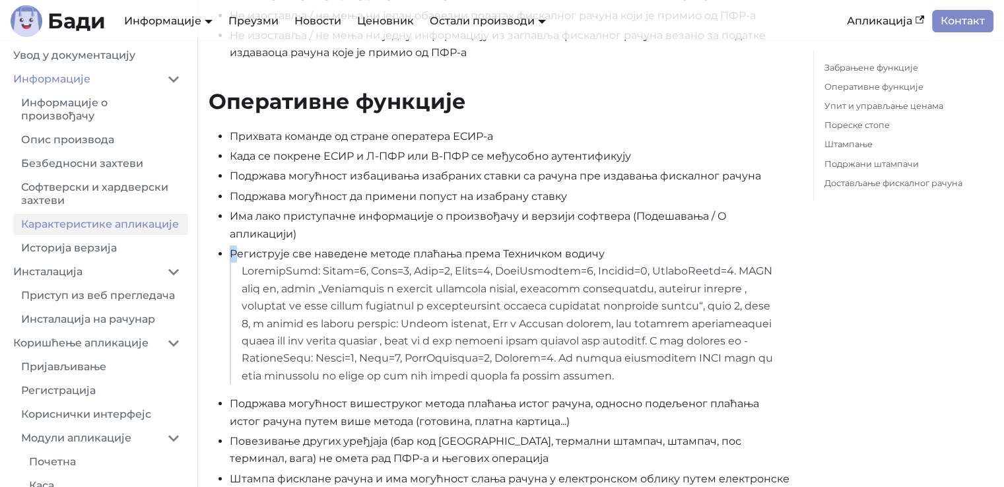
click at [603, 252] on li "Региструје све наведене методе плаћања према Техничком водичу" at bounding box center [511, 315] width 562 height 139
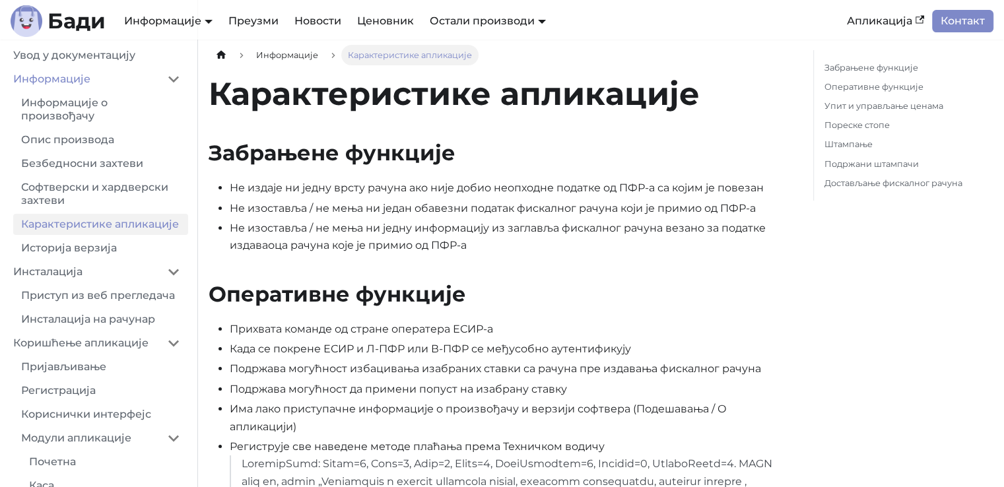
scroll to position [0, 0]
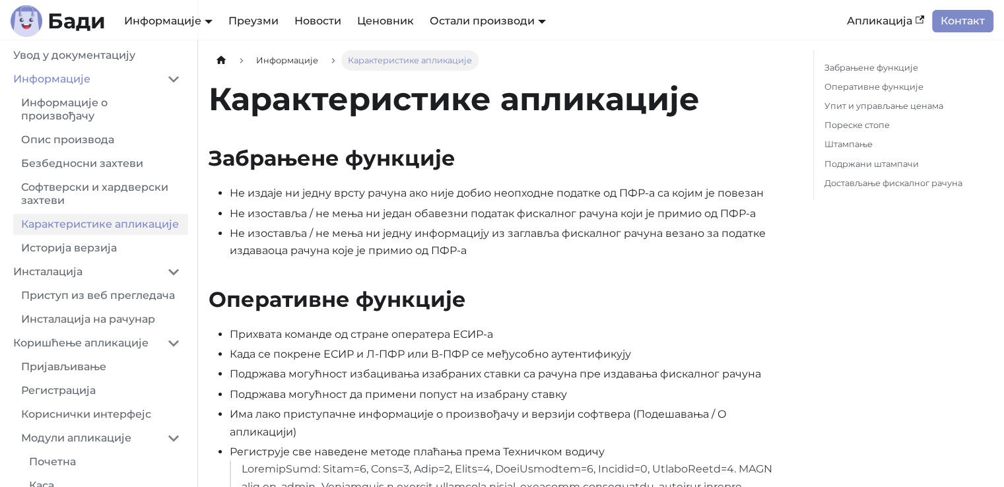
click at [108, 244] on link "Историја верзија" at bounding box center [100, 248] width 175 height 21
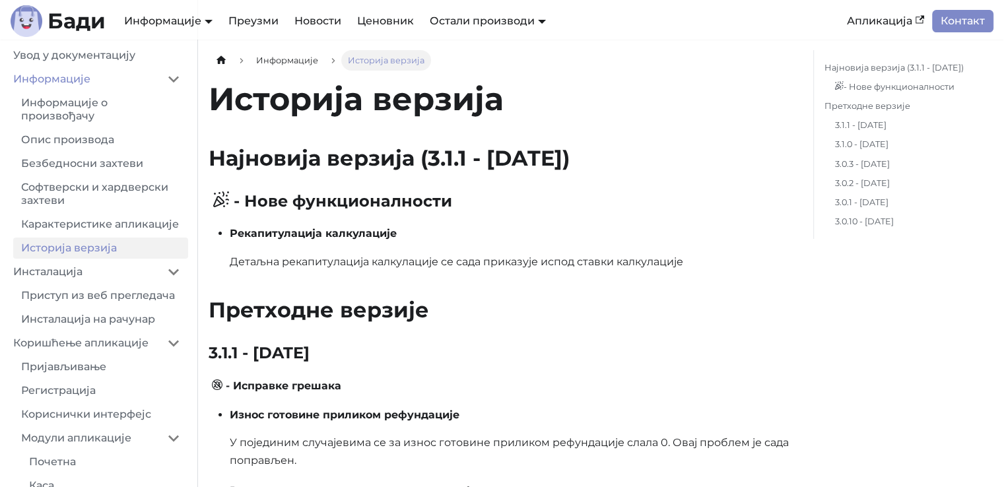
click at [79, 106] on link "Информације о произвођачу" at bounding box center [100, 109] width 175 height 34
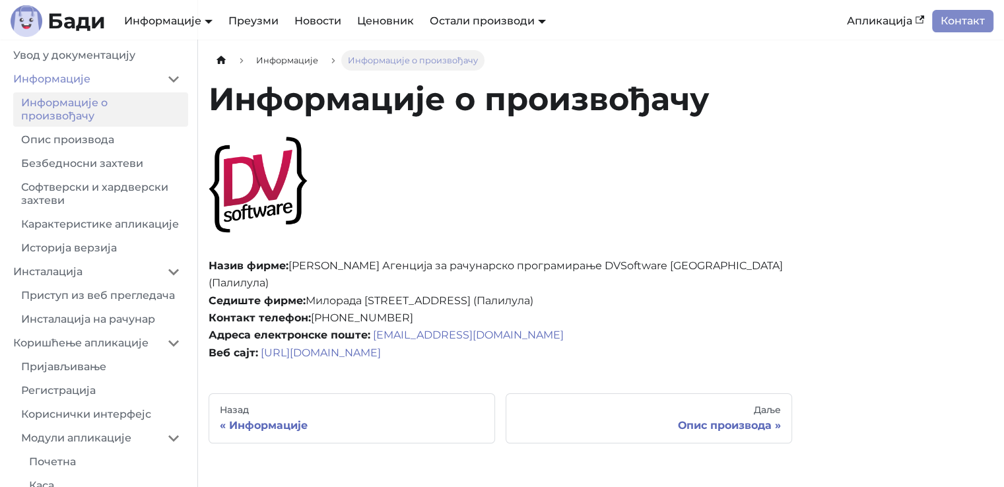
click at [72, 59] on link "Увод у документацију" at bounding box center [96, 55] width 183 height 21
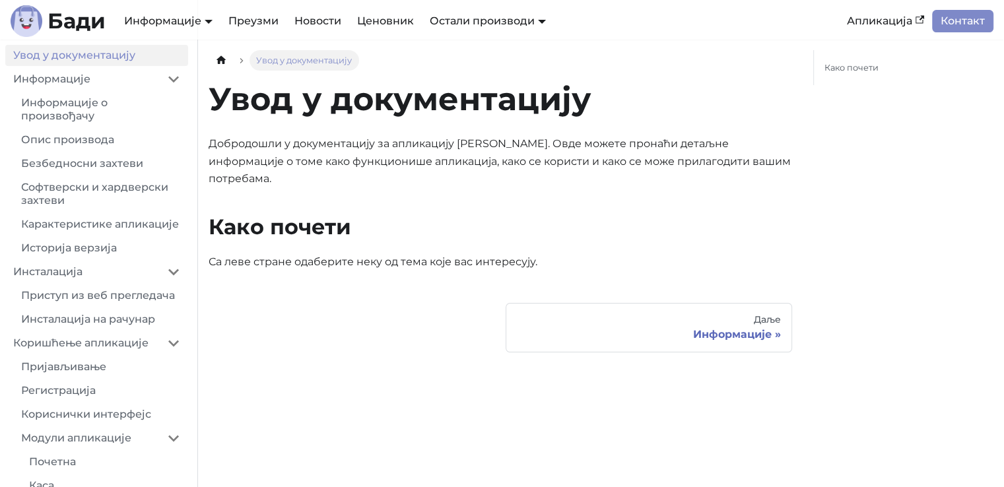
drag, startPoint x: 80, startPoint y: 135, endPoint x: 108, endPoint y: 138, distance: 27.9
click at [80, 134] on link "Опис производа" at bounding box center [100, 139] width 175 height 21
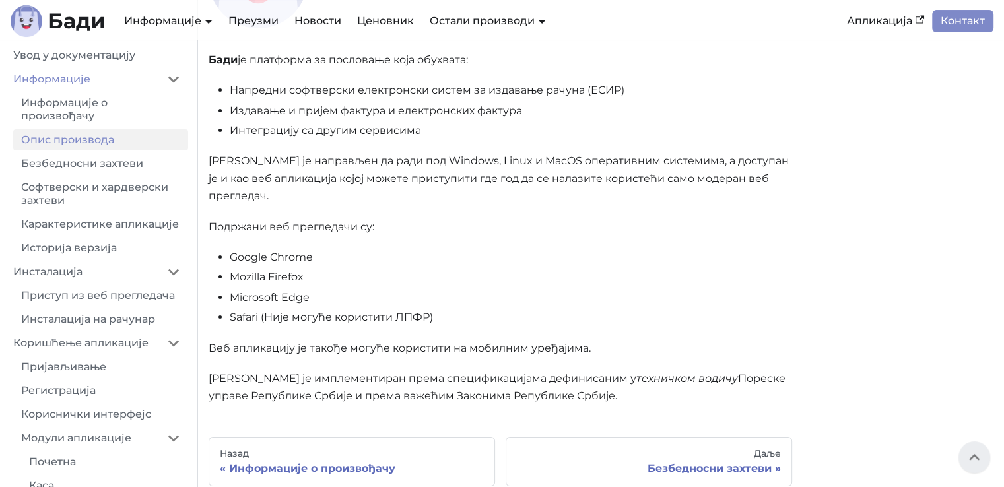
scroll to position [198, 0]
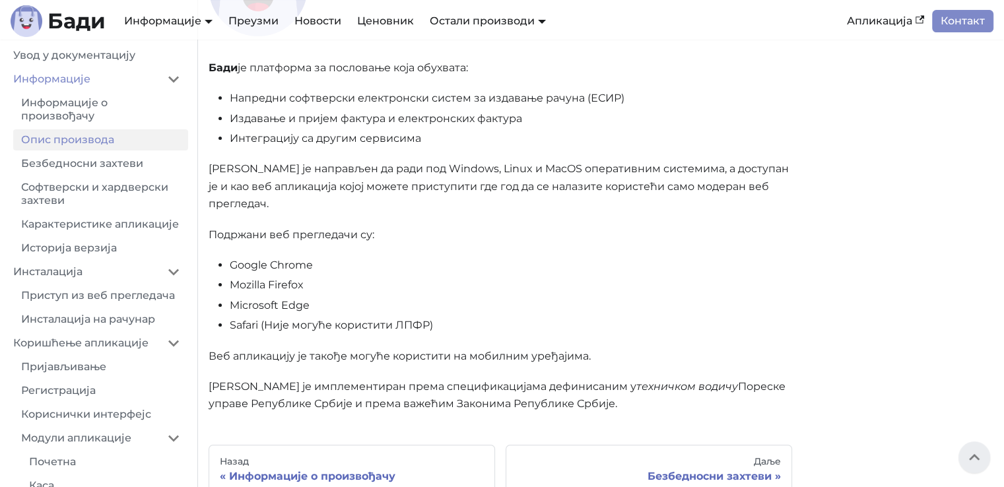
click at [611, 199] on div "Опис производа [PERSON_NAME] је платформа за пословање која обухвата: Напредни …" at bounding box center [501, 147] width 584 height 532
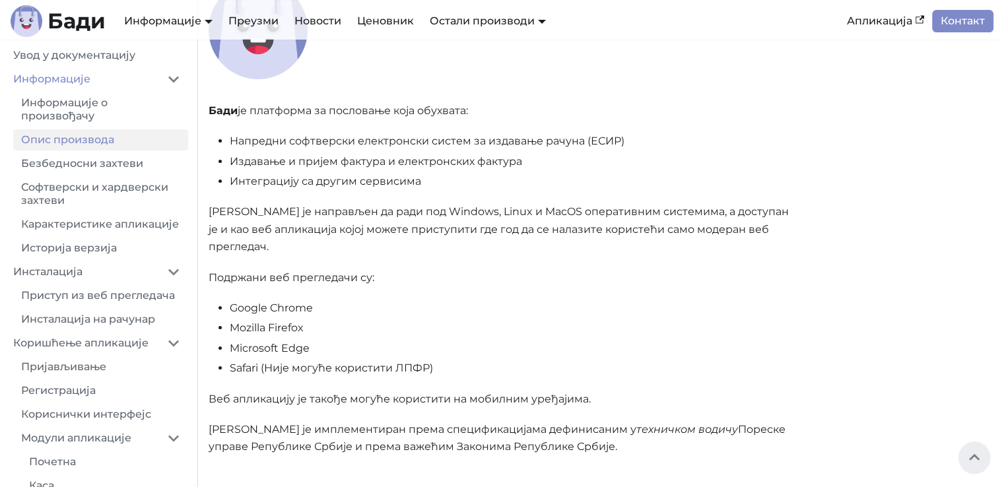
scroll to position [132, 0]
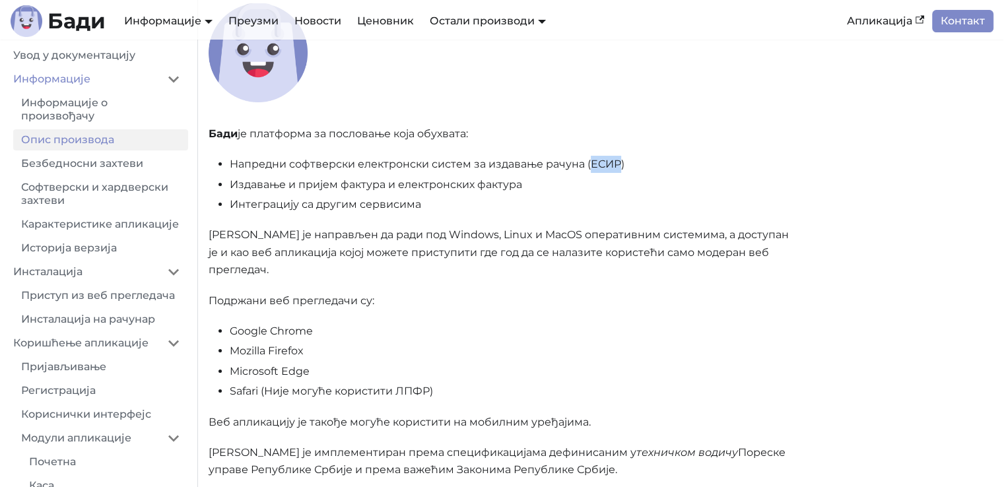
drag, startPoint x: 590, startPoint y: 161, endPoint x: 618, endPoint y: 161, distance: 27.7
click at [618, 161] on li "Напредни софтверски електронски систем за издавање рачуна (ЕСИР)" at bounding box center [511, 164] width 562 height 17
click at [623, 164] on li "Напредни софтверски електронски систем за издавање рачуна (ЕСИР)" at bounding box center [511, 164] width 562 height 17
drag, startPoint x: 620, startPoint y: 162, endPoint x: 590, endPoint y: 162, distance: 30.4
click at [590, 162] on li "Напредни софтверски електронски систем за издавање рачуна (ЕСИР)" at bounding box center [511, 164] width 562 height 17
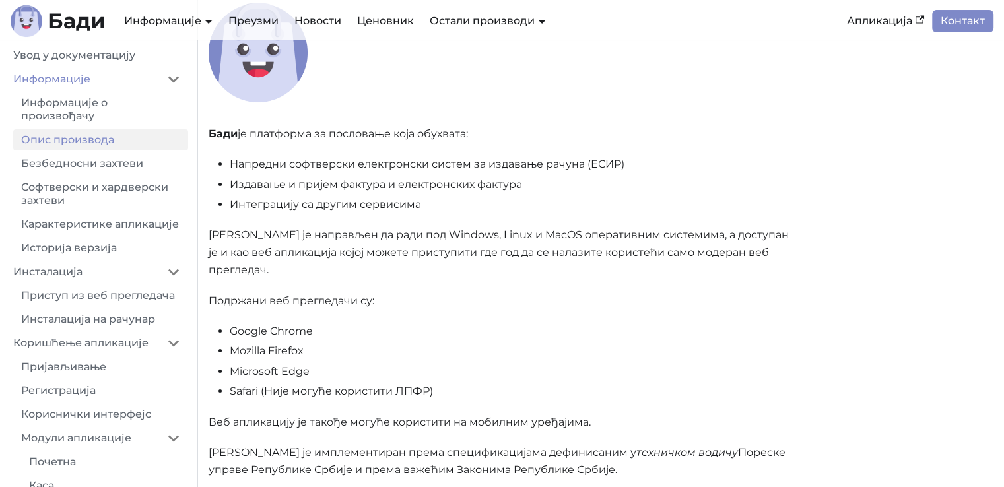
click at [763, 212] on li "Интеграцију са другим сервисима" at bounding box center [511, 204] width 562 height 17
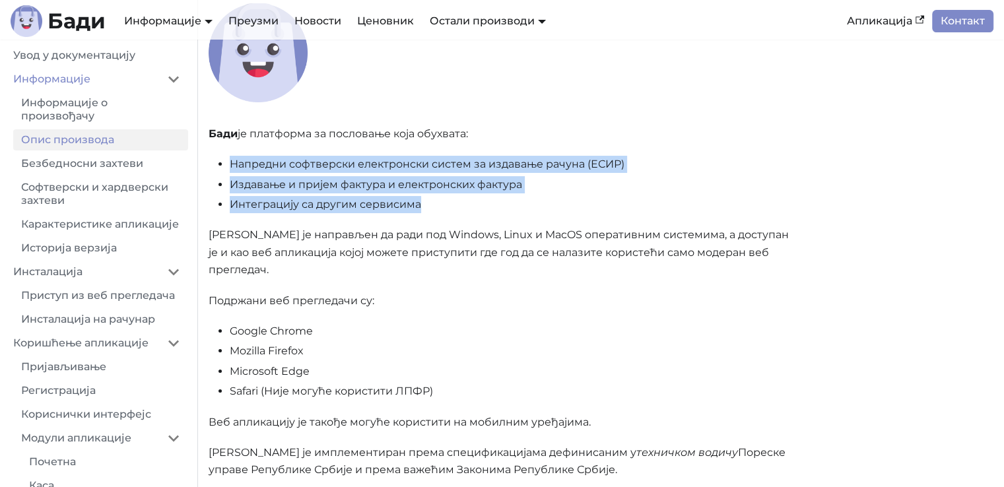
drag, startPoint x: 217, startPoint y: 164, endPoint x: 428, endPoint y: 195, distance: 213.5
click at [428, 195] on ul "Напредни софтверски електронски систем за издавање рачуна (ЕСИР) Издавање и при…" at bounding box center [501, 184] width 584 height 57
click at [433, 202] on li "Интеграцију са другим сервисима" at bounding box center [511, 204] width 562 height 17
drag, startPoint x: 215, startPoint y: 168, endPoint x: 544, endPoint y: 195, distance: 329.9
click at [544, 195] on ul "Напредни софтверски електронски систем за издавање рачуна (ЕСИР) Издавање и при…" at bounding box center [501, 184] width 584 height 57
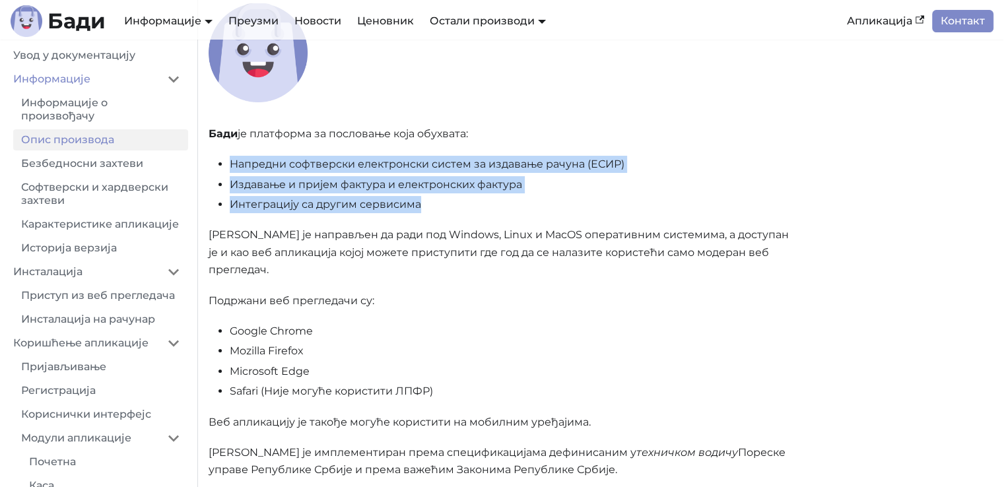
click at [545, 195] on ul "Напредни софтверски електронски систем за издавање рачуна (ЕСИР) Издавање и при…" at bounding box center [501, 184] width 584 height 57
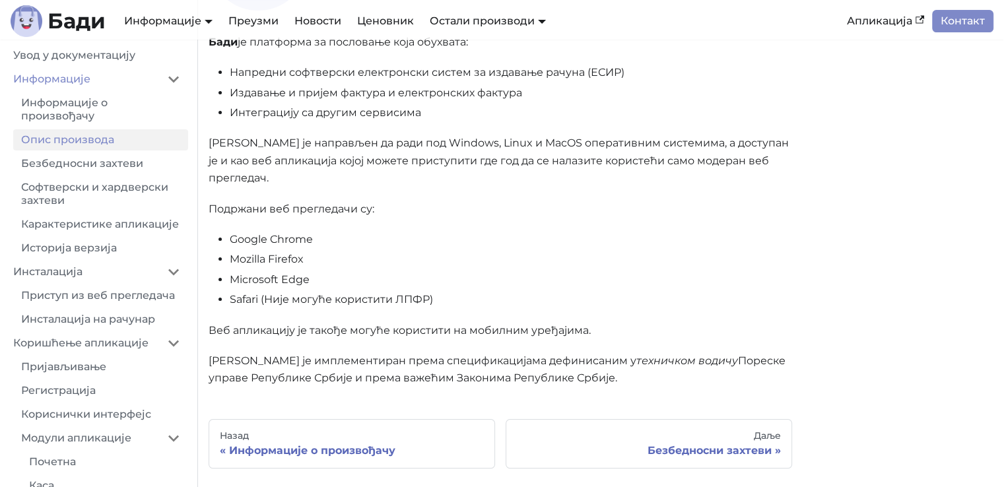
scroll to position [264, 0]
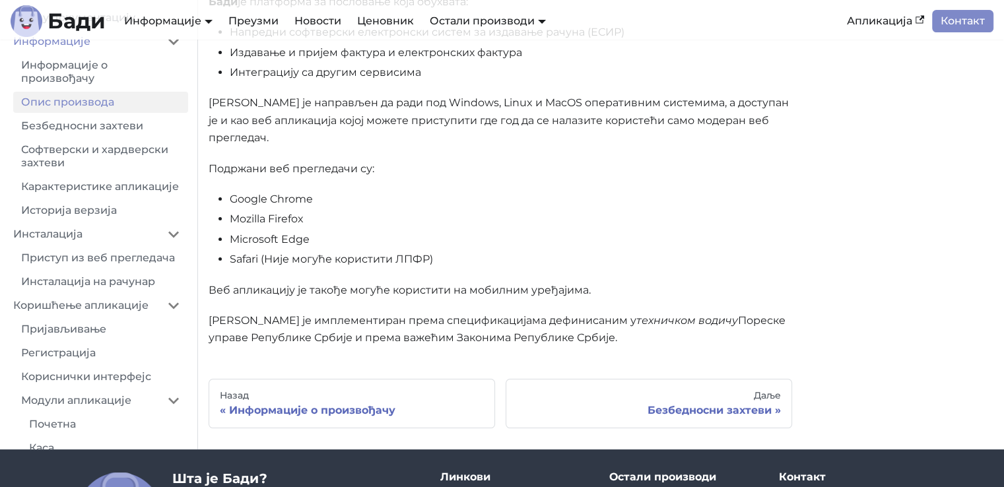
click at [588, 191] on li "Google Chrome" at bounding box center [511, 199] width 562 height 17
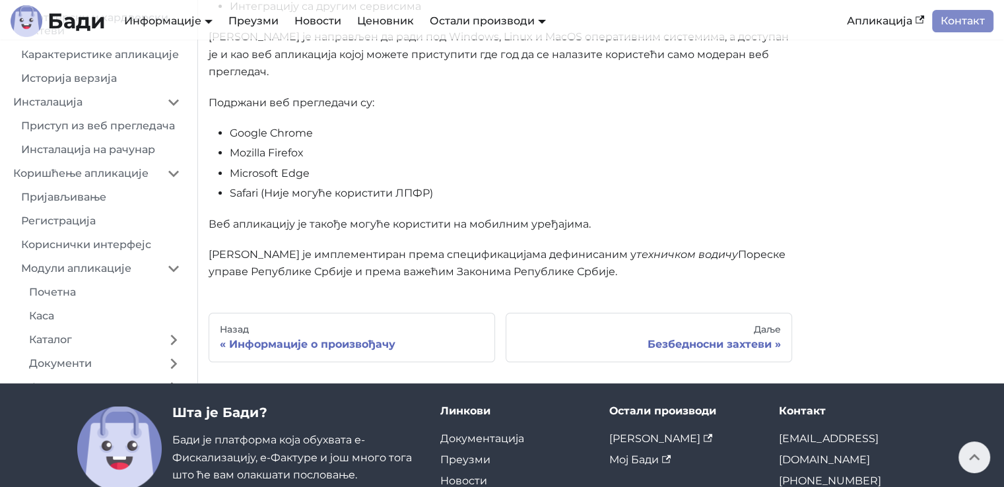
scroll to position [132, 0]
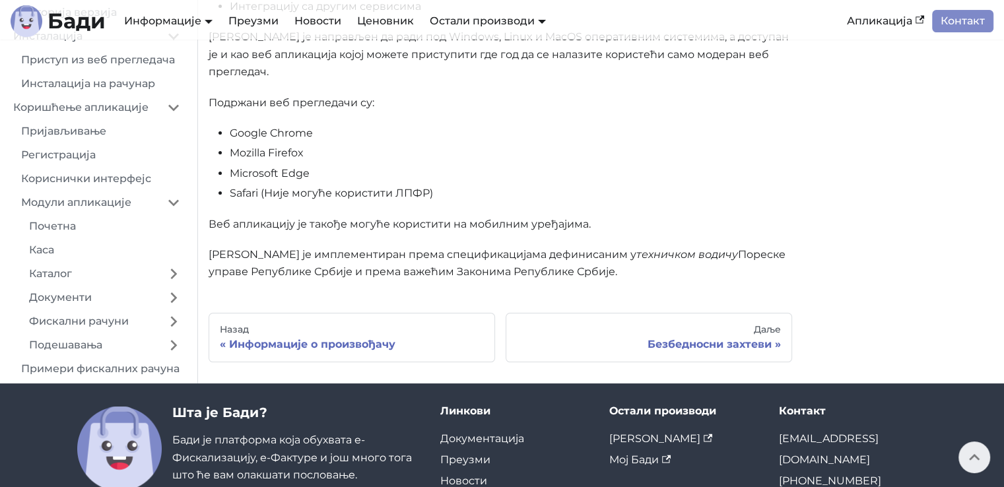
click at [79, 240] on link "Каса" at bounding box center [104, 250] width 167 height 21
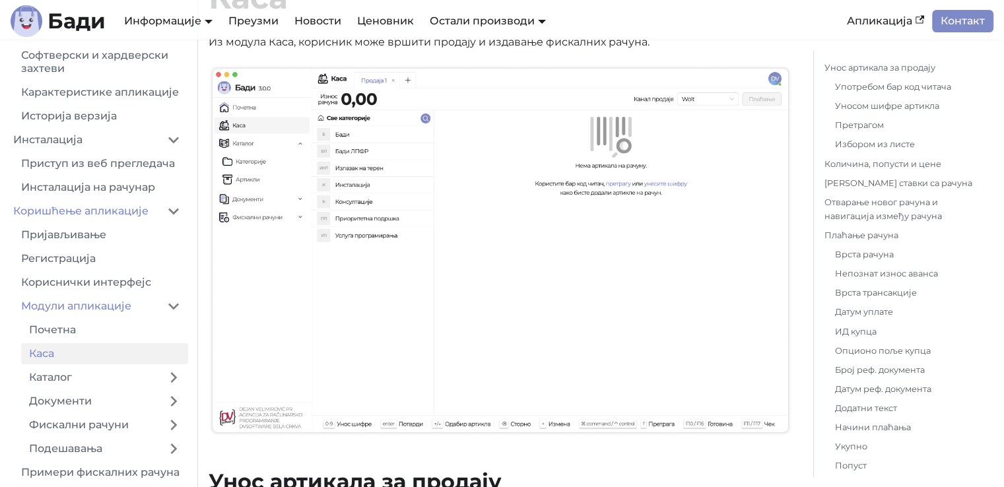
scroll to position [132, 0]
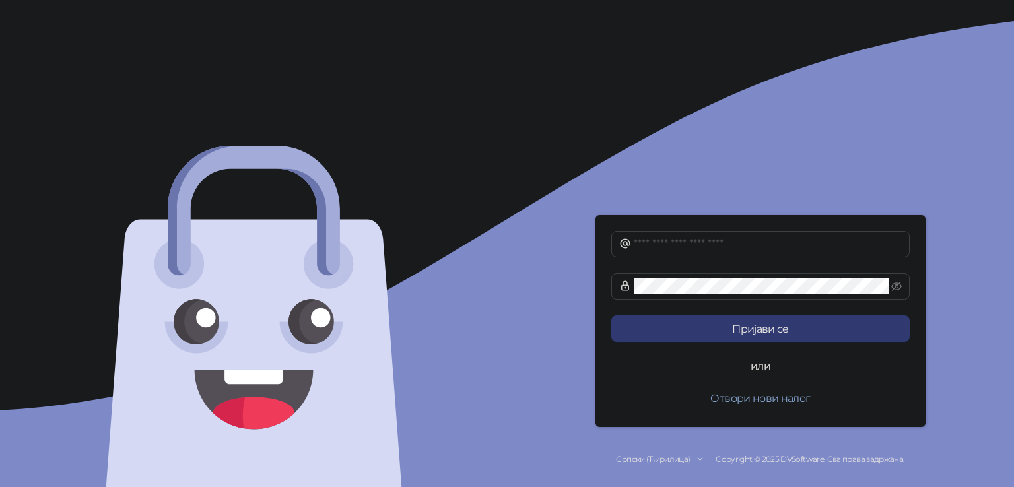
click at [734, 398] on button "Отвори нови налог" at bounding box center [760, 398] width 298 height 26
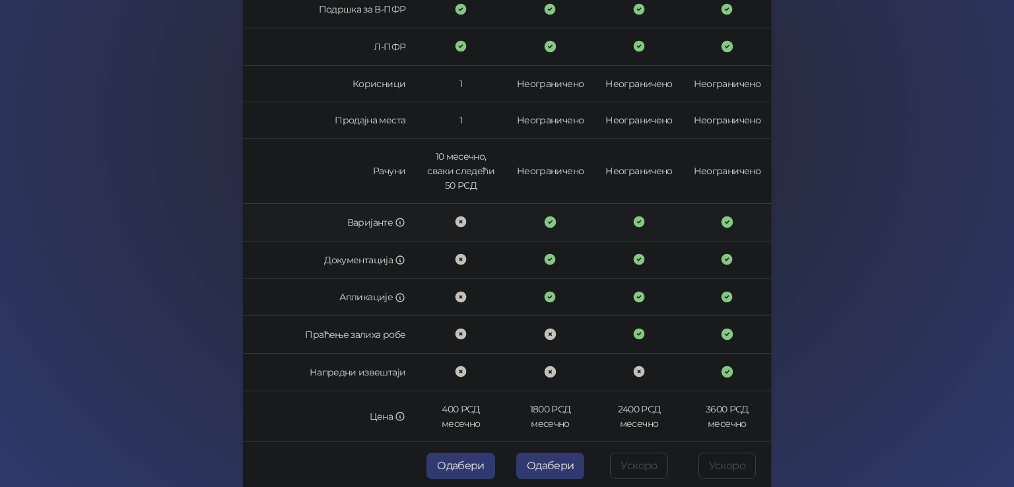
scroll to position [372, 0]
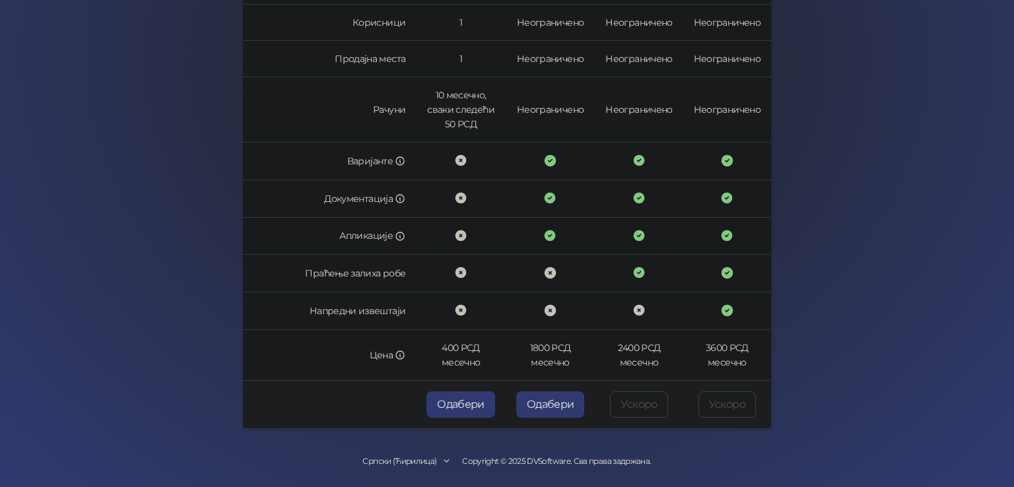
click at [547, 410] on button "Одабери" at bounding box center [550, 404] width 69 height 26
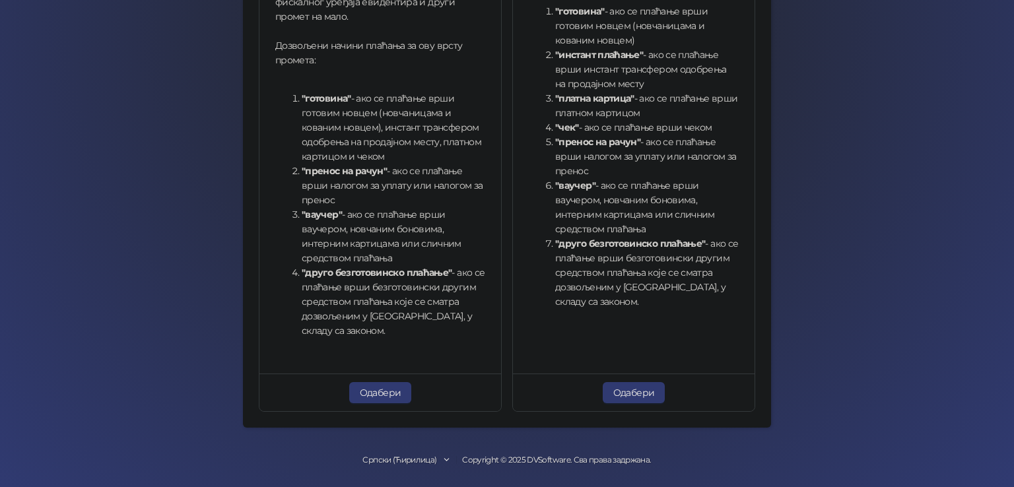
click at [391, 387] on button "Одабери" at bounding box center [380, 392] width 63 height 21
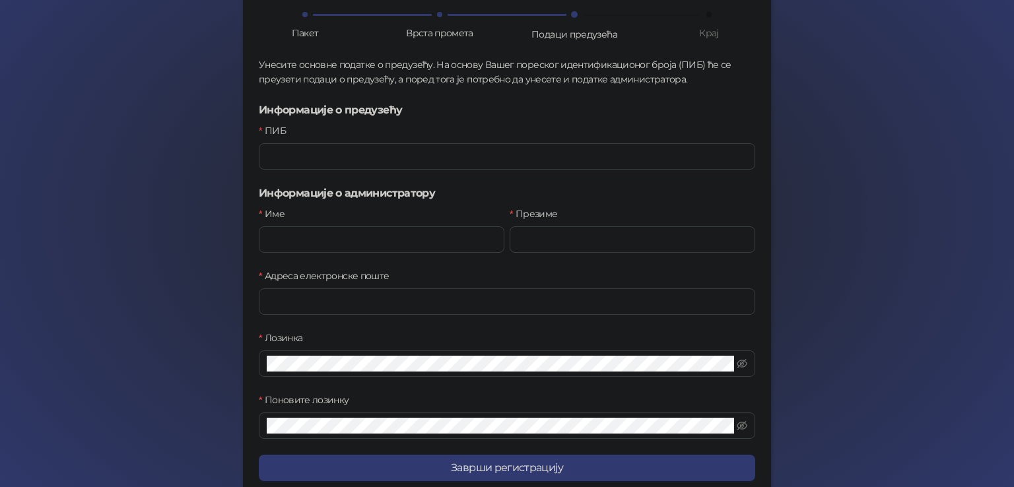
scroll to position [61, 0]
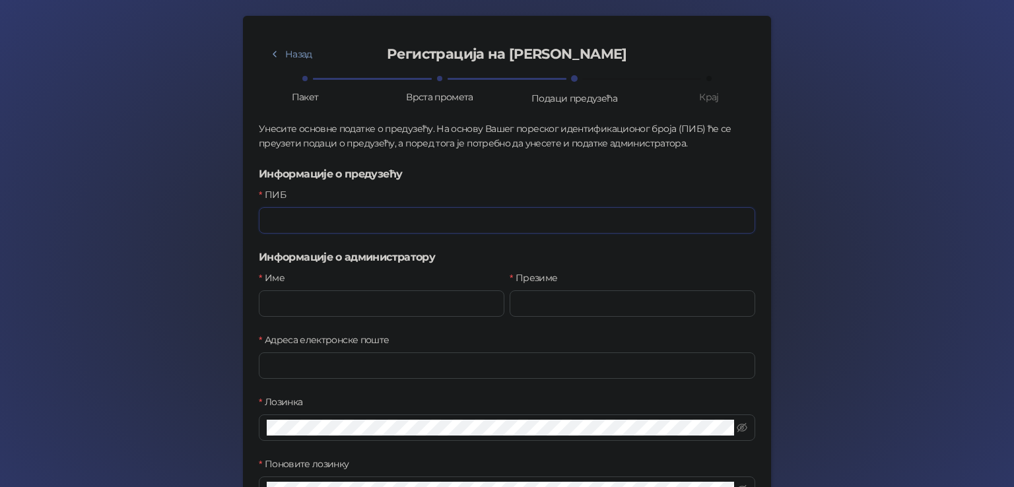
click at [327, 224] on input "ПИБ" at bounding box center [507, 220] width 496 height 26
type input "*********"
type input "**********"
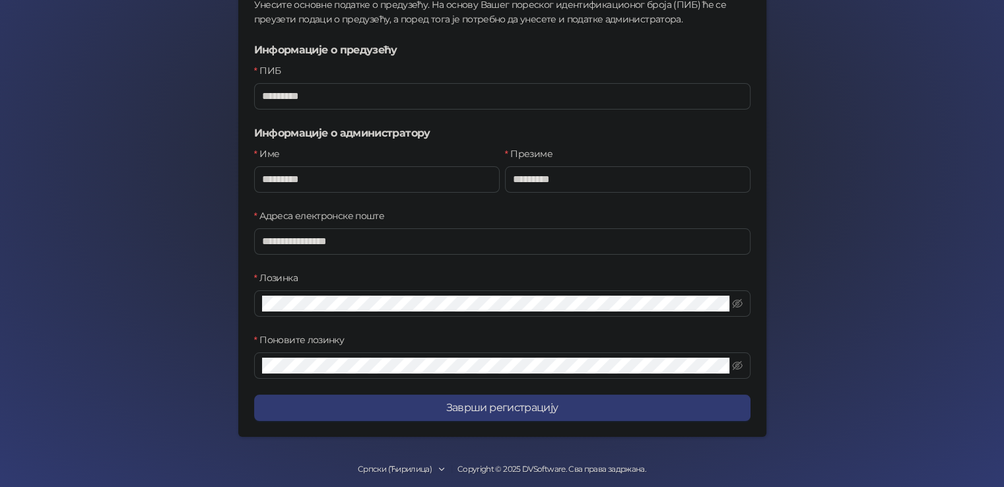
scroll to position [193, 0]
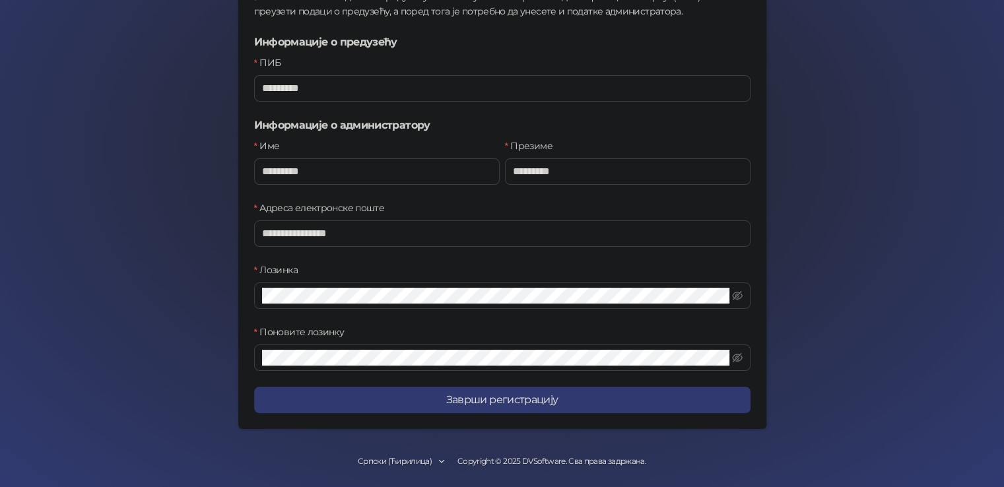
click at [190, 302] on div "[PERSON_NAME] Назад Регистрација на [PERSON_NAME] Врста промета Подаци предузећ…" at bounding box center [502, 148] width 1004 height 682
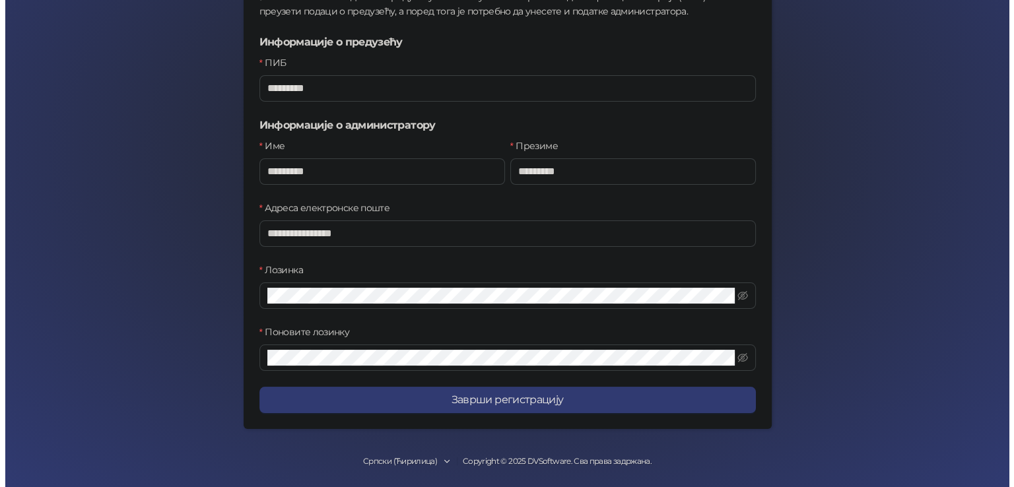
scroll to position [0, 0]
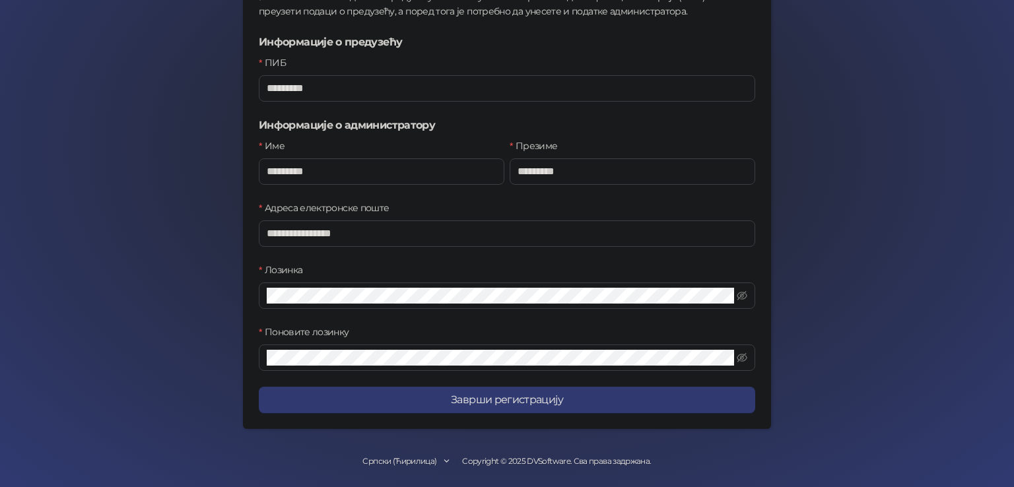
click at [292, 374] on div "Назад Регистрација на [PERSON_NAME] Пакет Врста промета Подаци предузећа Крај У…" at bounding box center [507, 157] width 496 height 514
click at [459, 333] on div "Поновите лозинку" at bounding box center [507, 335] width 496 height 20
click at [486, 396] on button "Заврши регистрацију" at bounding box center [507, 400] width 496 height 26
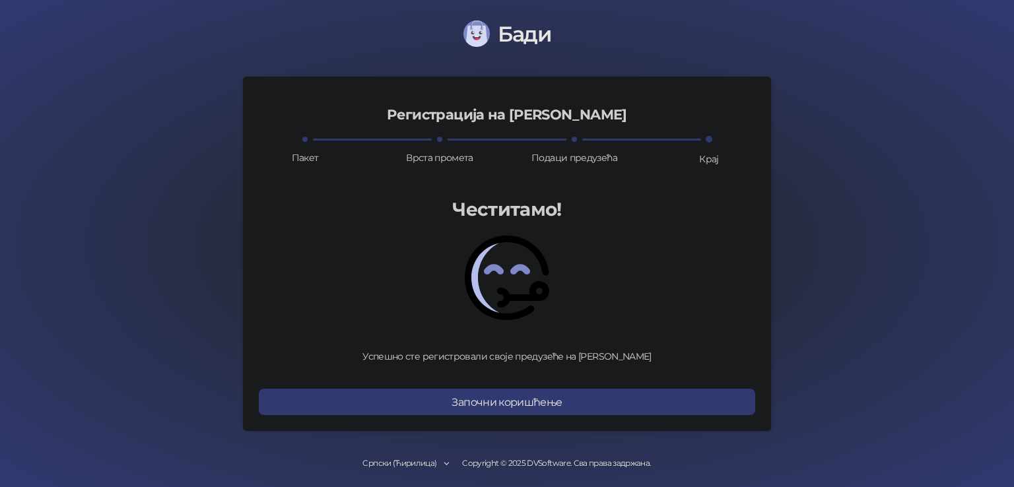
click at [531, 403] on button "Започни коришћење" at bounding box center [507, 402] width 496 height 26
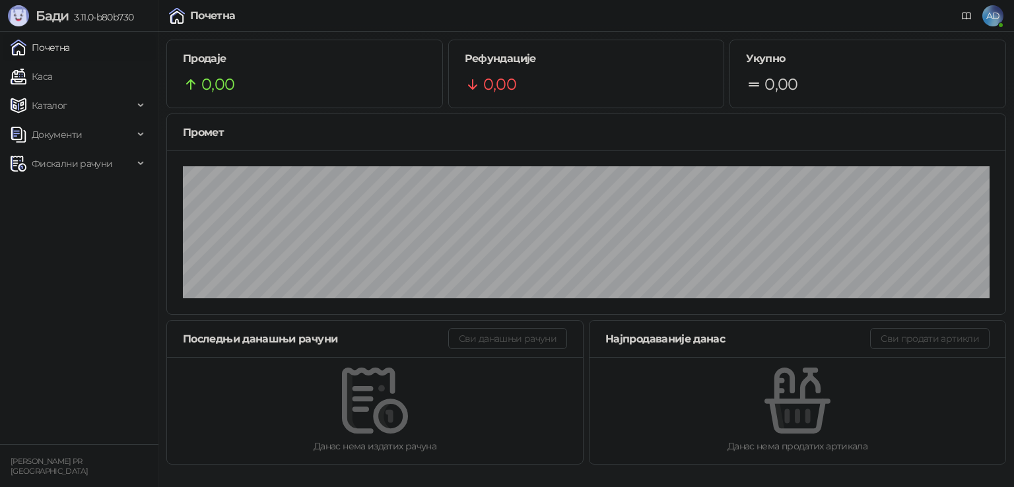
click at [40, 288] on ul "Почетна [PERSON_NAME] Документи Фискални рачуни" at bounding box center [79, 238] width 158 height 413
click at [996, 13] on span "AD" at bounding box center [992, 15] width 21 height 21
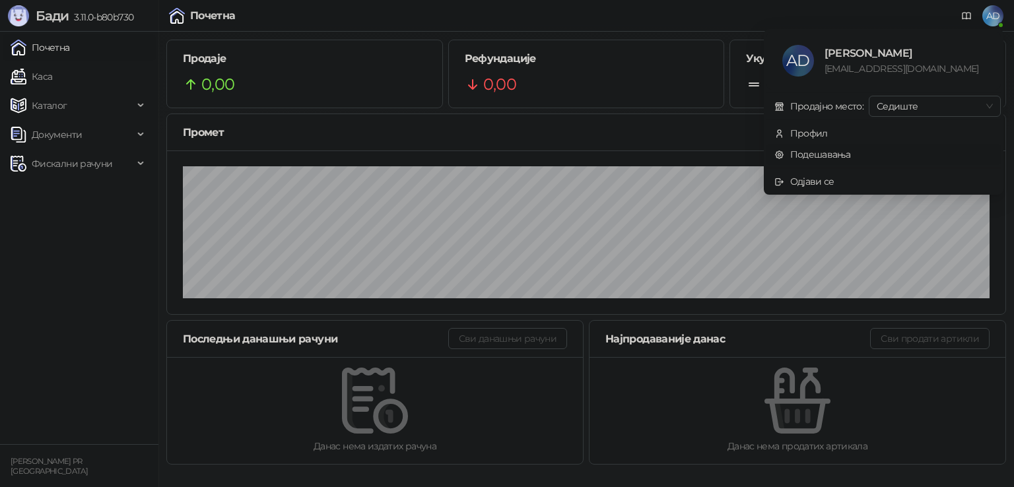
click at [807, 154] on link "Подешавања" at bounding box center [812, 155] width 77 height 12
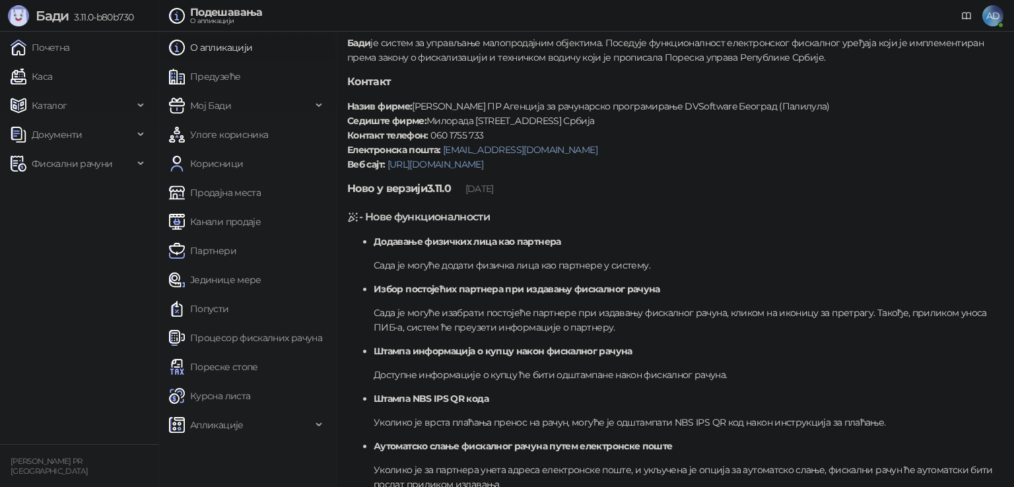
scroll to position [132, 0]
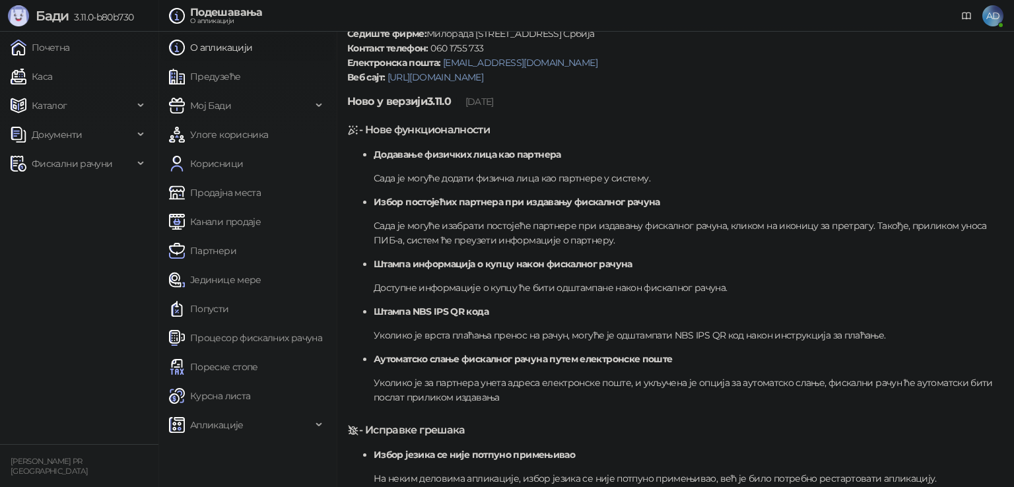
click at [219, 394] on link "Курсна листа" at bounding box center [209, 396] width 81 height 26
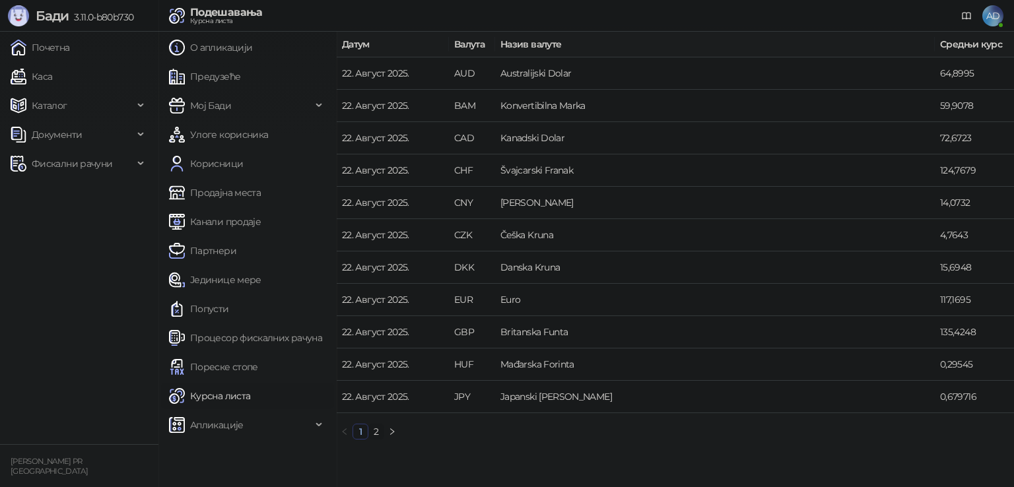
click at [227, 373] on link "Пореске стопе" at bounding box center [213, 367] width 89 height 26
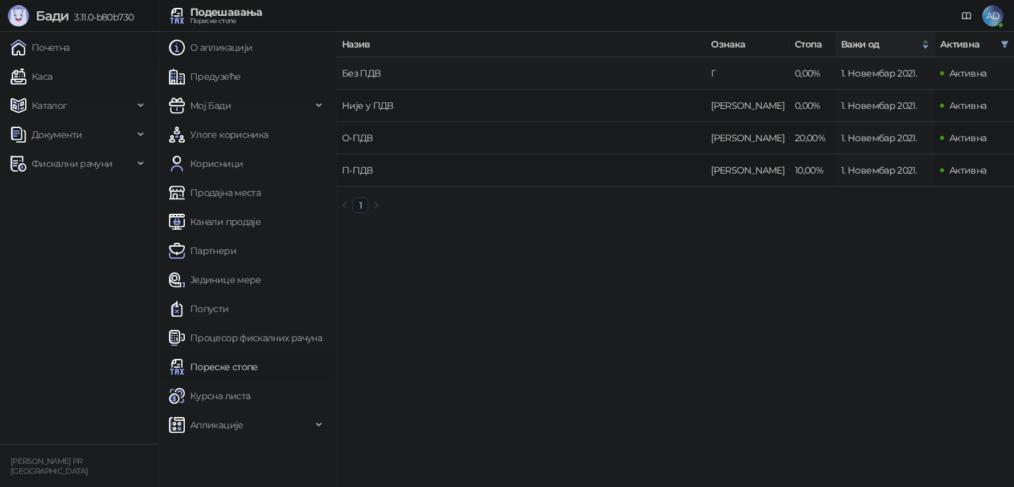
drag, startPoint x: 542, startPoint y: 86, endPoint x: 700, endPoint y: 87, distance: 157.8
click at [689, 86] on td "Без ПДВ" at bounding box center [521, 73] width 369 height 32
click at [706, 137] on td "О-ПДВ" at bounding box center [521, 138] width 369 height 32
drag, startPoint x: 755, startPoint y: 135, endPoint x: 733, endPoint y: 135, distance: 22.5
click at [733, 135] on tr "О-ПДВ Ђ 20,00% [DATE] Активна" at bounding box center [675, 138] width 677 height 32
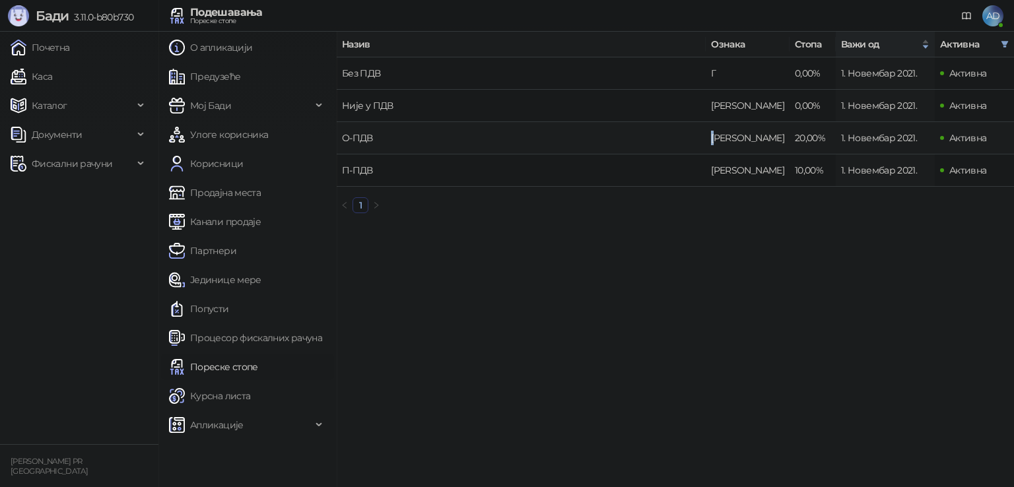
click at [706, 141] on td "О-ПДВ" at bounding box center [521, 138] width 369 height 32
click at [893, 141] on td "1. Новембар 2021." at bounding box center [885, 138] width 99 height 32
click at [214, 77] on link "Предузеће" at bounding box center [204, 76] width 71 height 26
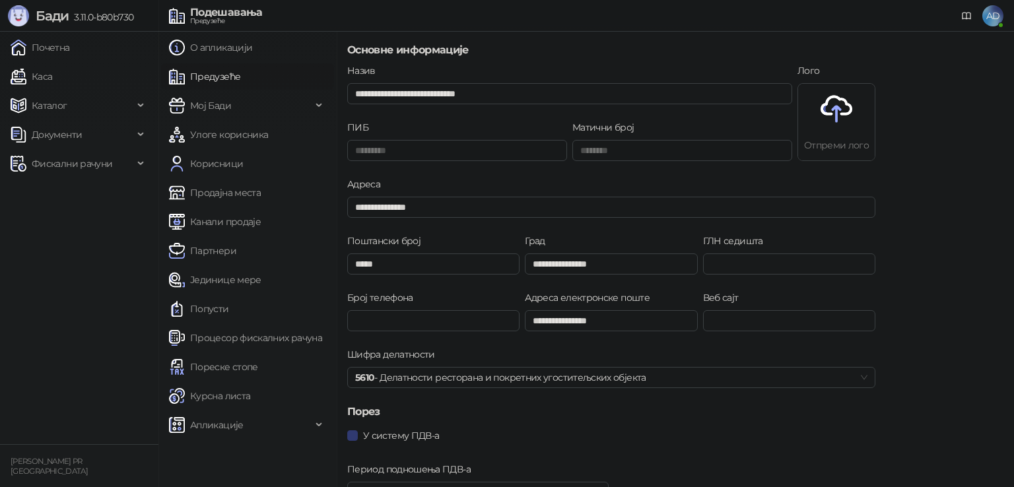
click at [226, 107] on span "Мој Бади" at bounding box center [210, 105] width 41 height 26
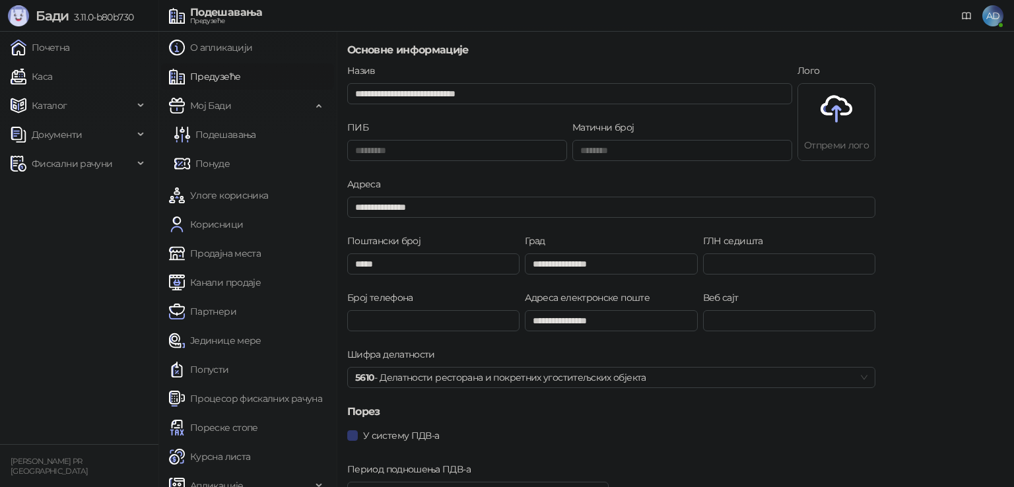
click at [241, 135] on link "Подешавања" at bounding box center [215, 134] width 82 height 26
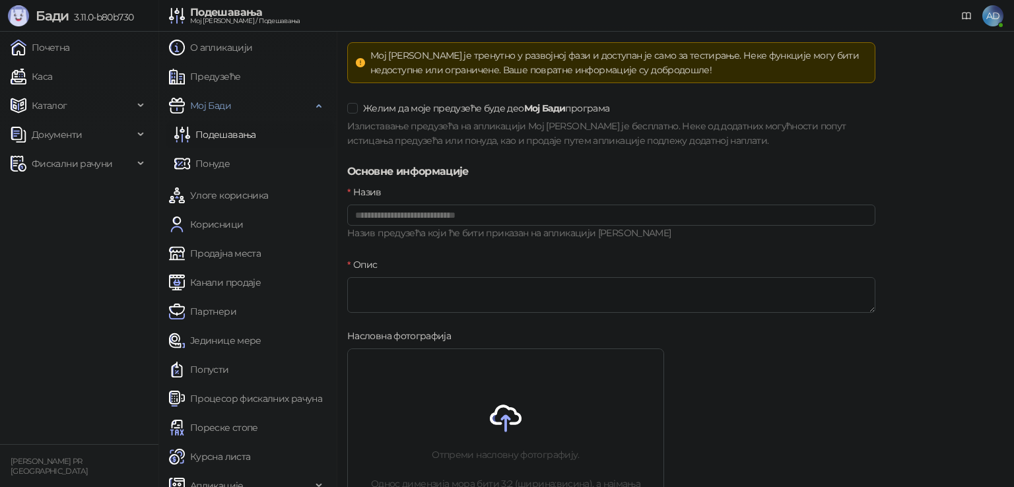
drag, startPoint x: 221, startPoint y: 164, endPoint x: 308, endPoint y: 187, distance: 90.0
click at [221, 164] on link "Понуде" at bounding box center [201, 164] width 55 height 26
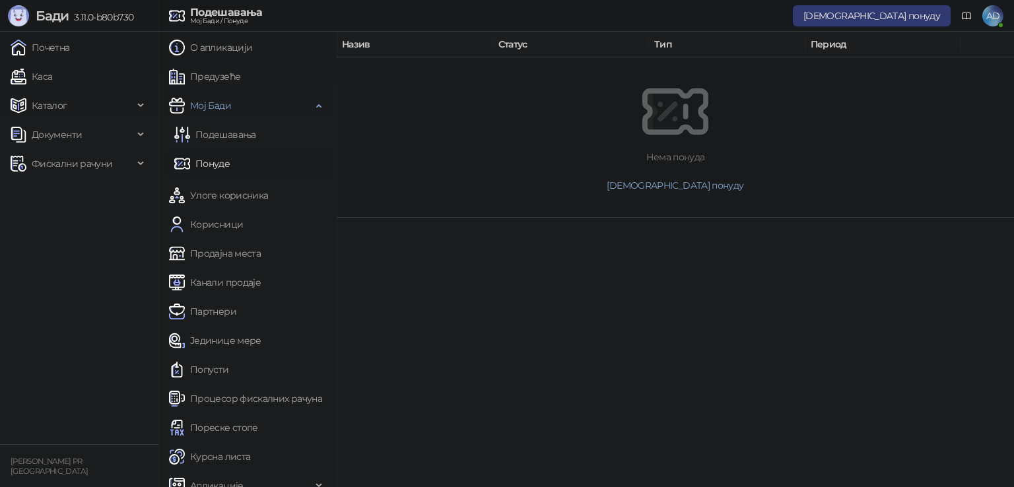
click at [214, 109] on span "Мој Бади" at bounding box center [210, 105] width 41 height 26
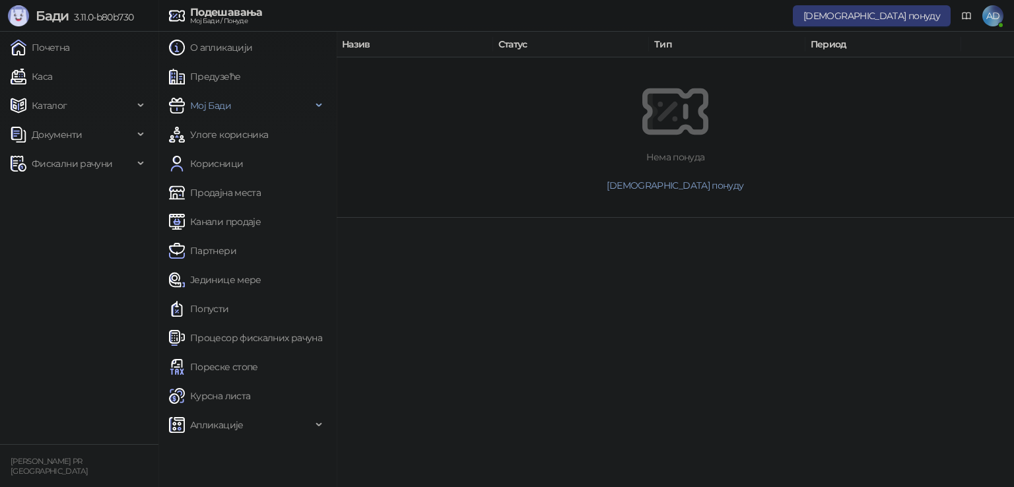
click at [231, 281] on link "Јединице мере" at bounding box center [215, 280] width 92 height 26
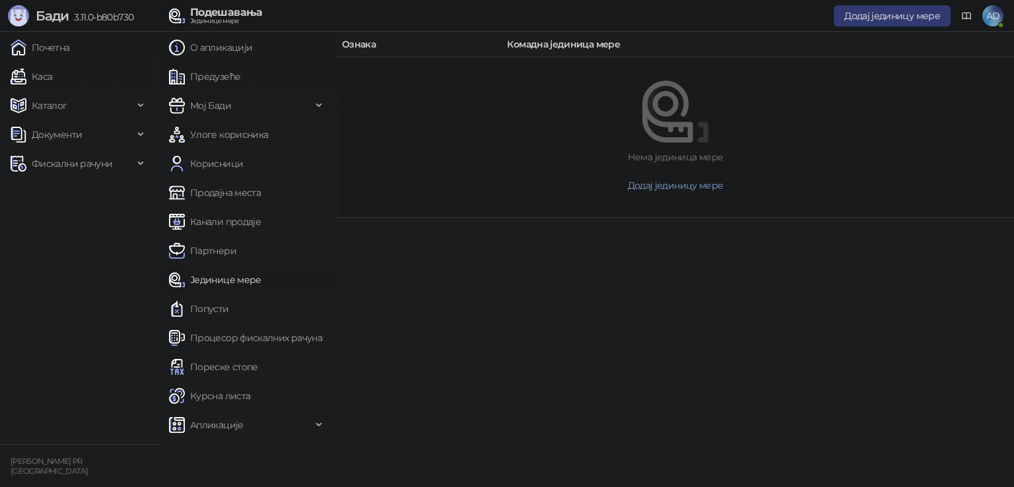
click at [206, 310] on link "Попусти" at bounding box center [199, 309] width 60 height 26
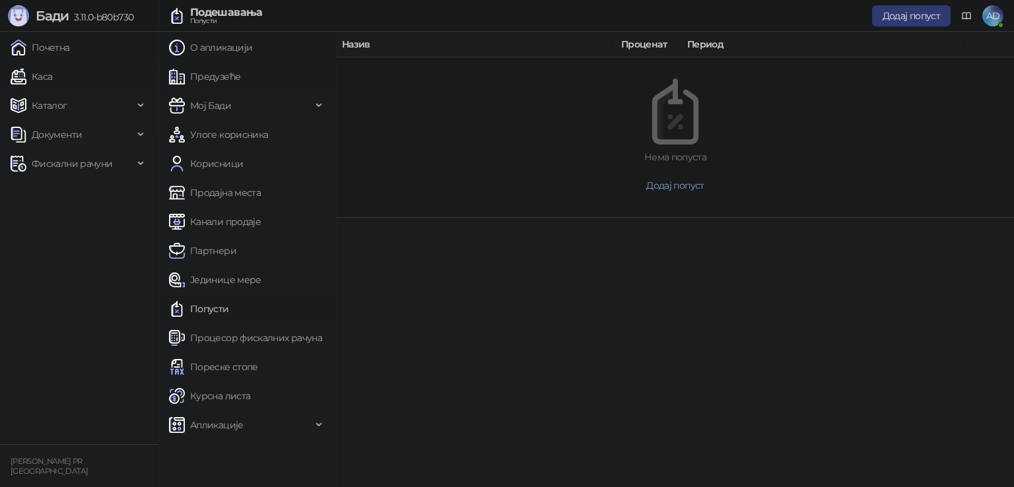
click at [280, 339] on link "Процесор фискалних рачуна" at bounding box center [245, 338] width 153 height 26
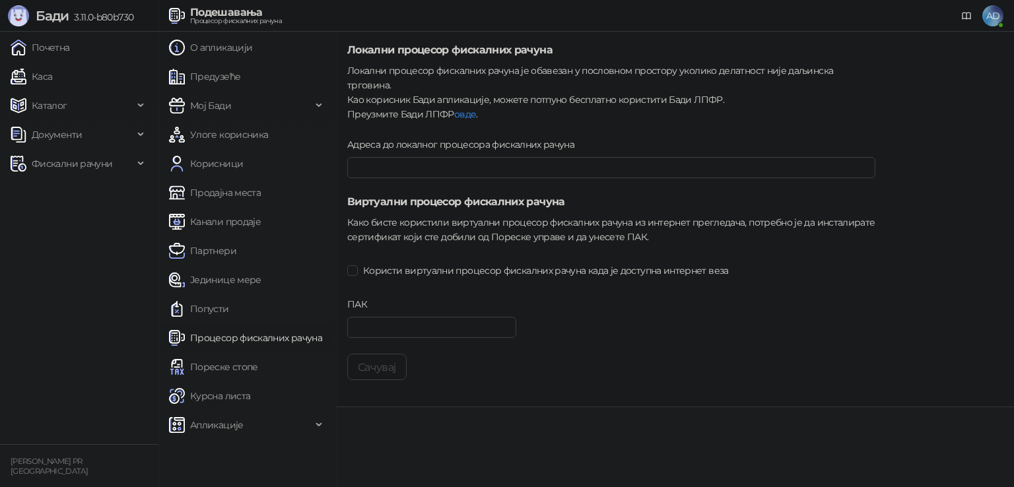
type input "**********"
click at [427, 157] on input "Адреса до локалног процесора фискалних рачуна" at bounding box center [611, 167] width 528 height 21
drag, startPoint x: 595, startPoint y: 124, endPoint x: 584, endPoint y: 123, distance: 11.2
click at [595, 137] on div "Адреса до локалног процесора фискалних рачуна" at bounding box center [611, 147] width 528 height 20
drag, startPoint x: 353, startPoint y: 71, endPoint x: 443, endPoint y: 69, distance: 89.8
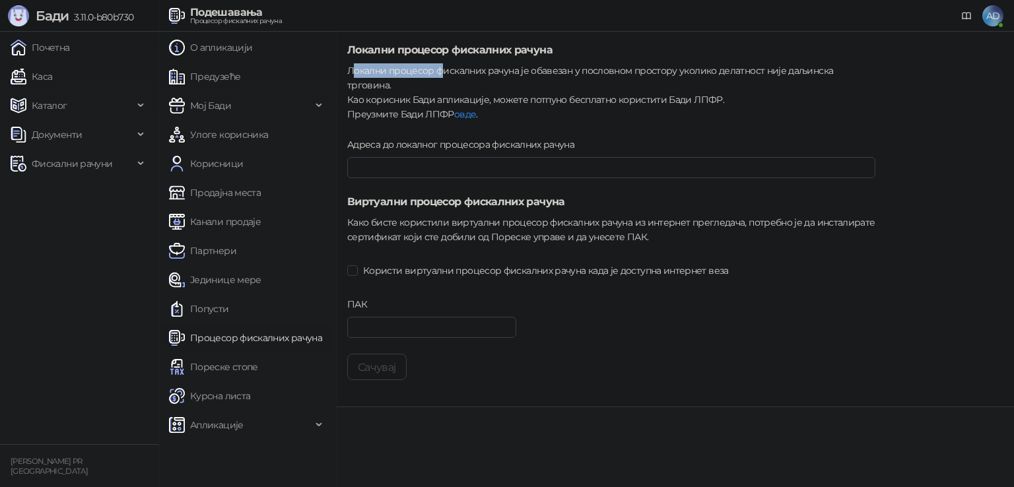
click at [443, 69] on div "Локални процесор фискалних рачуна је обавезан у пословном простору уколико дела…" at bounding box center [611, 92] width 528 height 58
click at [445, 67] on div "Локални процесор фискалних рачуна је обавезан у пословном простору уколико дела…" at bounding box center [611, 92] width 528 height 58
click at [460, 108] on link "овде" at bounding box center [465, 114] width 22 height 12
click at [214, 426] on span "Апликације" at bounding box center [216, 425] width 53 height 26
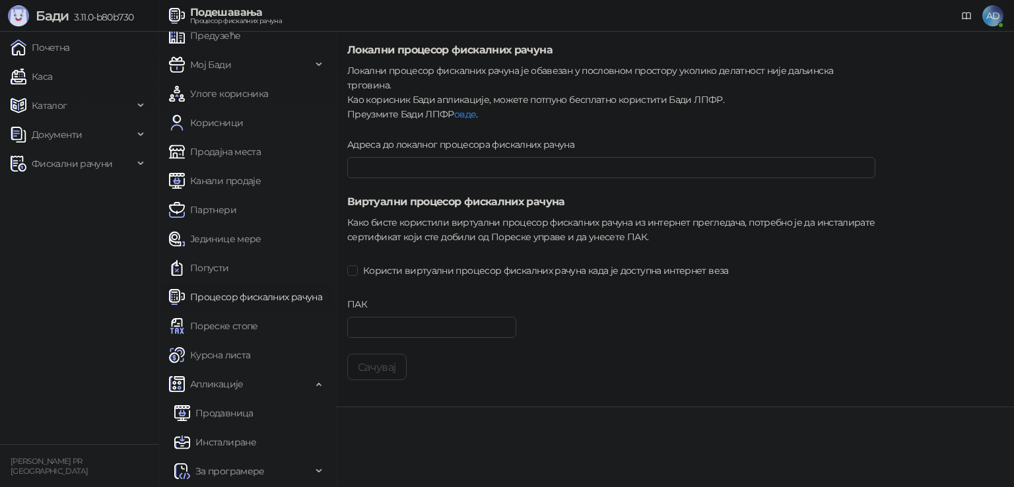
click at [243, 467] on span "За програмере" at bounding box center [229, 471] width 69 height 26
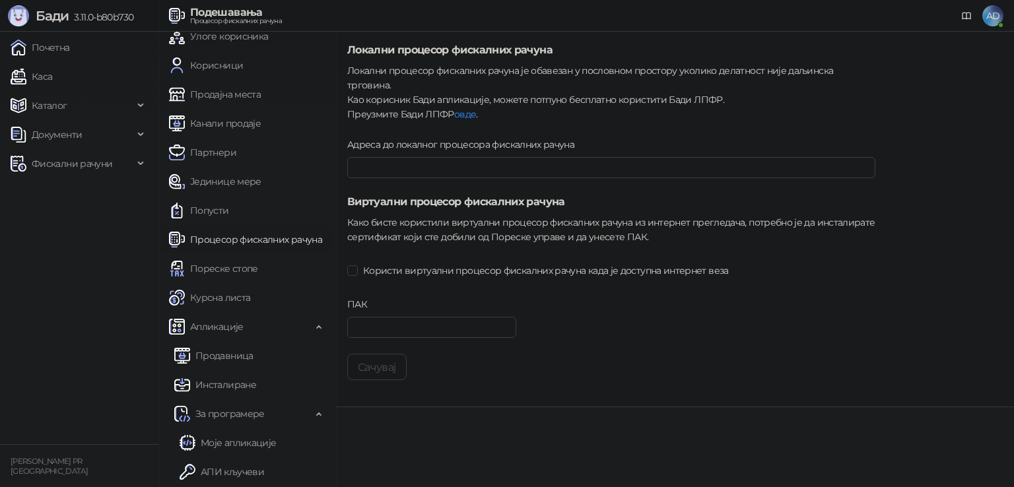
scroll to position [99, 0]
click at [252, 478] on link "АПИ кључеви" at bounding box center [222, 471] width 85 height 26
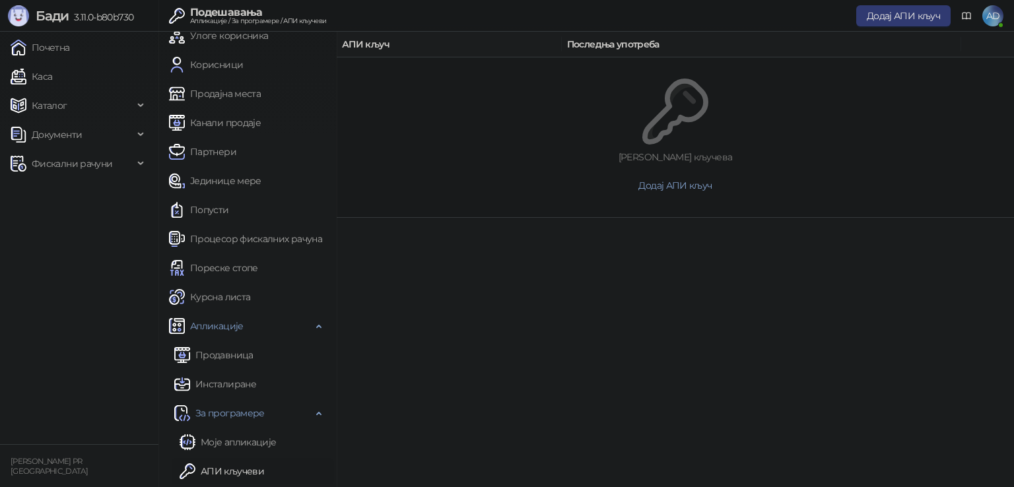
click at [253, 441] on link "Моје апликације" at bounding box center [228, 442] width 96 height 26
click at [246, 472] on link "АПИ кључеви" at bounding box center [222, 471] width 85 height 26
click at [59, 133] on span "Документи" at bounding box center [57, 134] width 50 height 26
click at [46, 44] on link "Почетна" at bounding box center [40, 47] width 59 height 26
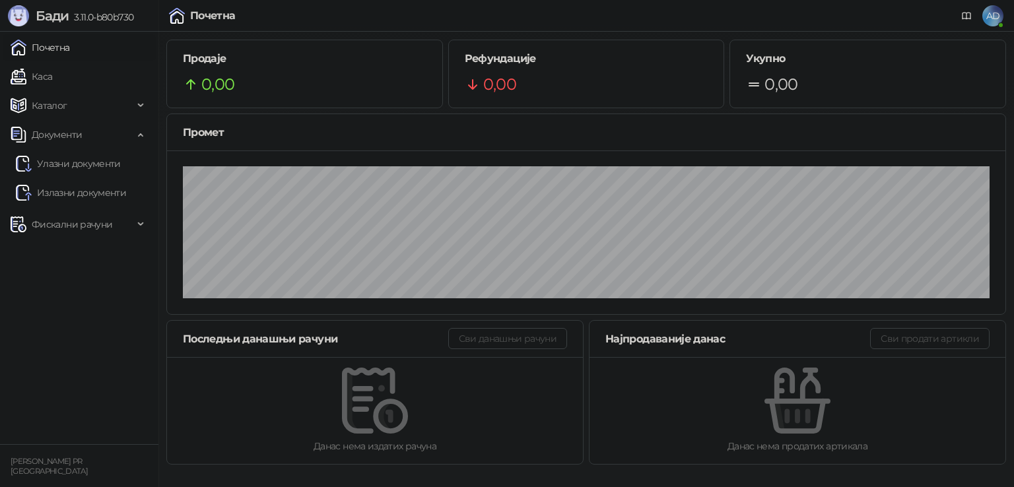
click at [45, 77] on link "Каса" at bounding box center [32, 76] width 42 height 26
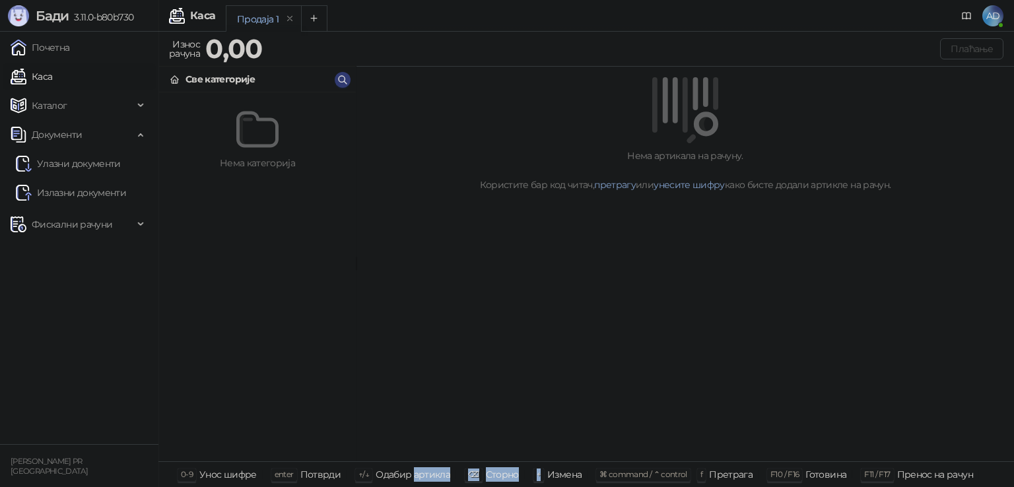
drag, startPoint x: 491, startPoint y: 472, endPoint x: 549, endPoint y: 461, distance: 59.7
click at [544, 467] on div "0-9 Унос шифре enter Потврди ↑/↓ Одабир артикла ⌫ Сторно + Измена ⌘ command / ⌃…" at bounding box center [586, 474] width 856 height 26
click at [575, 378] on div "Нема артикала на рачуну. Користите бар код читач, претрагу или унесите шифру ка…" at bounding box center [685, 264] width 658 height 395
click at [996, 23] on span "AD" at bounding box center [992, 15] width 21 height 21
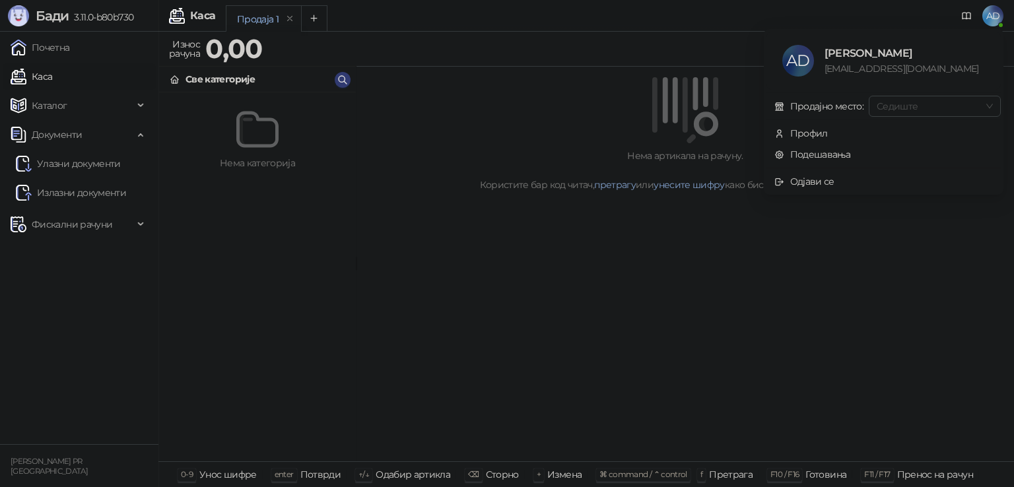
click at [914, 104] on span "Седиште" at bounding box center [935, 106] width 116 height 20
click at [130, 138] on span "Документи" at bounding box center [72, 134] width 123 height 26
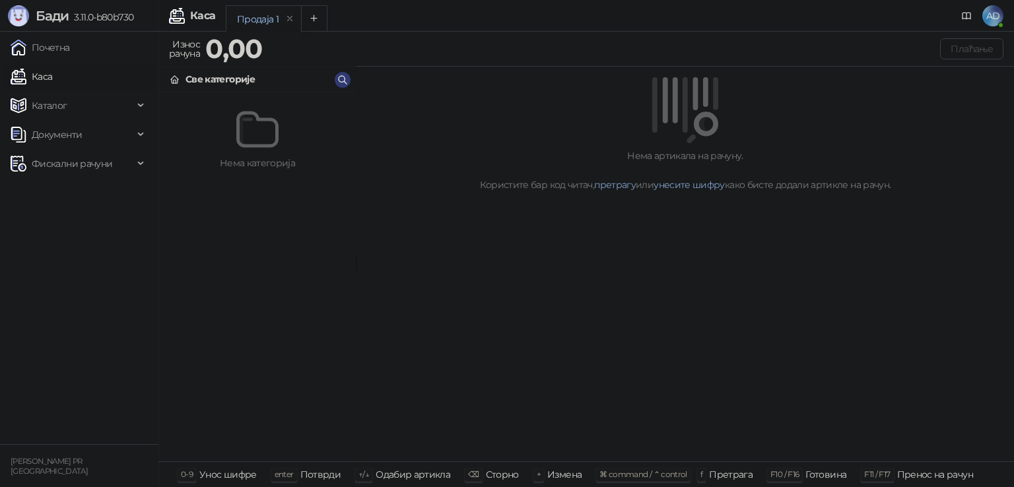
click at [52, 46] on link "Почетна" at bounding box center [40, 47] width 59 height 26
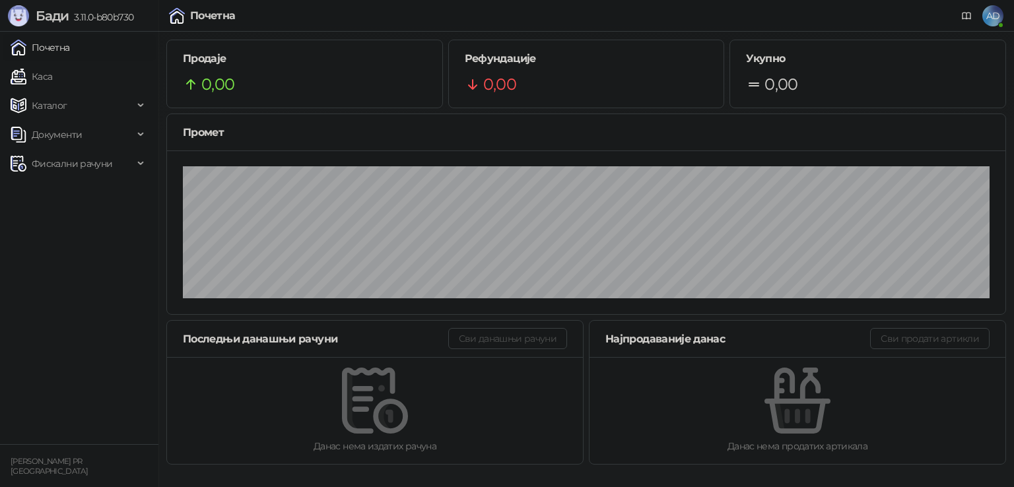
click at [13, 7] on img at bounding box center [18, 15] width 21 height 21
